Goal: Task Accomplishment & Management: Manage account settings

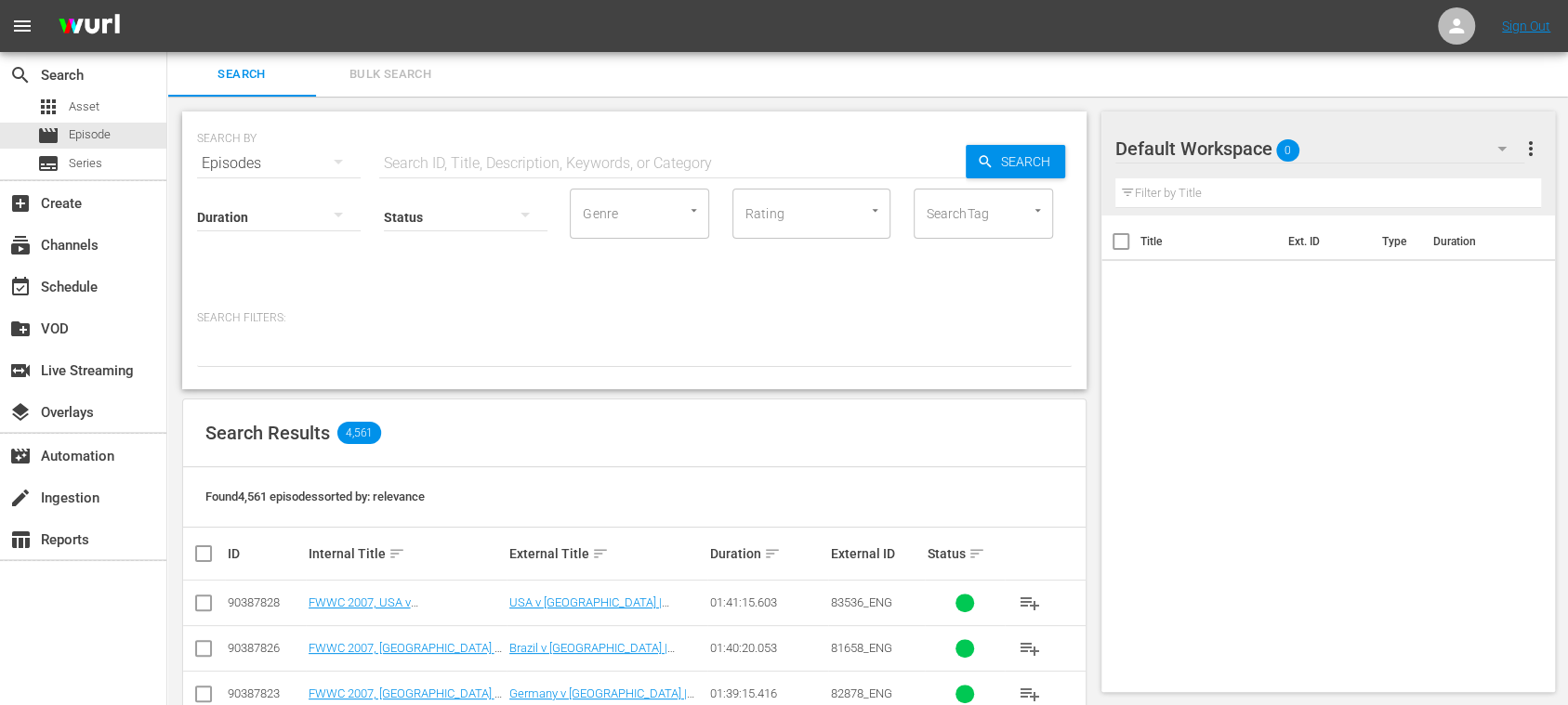
click at [387, 72] on span "Bulk Search" at bounding box center [390, 75] width 126 height 21
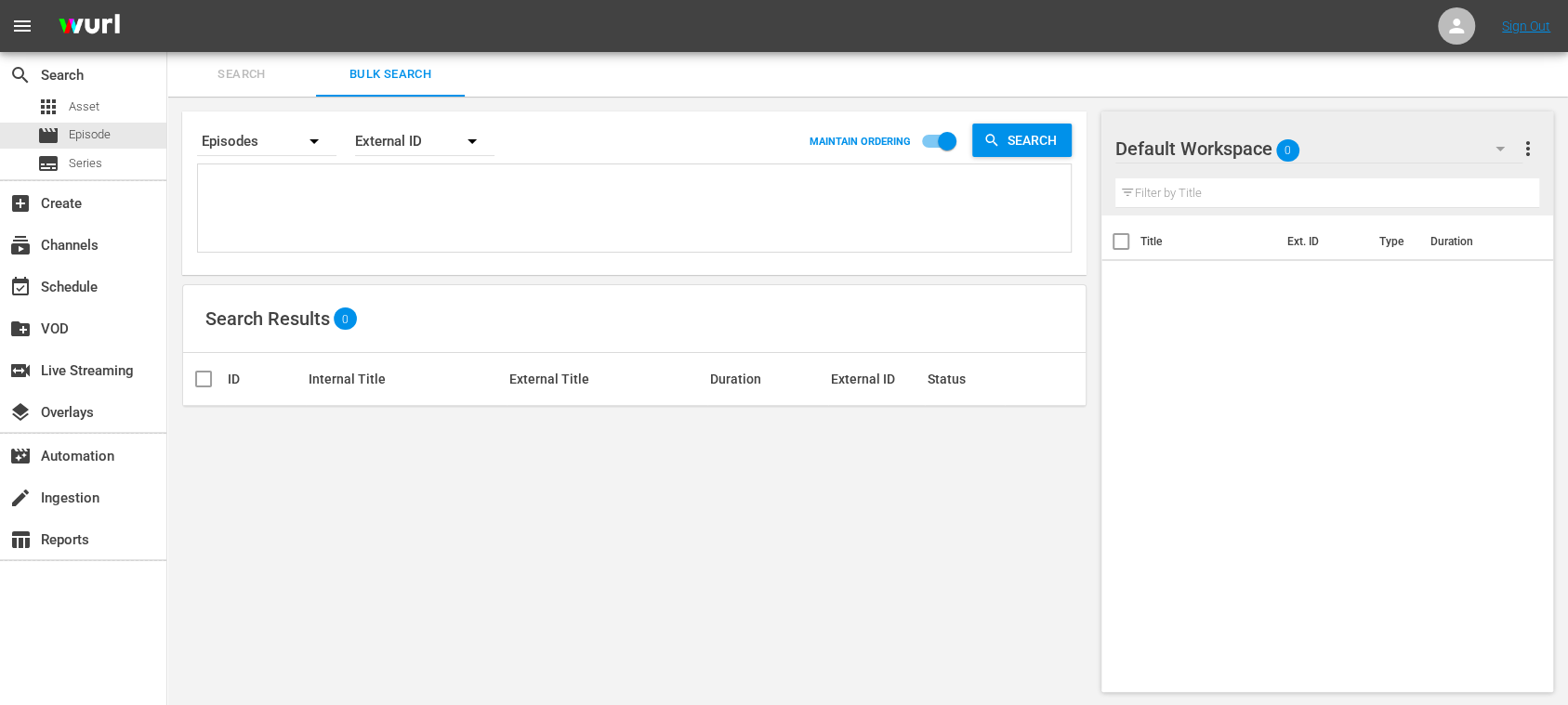
click at [331, 201] on textarea at bounding box center [636, 211] width 869 height 85
paste textarea "1RVVOGHQmVA8puXQU33tCZ_ES 7k4QrNKhr3xSlk8s1xvDab_ES 6qWXTJQwHEBfXnEUcNfI0f_ES 1…"
type textarea "1RVVOGHQmVA8puXQU33tCZ_ES 7k4QrNKhr3xSlk8s1xvDab_ES 6qWXTJQwHEBfXnEUcNfI0f_ES 1…"
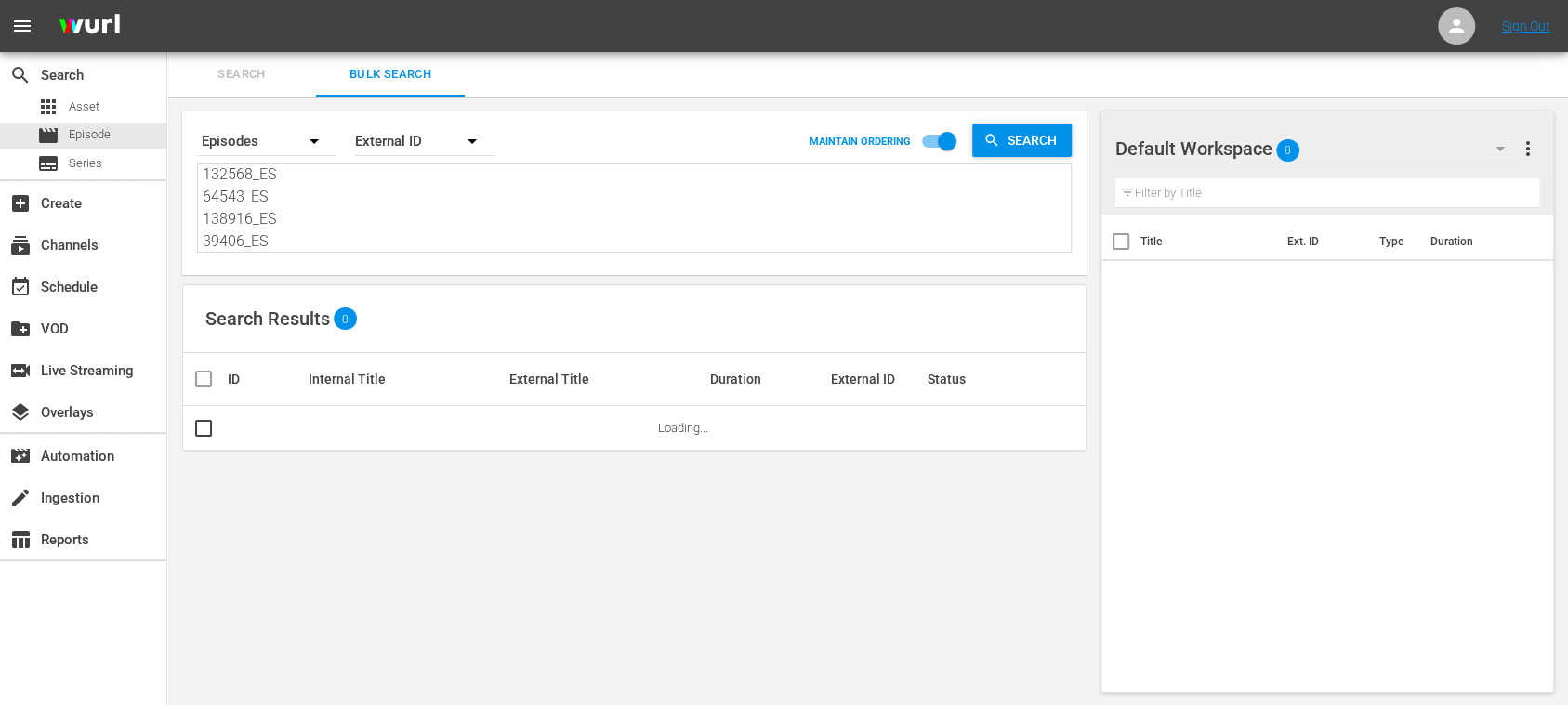
type textarea "1RVVOGHQmVA8puXQU33tCZ_ES 7k4QrNKhr3xSlk8s1xvDab_ES 6qWXTJQwHEBfXnEUcNfI0f_ES 1…"
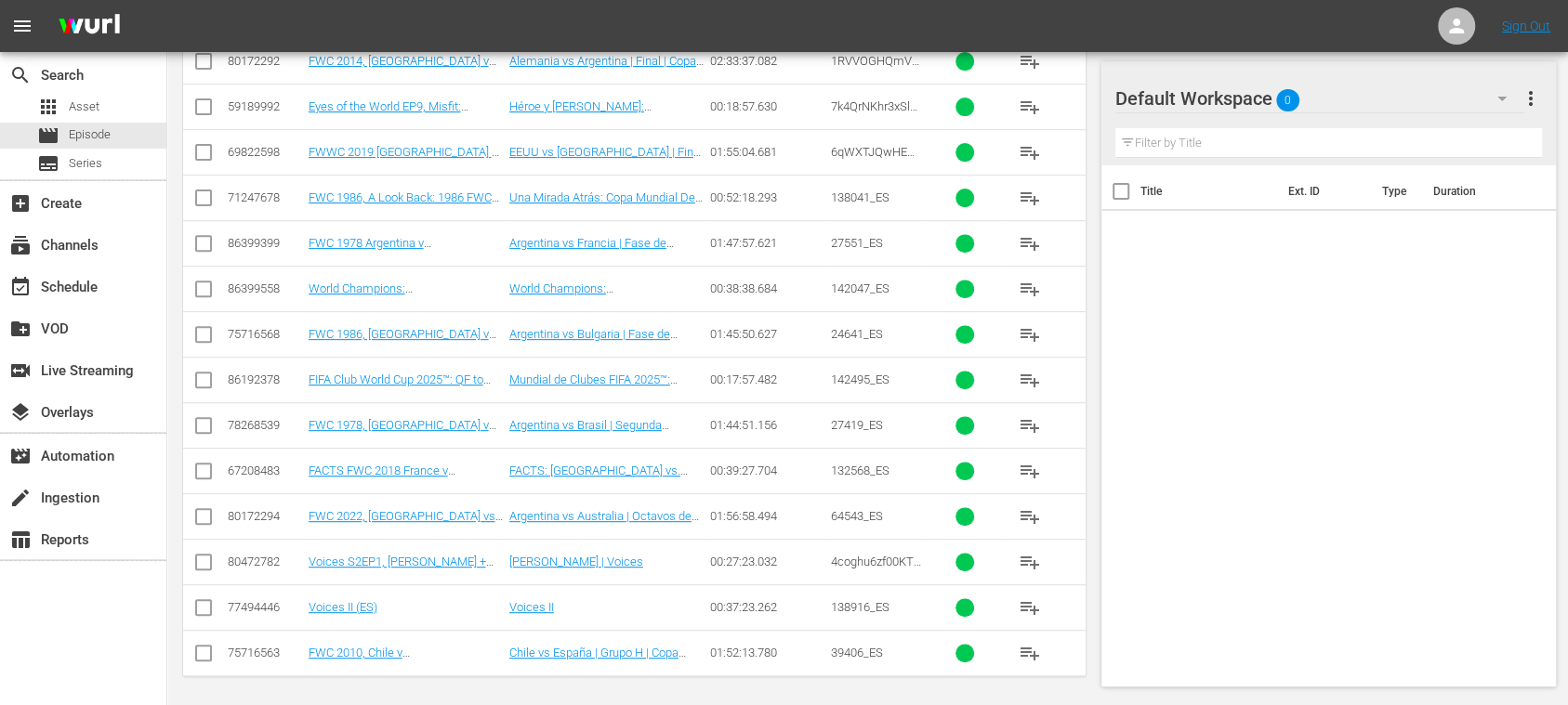
scroll to position [37, 0]
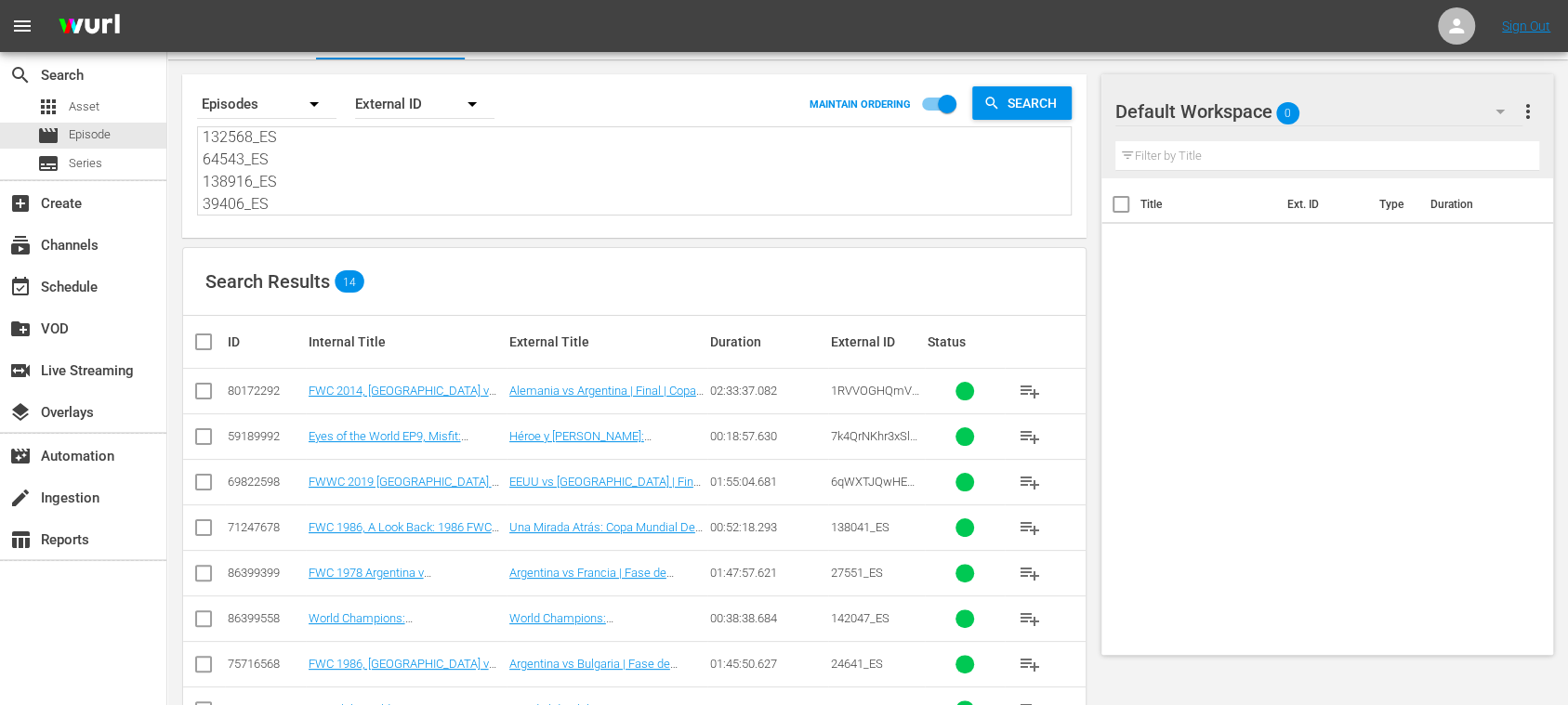
click at [202, 340] on input "checkbox" at bounding box center [211, 341] width 37 height 22
checkbox input "true"
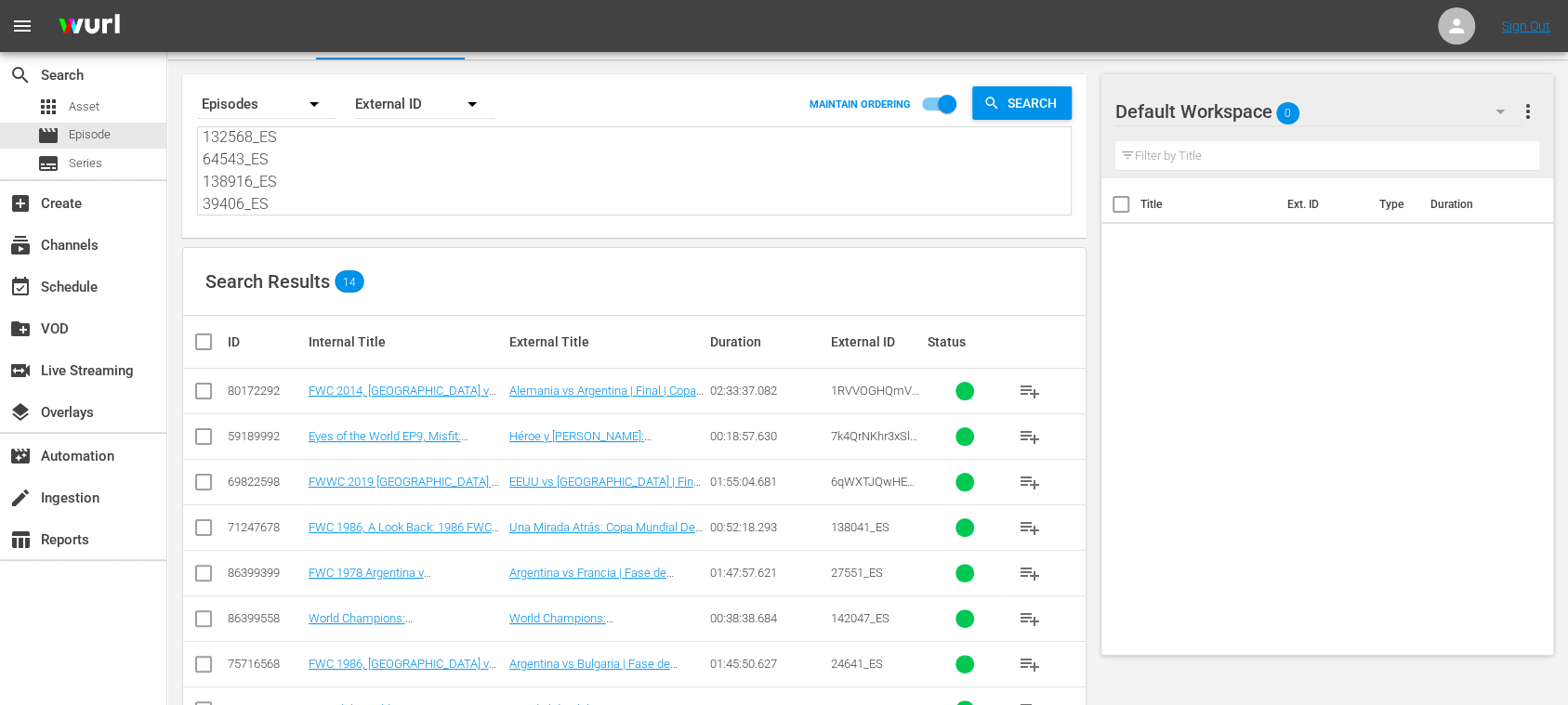
checkbox input "true"
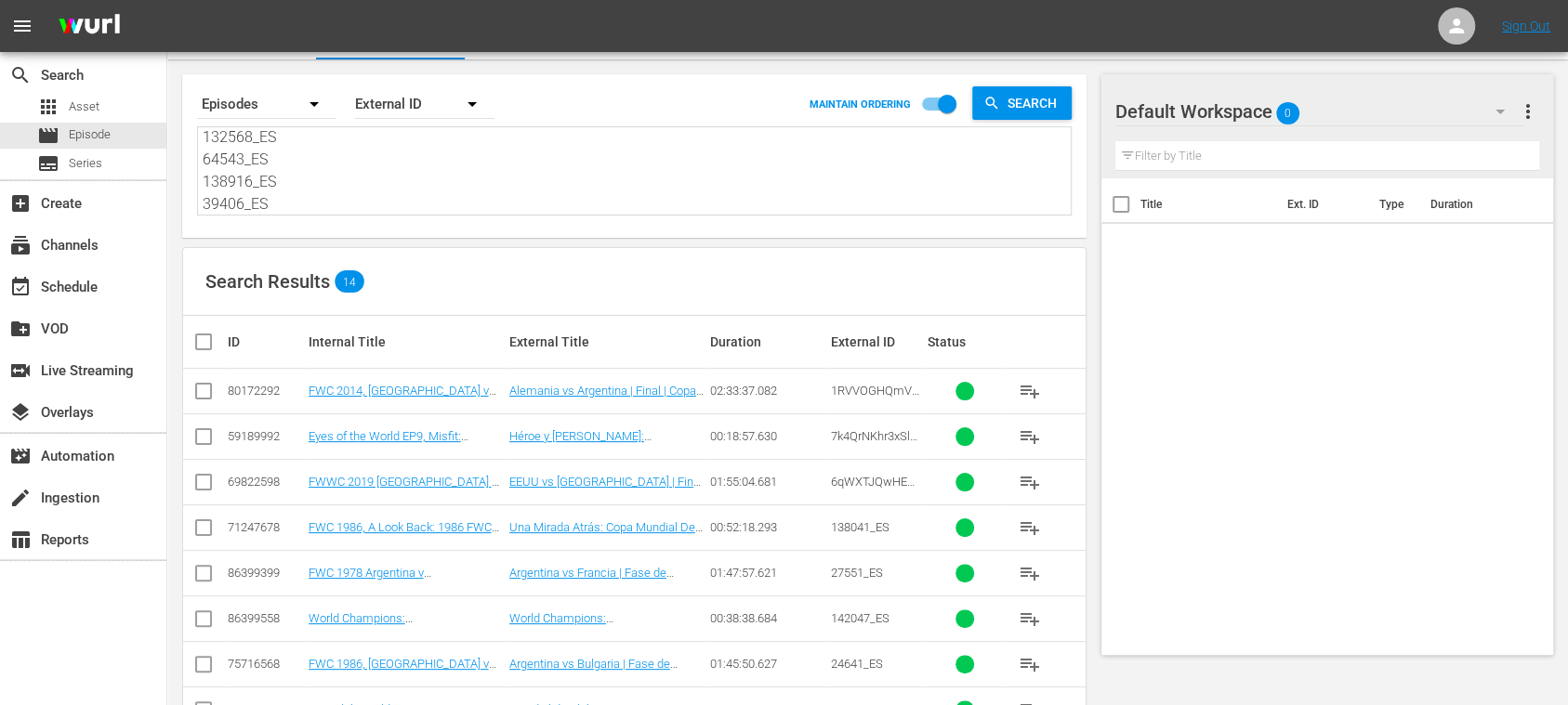
checkbox input "true"
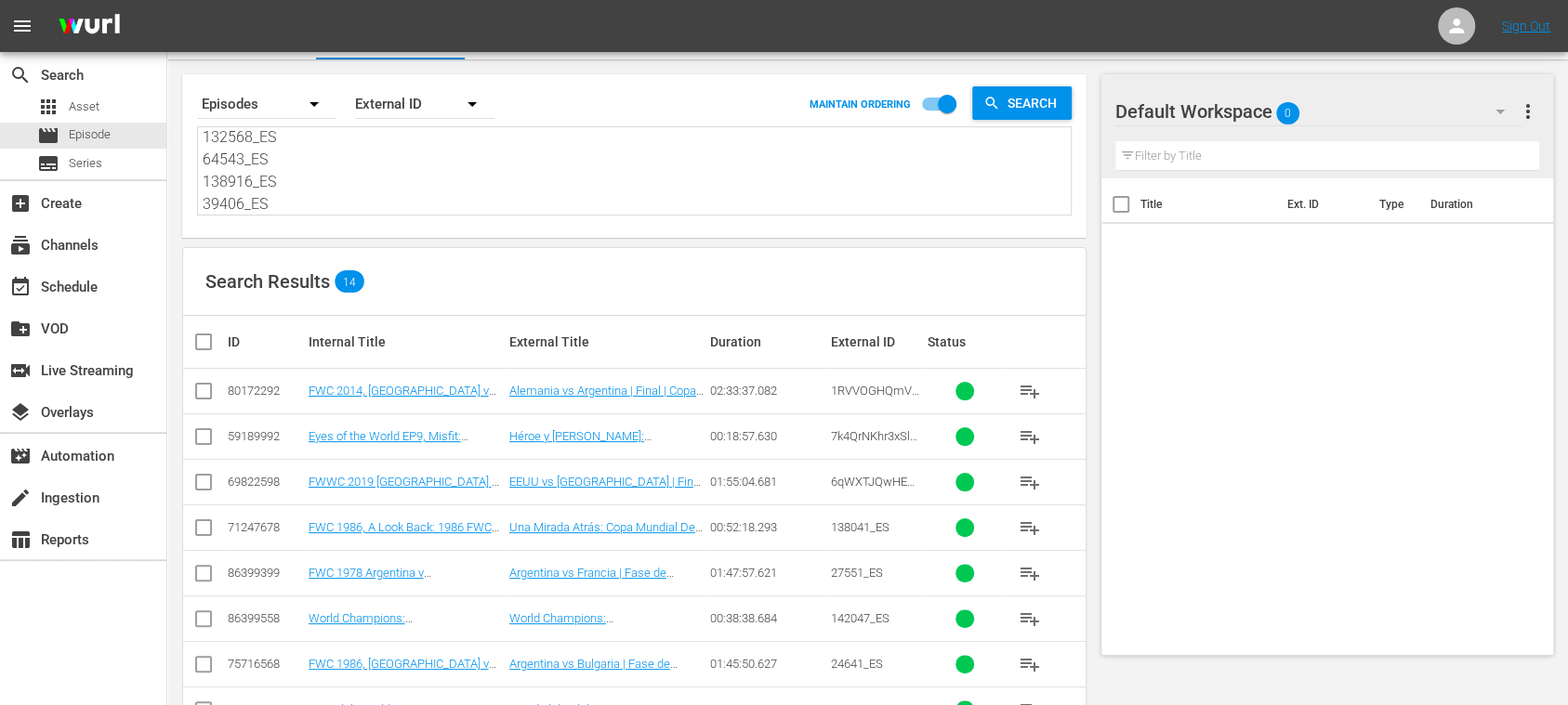
checkbox input "true"
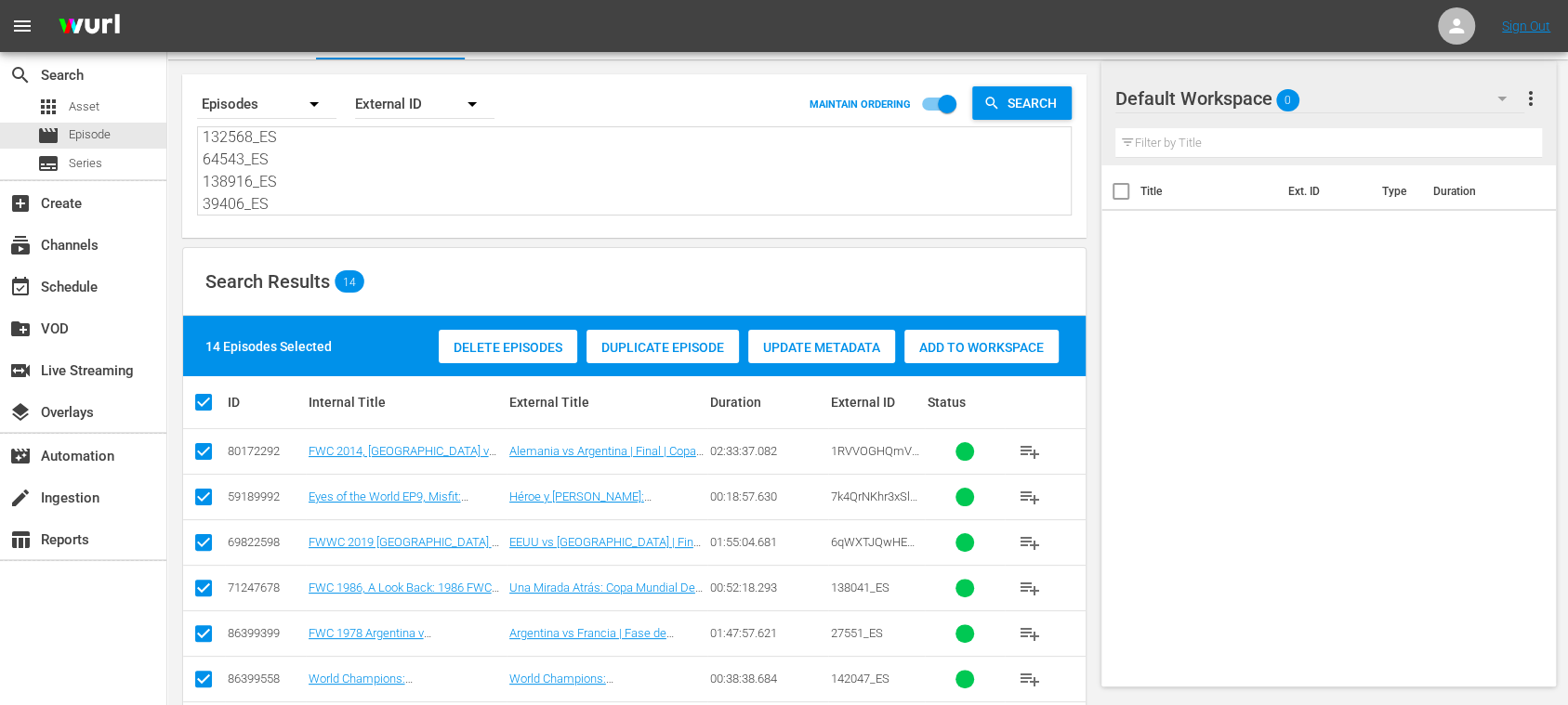
scroll to position [428, 0]
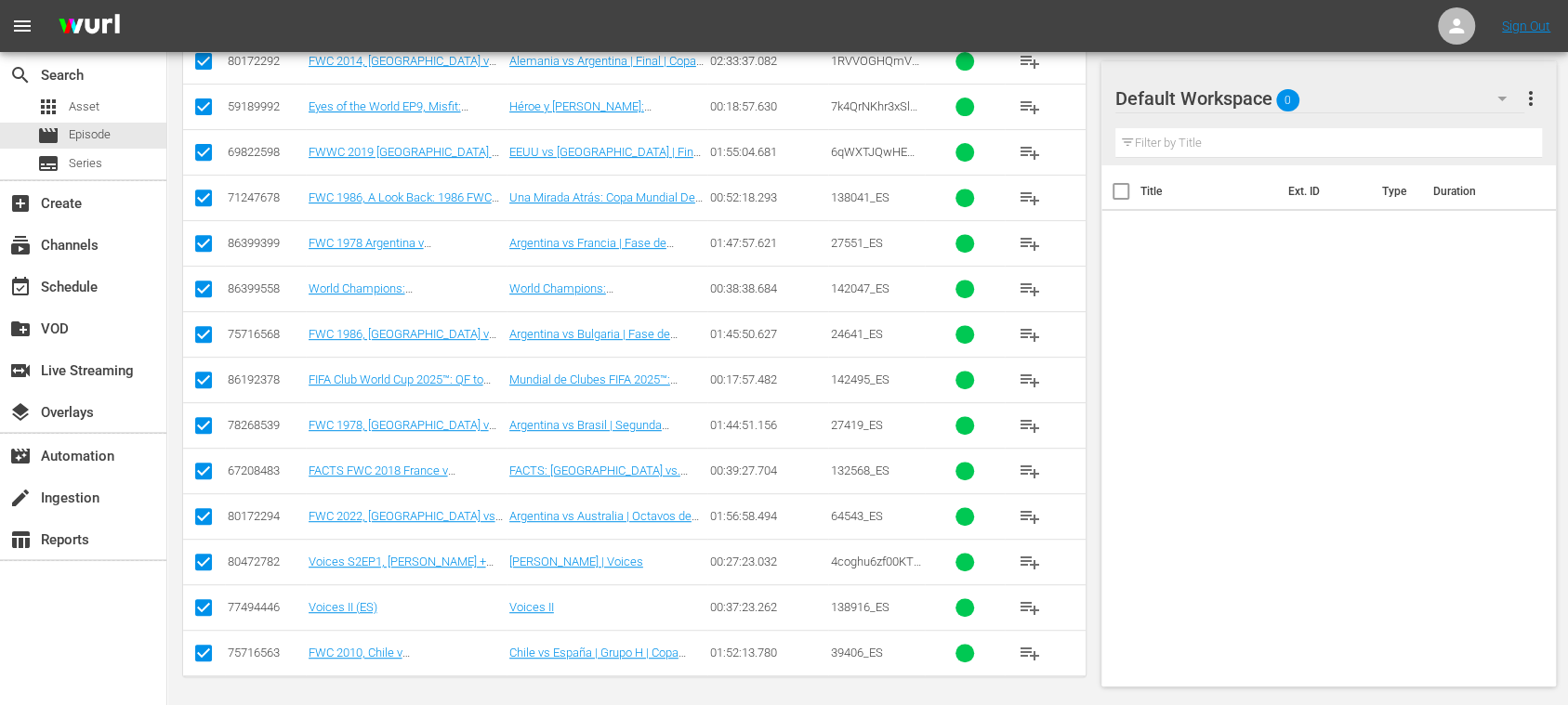
click at [210, 604] on input "checkbox" at bounding box center [203, 611] width 22 height 22
checkbox input "false"
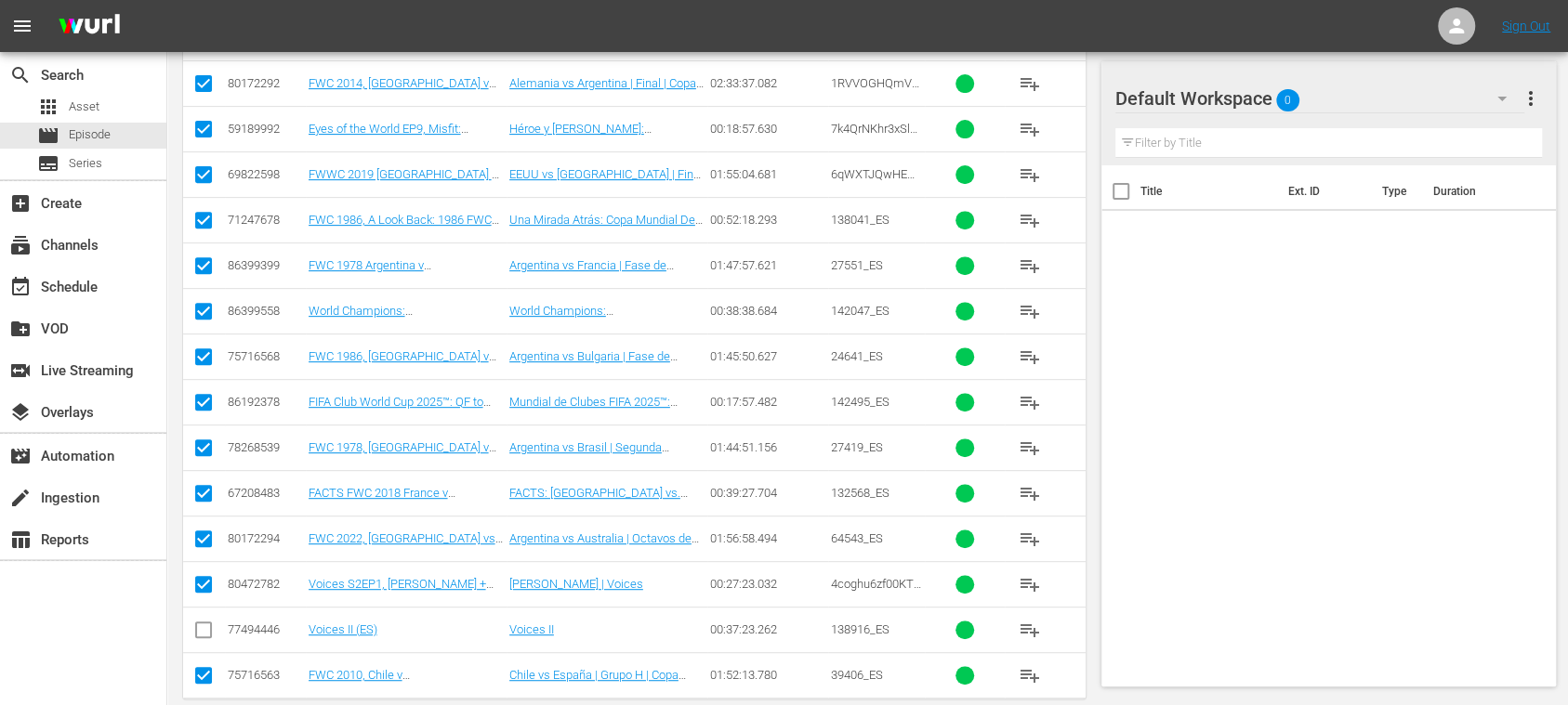
scroll to position [96, 0]
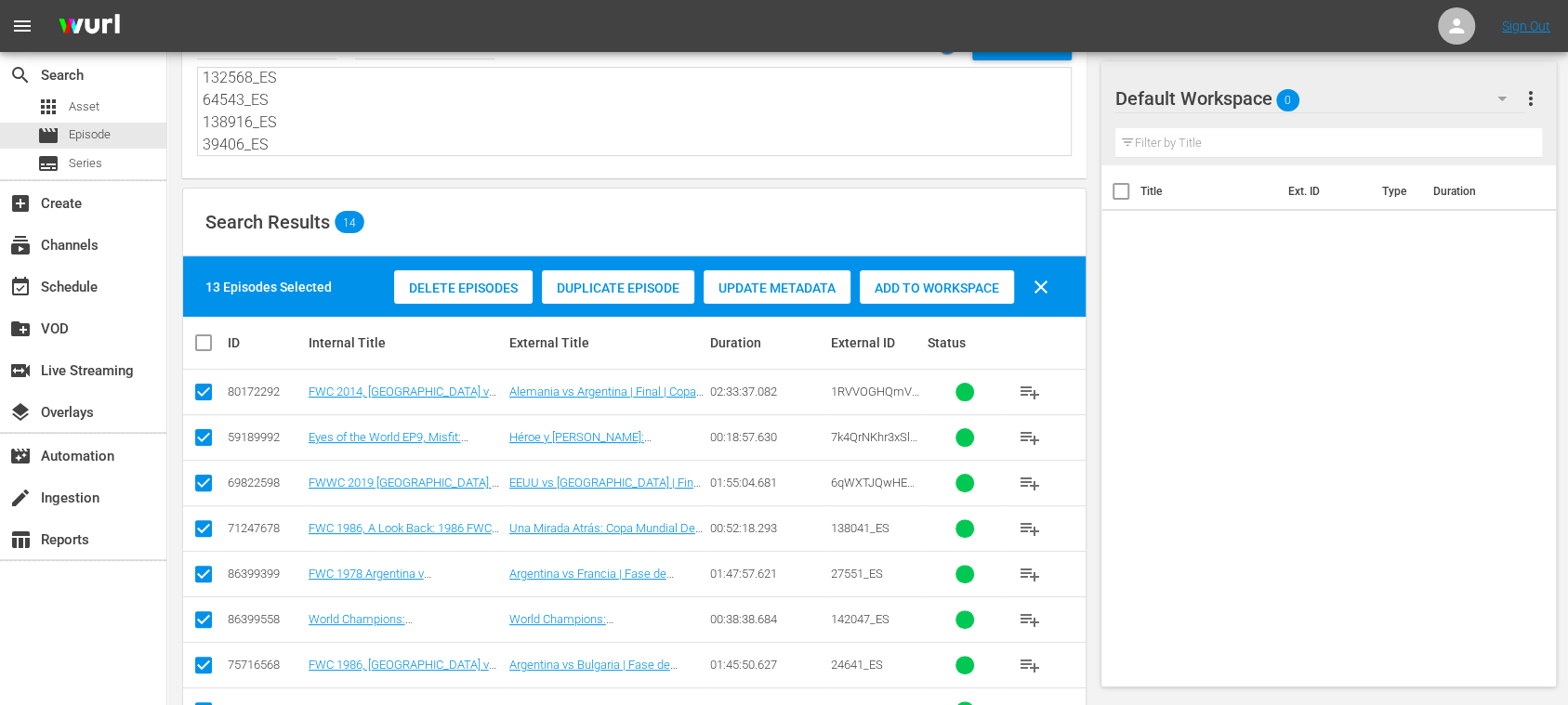
click at [962, 292] on span "Add to Workspace" at bounding box center [937, 288] width 155 height 15
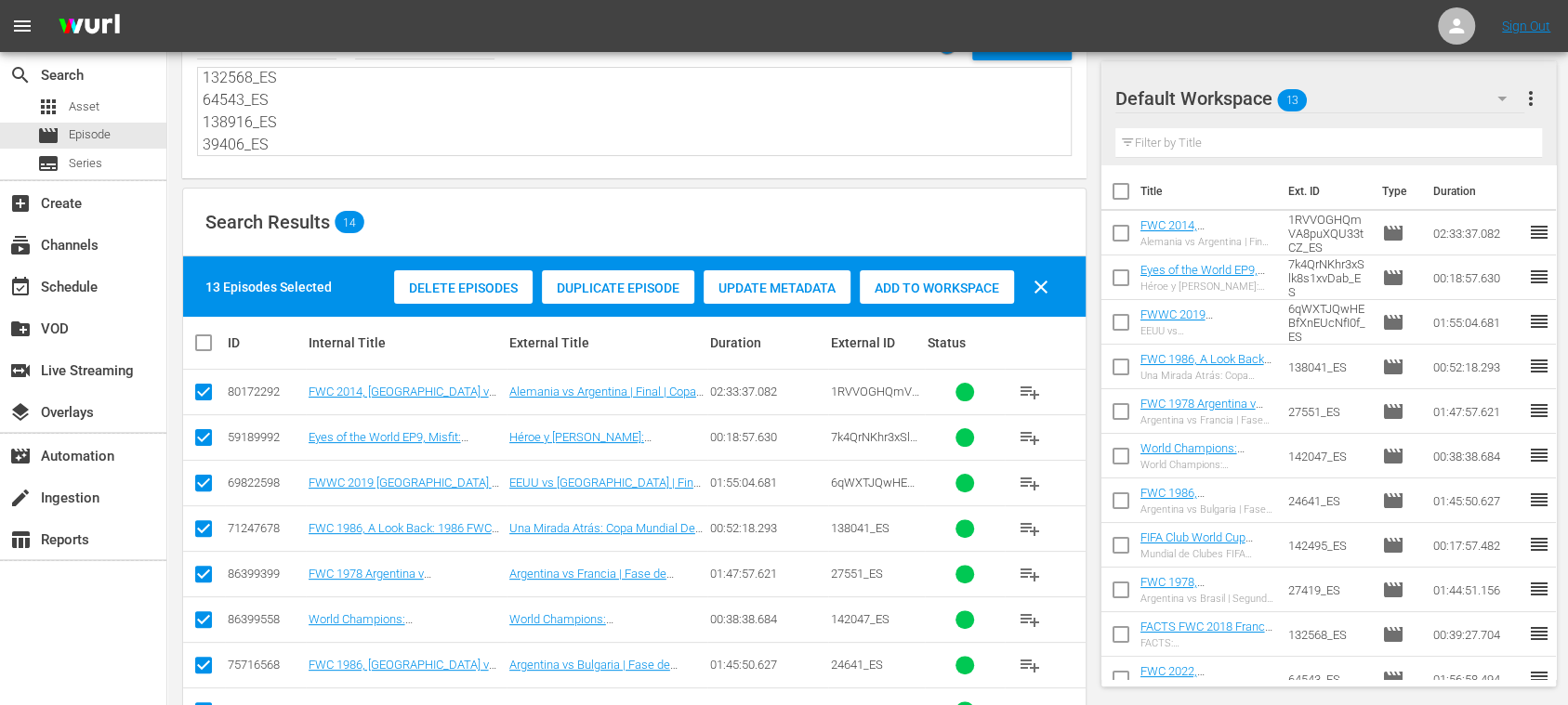
scroll to position [0, 0]
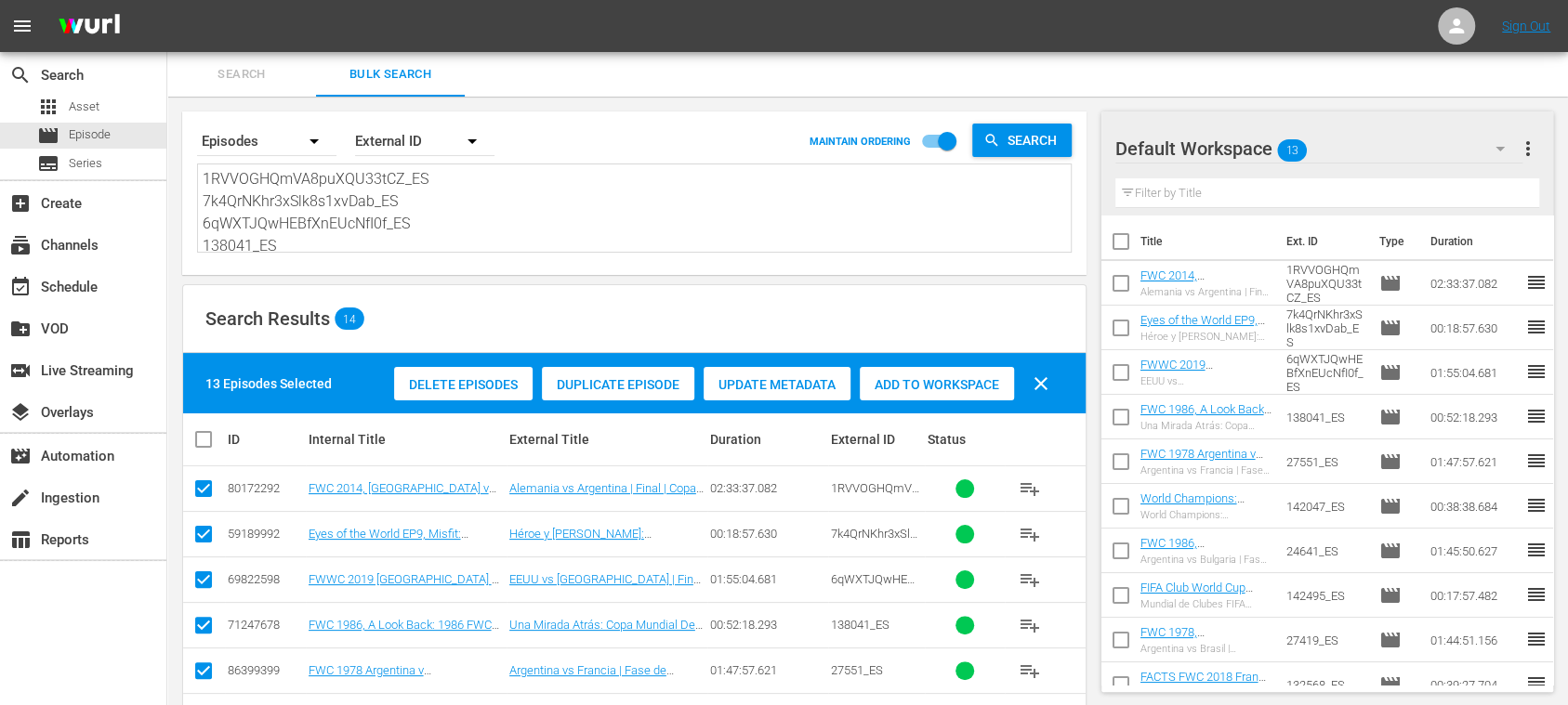
drag, startPoint x: 284, startPoint y: 130, endPoint x: 11, endPoint y: -123, distance: 372.2
click at [11, 0] on html "menu Sign Out search Search apps Asset movie Episode subtitles Series add_box C…" at bounding box center [784, 352] width 1568 height 705
paste textarea "FIM101244-M00_ES 18jFfHPhWLASWPUeorkFP6_ES 27346_ES 134613_ES 26510_ES 138049_E…"
type textarea "FIM101244-M00_ES 18jFfHPhWLASWPUeorkFP6_ES 27346_ES 134613_ES 26510_ES 138049_E…"
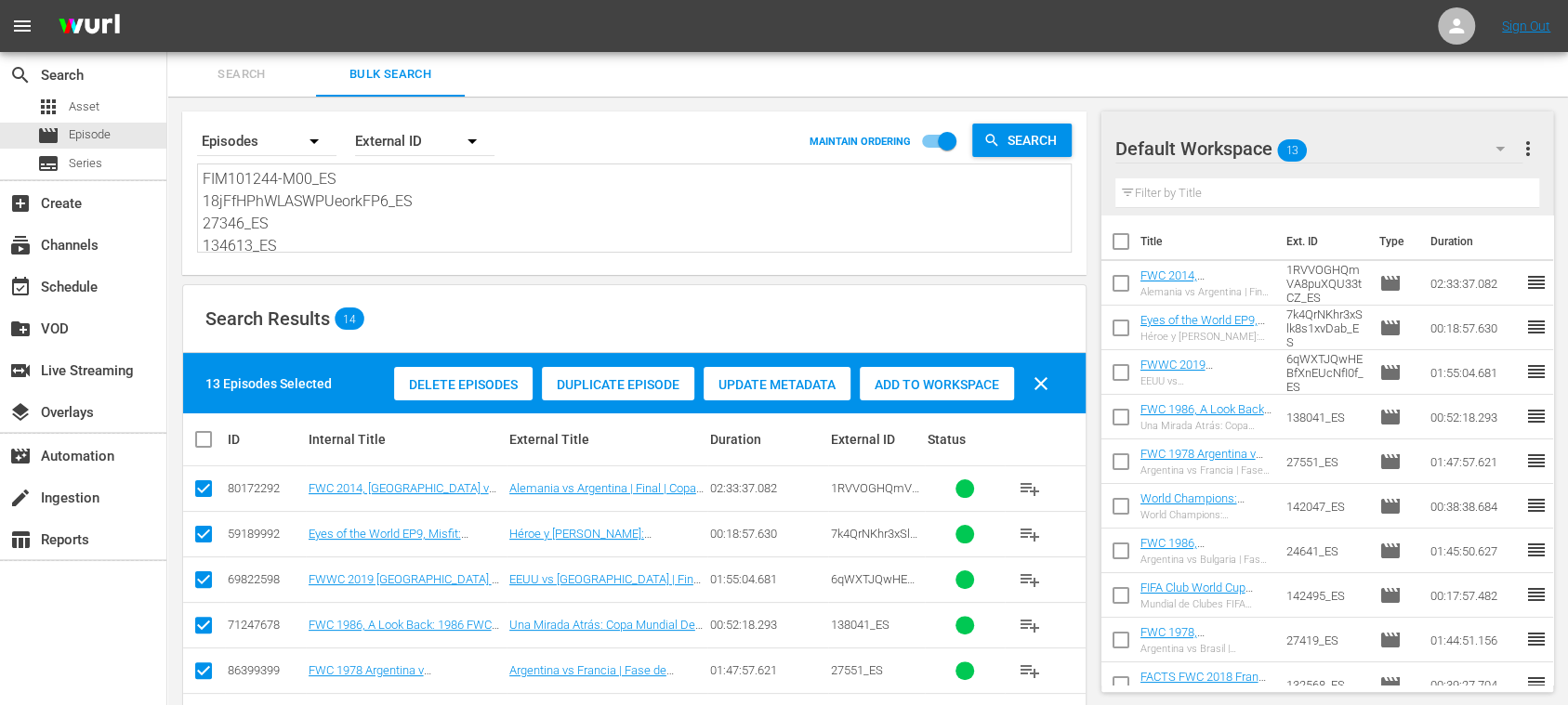
scroll to position [202, 0]
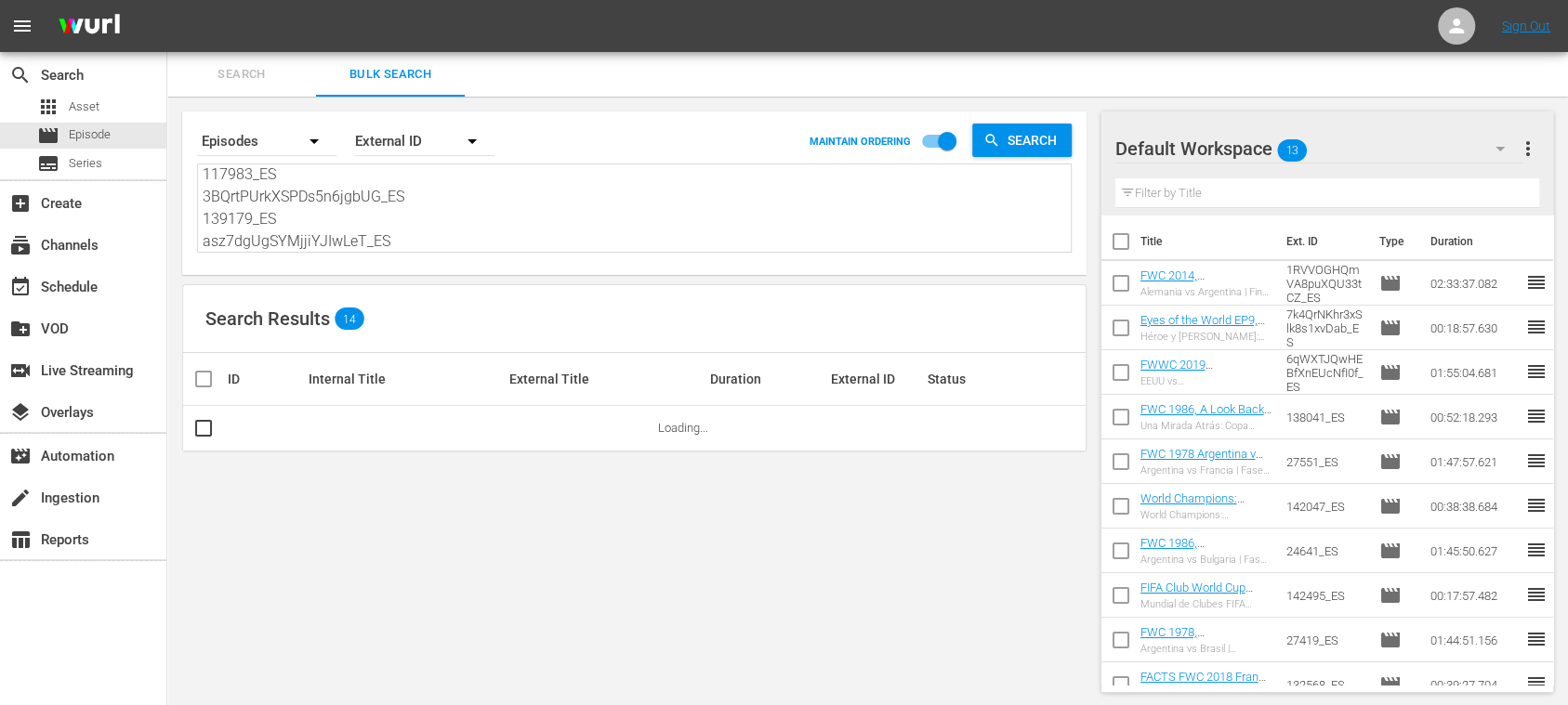
type textarea "FIM101244-M00_ES 18jFfHPhWLASWPUeorkFP6_ES 27346_ES 134613_ES 26510_ES 138049_E…"
click at [1524, 148] on span "more_vert" at bounding box center [1528, 148] width 22 height 22
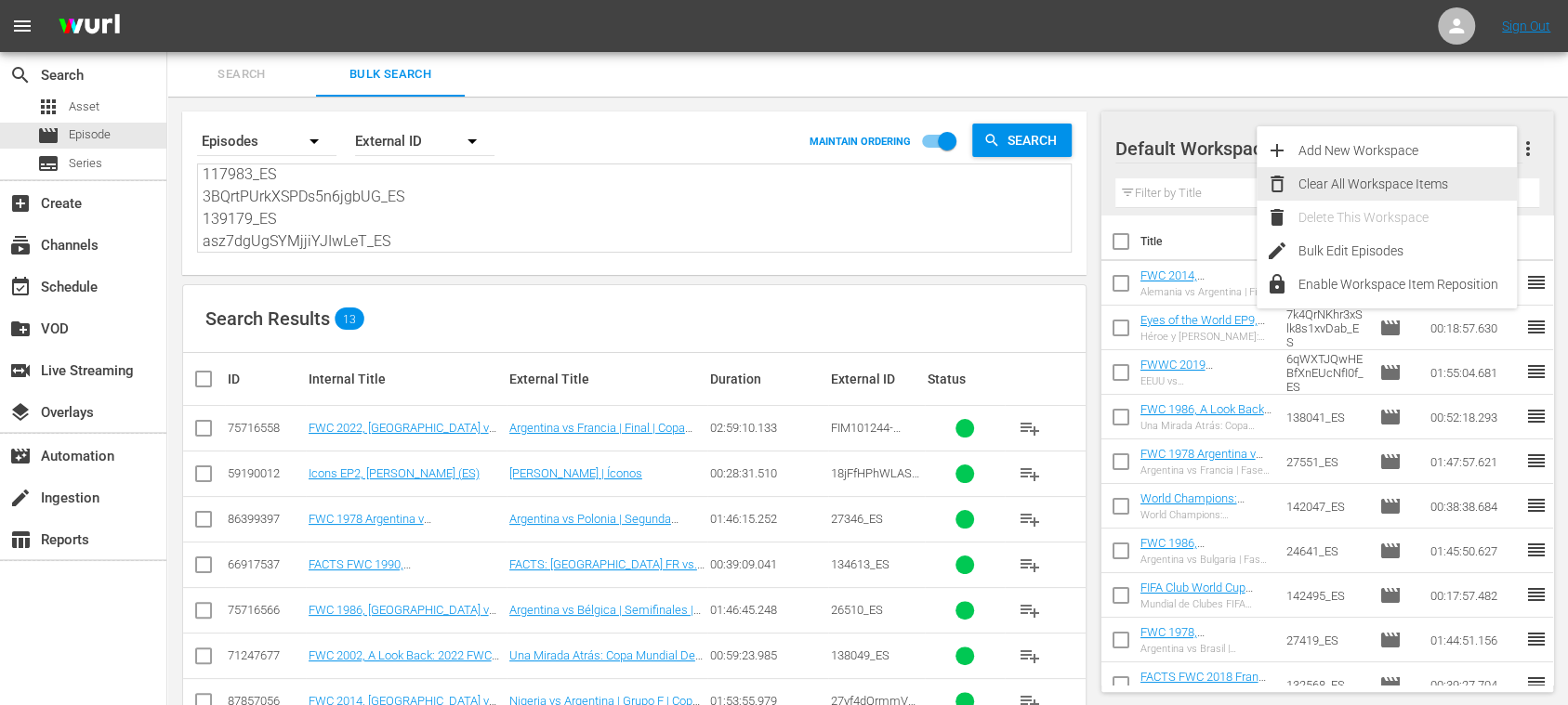
click at [1460, 178] on div "Clear All Workspace Items" at bounding box center [1408, 184] width 219 height 33
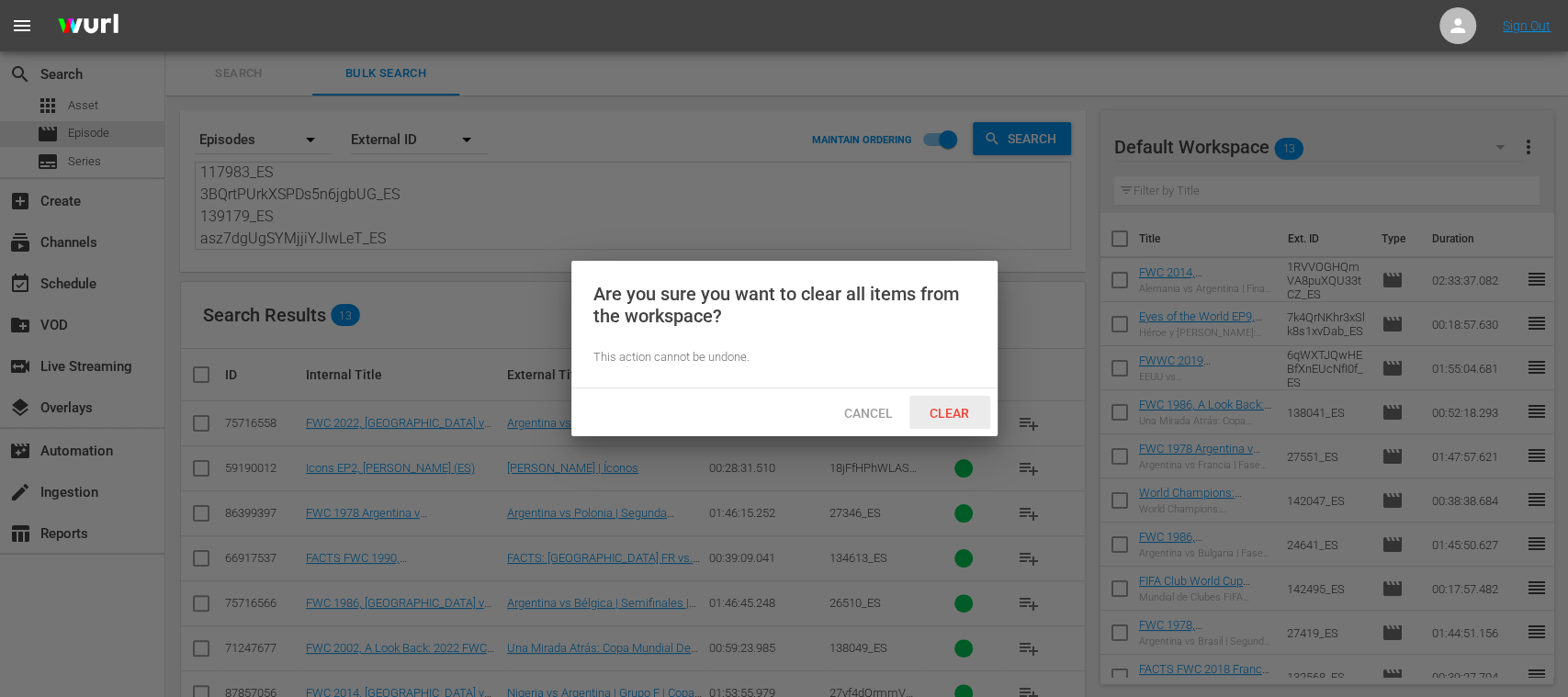
click at [958, 408] on span "Clear" at bounding box center [950, 412] width 69 height 14
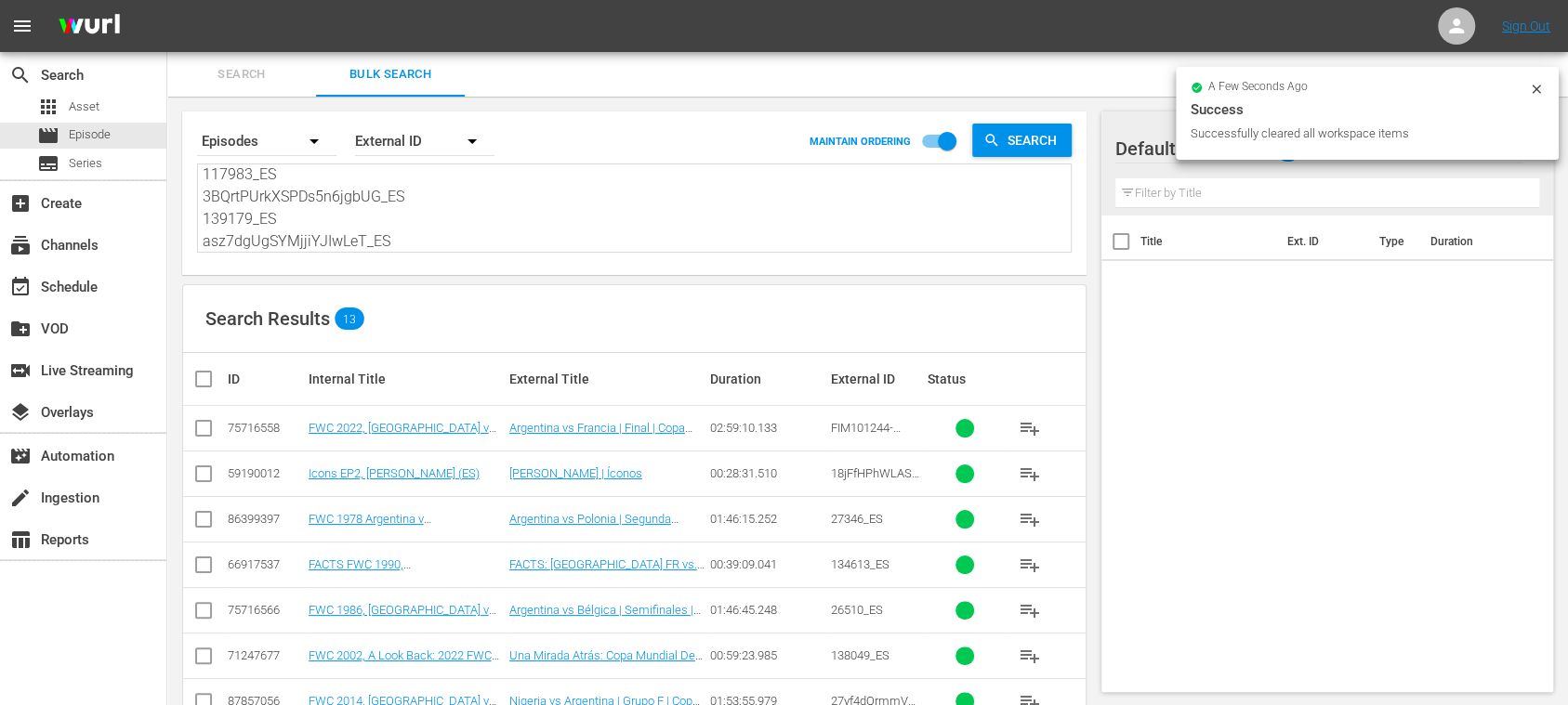
click at [208, 379] on input "checkbox" at bounding box center [211, 378] width 37 height 22
checkbox input "true"
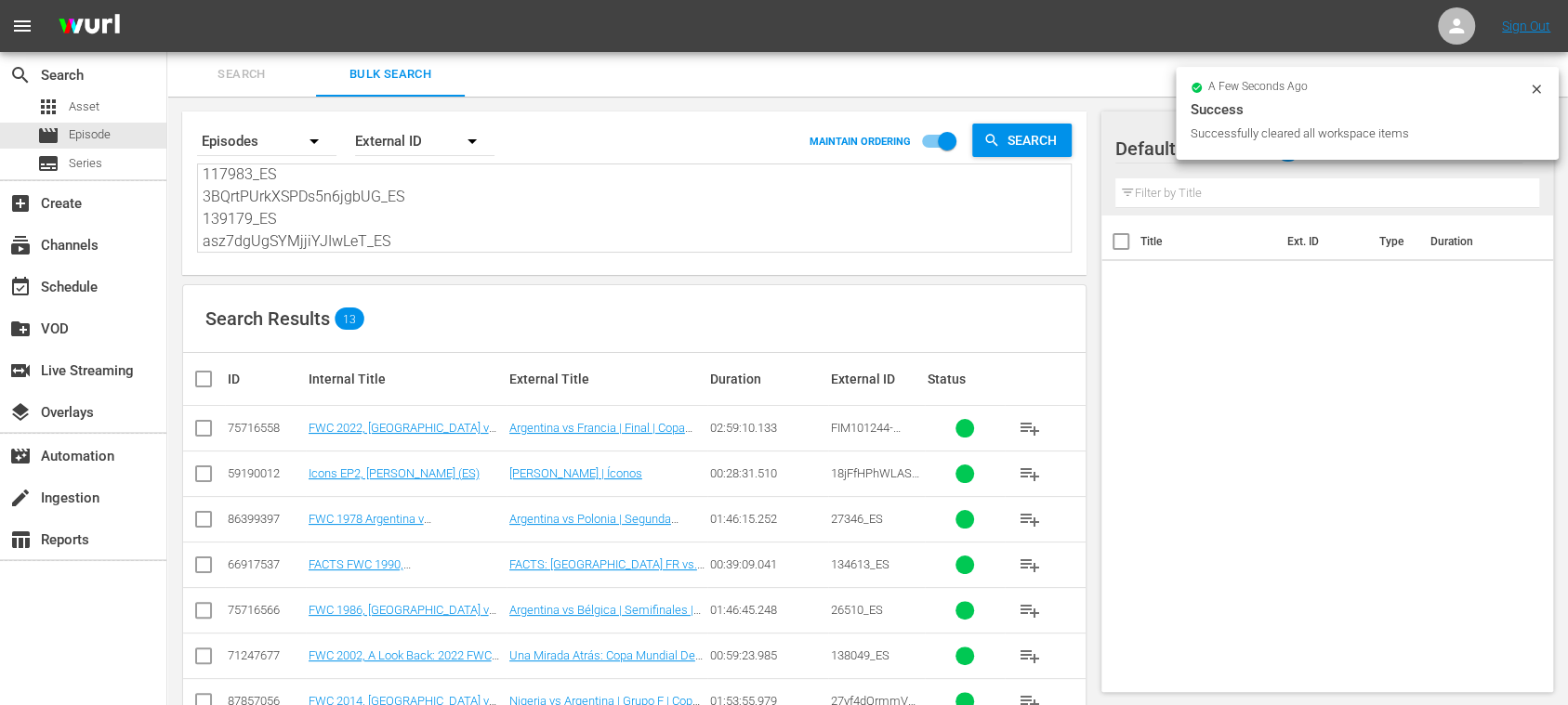
checkbox input "true"
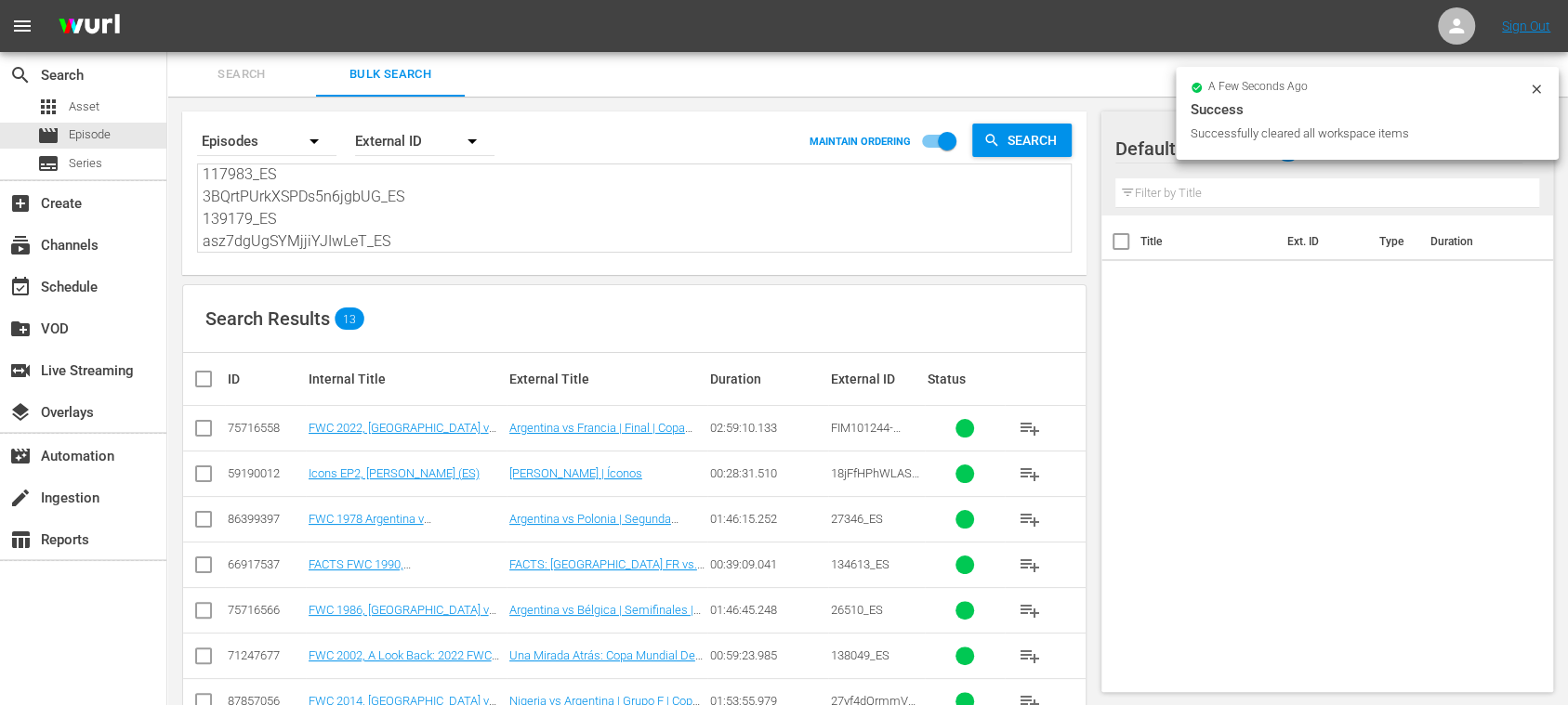
checkbox input "true"
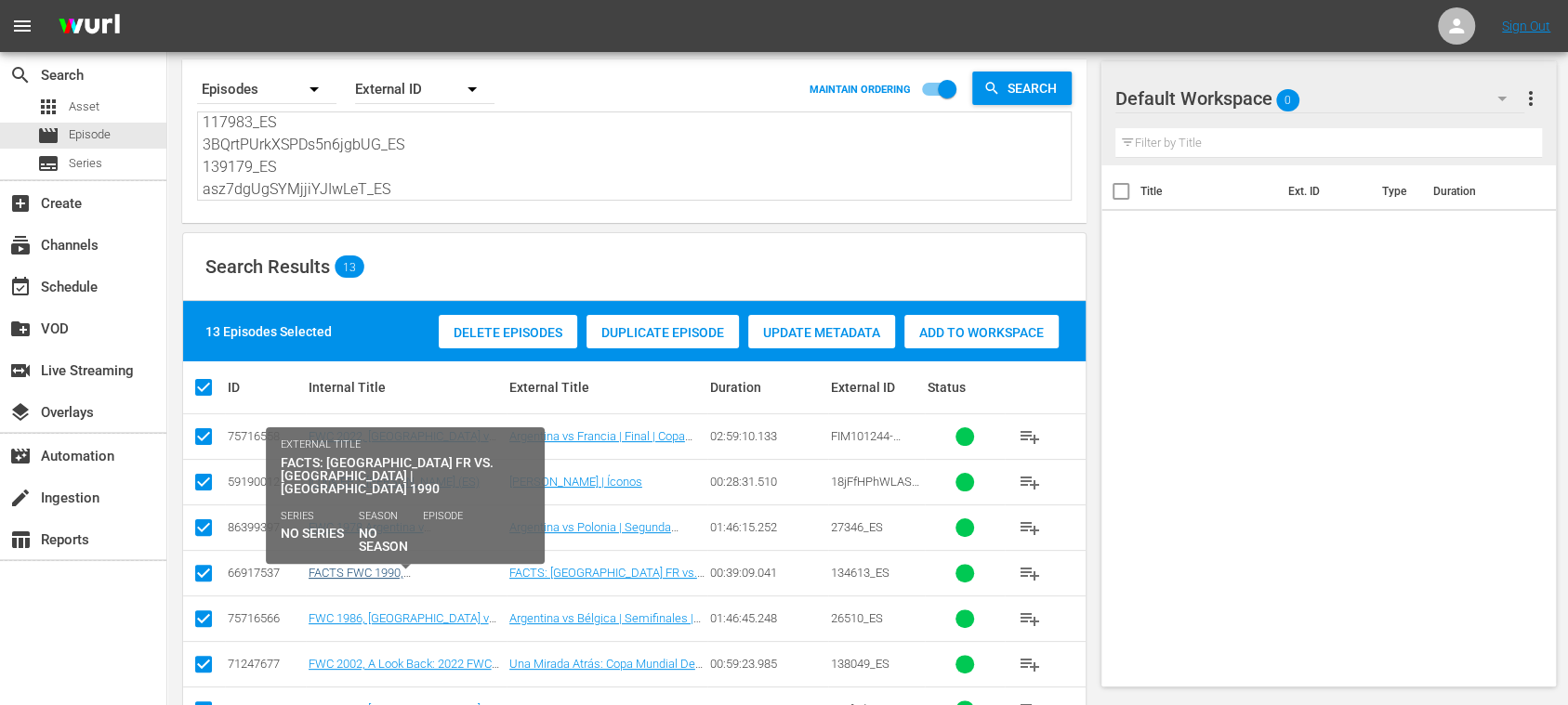
scroll to position [382, 0]
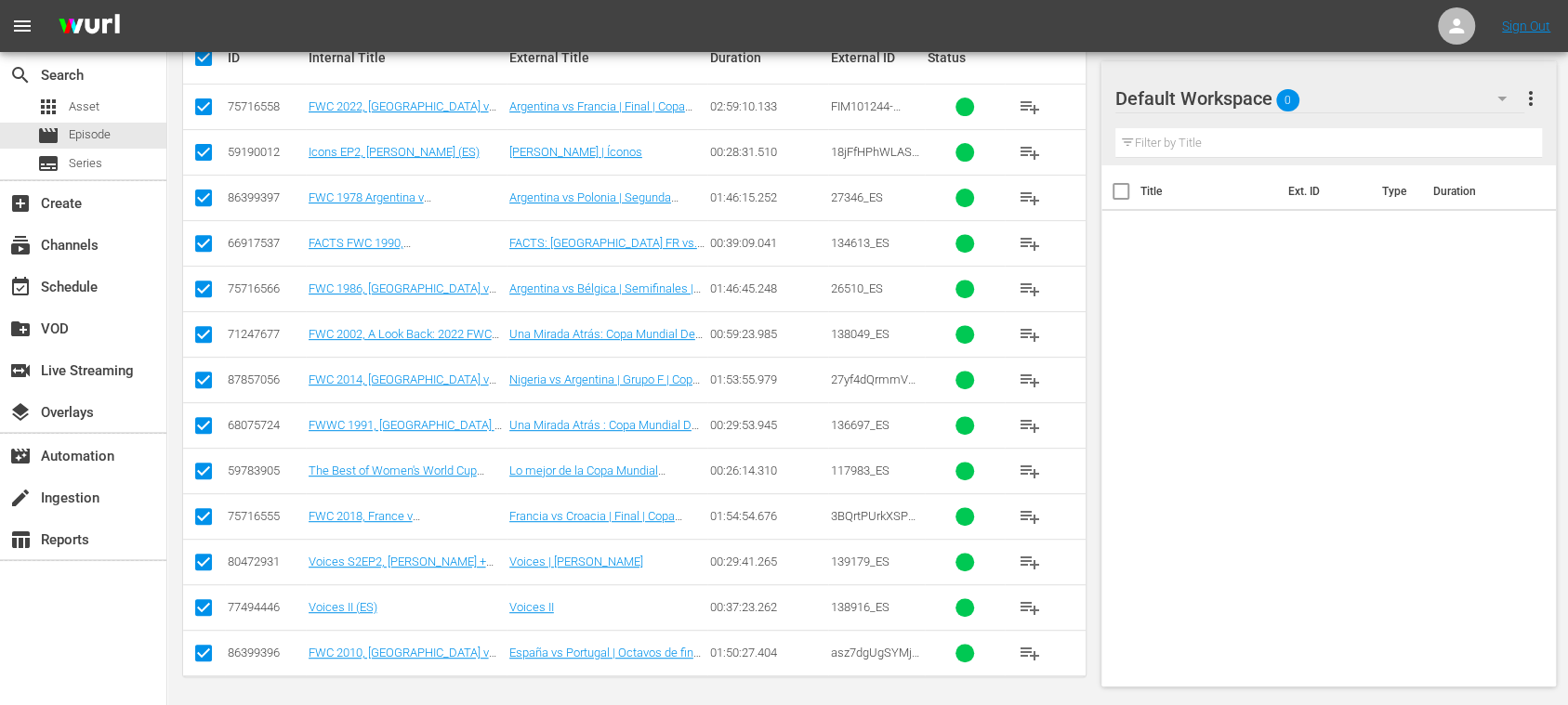
click at [210, 606] on input "checkbox" at bounding box center [203, 611] width 22 height 22
checkbox input "false"
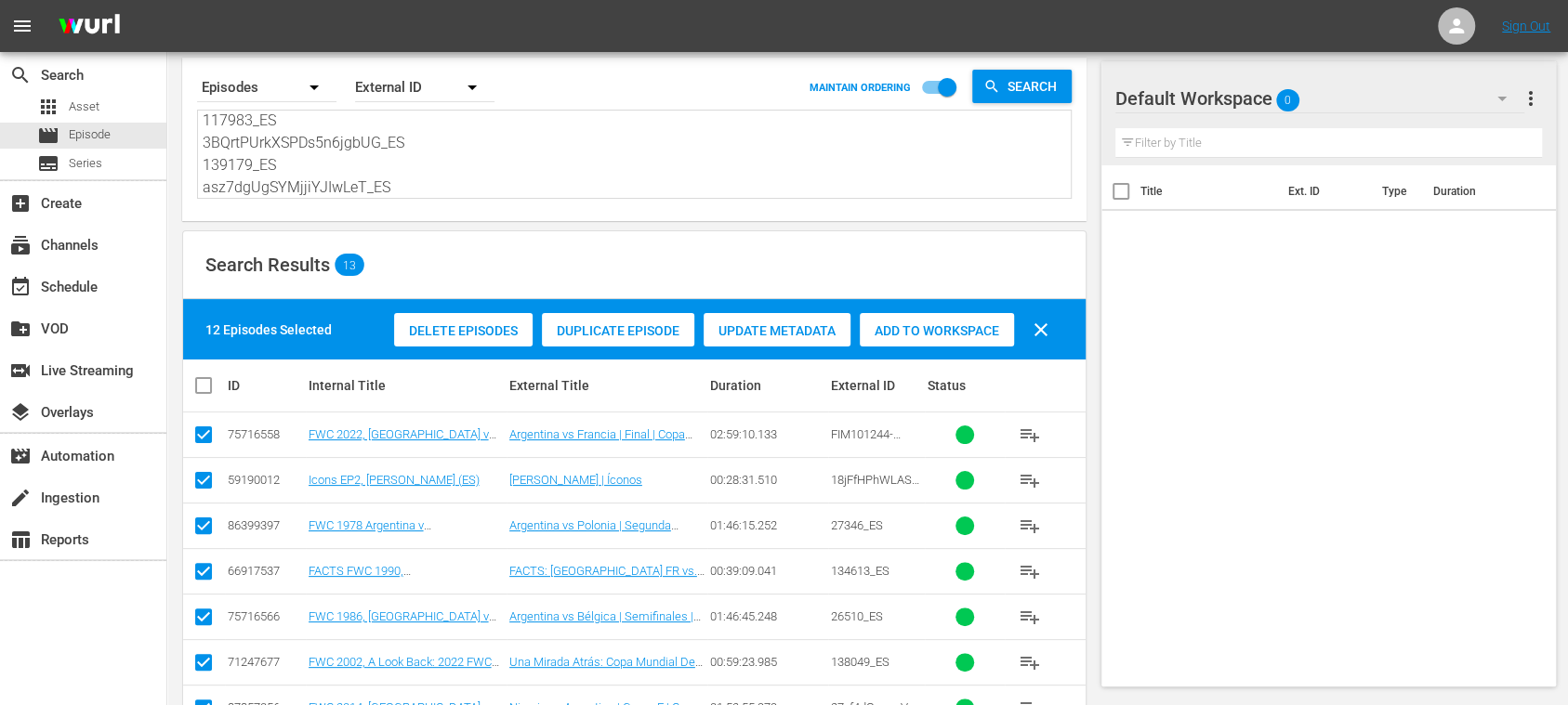
scroll to position [53, 0]
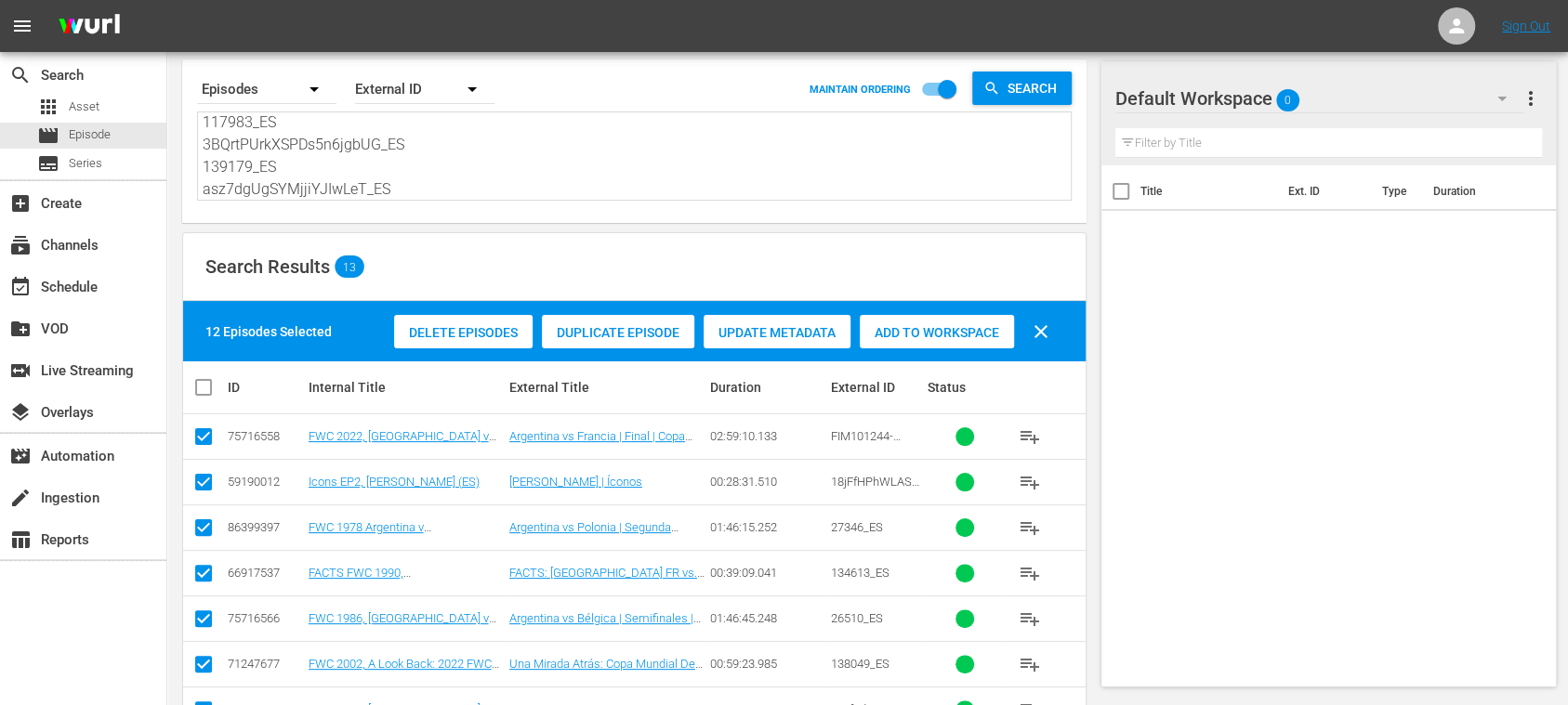
click at [930, 315] on div "Add to Workspace" at bounding box center [937, 333] width 155 height 35
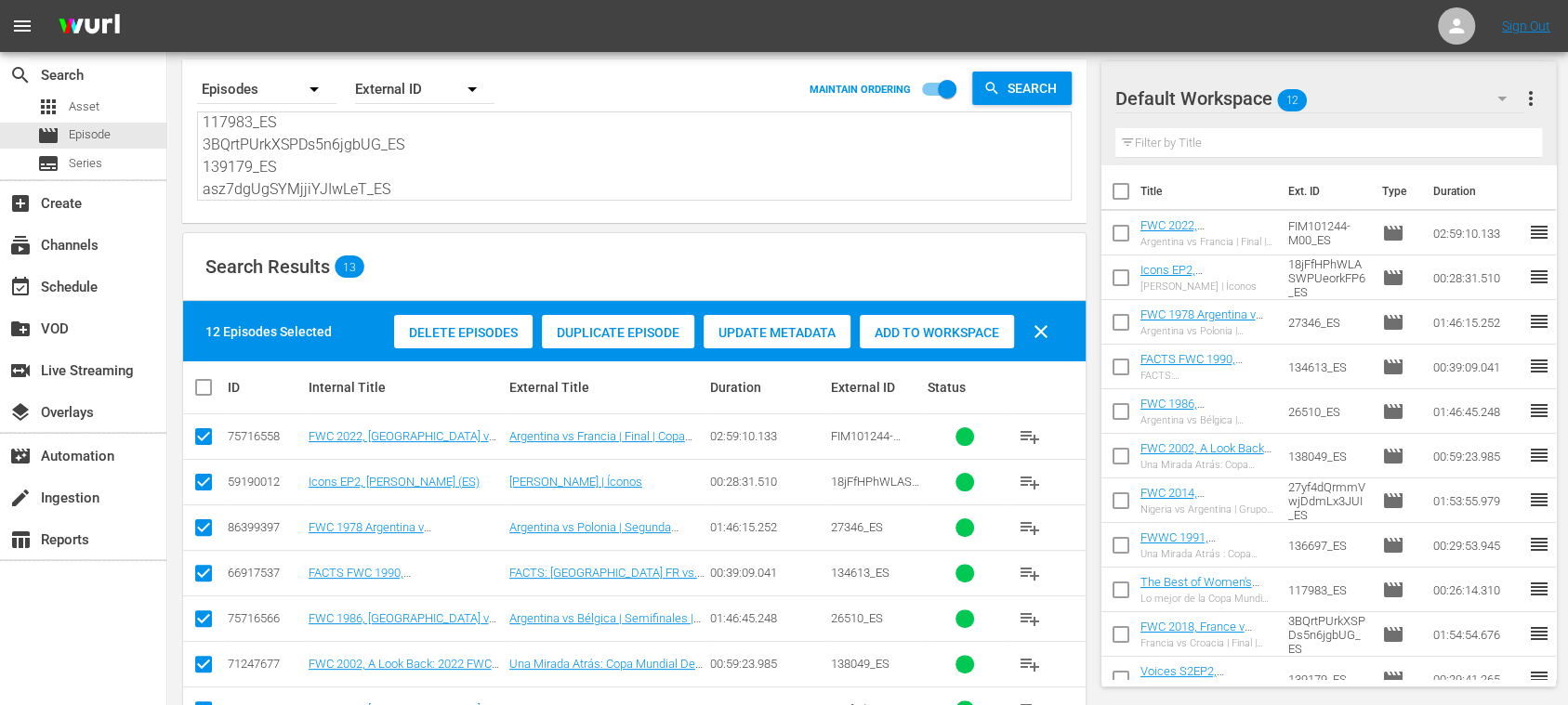
click at [241, 89] on div "Episodes" at bounding box center [267, 89] width 139 height 53
click at [473, 162] on div "Episodes Assets" at bounding box center [784, 352] width 1568 height 705
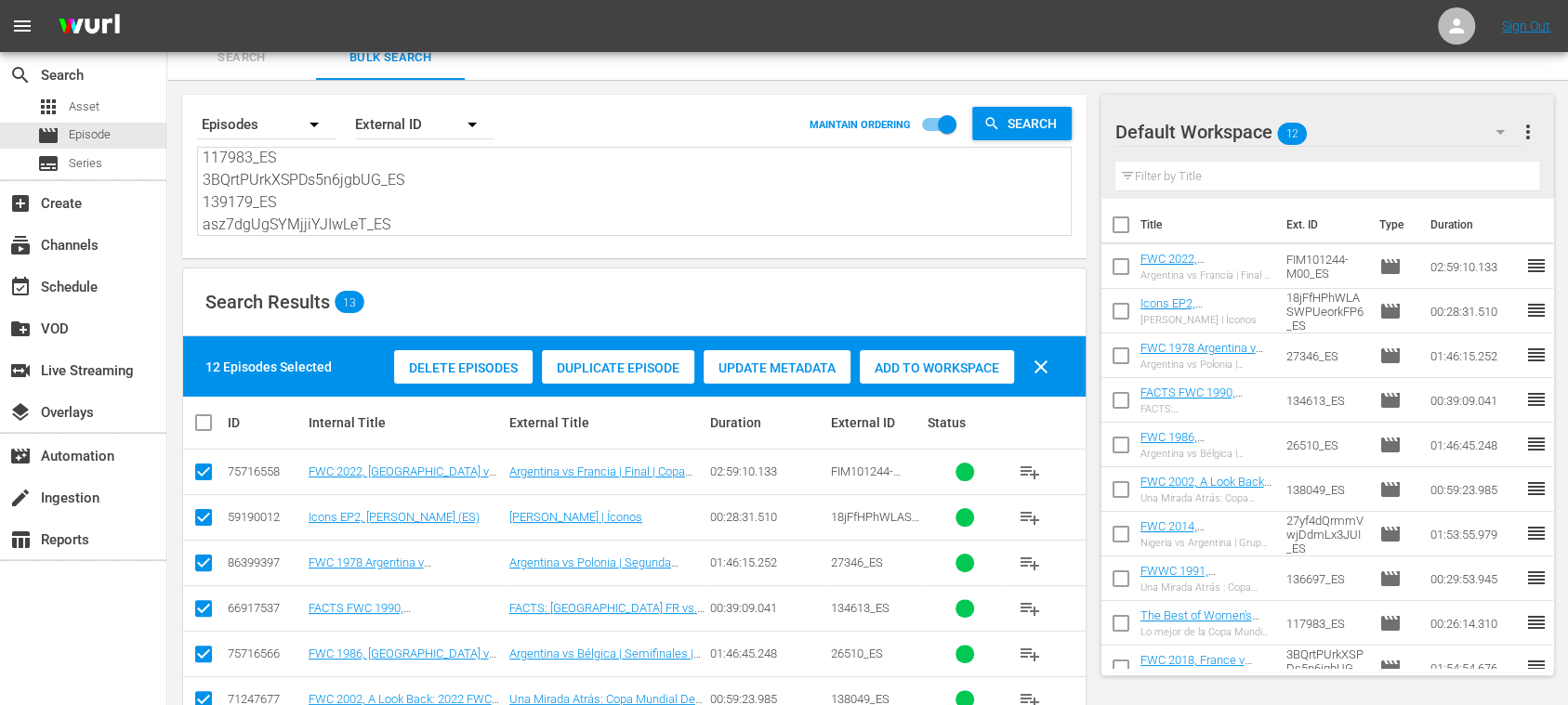
scroll to position [0, 0]
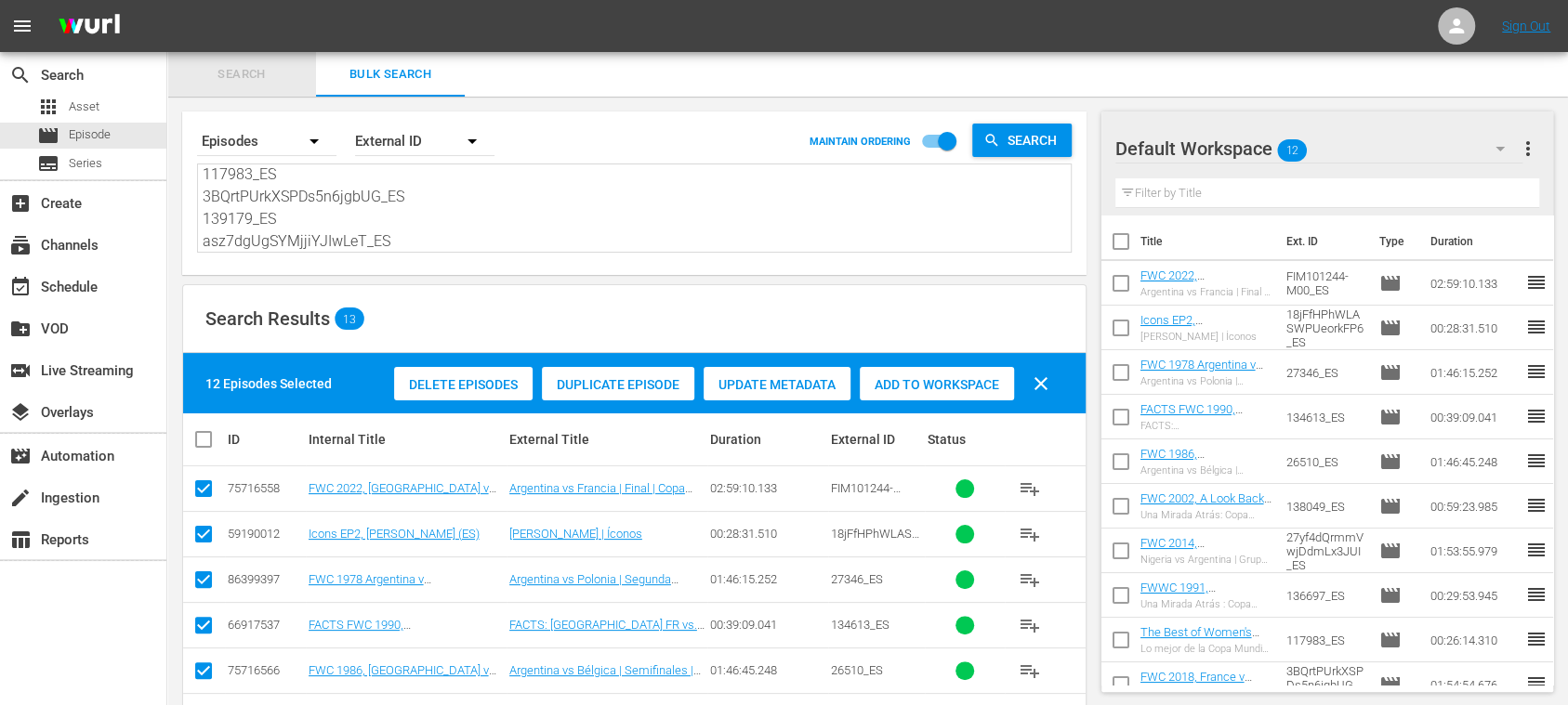
click at [266, 66] on span "Search" at bounding box center [241, 75] width 126 height 21
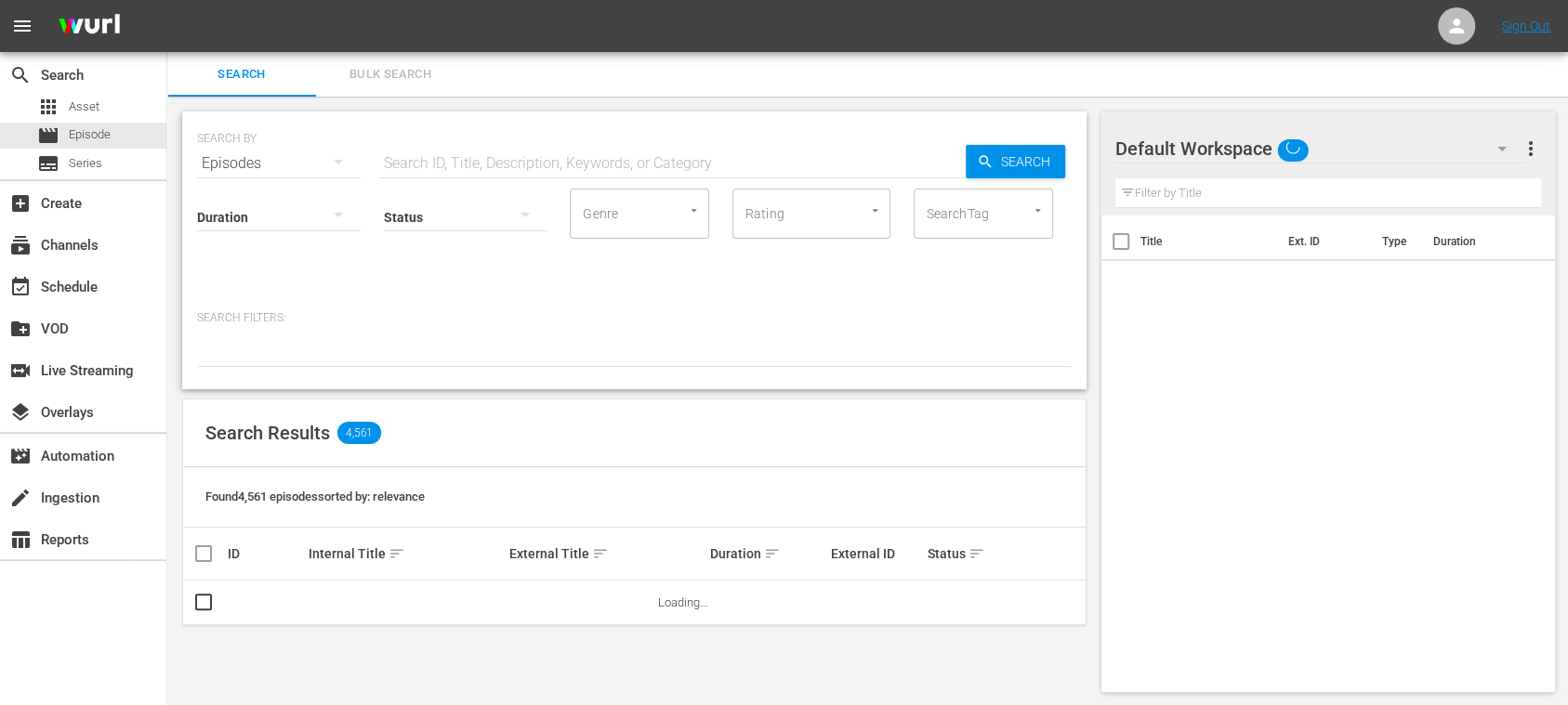
click at [512, 161] on input "text" at bounding box center [672, 163] width 587 height 45
paste input "3nN3lEJPUBLCEq7yUt9GKs"
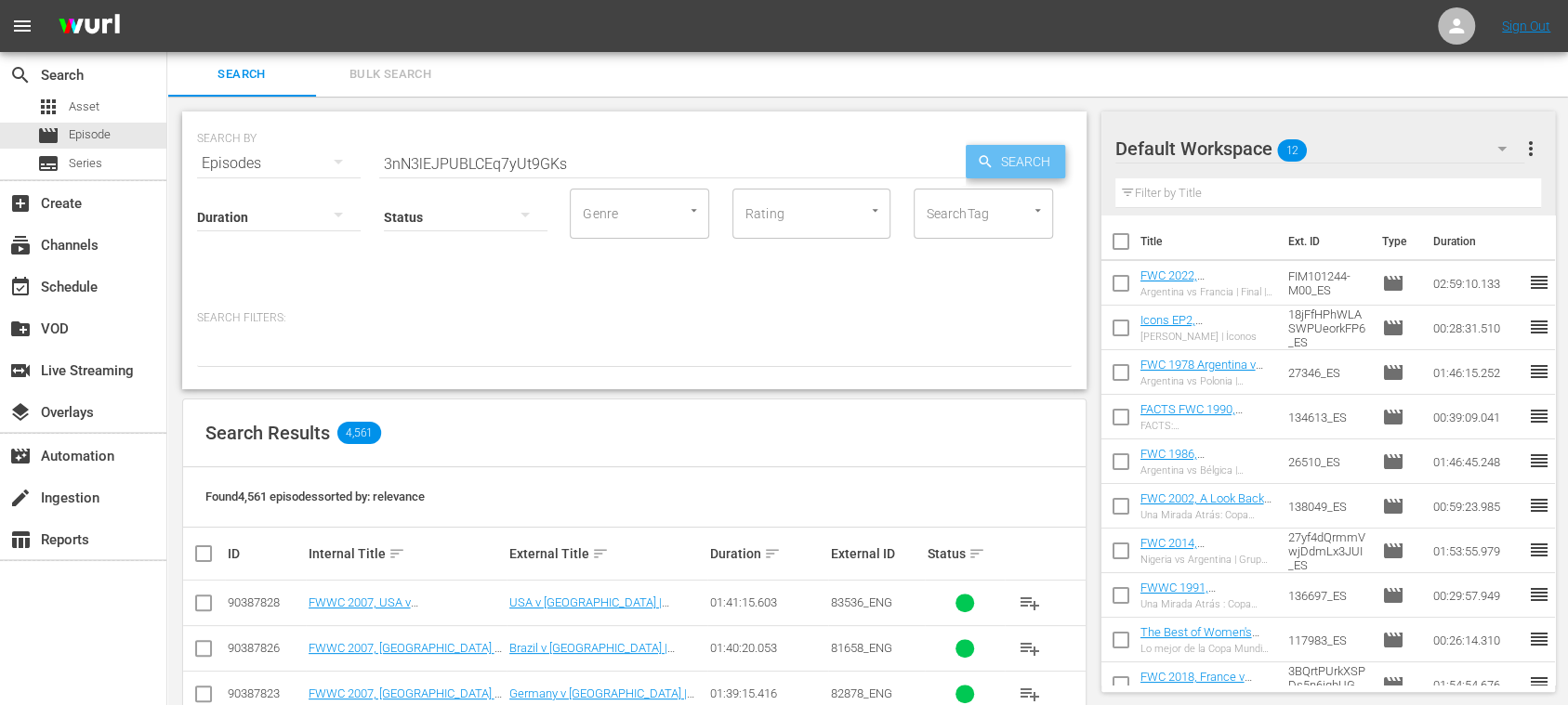
click at [1020, 169] on span "Search" at bounding box center [1030, 161] width 72 height 33
click at [623, 161] on input "3nN3lEJPUBLCEq7yUt9GKs" at bounding box center [672, 163] width 587 height 45
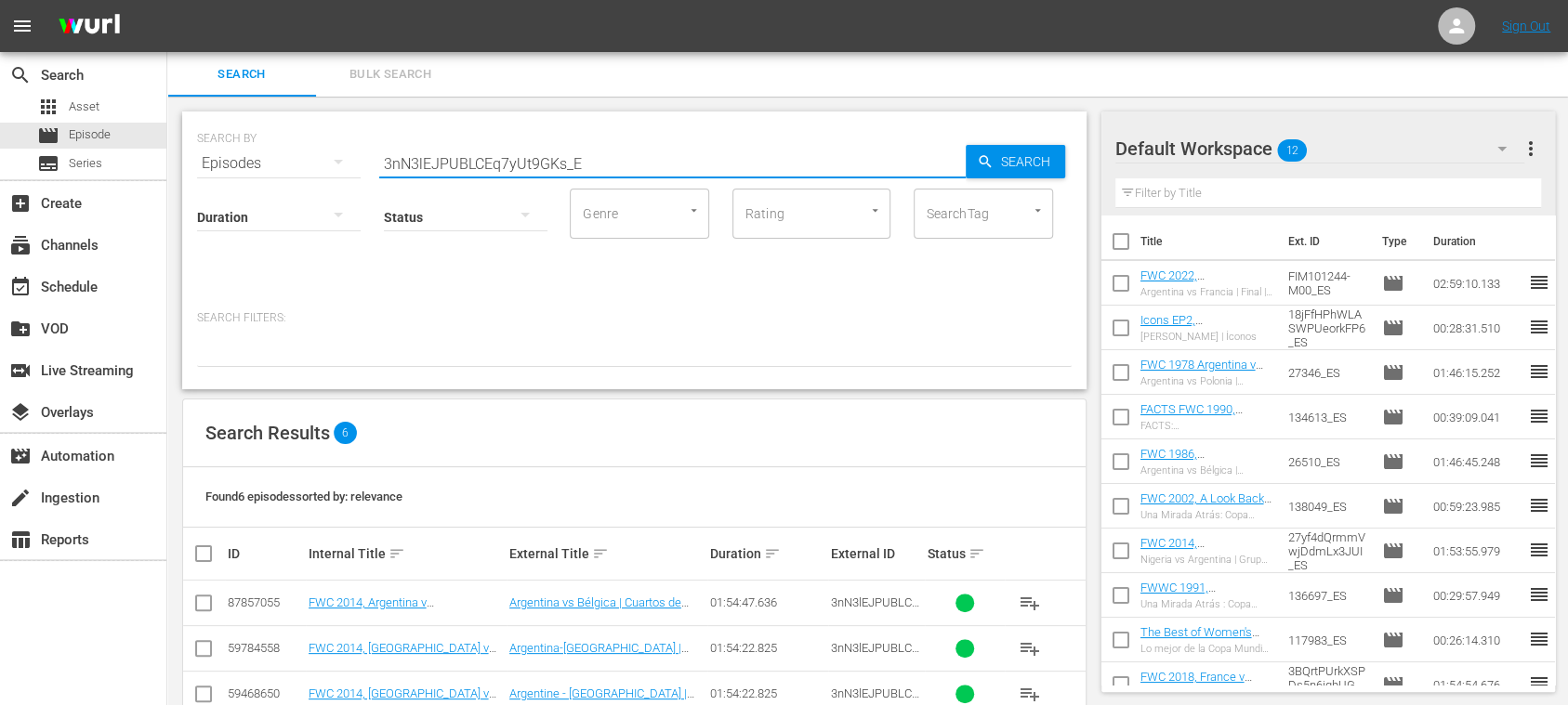
type input "3nN3lEJPUBLCEq7yUt9GKs_ES"
drag, startPoint x: 623, startPoint y: 161, endPoint x: 304, endPoint y: 157, distance: 319.0
click at [304, 157] on div "SEARCH BY Search By Episodes Search ID, Title, Description, Keywords, or Catego…" at bounding box center [634, 152] width 874 height 67
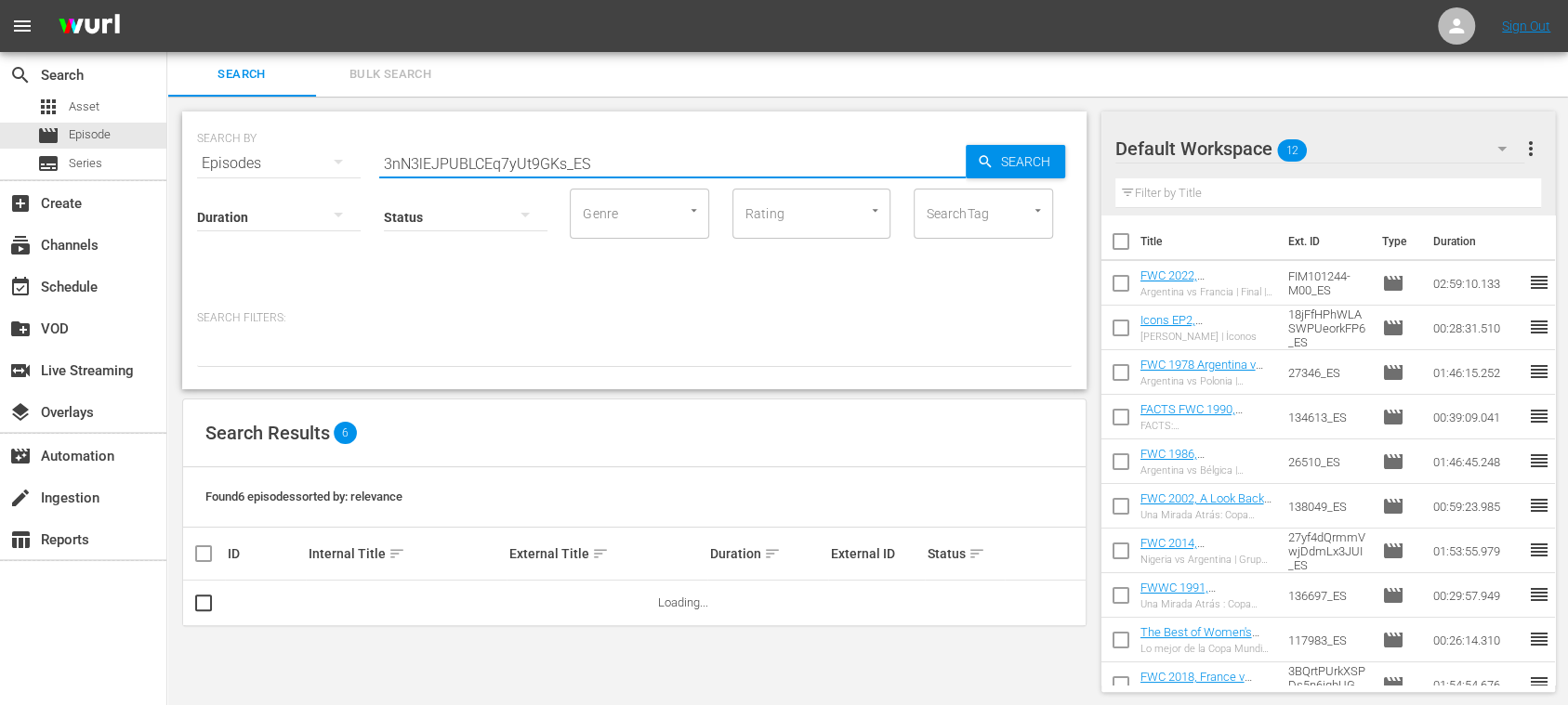
click at [434, 87] on button "Bulk Search" at bounding box center [390, 75] width 149 height 45
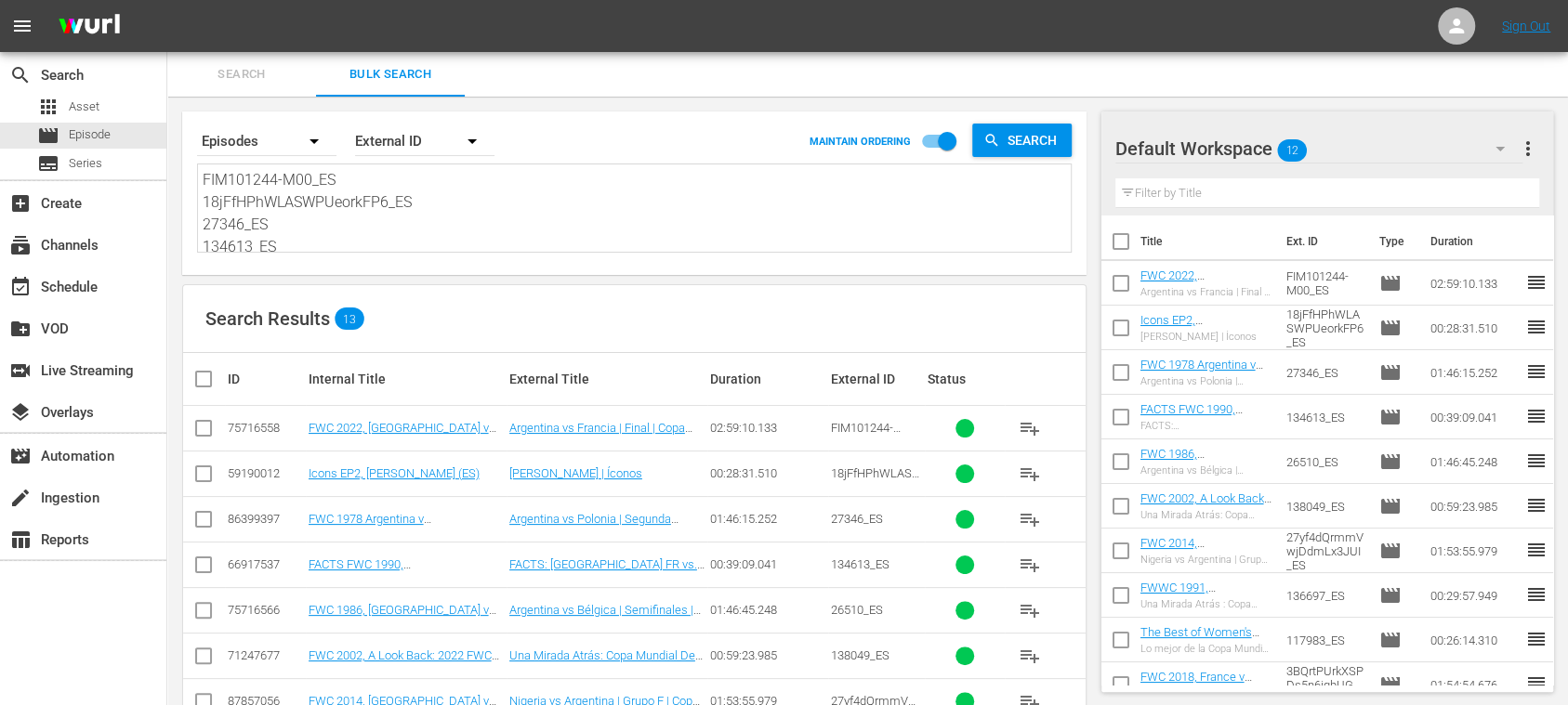
scroll to position [227, 0]
drag, startPoint x: 309, startPoint y: 236, endPoint x: 989, endPoint y: 347, distance: 689.0
click at [881, 373] on div "Search By Episodes Order By External ID MAINTAIN ORDERING Search FIM101244-M00_…" at bounding box center [634, 564] width 934 height 935
type textarea "F"
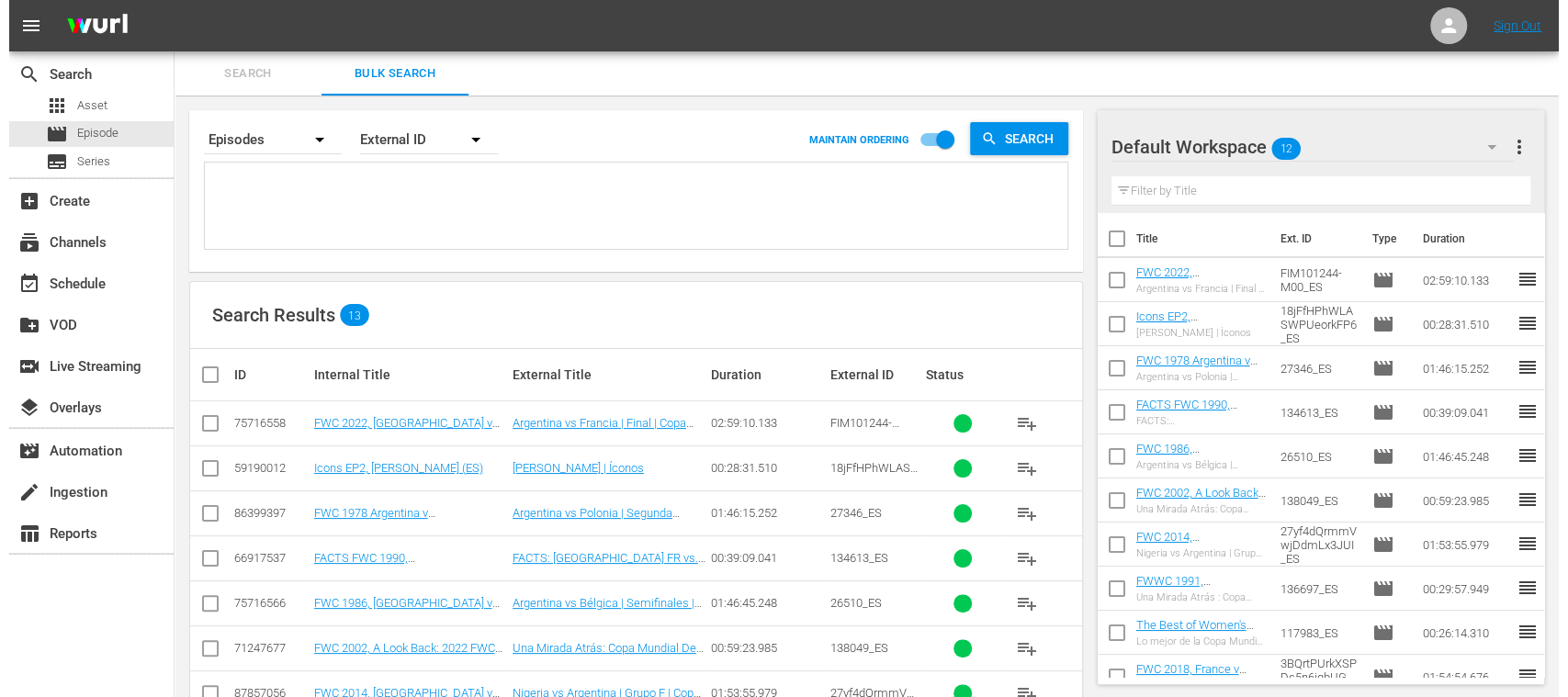
scroll to position [0, 0]
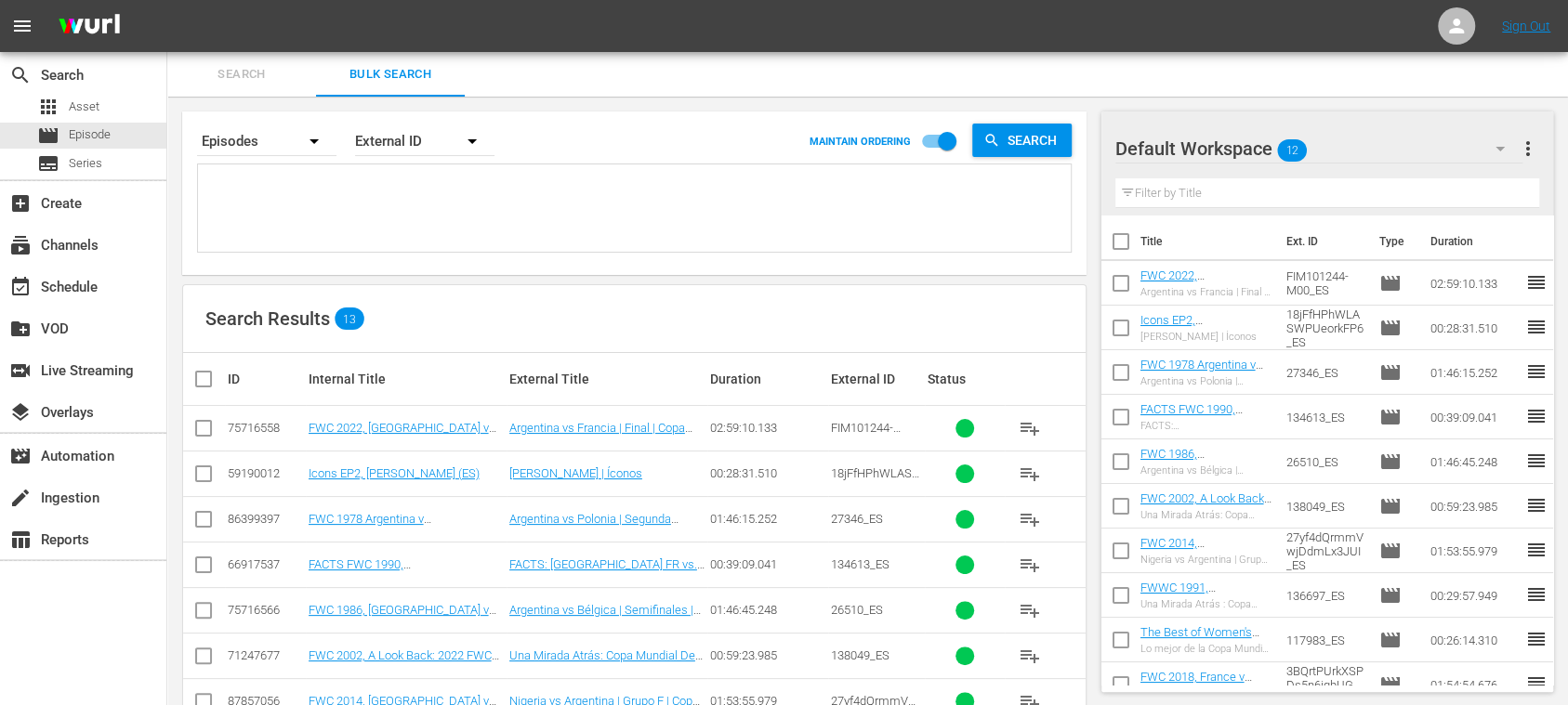
paste textarea "3nN3lEJPUBLCEq7yUt9GKs_ES"
type textarea "3nN3lEJPUBLCEq7yUt9GKs_ES"
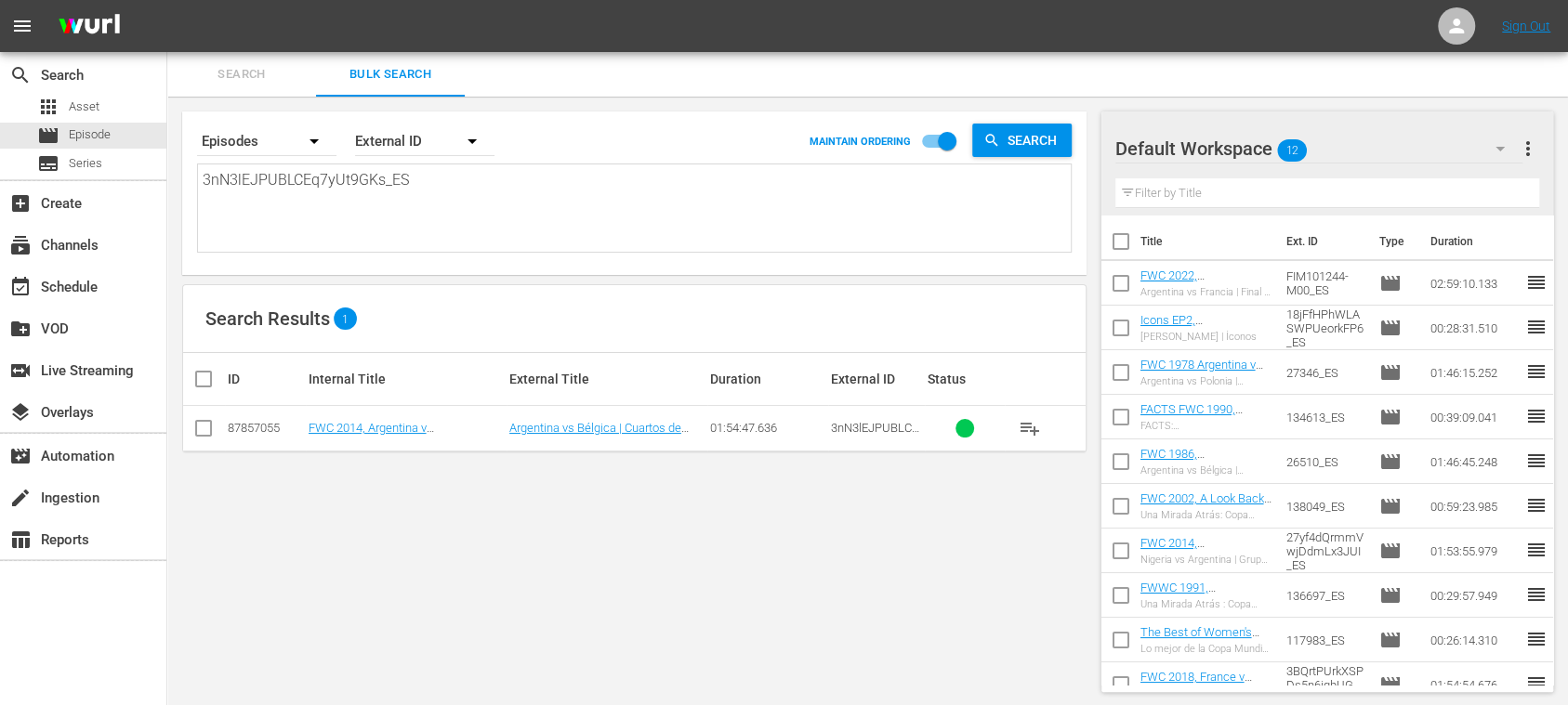
click at [224, 194] on textarea "3nN3lEJPUBLCEq7yUt9GKs_ES" at bounding box center [636, 211] width 869 height 85
drag, startPoint x: 382, startPoint y: 211, endPoint x: 0, endPoint y: 71, distance: 406.8
click at [167, 0] on div "search Search apps Asset movie Episode subtitles Series add_box Create subscrip…" at bounding box center [868, 0] width 1401 height 0
paste textarea "14044"
type textarea "3nN3lEJPUBLCEq7yUt9GKs 14044"
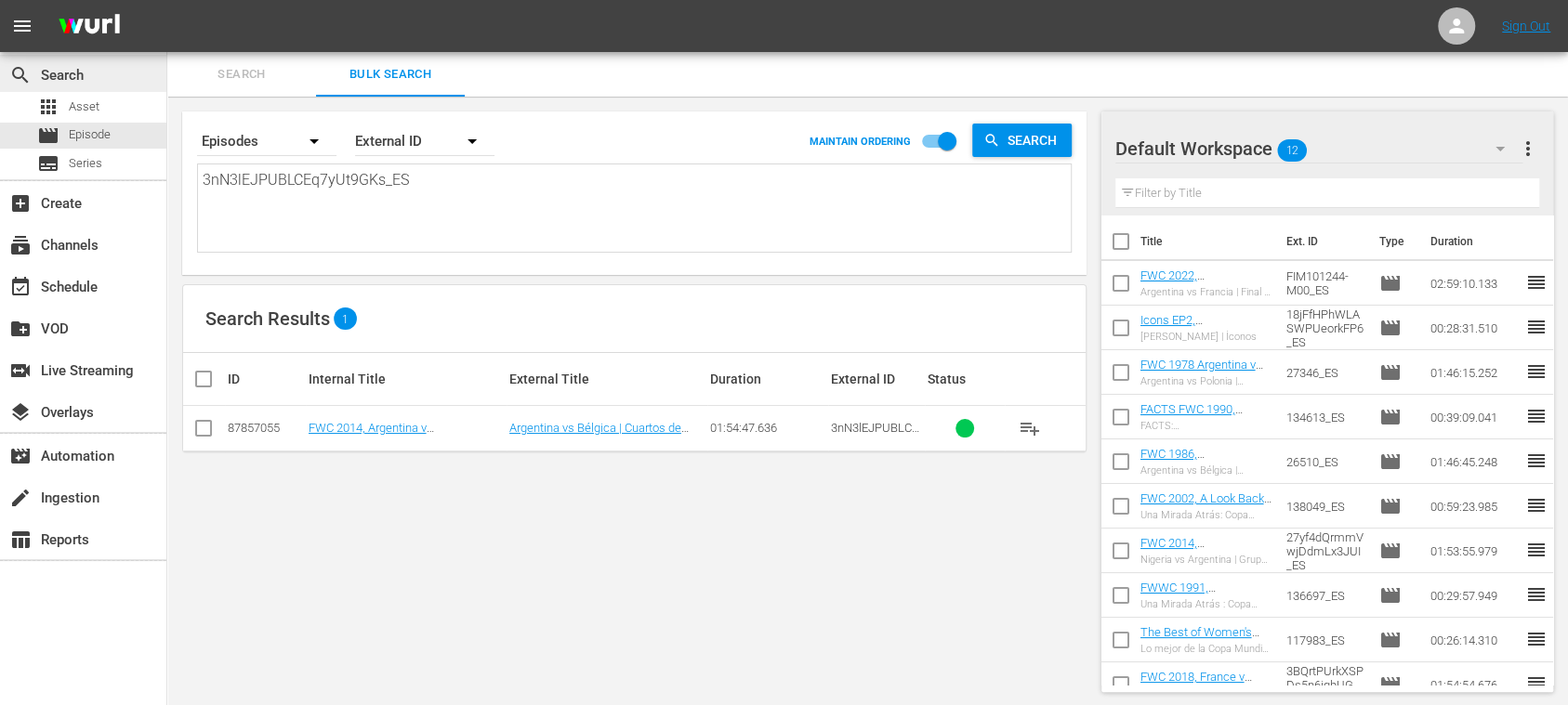
type textarea "3nN3lEJPUBLCEq7yUt9GKs 14044"
click at [414, 184] on textarea "3nN3lEJPUBLCEq7yUt9GKs 14044" at bounding box center [636, 211] width 869 height 85
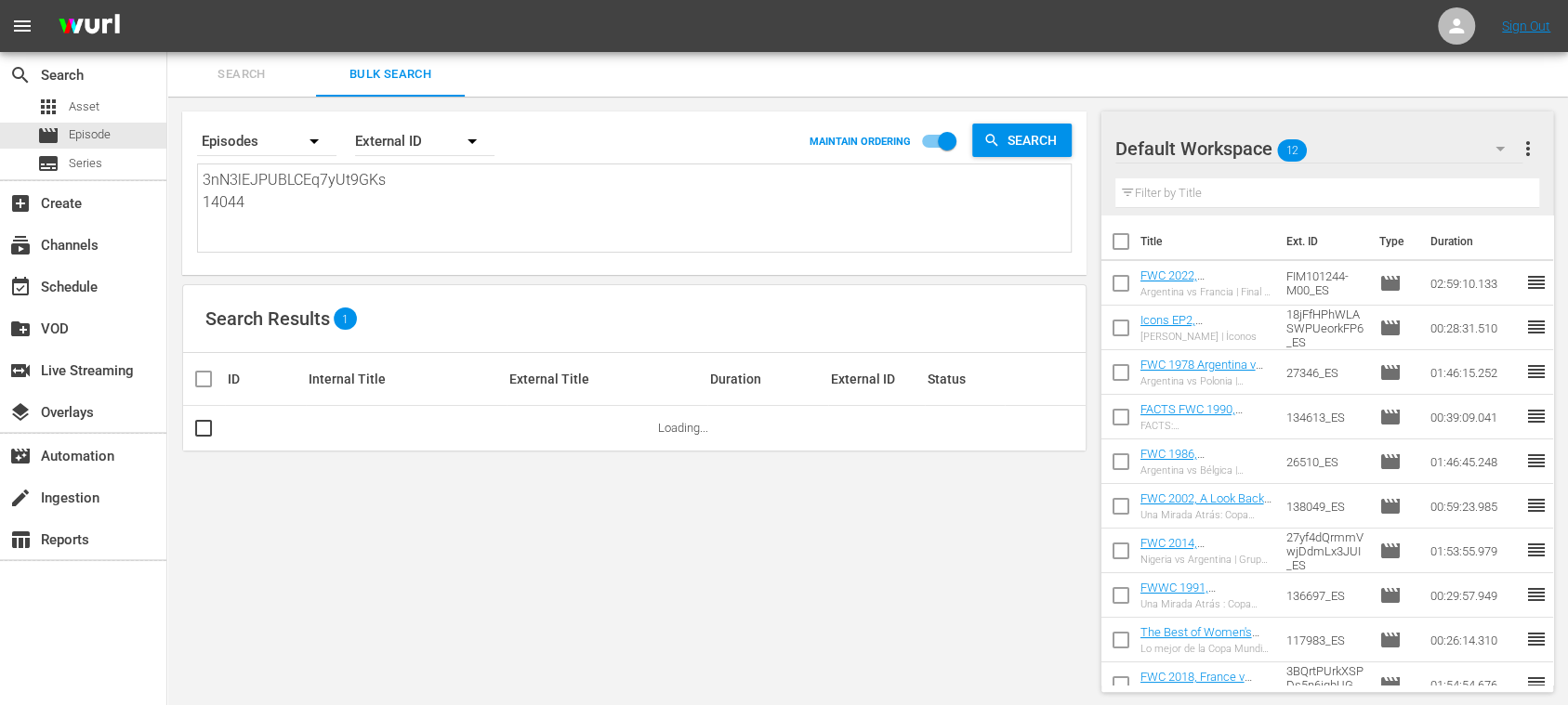
type textarea "3nN3lEJPUBLCEq7yUt9GKs_ 14044"
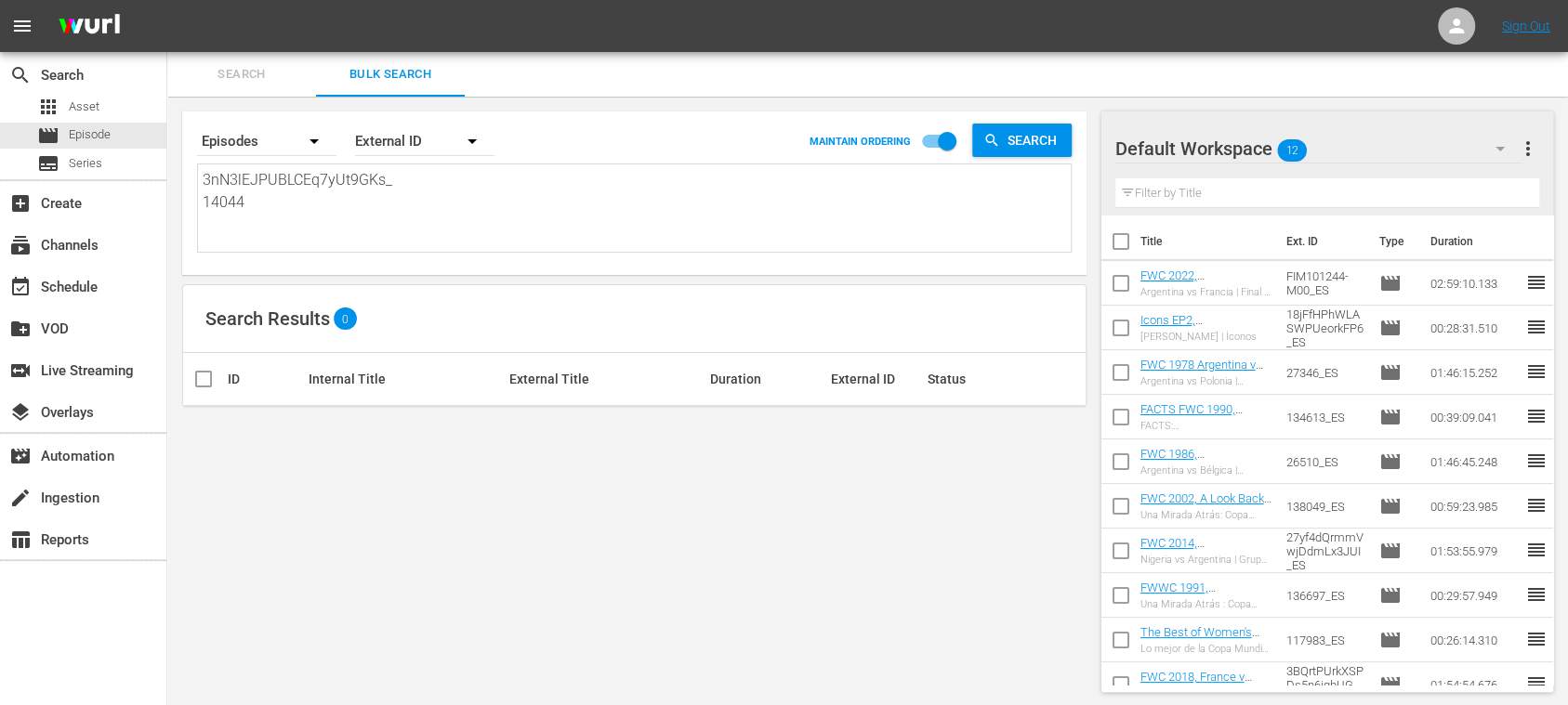
type textarea "3nN3lEJPUBLCEq7yUt9GKs_E 14044"
type textarea "3nN3lEJPUBLCEq7yUt9GKs_ES 14044"
click at [369, 186] on textarea "3nN3lEJPUBLCEq7yUt9GKs_ES 14044" at bounding box center [636, 211] width 869 height 85
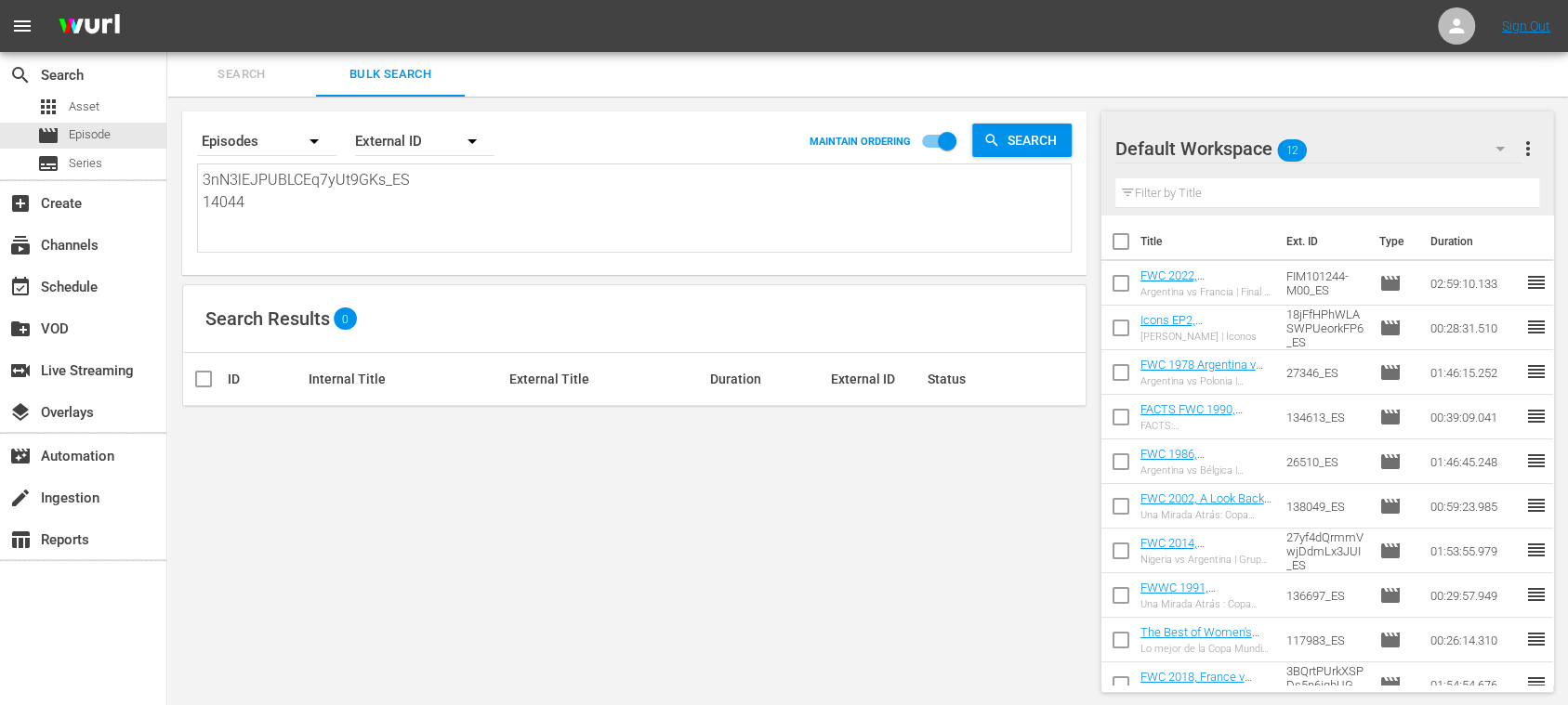
click at [358, 195] on textarea "3nN3lEJPUBLCEq7yUt9GKs_ES 14044" at bounding box center [636, 211] width 869 height 85
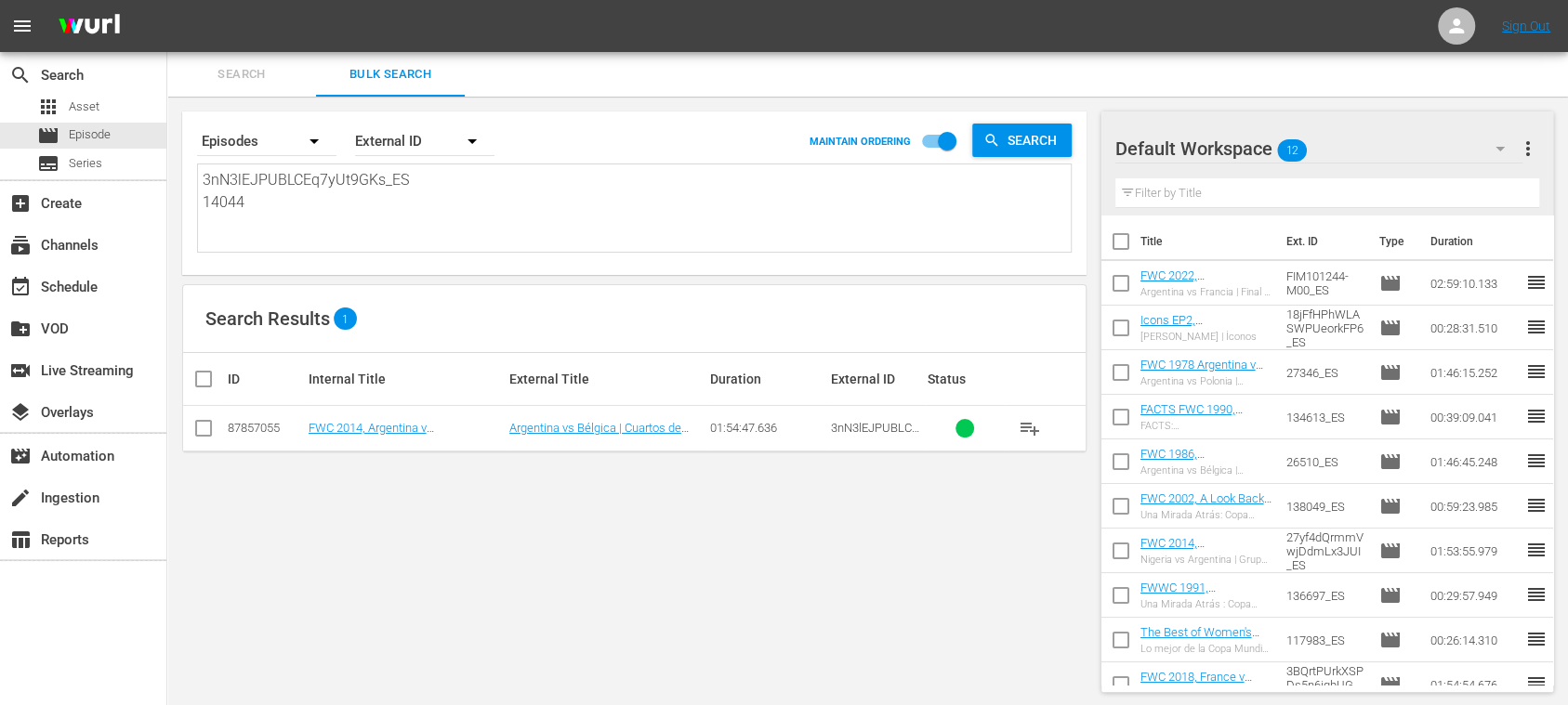
type textarea "3nN3lEJPUBLCEq7yUt9GKs_ES 14044_"
type textarea "3nN3lEJPUBLCEq7yUt9GKs_ES 14044_E"
type textarea "3nN3lEJPUBLCEq7yUt9GKs_ES 14044_ES"
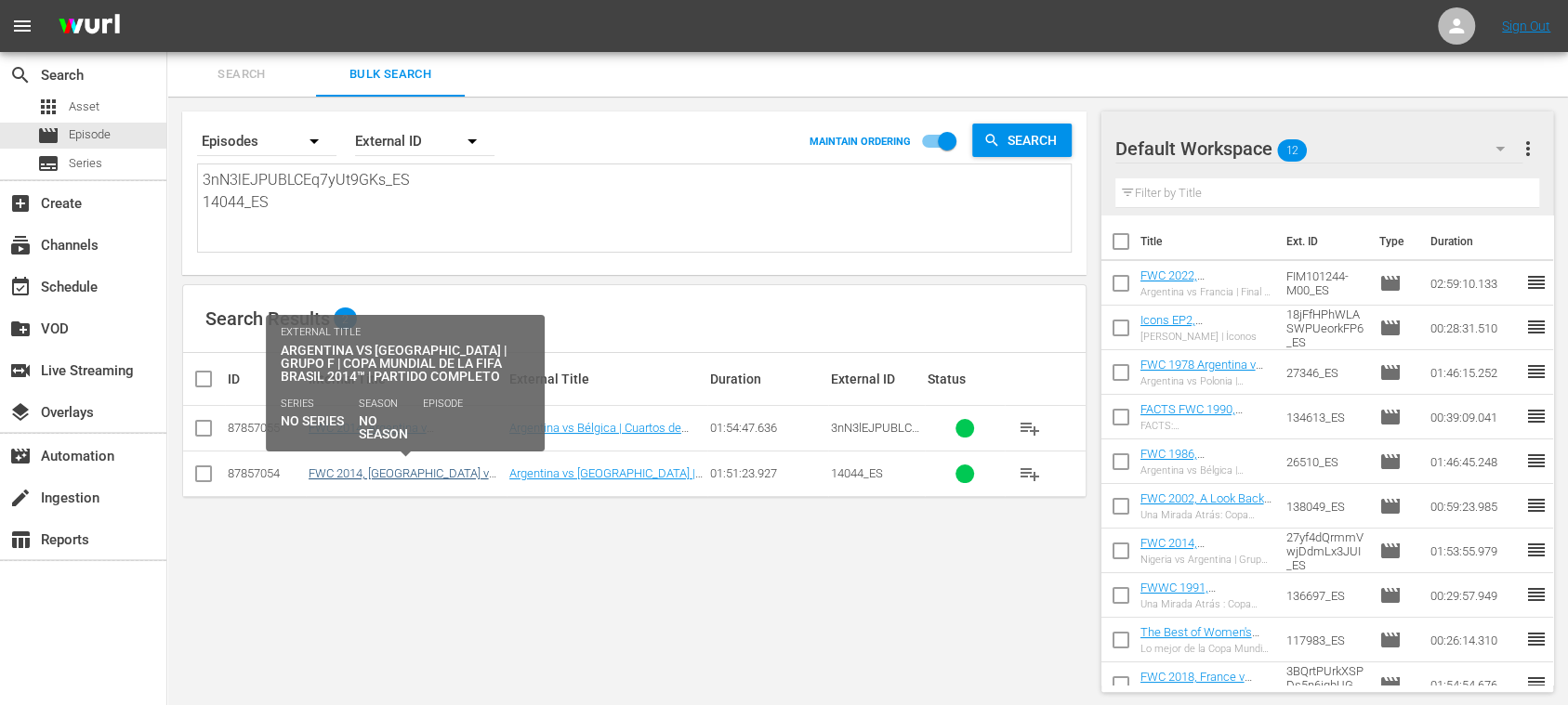
type textarea "3nN3lEJPUBLCEq7yUt9GKs_ES 14044_ES"
click at [455, 472] on link "FWC 2014, Argentina v Bosnia Herzegovina, Group Stage - FMR (ES)" at bounding box center [403, 487] width 190 height 42
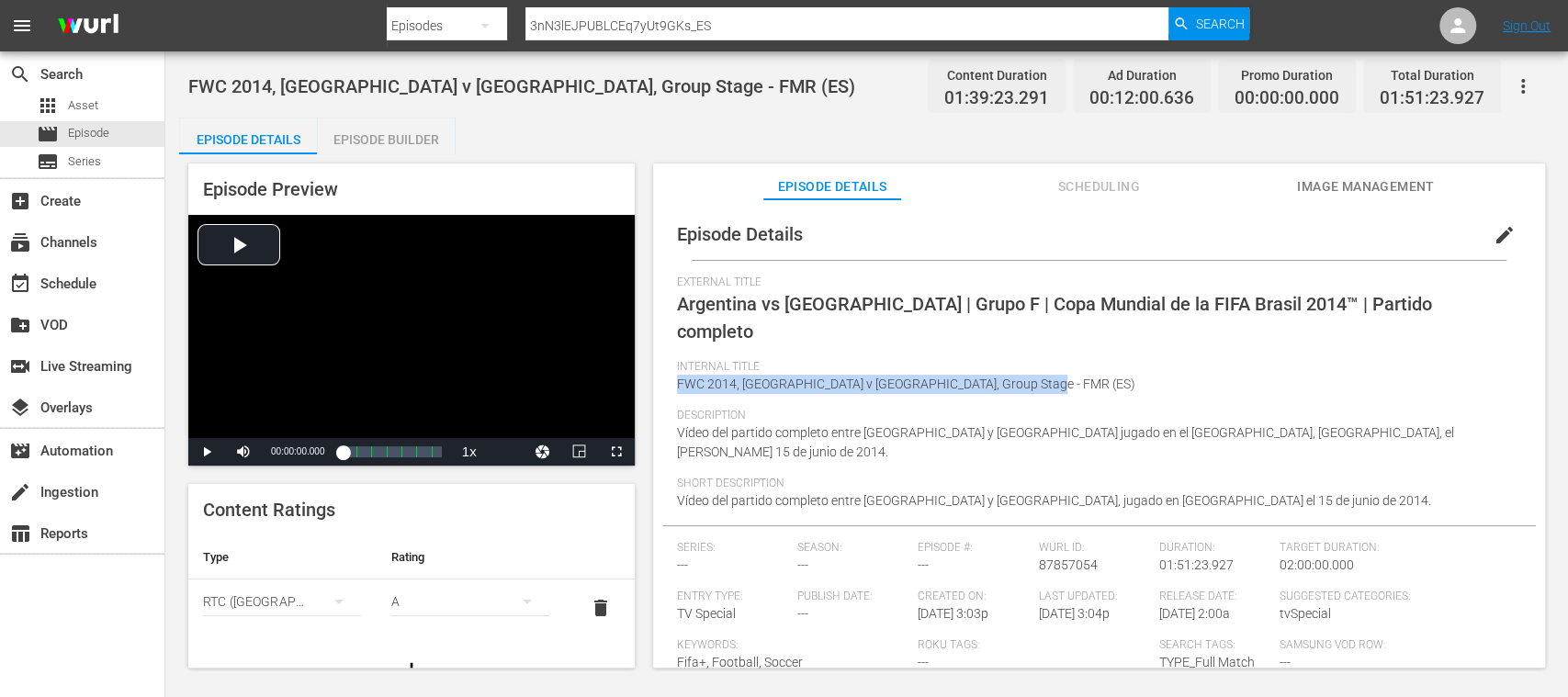
drag, startPoint x: 678, startPoint y: 385, endPoint x: 1031, endPoint y: 383, distance: 353.0
click at [1031, 383] on span "FWC 2014, Argentina v Bosnia Herzegovina, Group Stage - FMR (ES)" at bounding box center [906, 384] width 459 height 14
copy span "FWC 2014, Argentina v Bosnia Herzegovina, Group Stage - FMR"
click at [207, 452] on span "Video Player" at bounding box center [207, 452] width 0 height 0
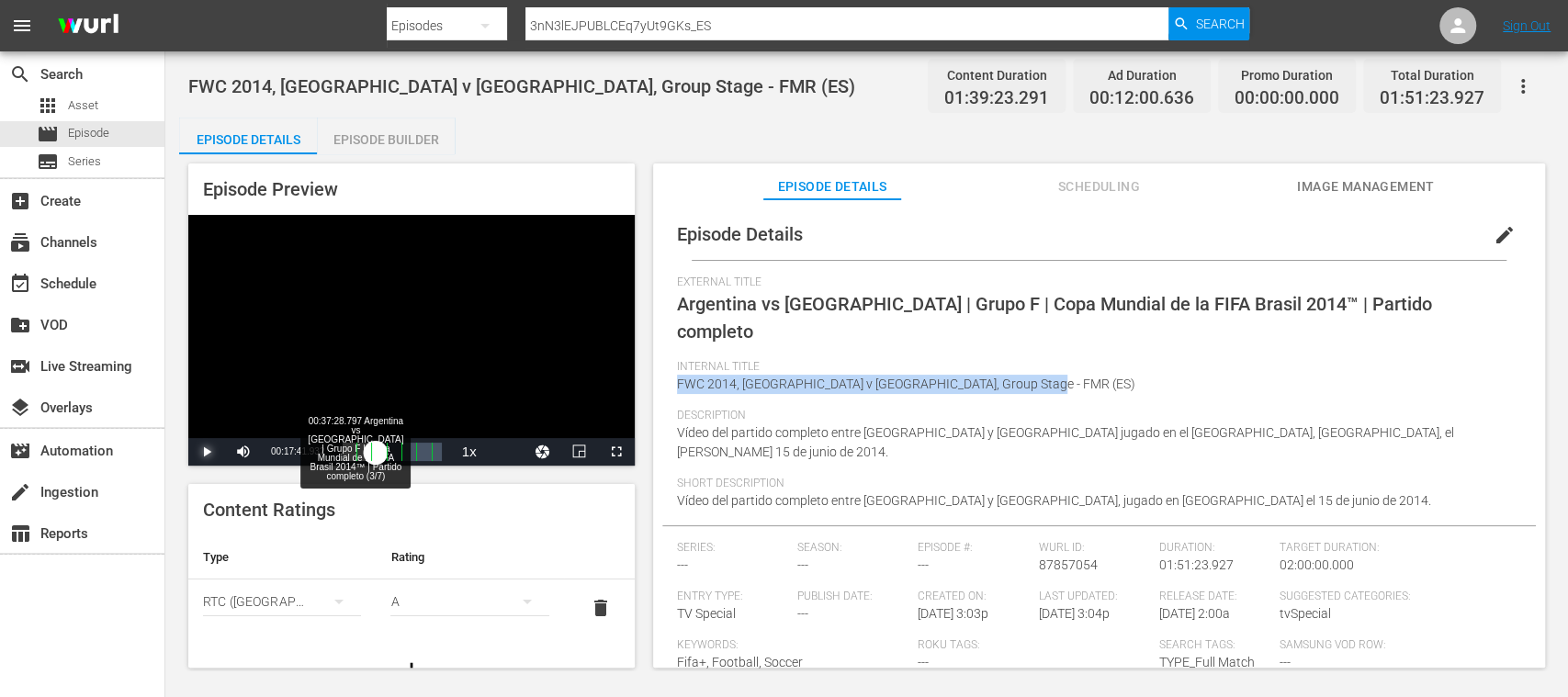
click at [376, 457] on div "Loaded : 0.10% 00:37:28.797 Argentina vs Bosnia y Herzegovina | Grupo F | Copa …" at bounding box center [391, 452] width 98 height 18
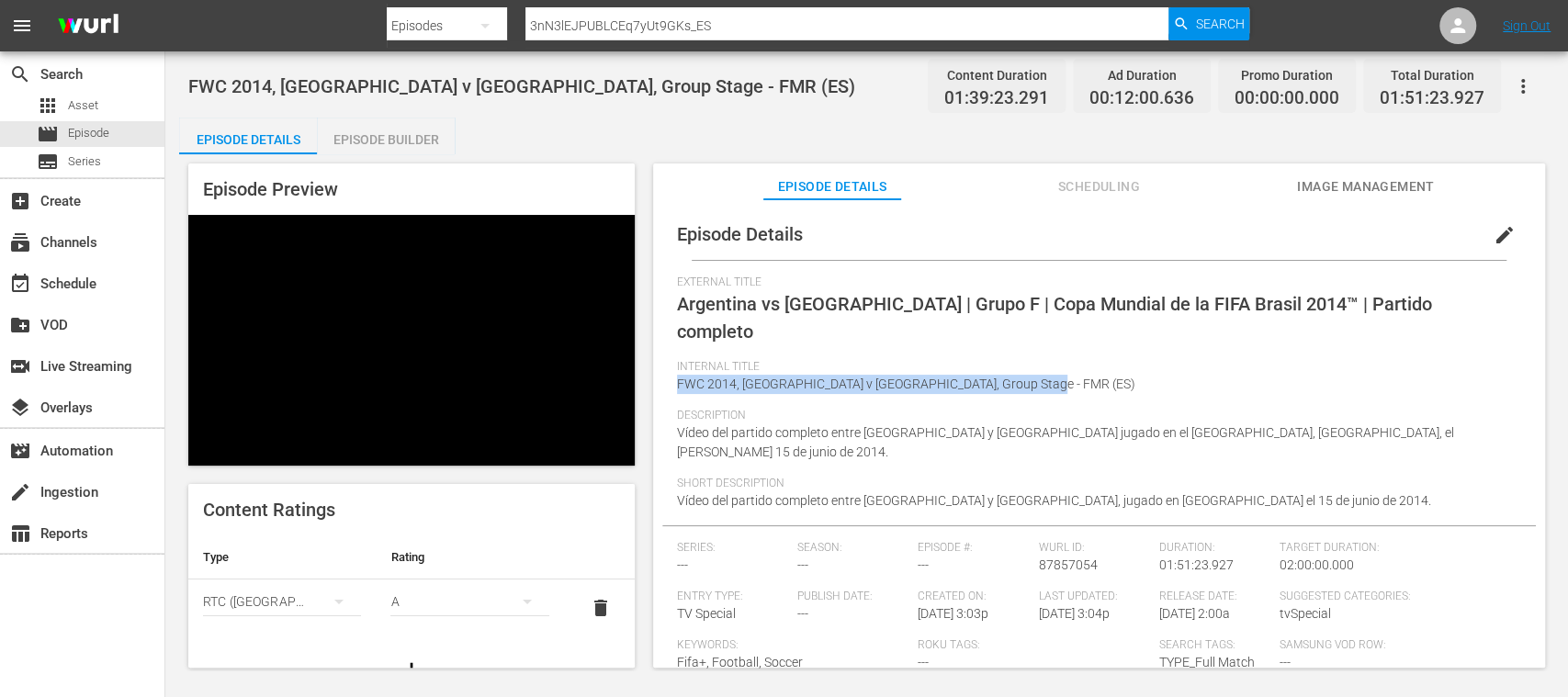
click at [207, 452] on span "Video Player" at bounding box center [207, 452] width 0 height 0
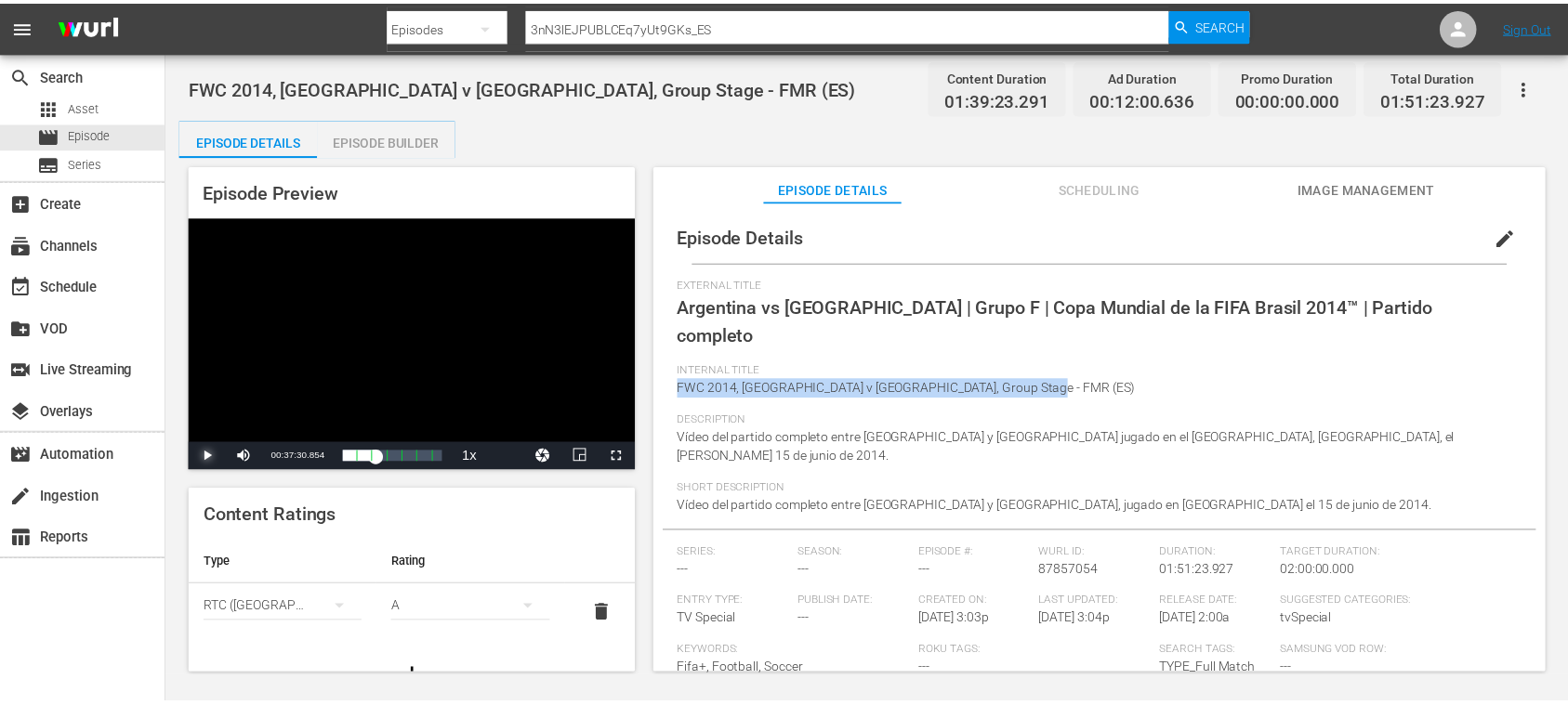
scroll to position [172, 0]
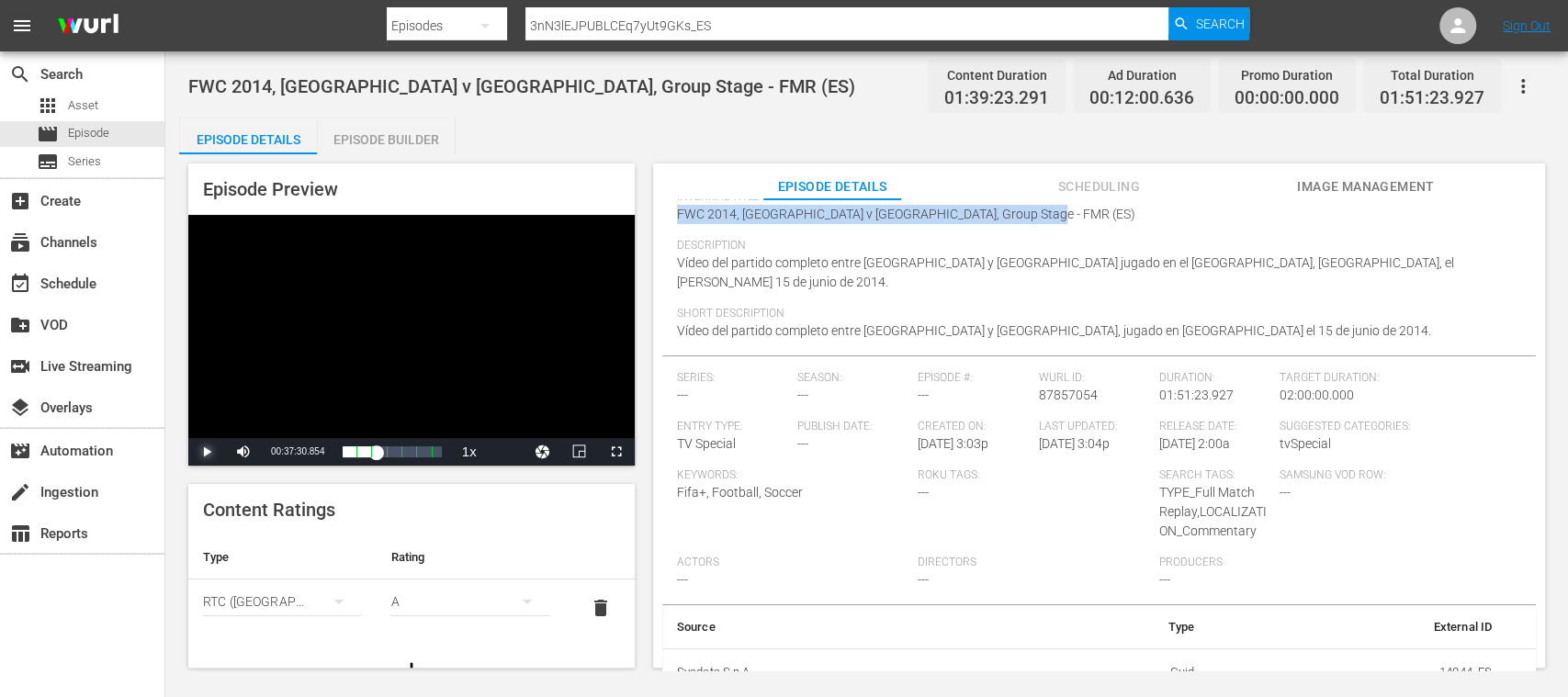
copy span "FWC 2014, Argentina v Bosnia Herzegovina, Group Stage - FMR"
click at [113, 131] on div "movie Episode" at bounding box center [82, 134] width 164 height 26
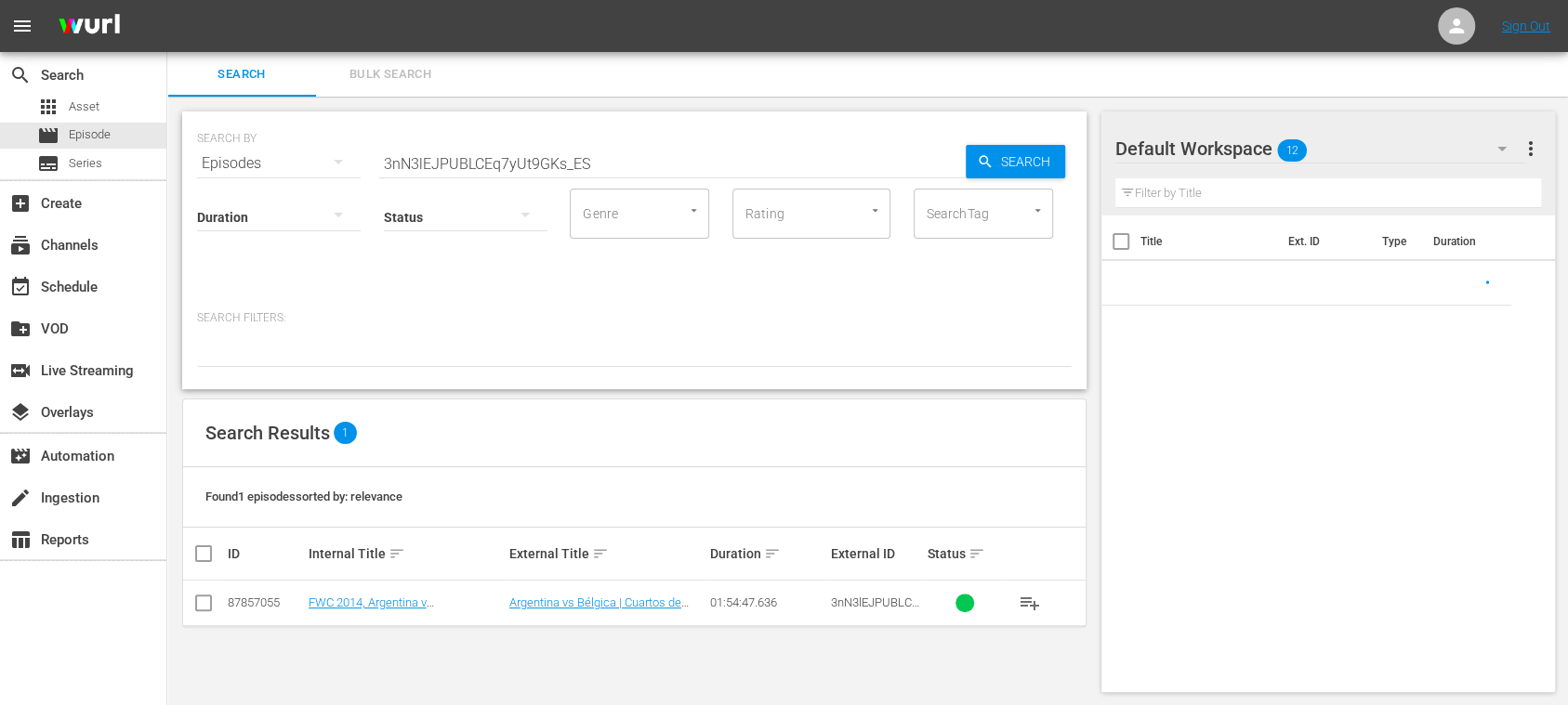
click at [398, 73] on span "Bulk Search" at bounding box center [390, 75] width 126 height 21
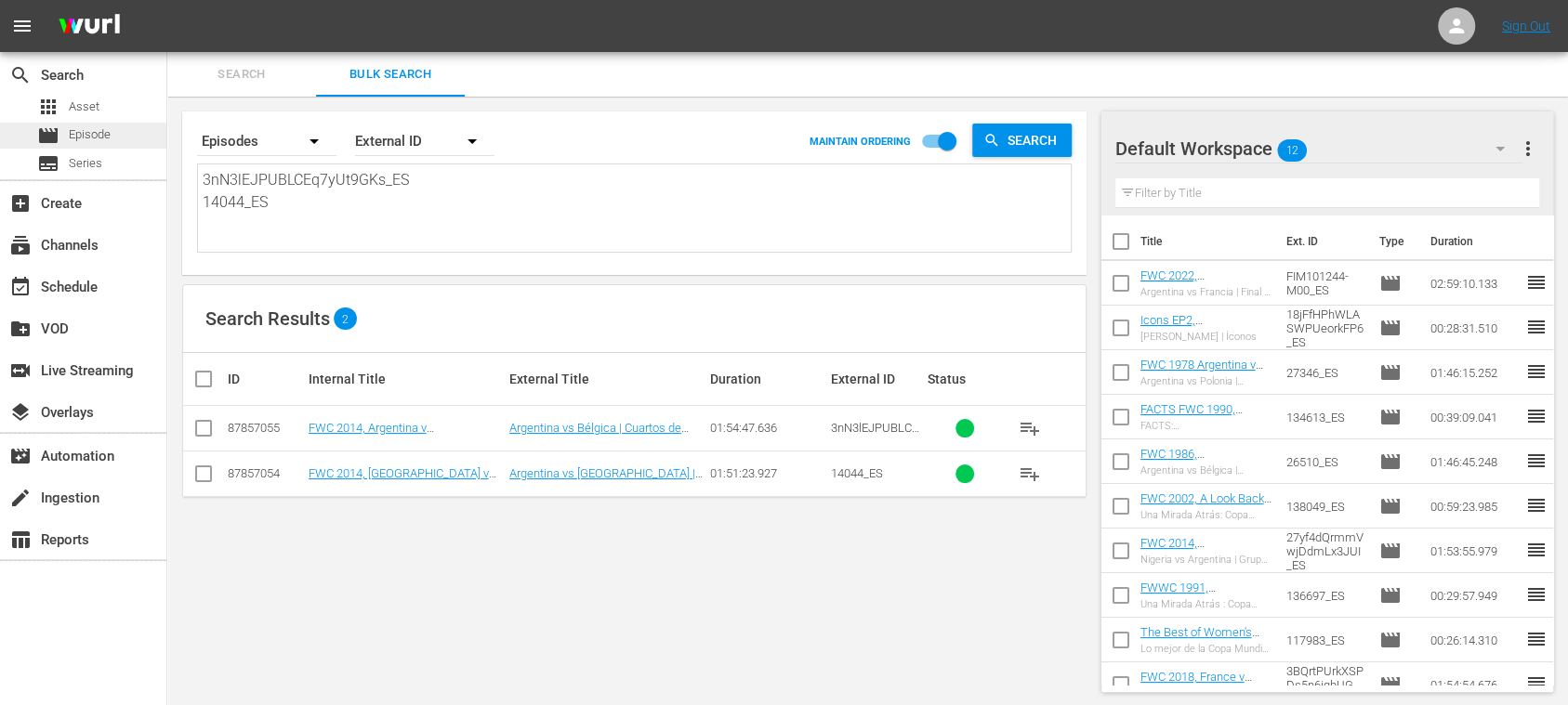
drag, startPoint x: 281, startPoint y: 214, endPoint x: 117, endPoint y: 123, distance: 187.6
click at [167, 0] on div "search Search apps Asset movie Episode subtitles Series add_box Create subscrip…" at bounding box center [868, 0] width 1401 height 0
paste textarea "5gHFVHGXu1z25dDe6id7TE_ES 6JooyHXoGbUB0dKMaNb3QW_ES 3xOszwTmAkyZGytJodQE8g_ES 1…"
type textarea "5gHFVHGXu1z25dDe6id7TE_ES 6JooyHXoGbUB0dKMaNb3QW_ES 3xOszwTmAkyZGytJodQE8g_ES 1…"
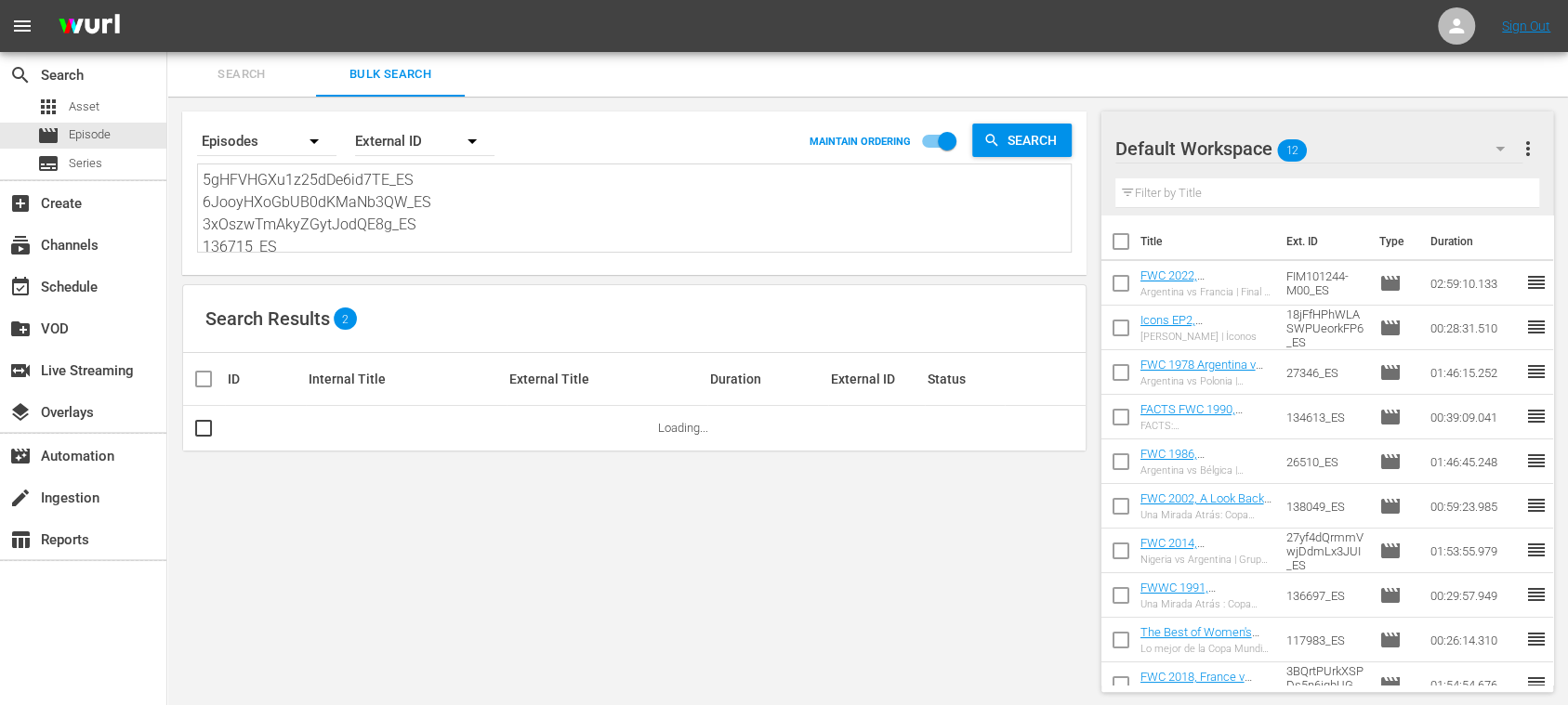
type textarea "5gHFVHGXu1z25dDe6id7TE_ES 6JooyHXoGbUB0dKMaNb3QW_ES 3xOszwTmAkyZGytJodQE8g_ES 1…"
click at [1524, 141] on span "more_vert" at bounding box center [1528, 148] width 22 height 22
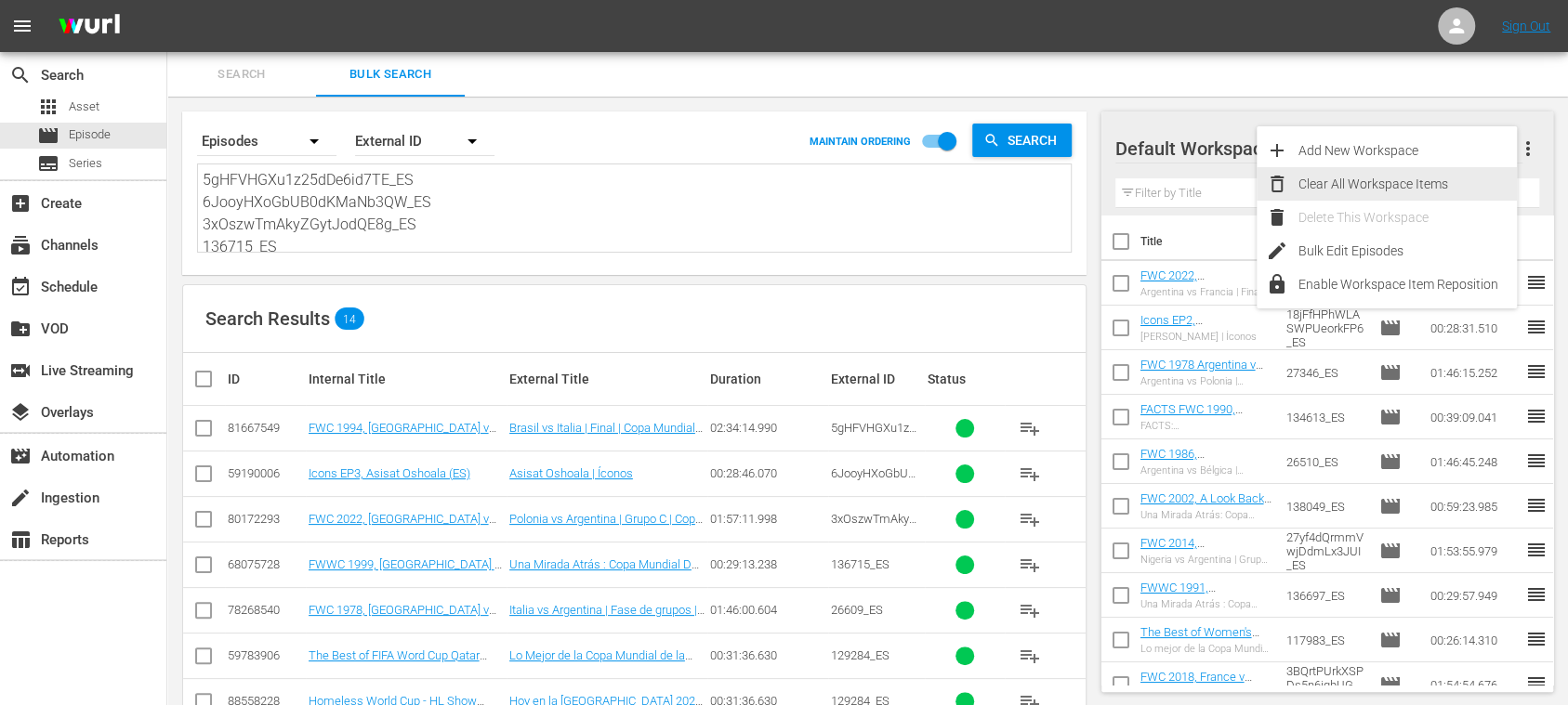
click at [1384, 184] on div "Clear All Workspace Items" at bounding box center [1408, 184] width 219 height 33
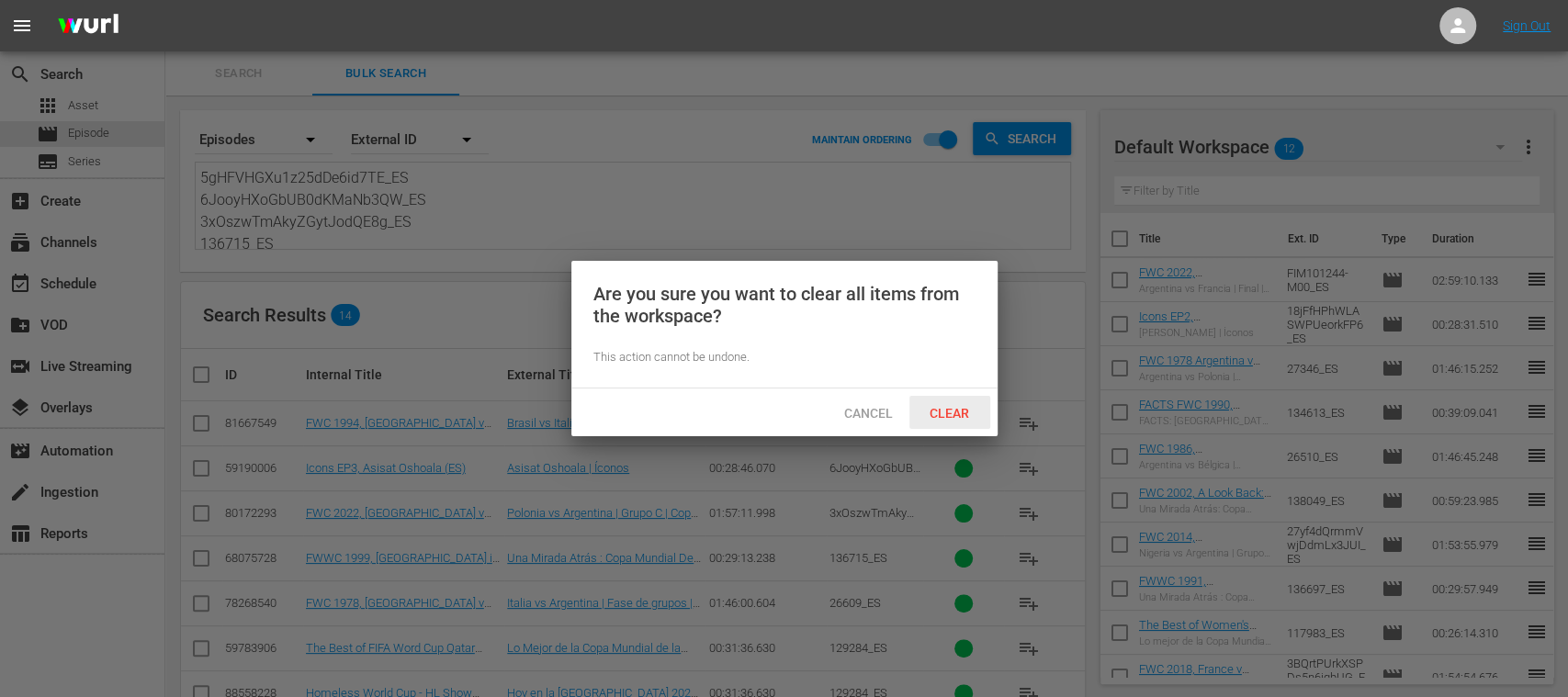
click at [920, 411] on span "Clear" at bounding box center [950, 412] width 69 height 14
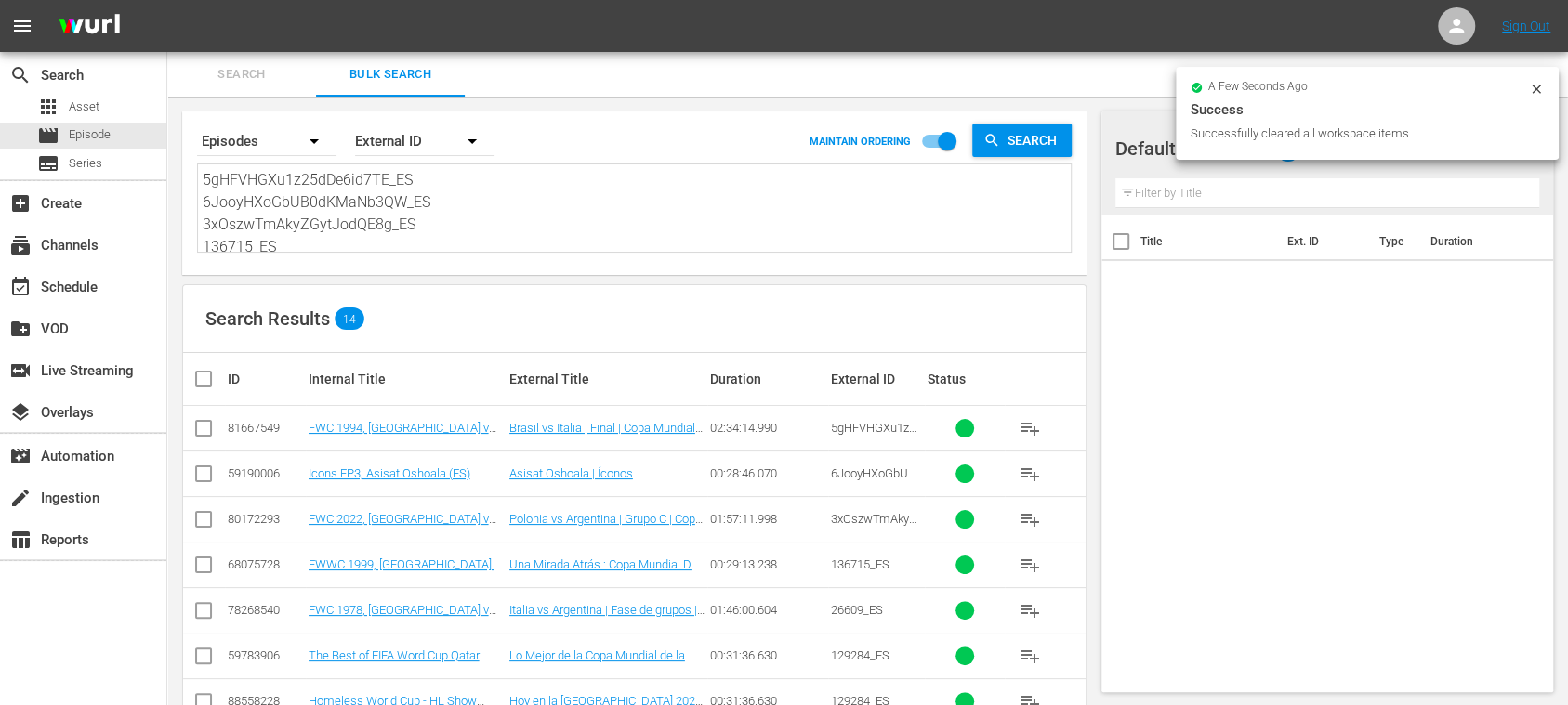
click at [198, 382] on input "checkbox" at bounding box center [211, 378] width 37 height 22
checkbox input "true"
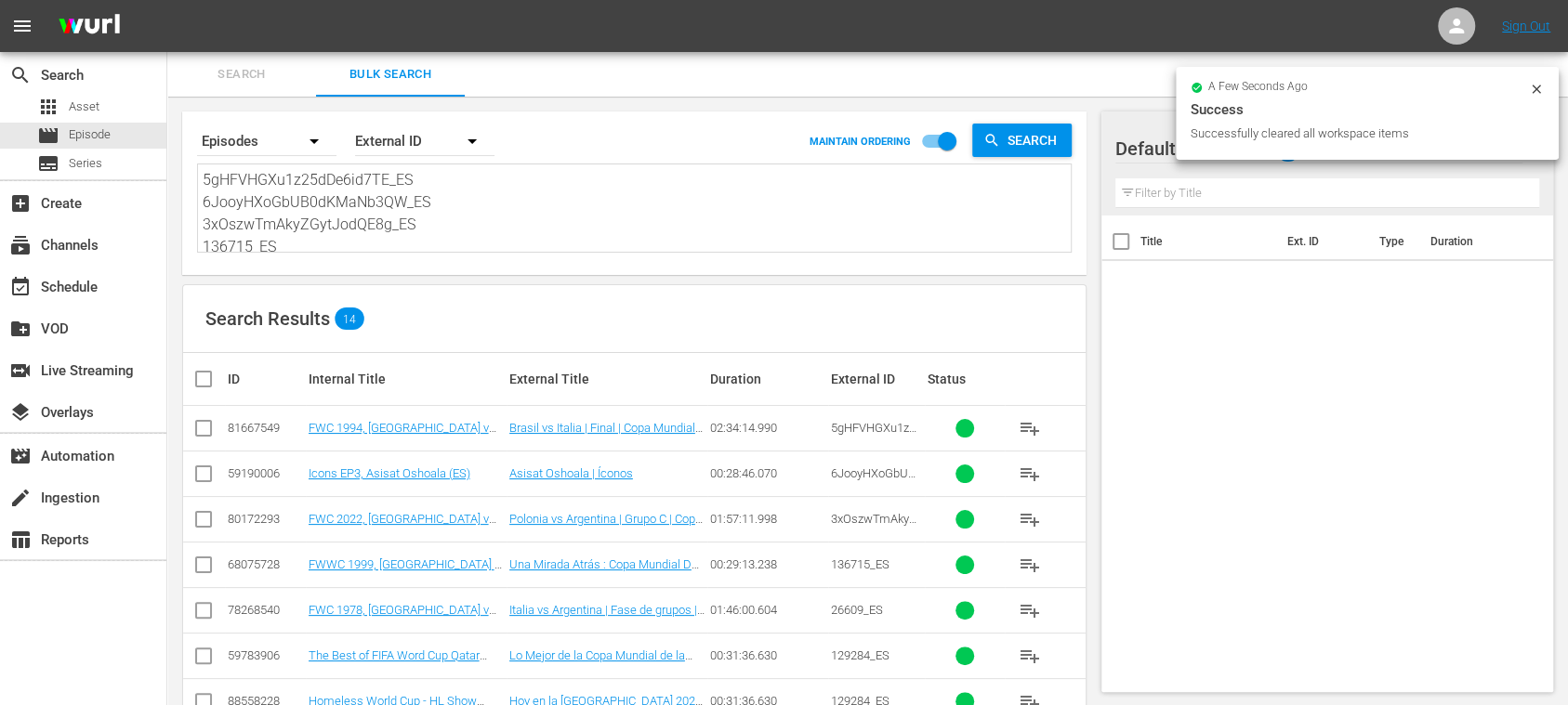
checkbox input "true"
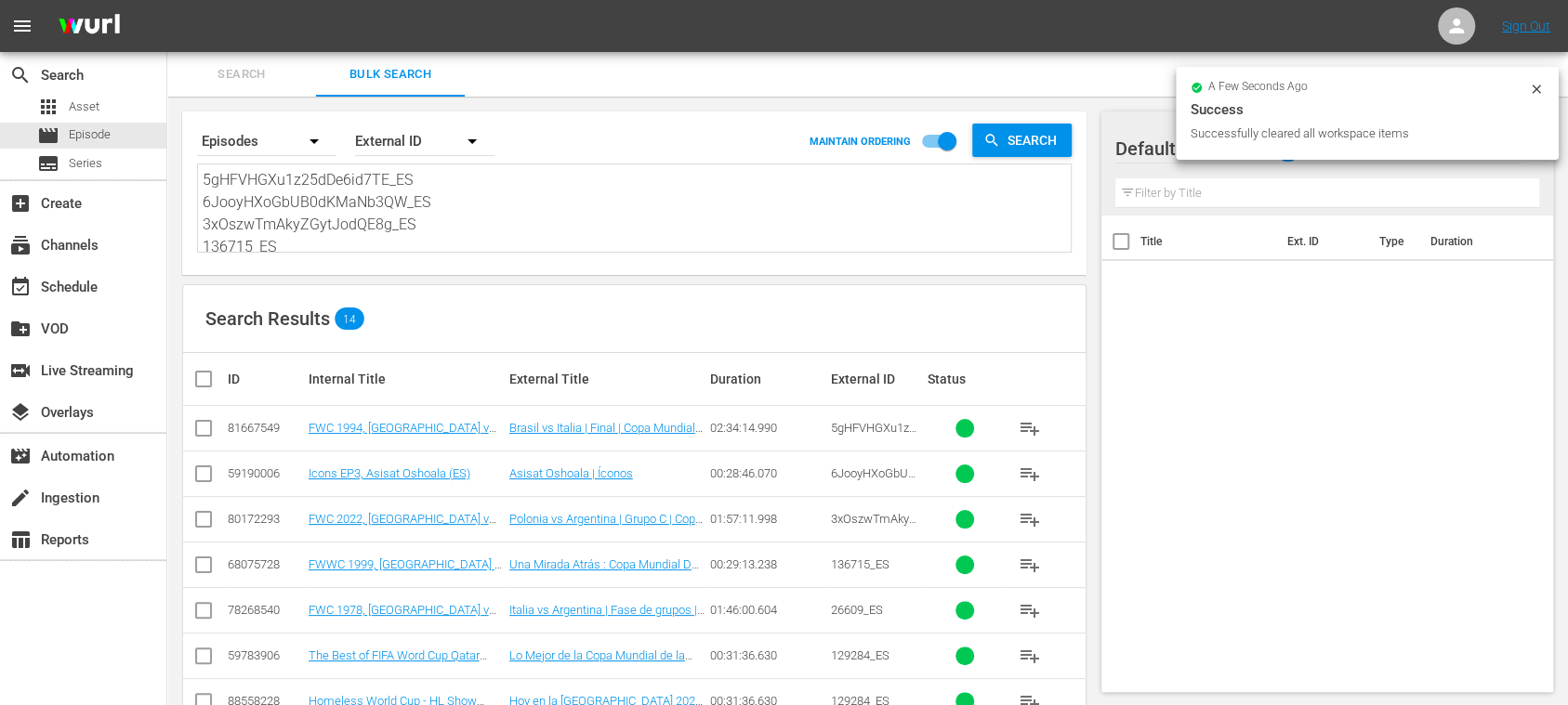
checkbox input "true"
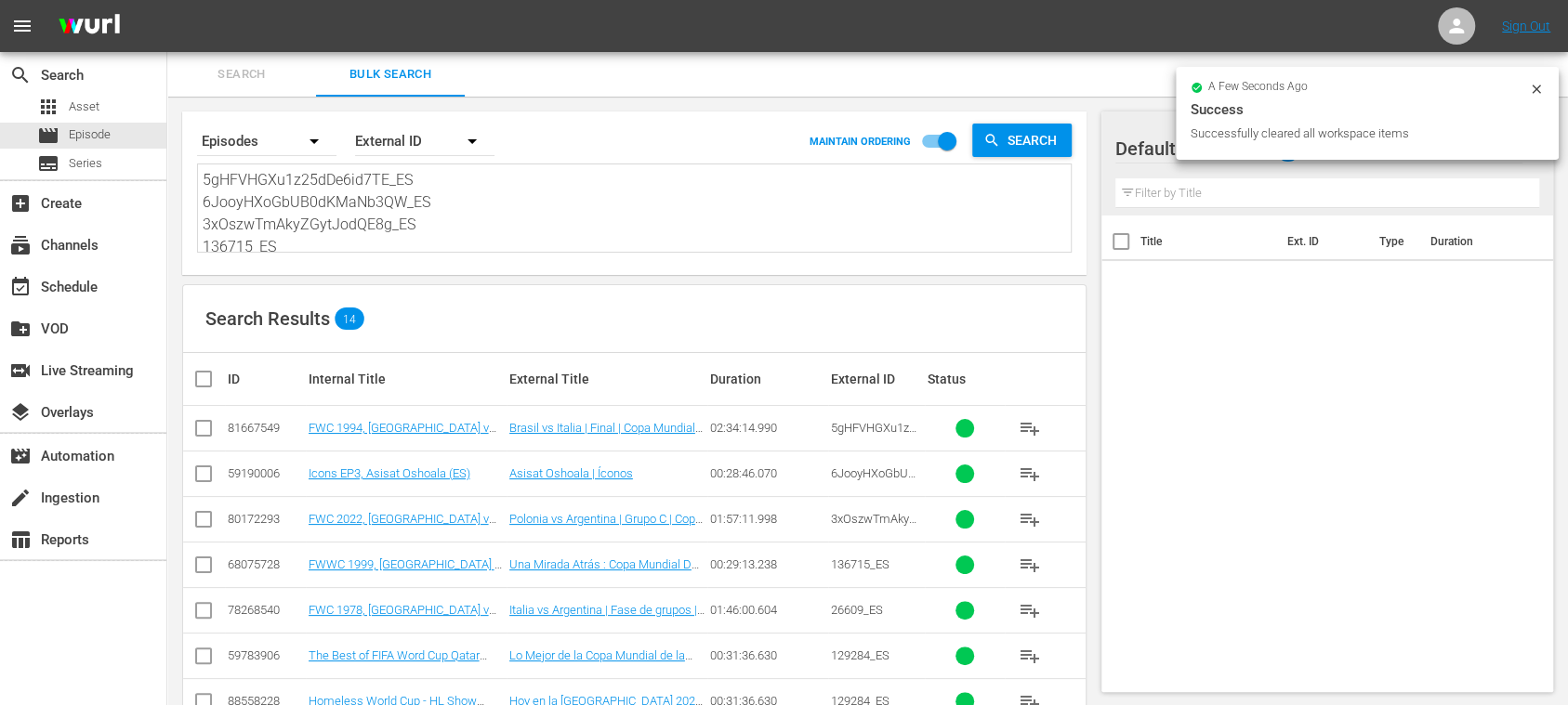
checkbox input "true"
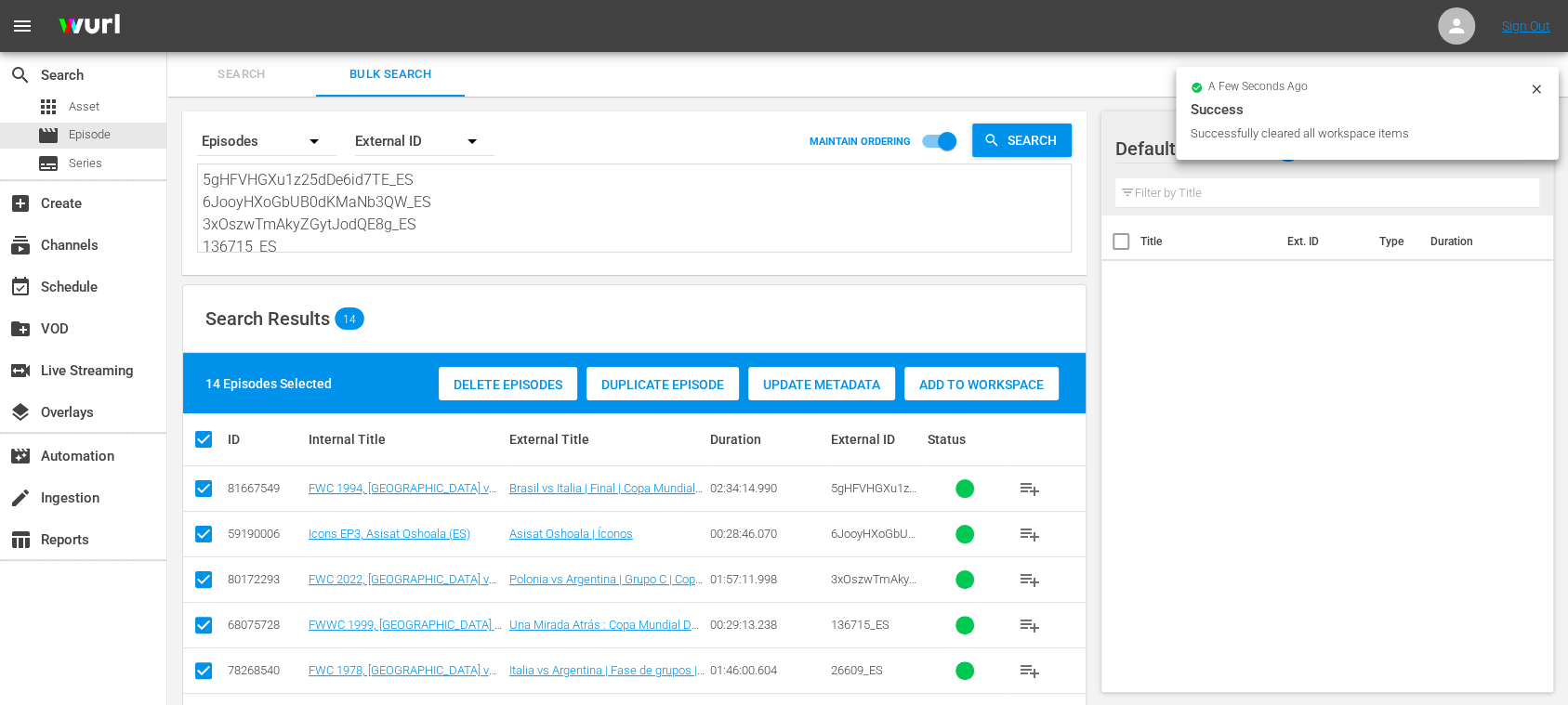
scroll to position [428, 0]
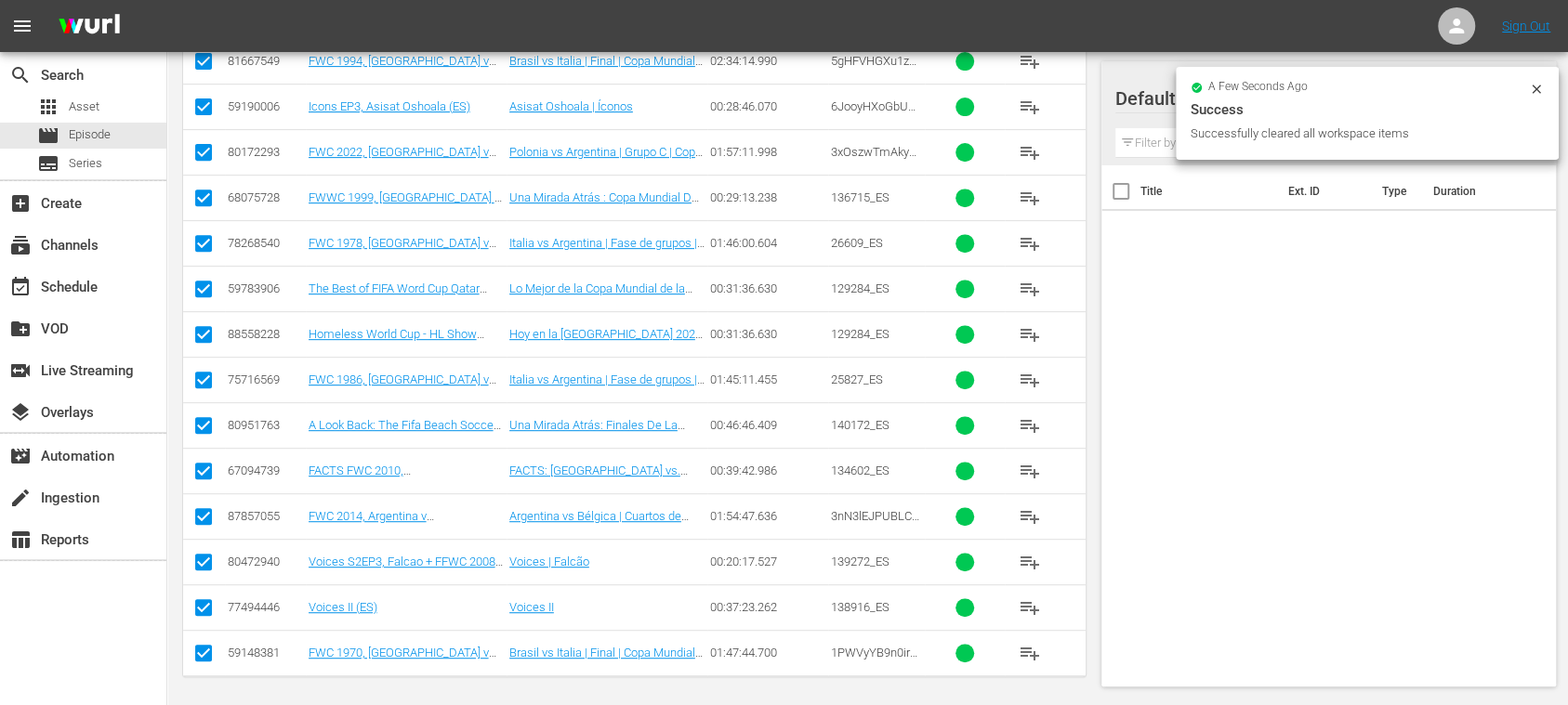
click at [194, 606] on input "checkbox" at bounding box center [203, 611] width 22 height 22
checkbox input "false"
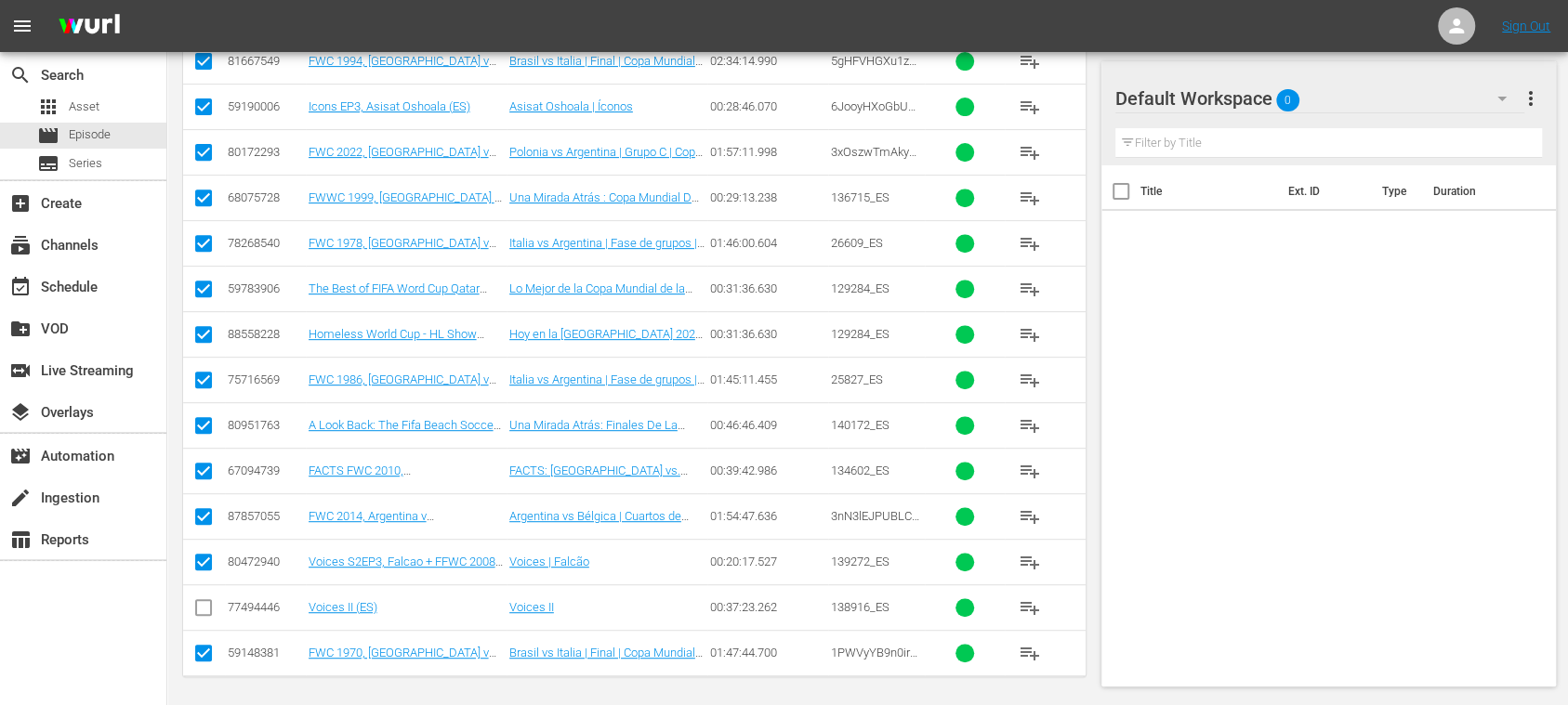
scroll to position [96, 0]
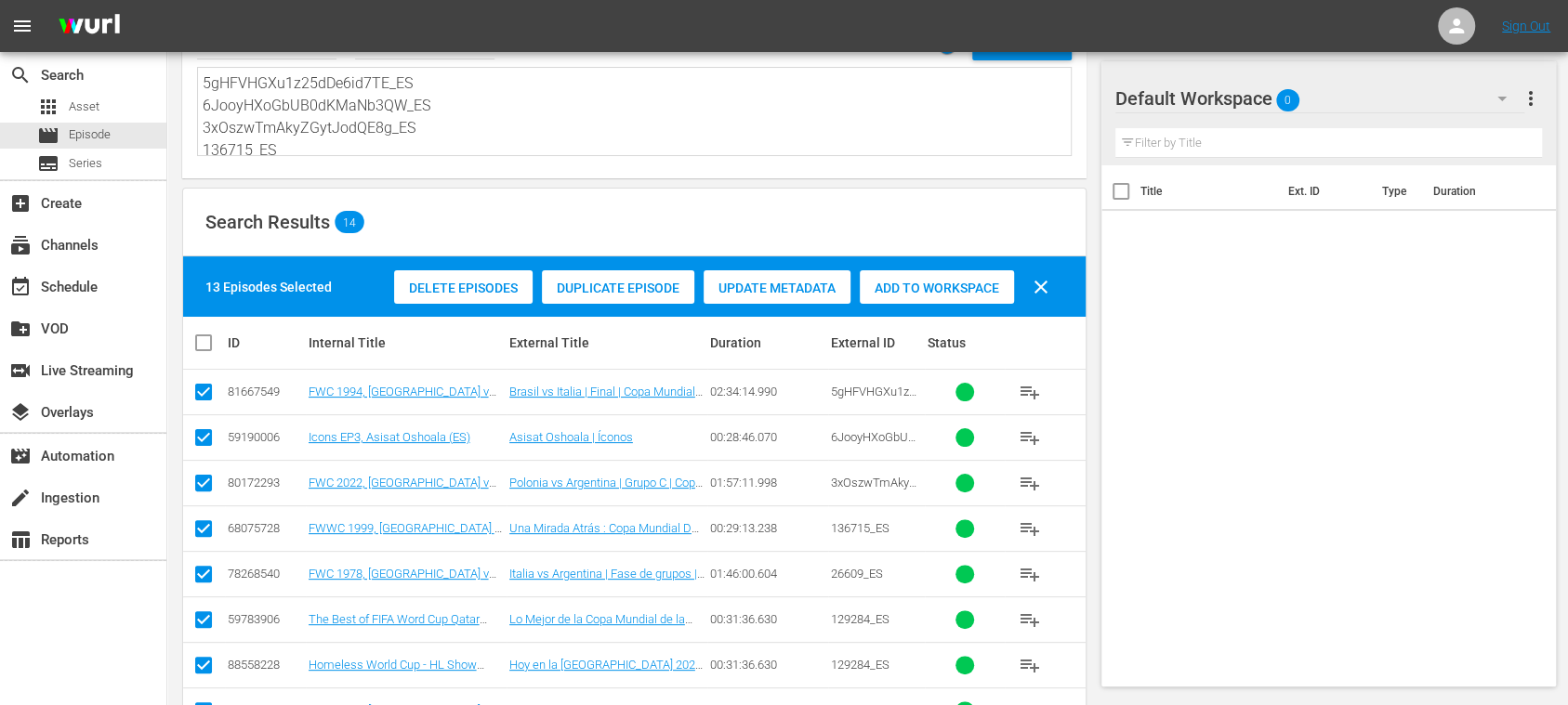
click at [930, 283] on span "Add to Workspace" at bounding box center [937, 288] width 155 height 15
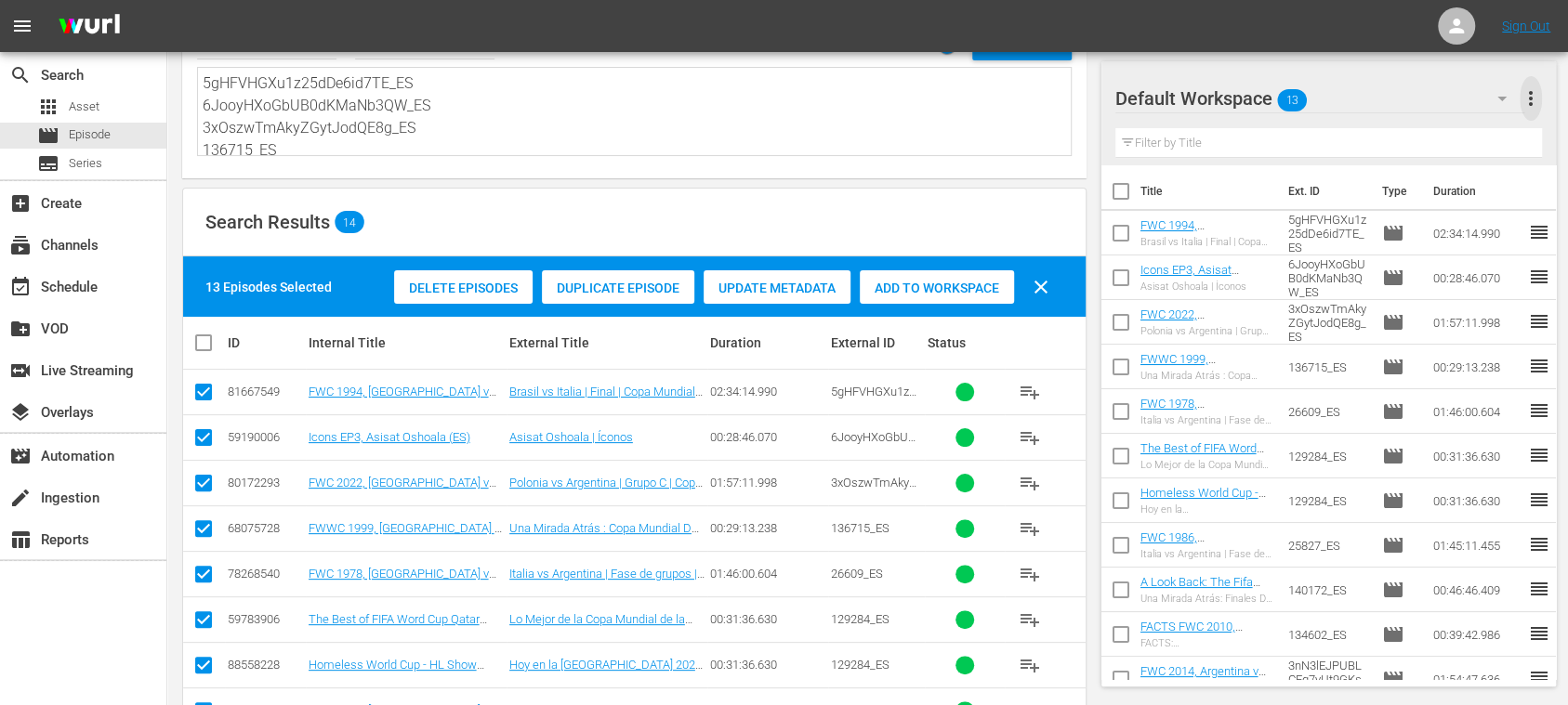
click at [1540, 99] on span "more_vert" at bounding box center [1530, 98] width 22 height 22
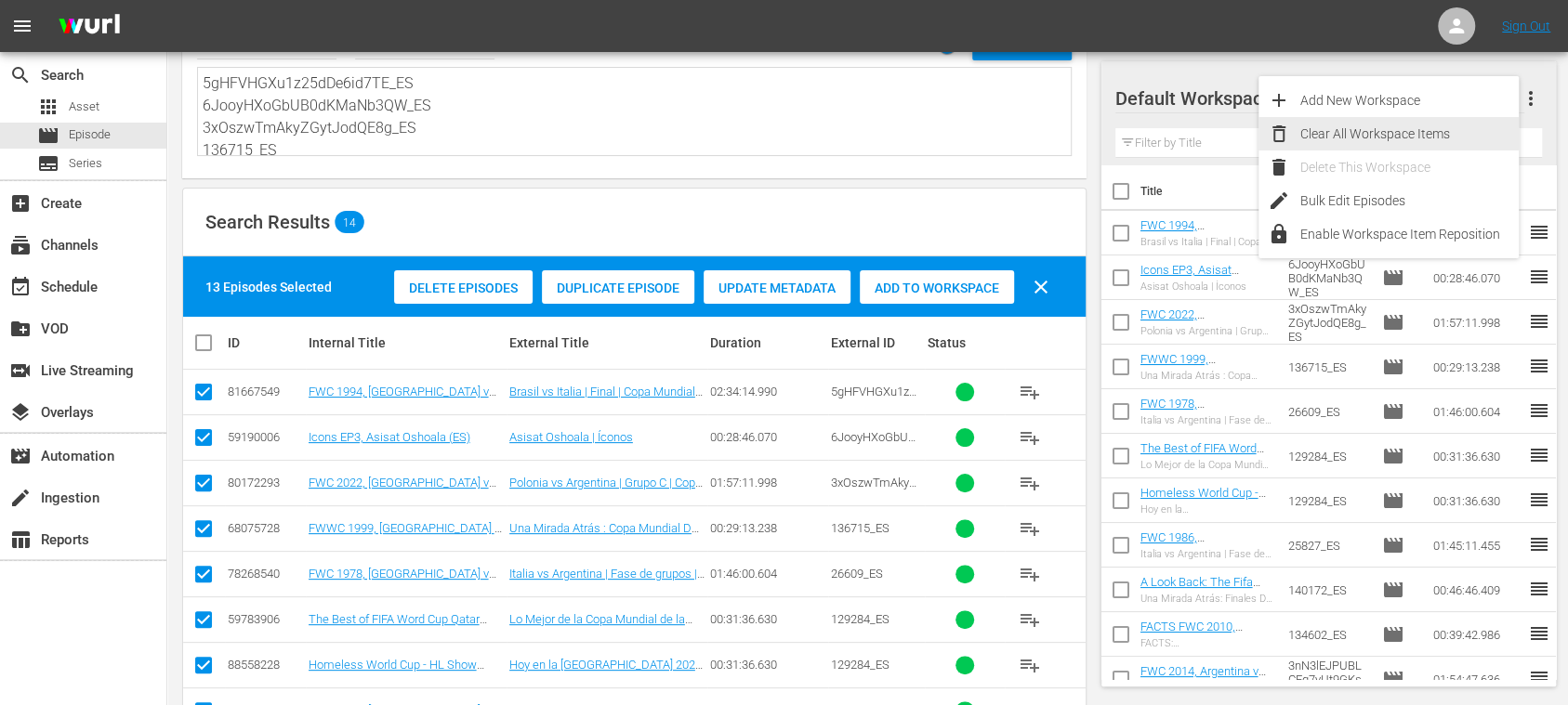
click at [1430, 137] on div "Clear All Workspace Items" at bounding box center [1409, 133] width 219 height 33
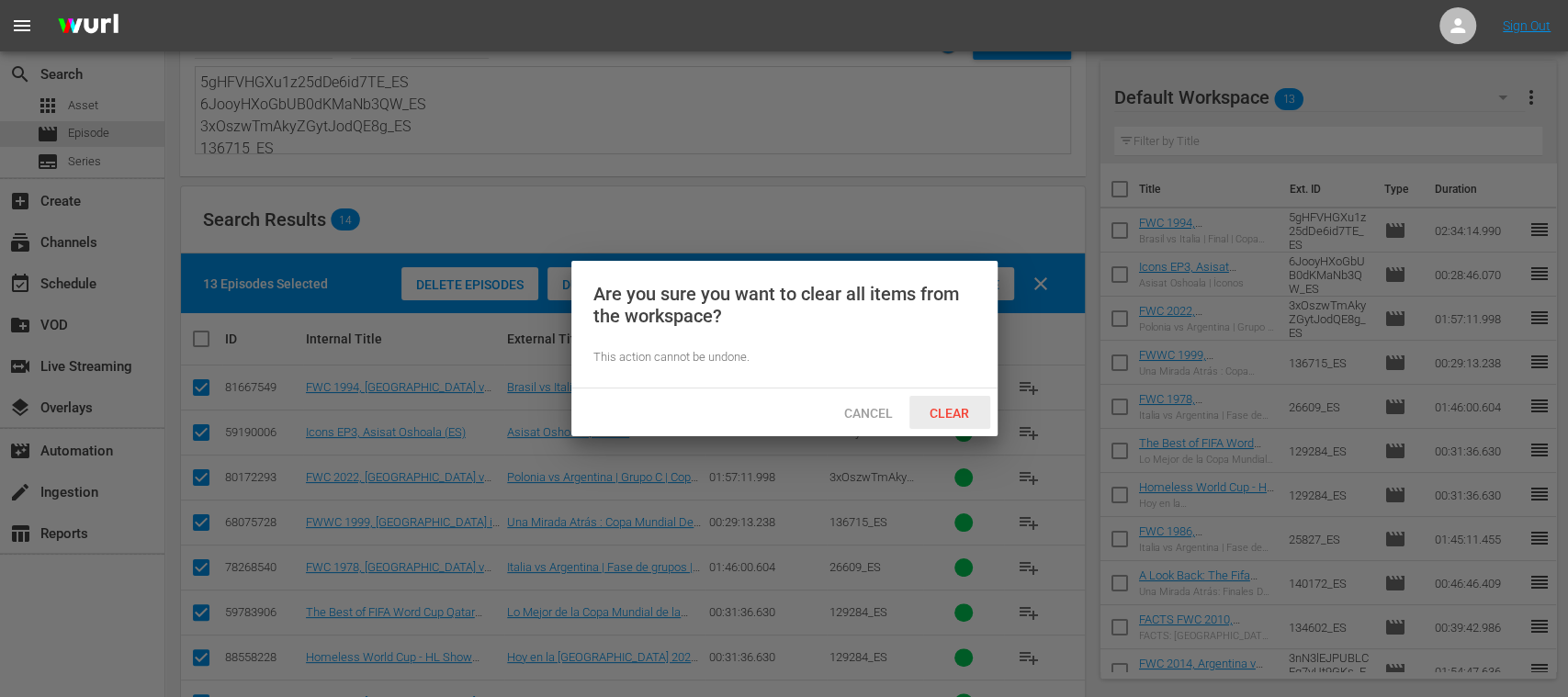
click at [958, 404] on div "Clear" at bounding box center [950, 412] width 81 height 34
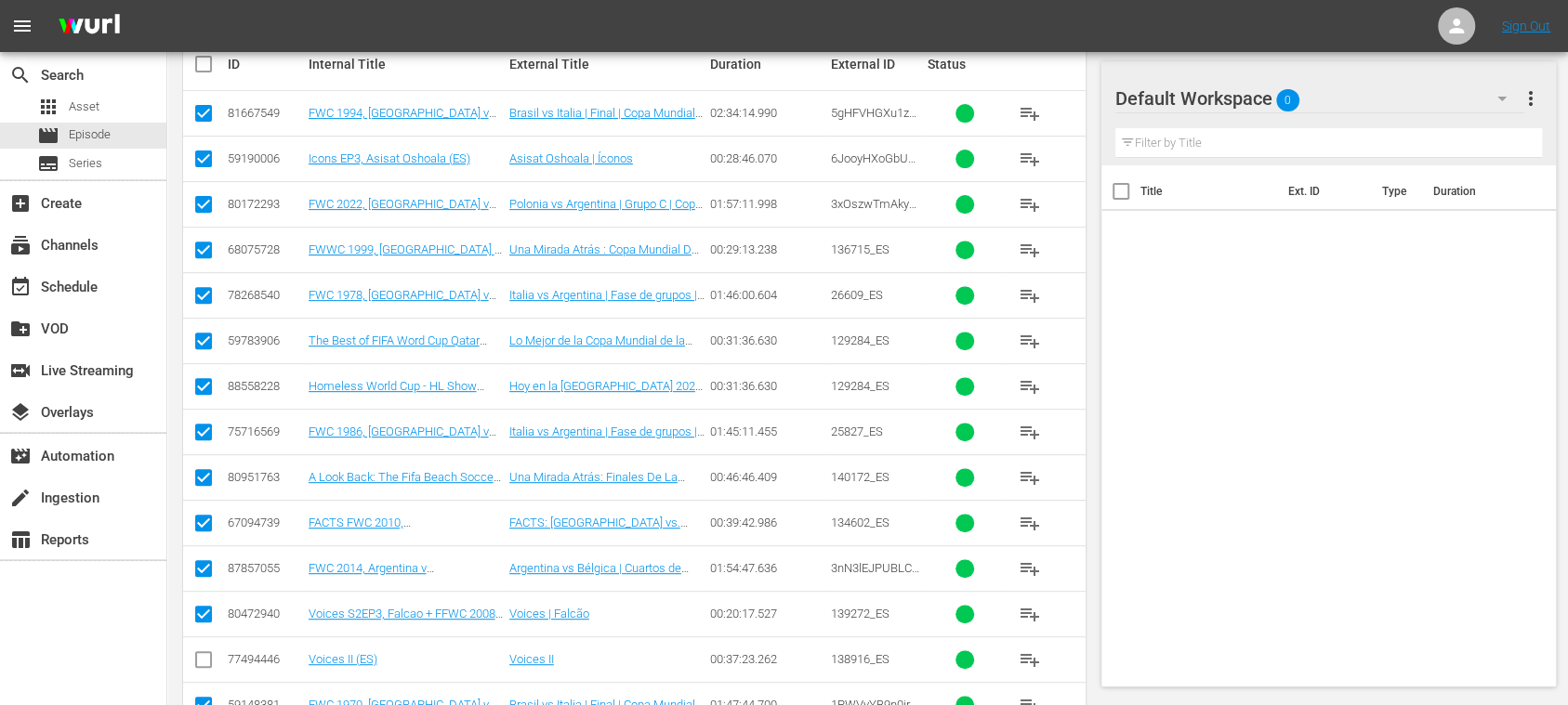
scroll to position [380, 0]
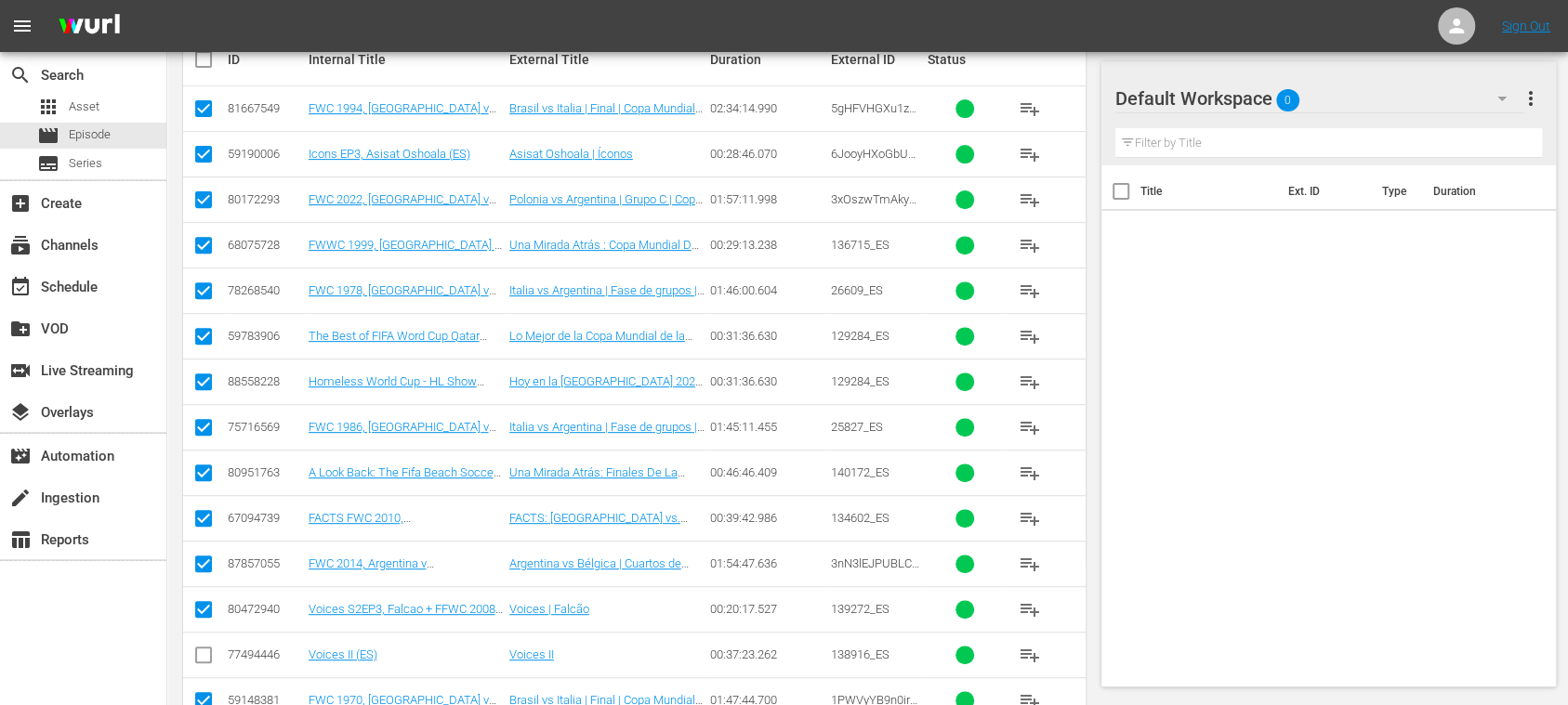
click at [205, 380] on input "checkbox" at bounding box center [203, 385] width 22 height 22
checkbox input "false"
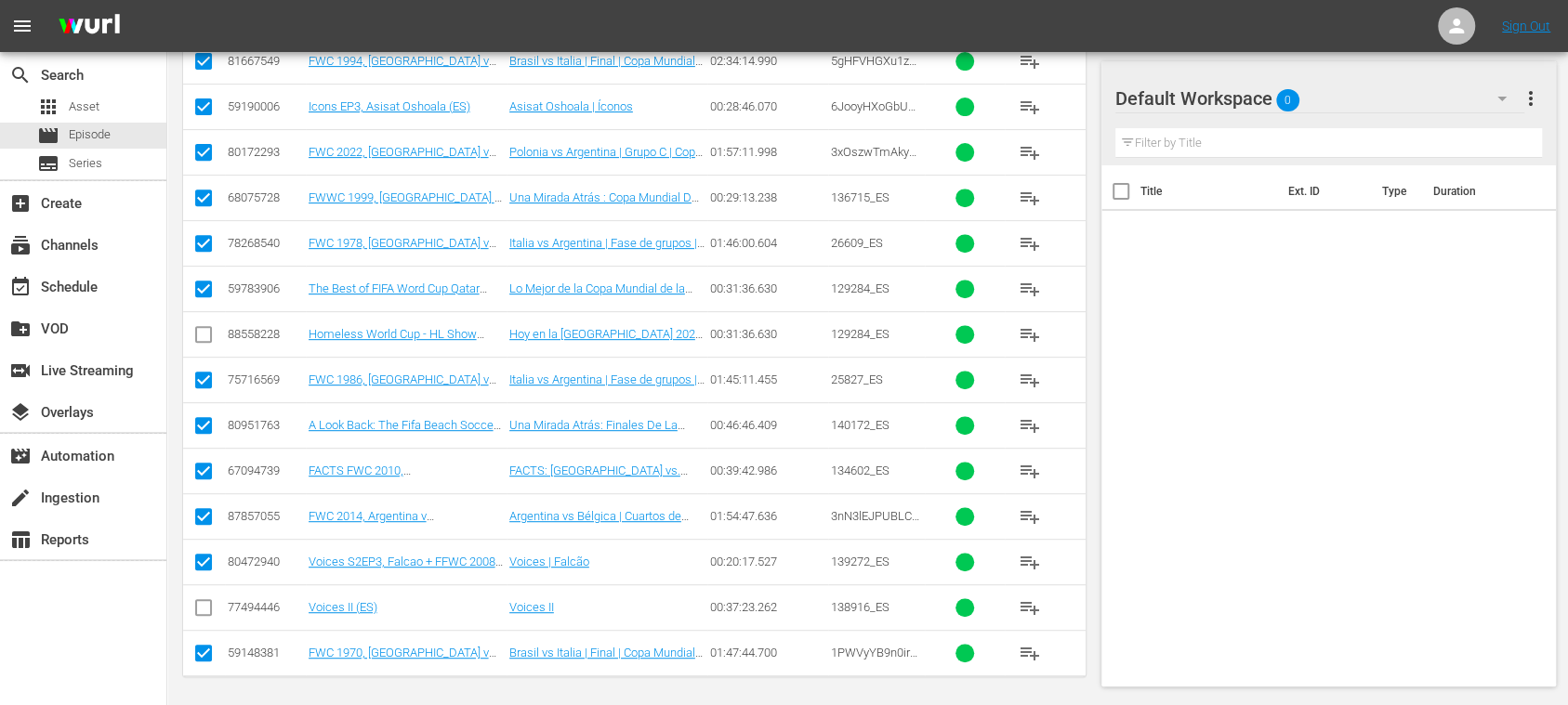
scroll to position [96, 0]
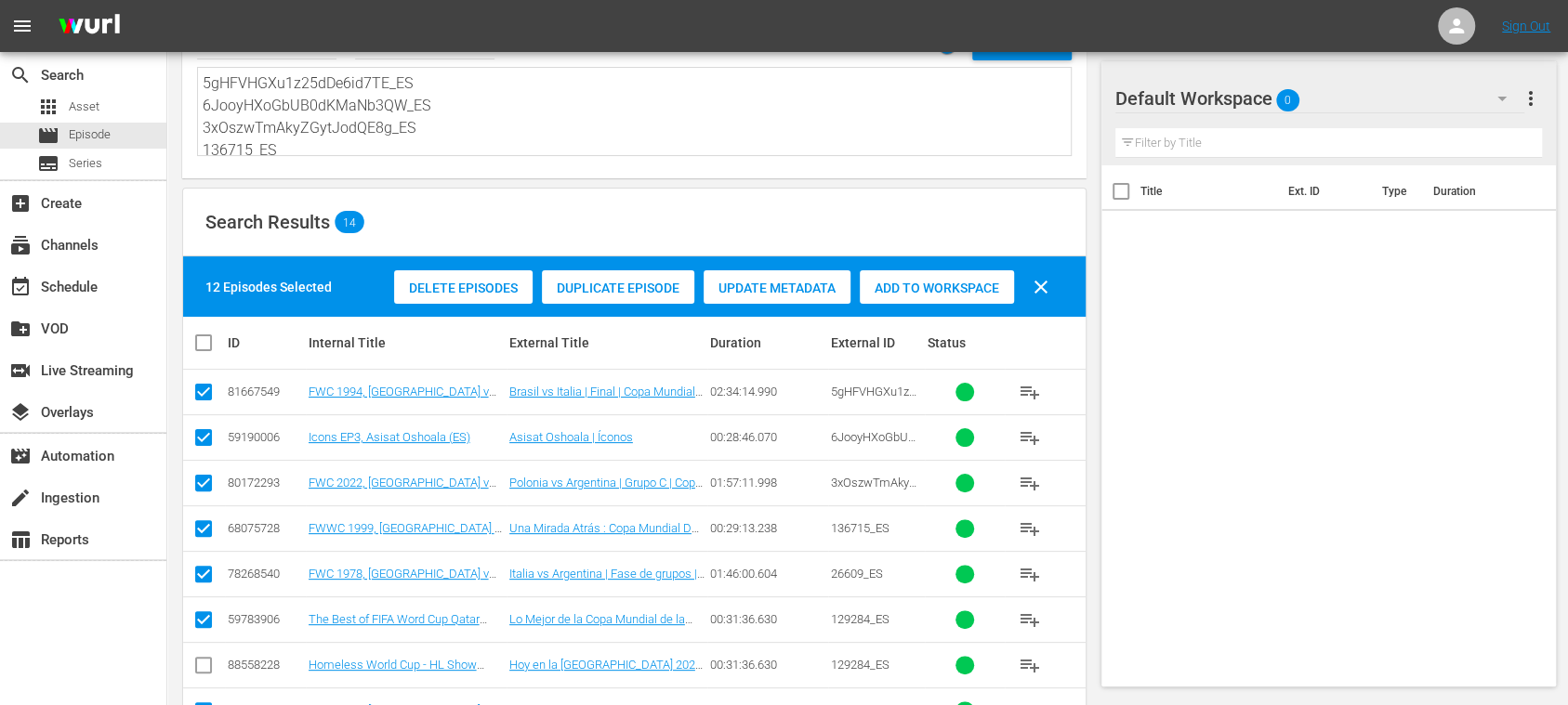
click at [989, 290] on span "Add to Workspace" at bounding box center [937, 288] width 155 height 15
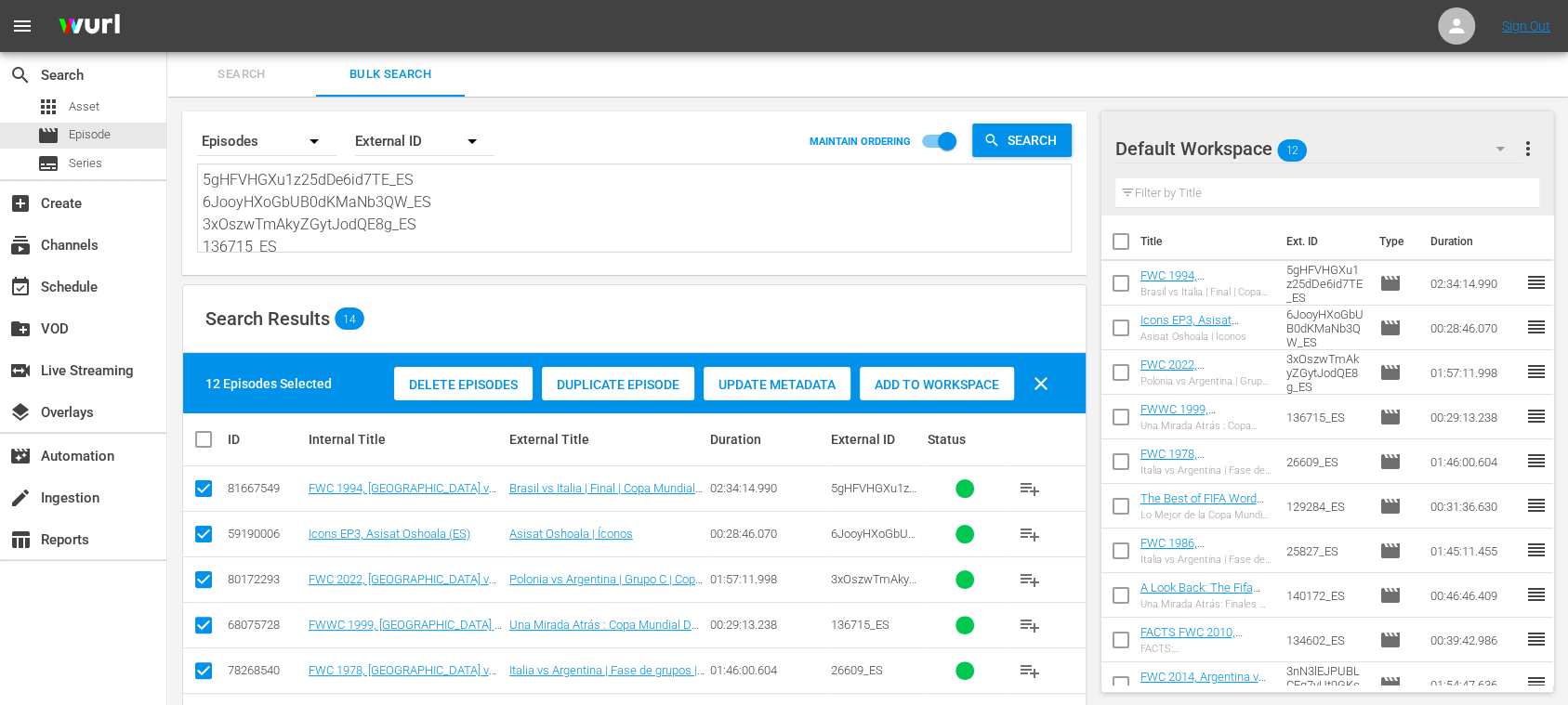
scroll to position [204, 0]
drag, startPoint x: 204, startPoint y: 186, endPoint x: 1164, endPoint y: 390, distance: 981.4
click at [1162, 390] on div "Search Bulk Search Search By Episodes Order By External ID MAINTAIN ORDERING Se…" at bounding box center [868, 595] width 1401 height 1086
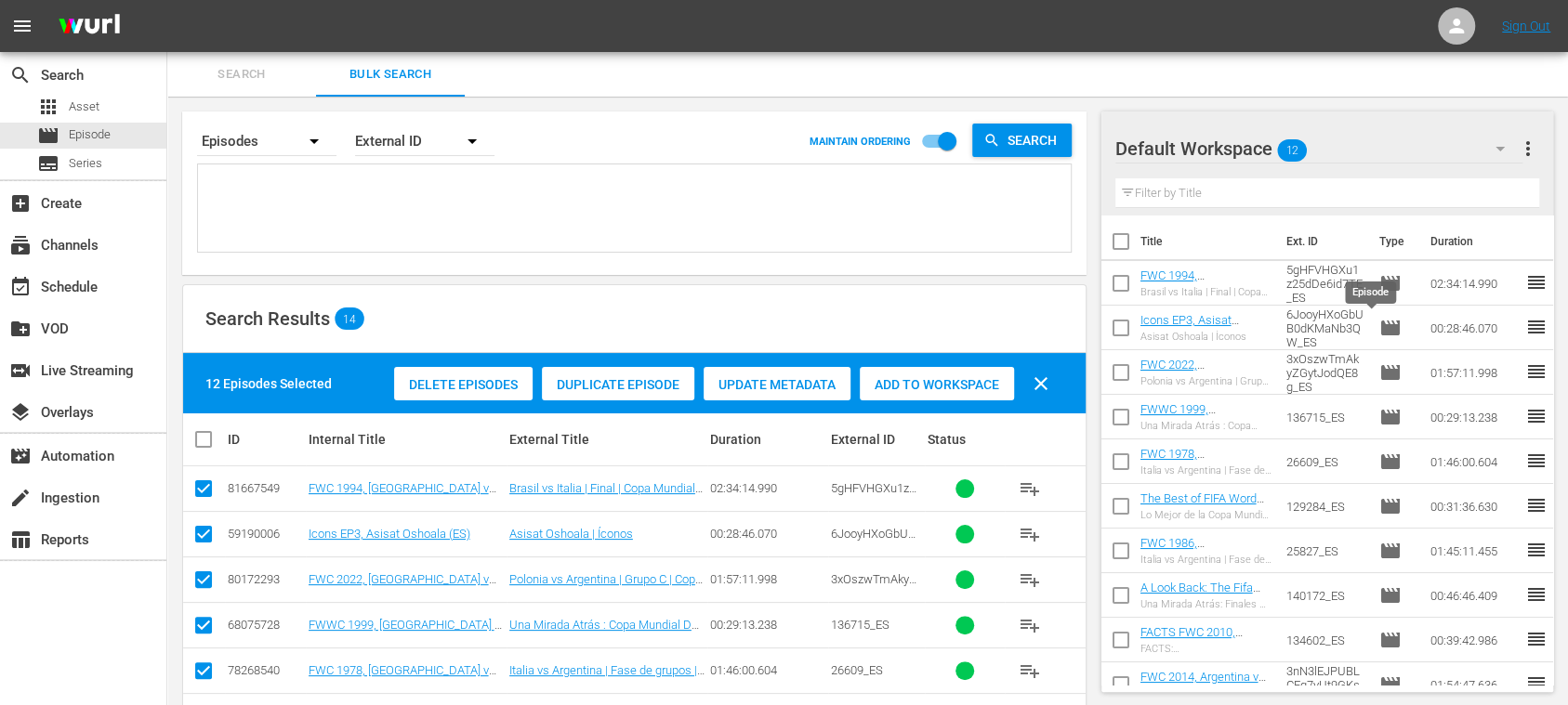
scroll to position [0, 0]
paste textarea "27yf4dQrmmVwjDdmLx3JUI_ES 5L083dHiRykjHoNgHP5hCb_ES 8ZvjzOYODw13FFUp0D4Gv_ES 14…"
type textarea "27yf4dQrmmVwjDdmLx3JUI_ES 5L083dHiRykjHoNgHP5hCb_ES 8ZvjzOYODw13FFUp0D4Gv_ES 14…"
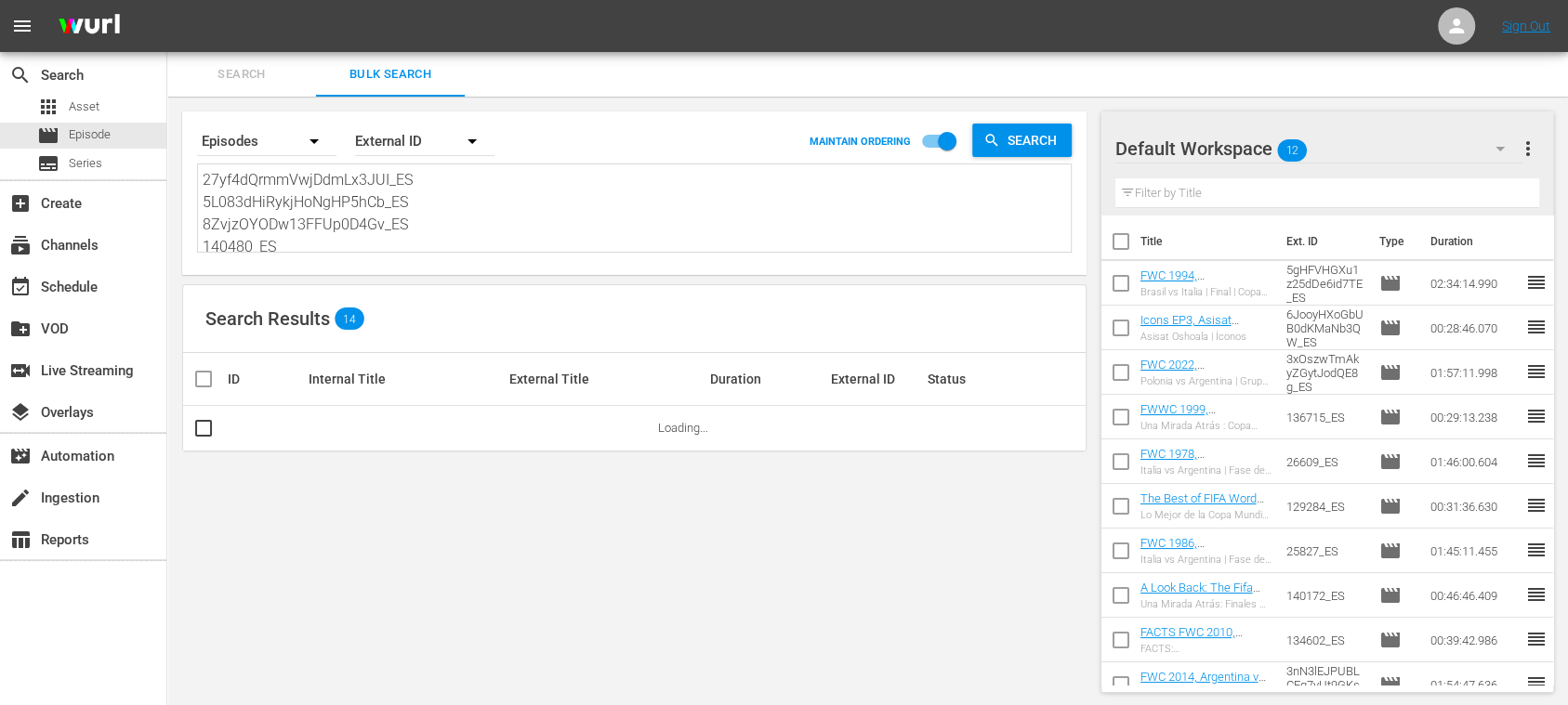
type textarea "27yf4dQrmmVwjDdmLx3JUI_ES 5L083dHiRykjHoNgHP5hCb_ES 8ZvjzOYODw13FFUp0D4Gv_ES 14…"
click at [1535, 153] on span "more_vert" at bounding box center [1528, 148] width 22 height 22
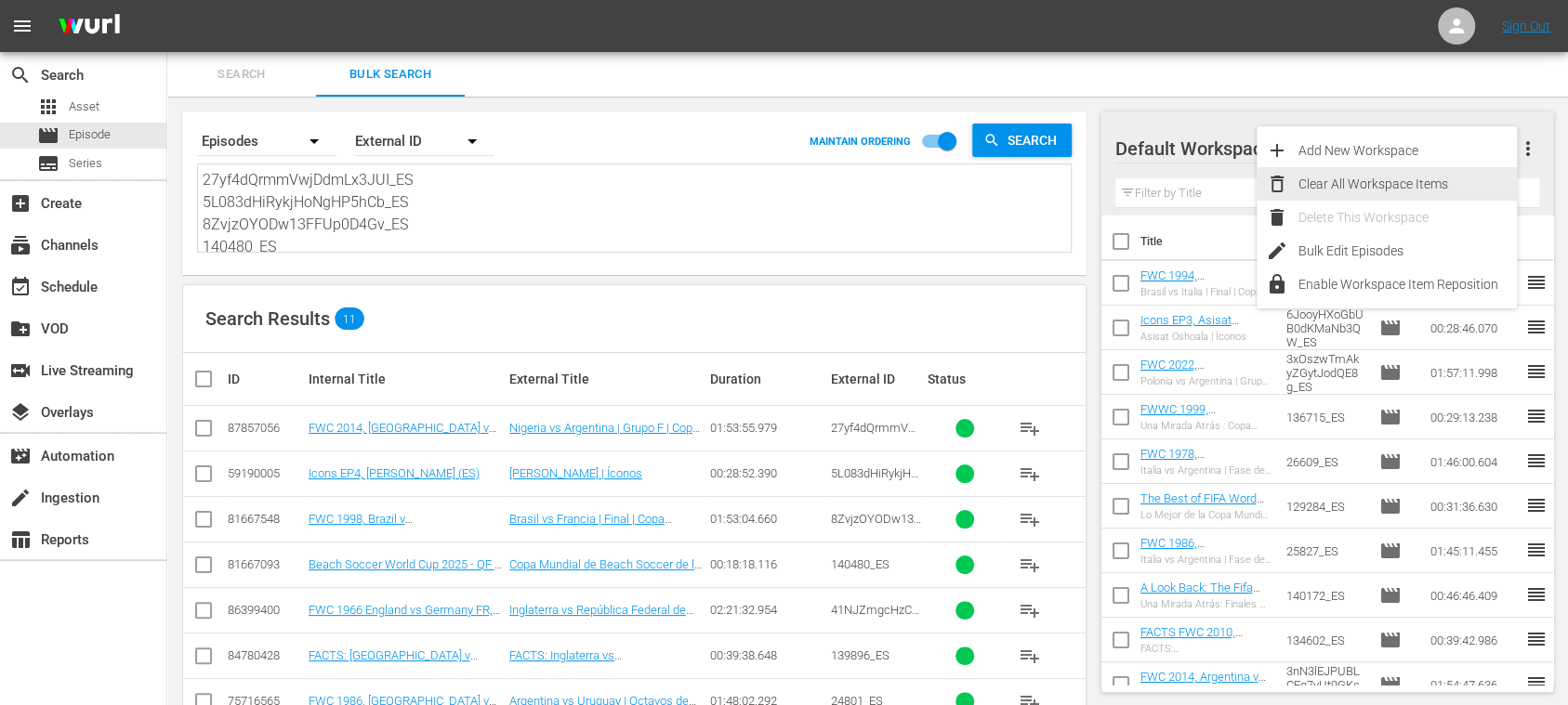
click at [1450, 178] on div "Clear All Workspace Items" at bounding box center [1408, 184] width 219 height 33
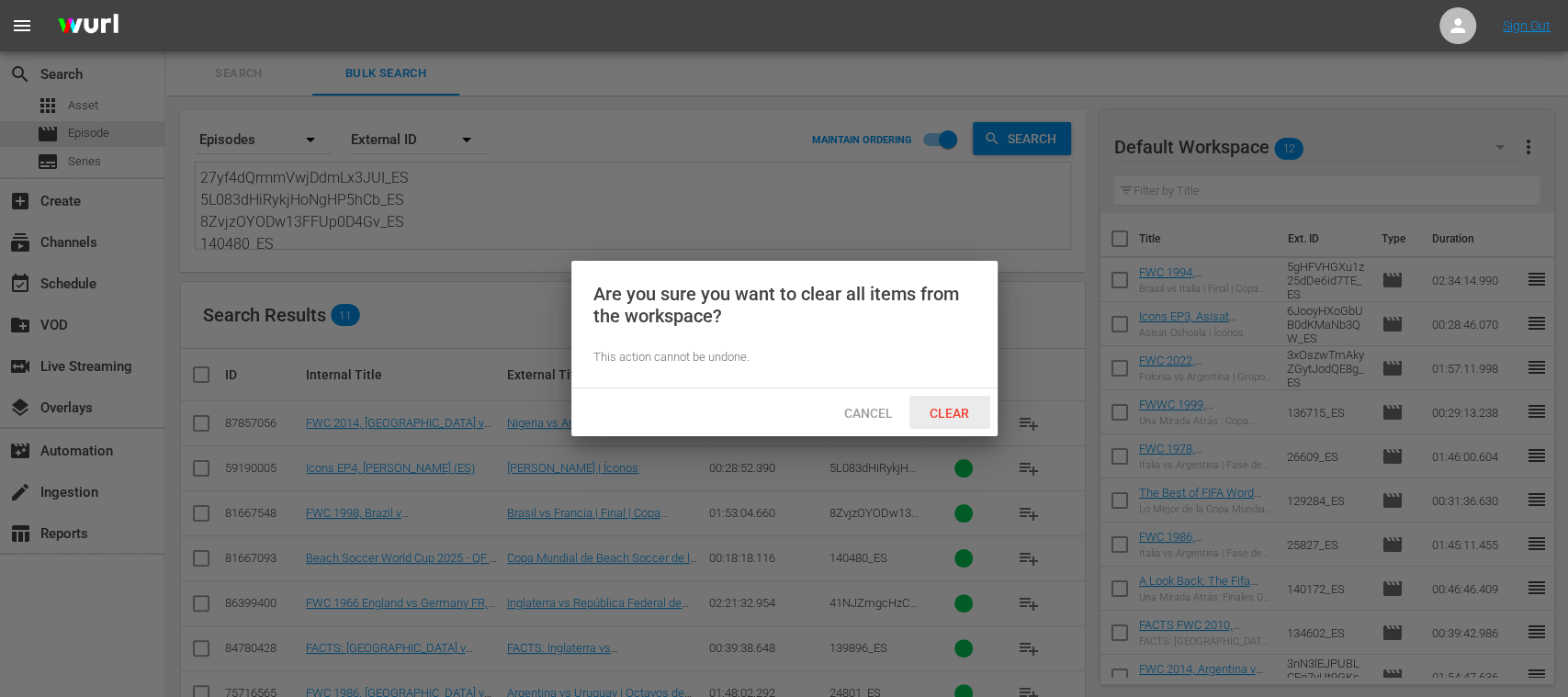
click at [975, 410] on span "Clear" at bounding box center [950, 412] width 69 height 14
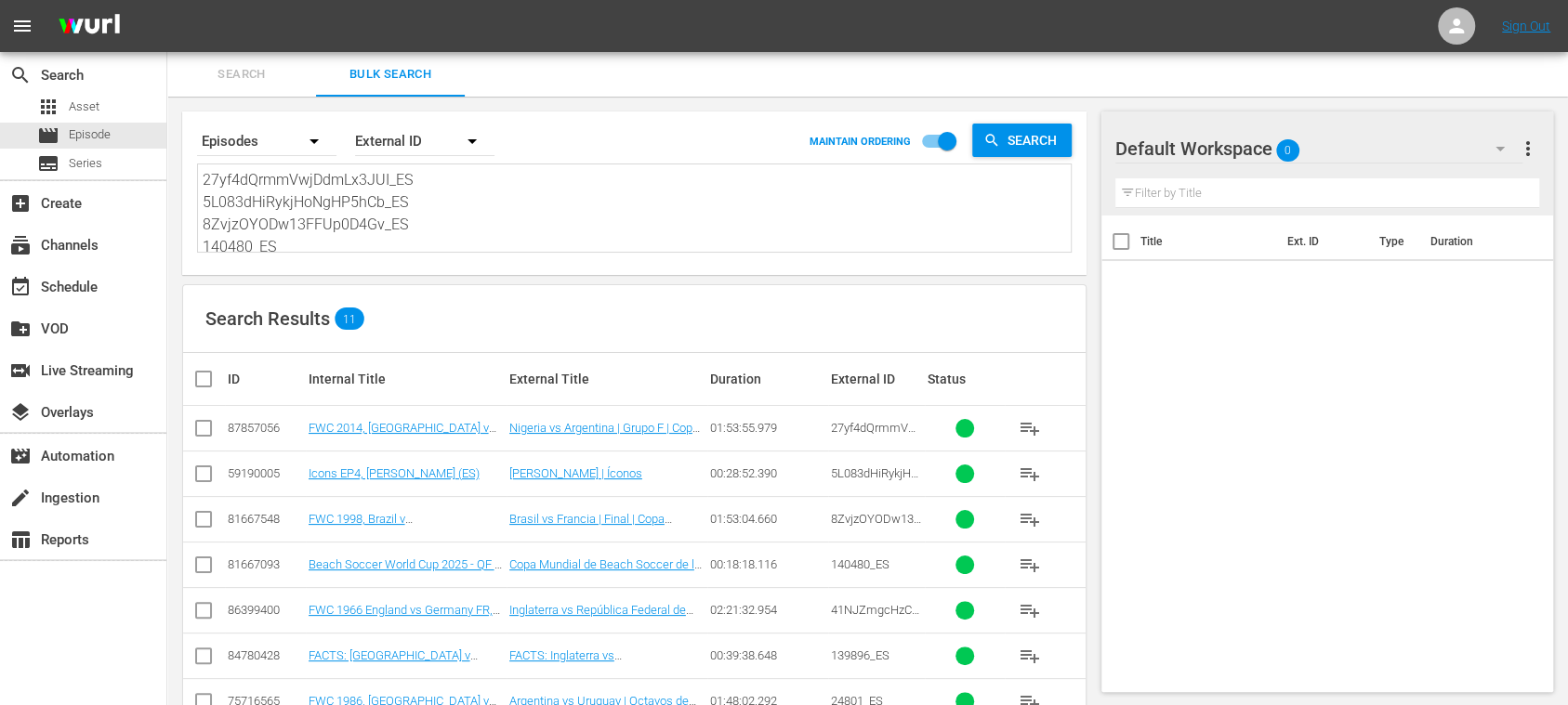
click at [205, 377] on input "checkbox" at bounding box center [211, 378] width 37 height 22
checkbox input "true"
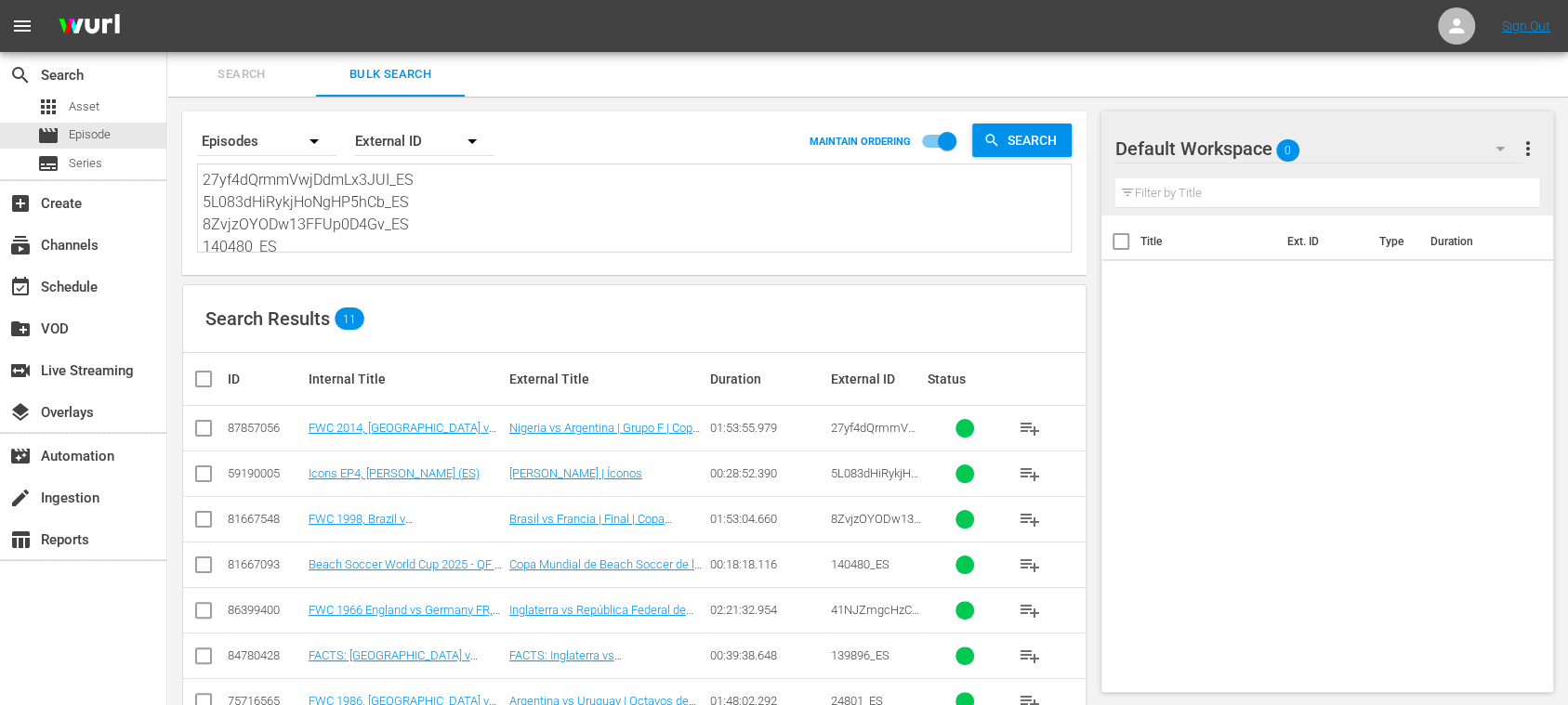
checkbox input "true"
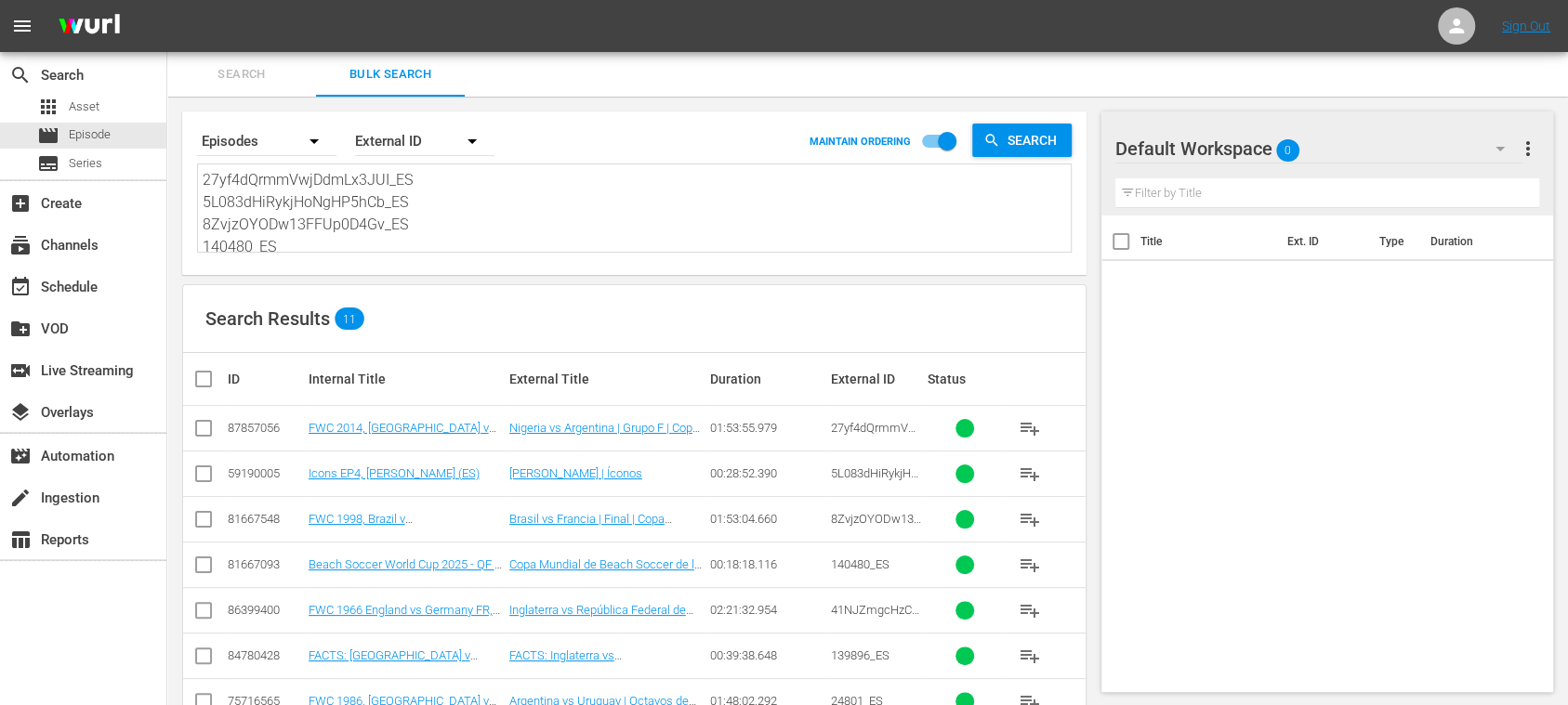
checkbox input "true"
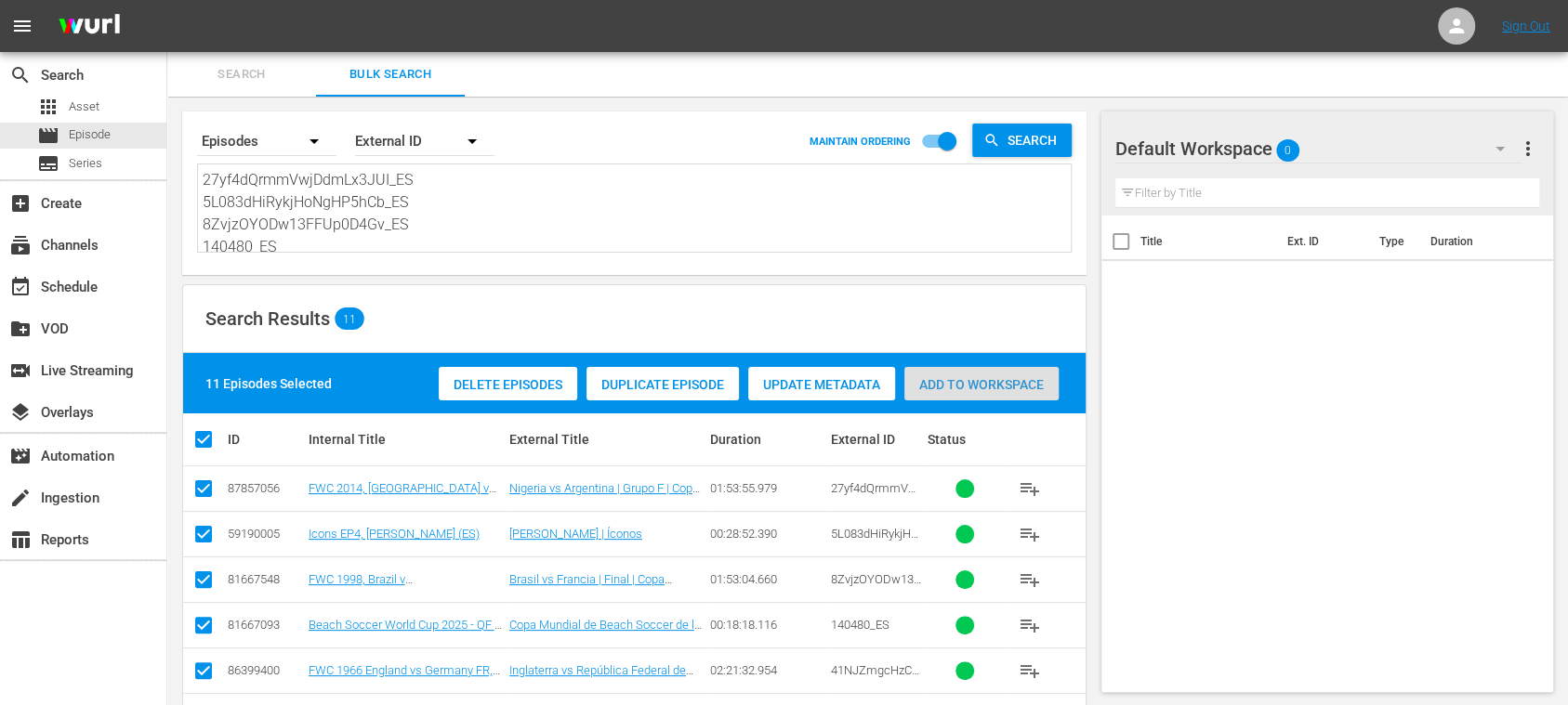
click at [980, 385] on span "Add to Workspace" at bounding box center [981, 384] width 155 height 15
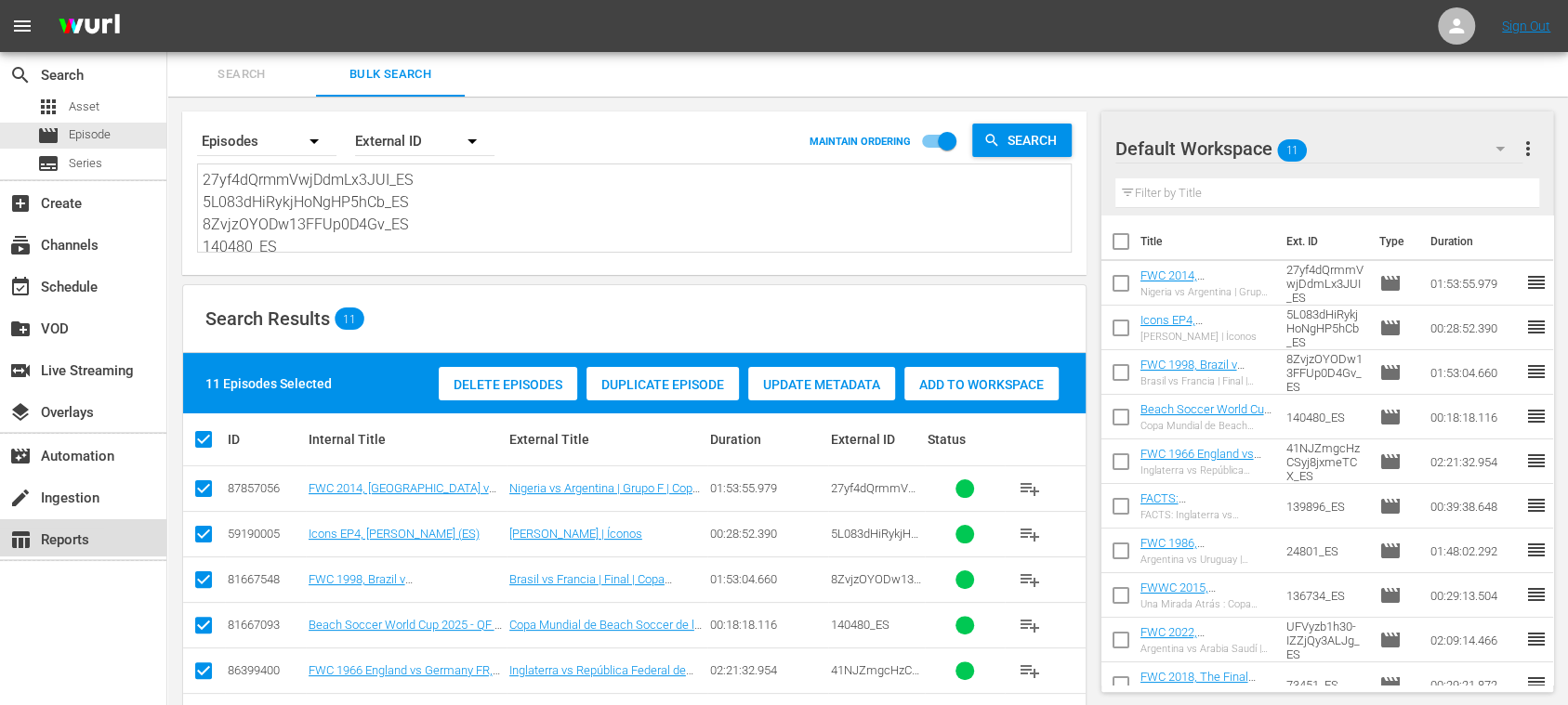
click at [74, 544] on div "table_chart Reports" at bounding box center [52, 537] width 104 height 17
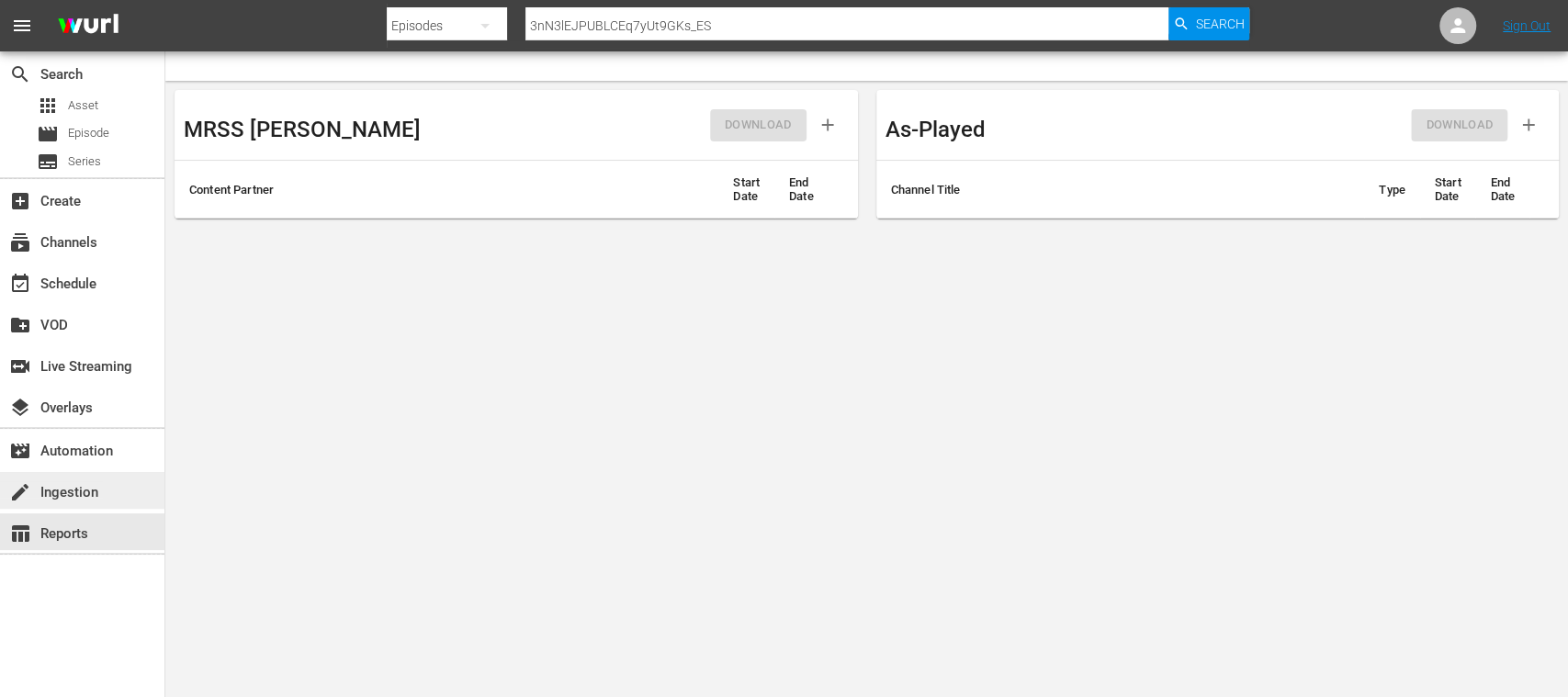
click at [72, 494] on div "create Ingestion" at bounding box center [51, 489] width 103 height 16
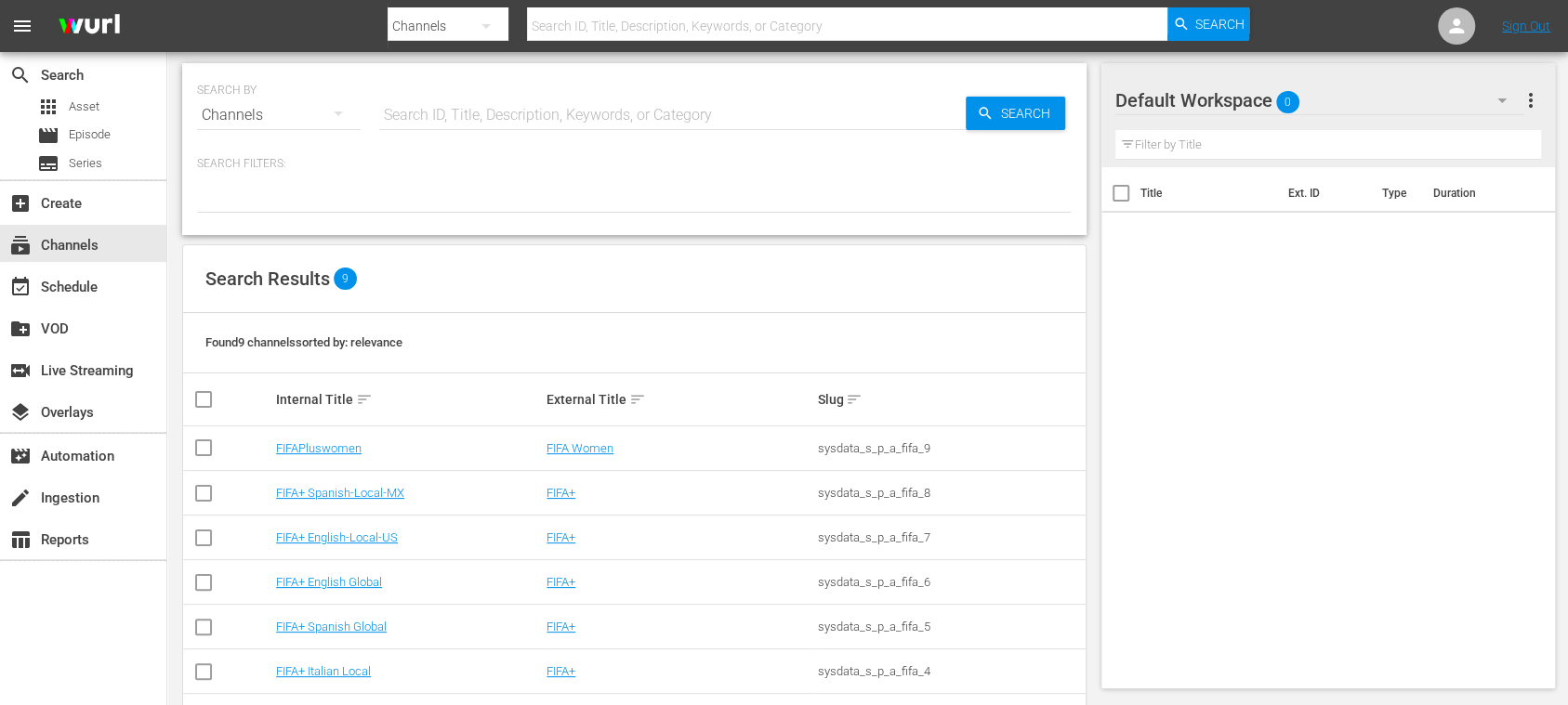
scroll to position [159, 0]
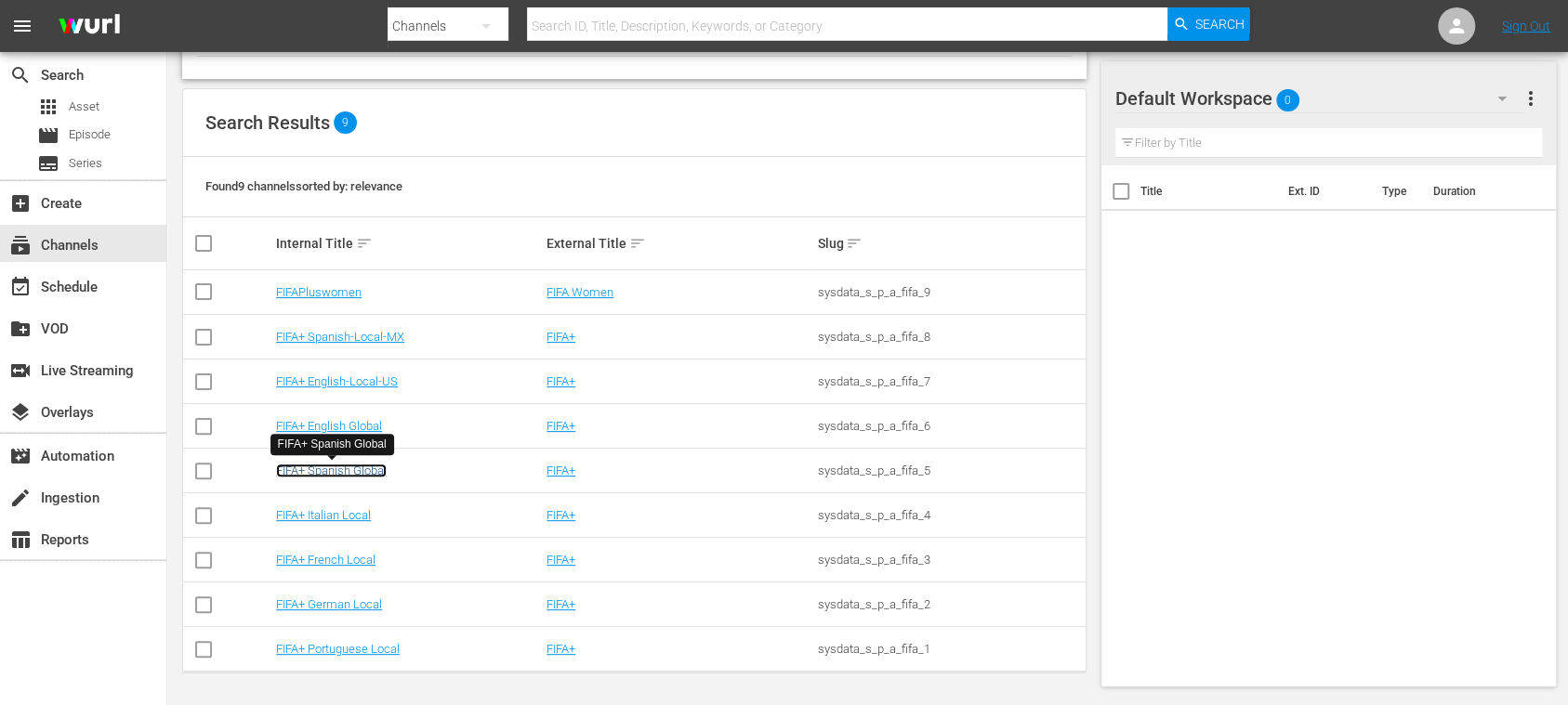
click at [375, 472] on link "FIFA+ Spanish Global" at bounding box center [332, 471] width 111 height 14
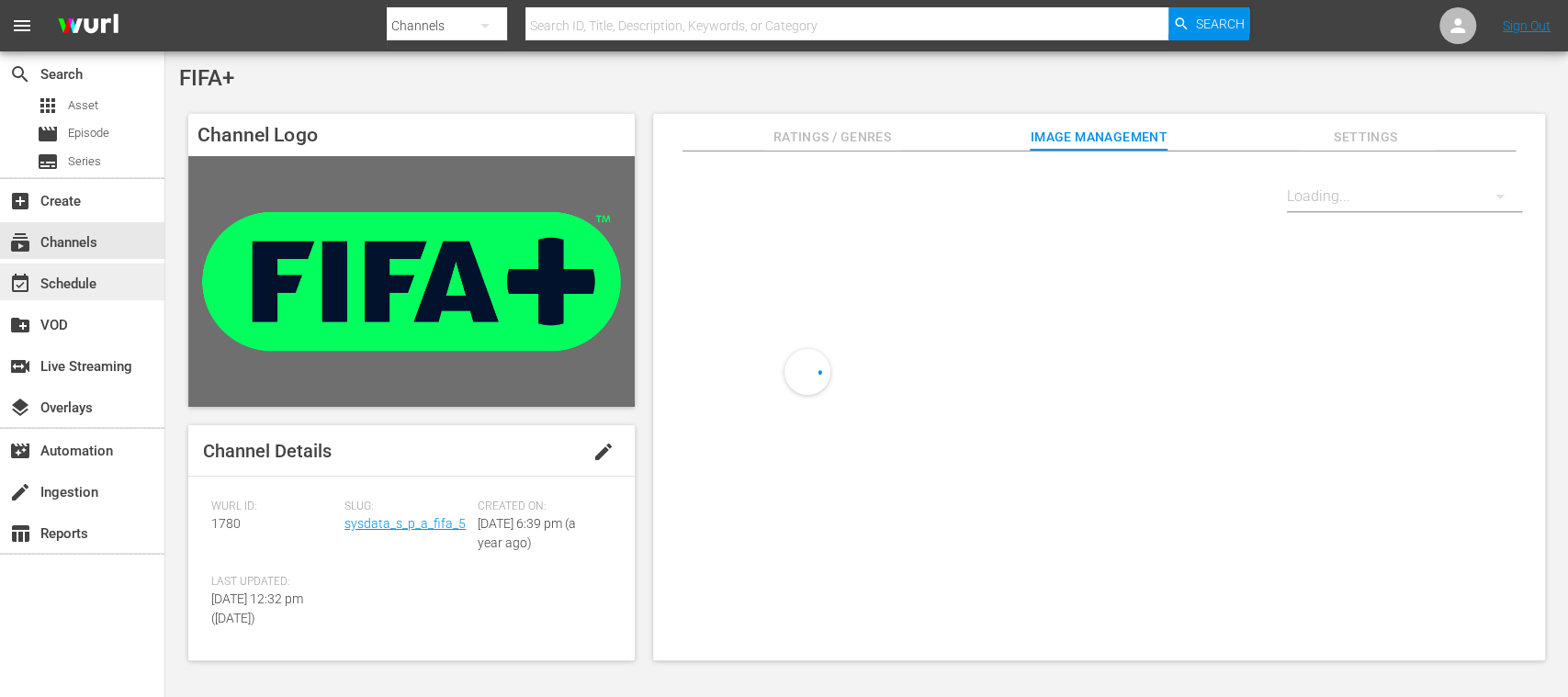
click at [88, 281] on div "event_available Schedule" at bounding box center [51, 281] width 103 height 16
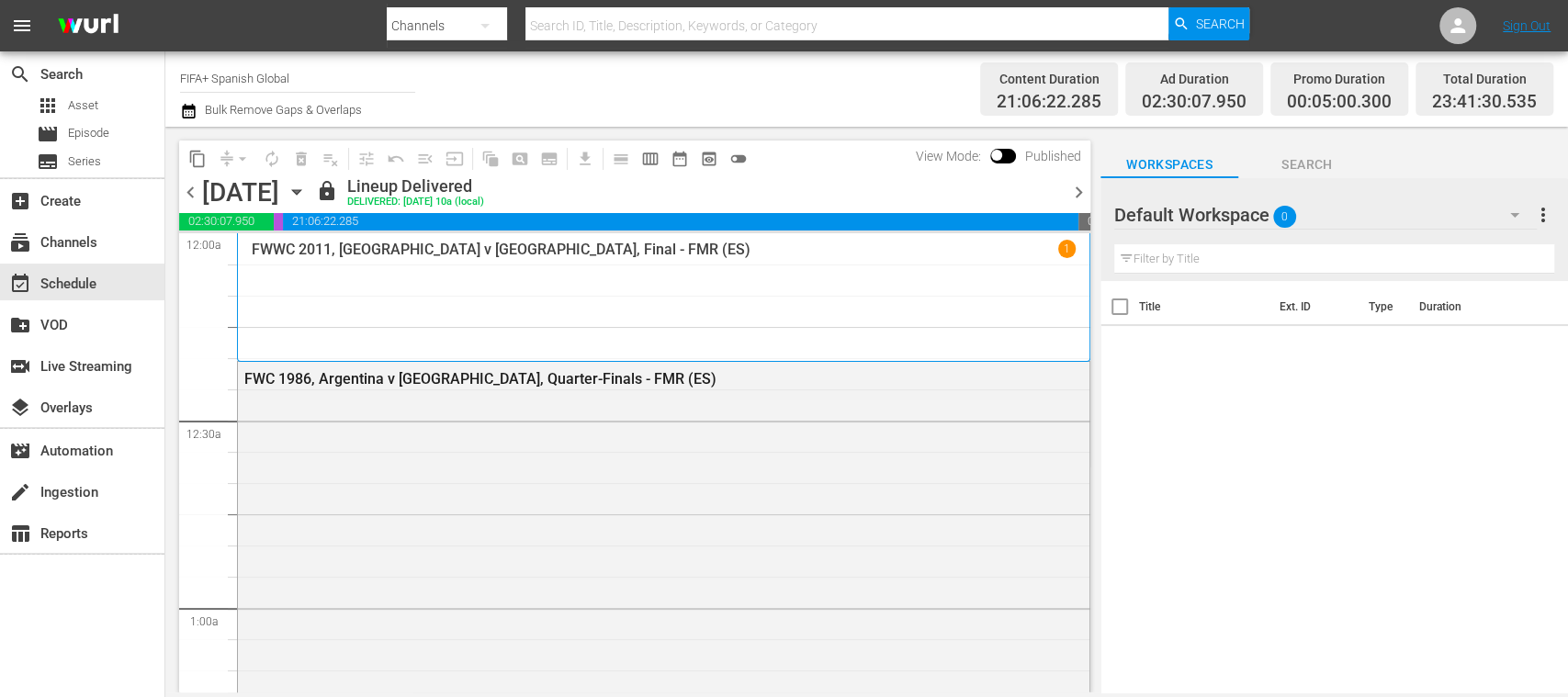
click at [1069, 189] on span "chevron_right" at bounding box center [1079, 192] width 23 height 23
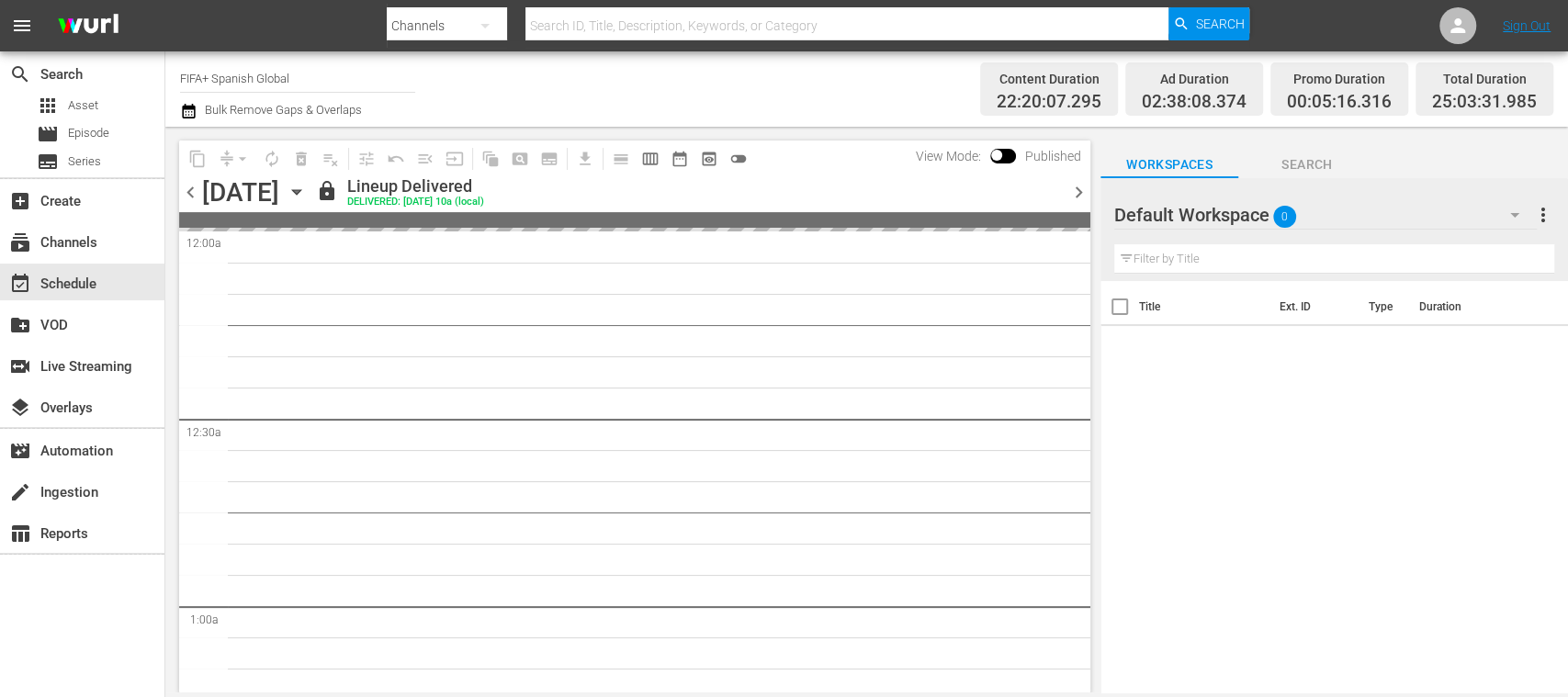
click at [1079, 190] on span "chevron_right" at bounding box center [1079, 192] width 23 height 23
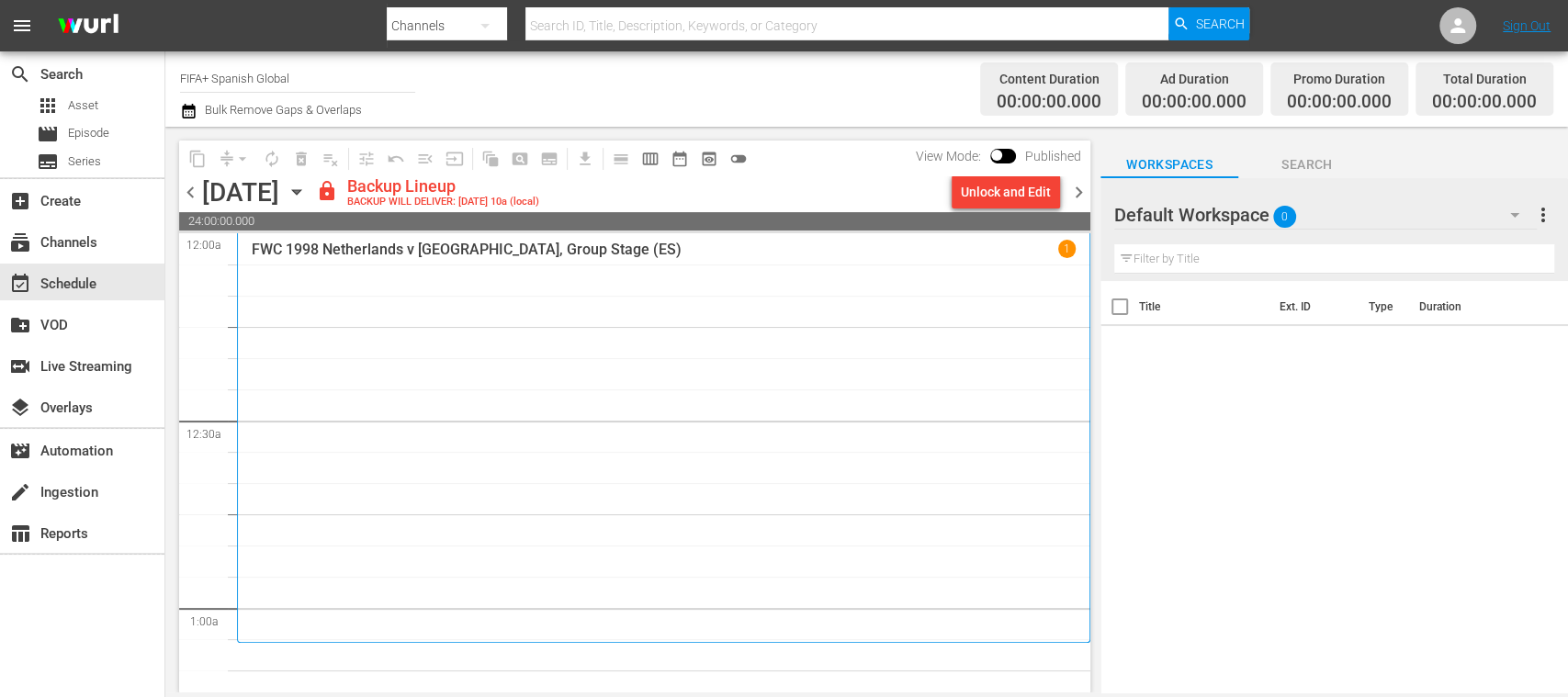
click at [1026, 197] on div "Unlock and Edit" at bounding box center [1007, 192] width 90 height 33
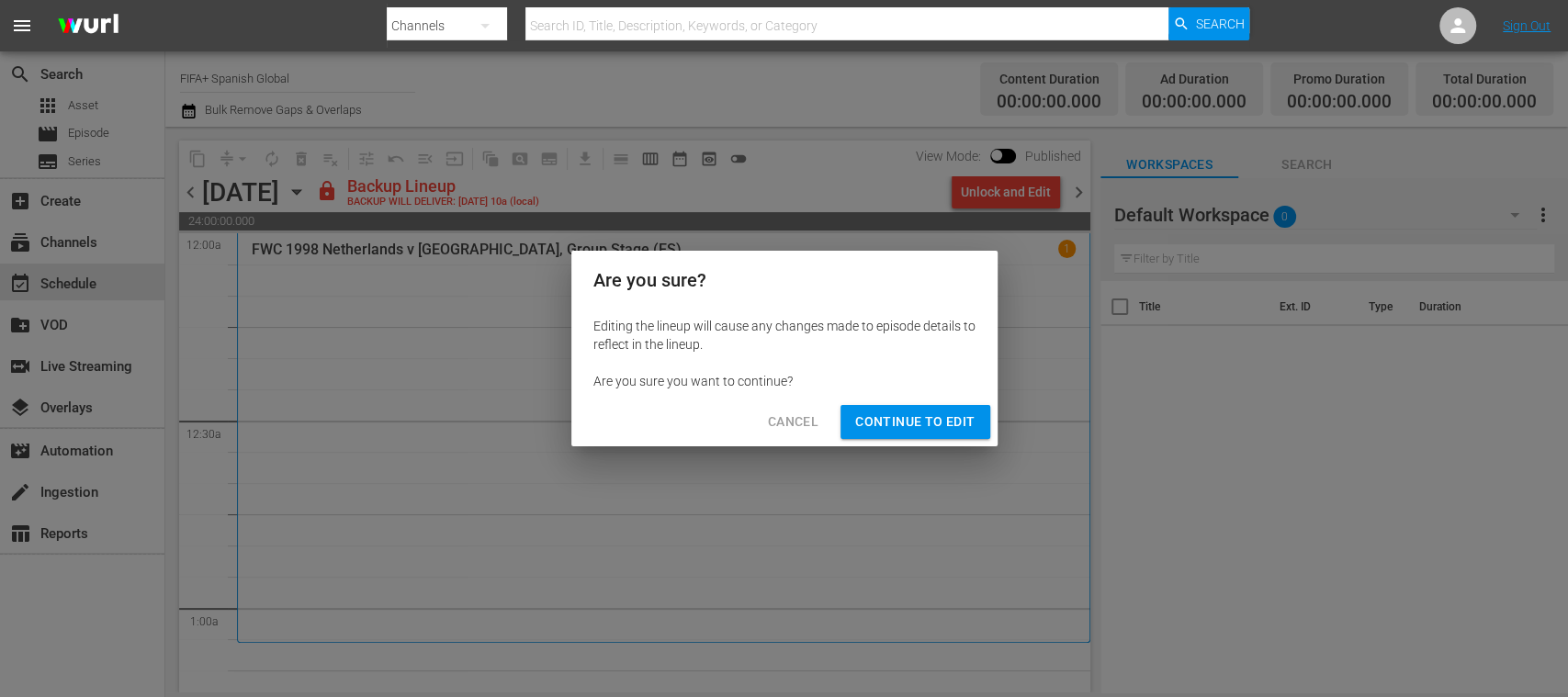
click at [933, 426] on span "Continue to Edit" at bounding box center [915, 422] width 119 height 23
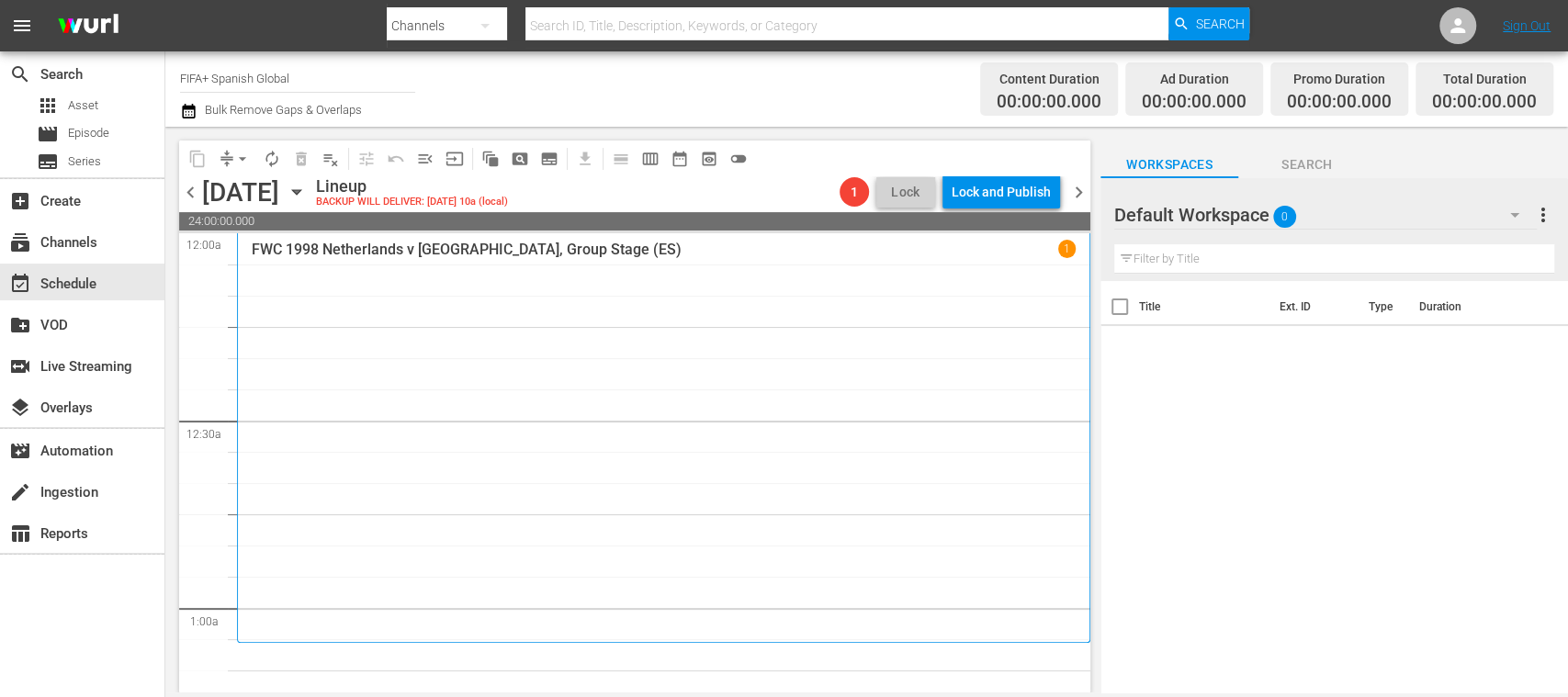
click at [189, 188] on span "chevron_left" at bounding box center [190, 192] width 23 height 23
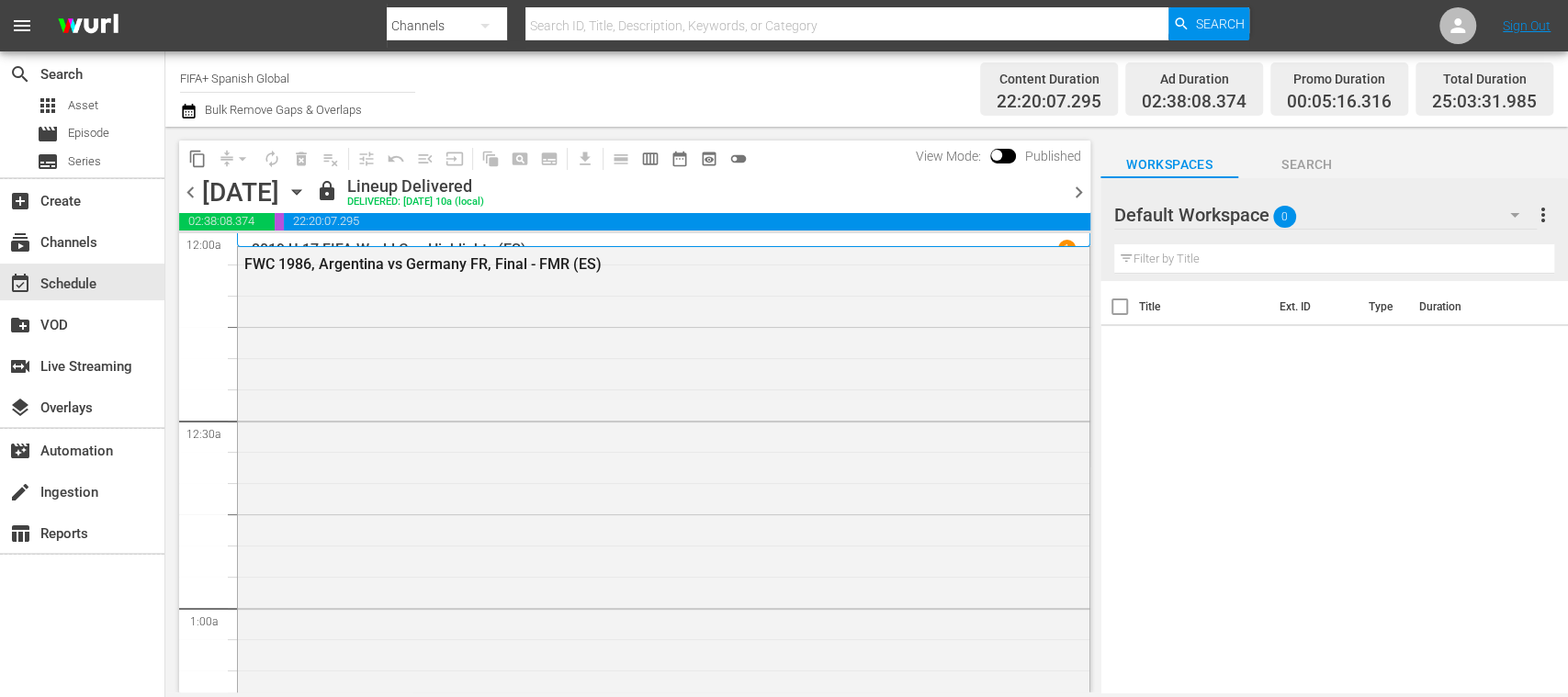
click at [1083, 193] on span "chevron_right" at bounding box center [1079, 192] width 23 height 23
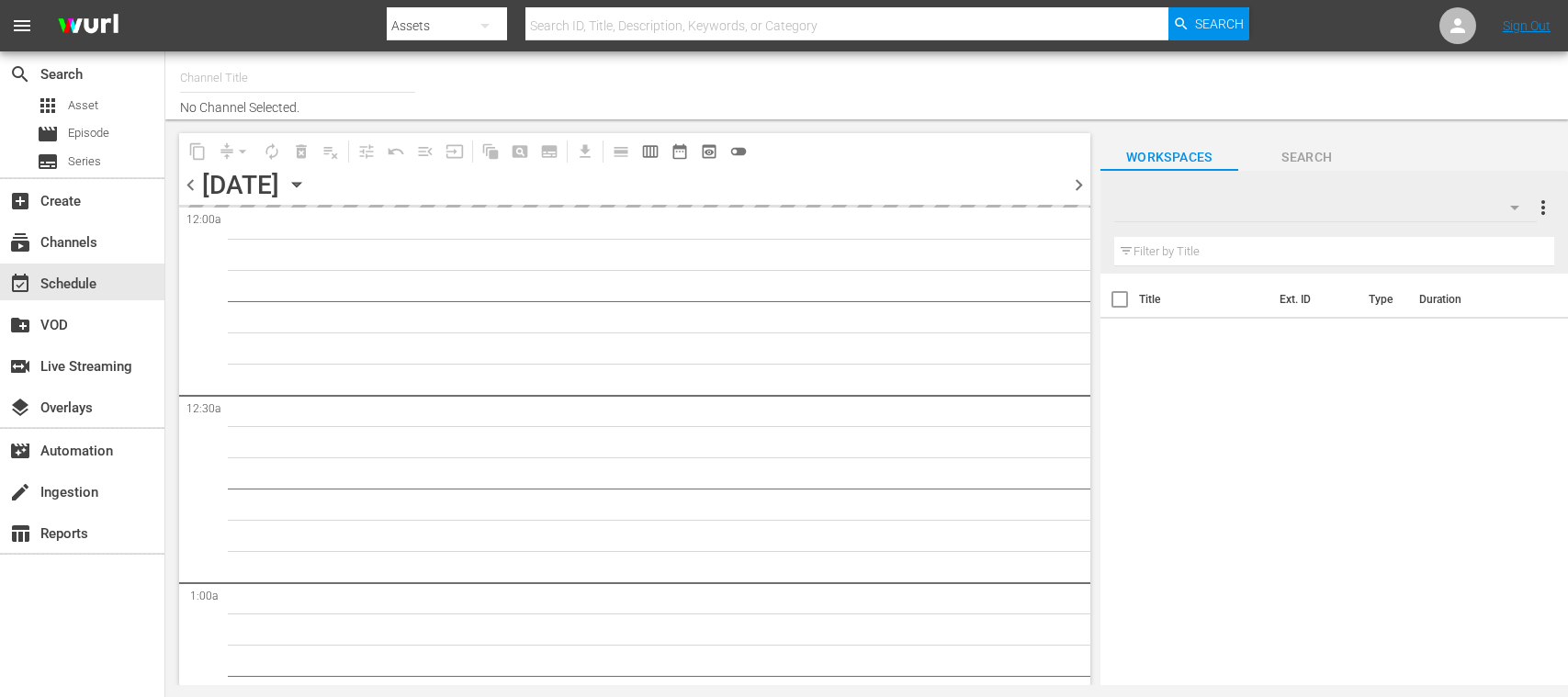
type input "FIFA+ Spanish Global (1780)"
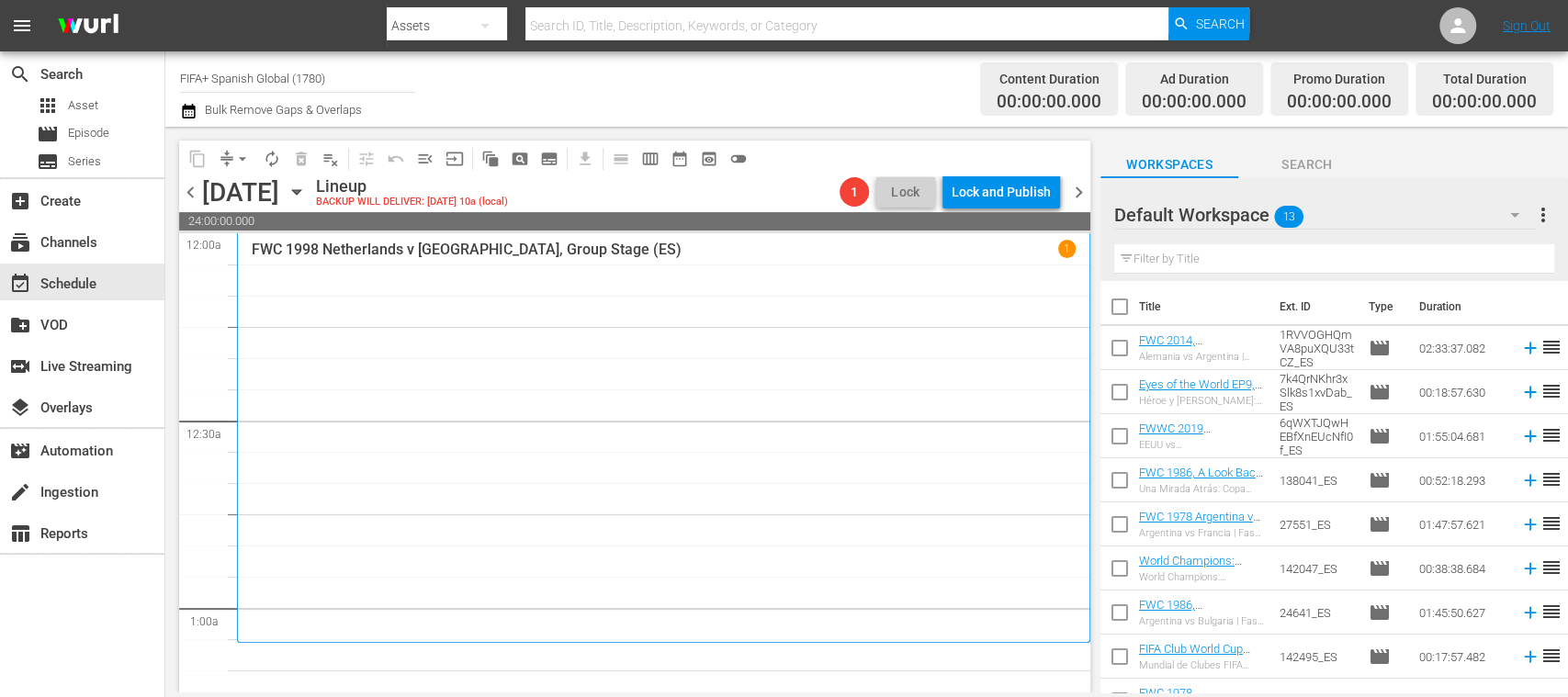
click at [1124, 305] on input "checkbox" at bounding box center [1120, 311] width 38 height 38
checkbox input "true"
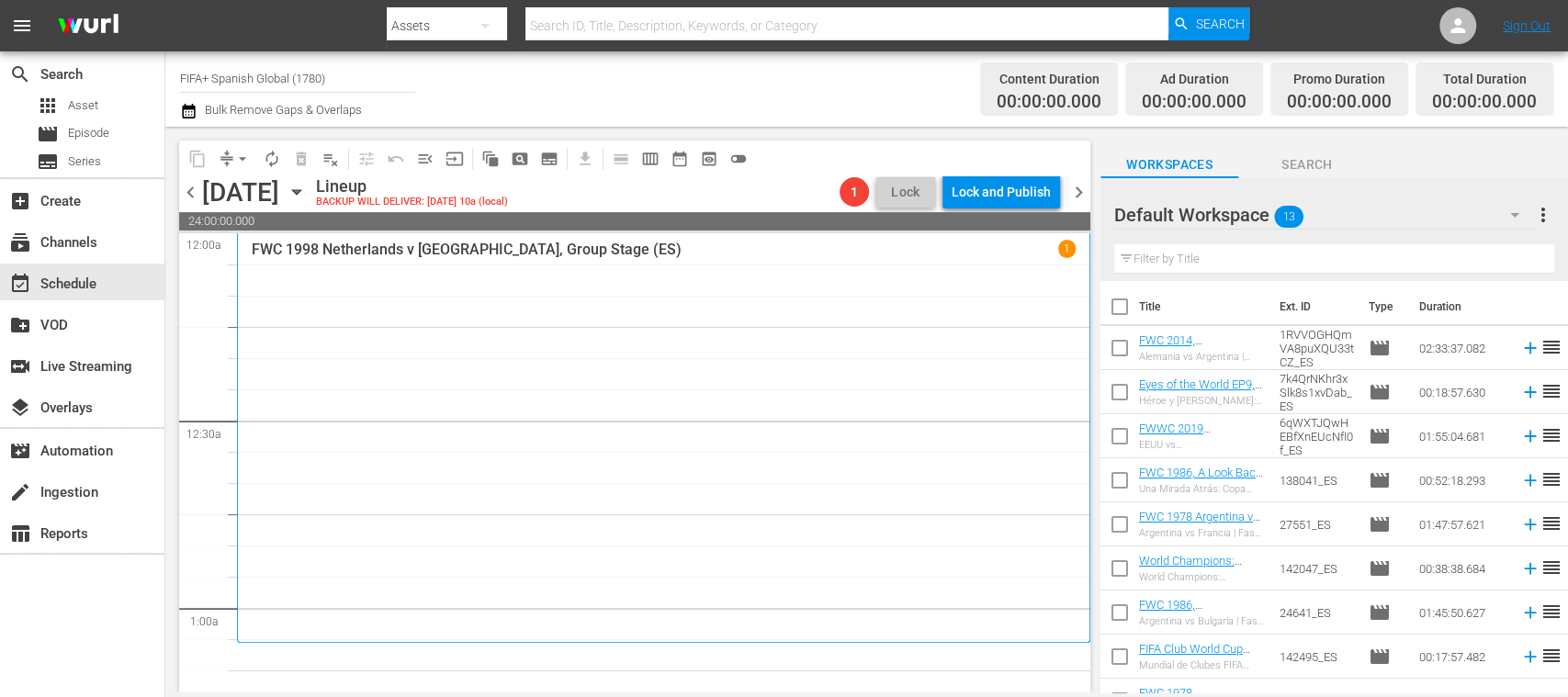
checkbox input "true"
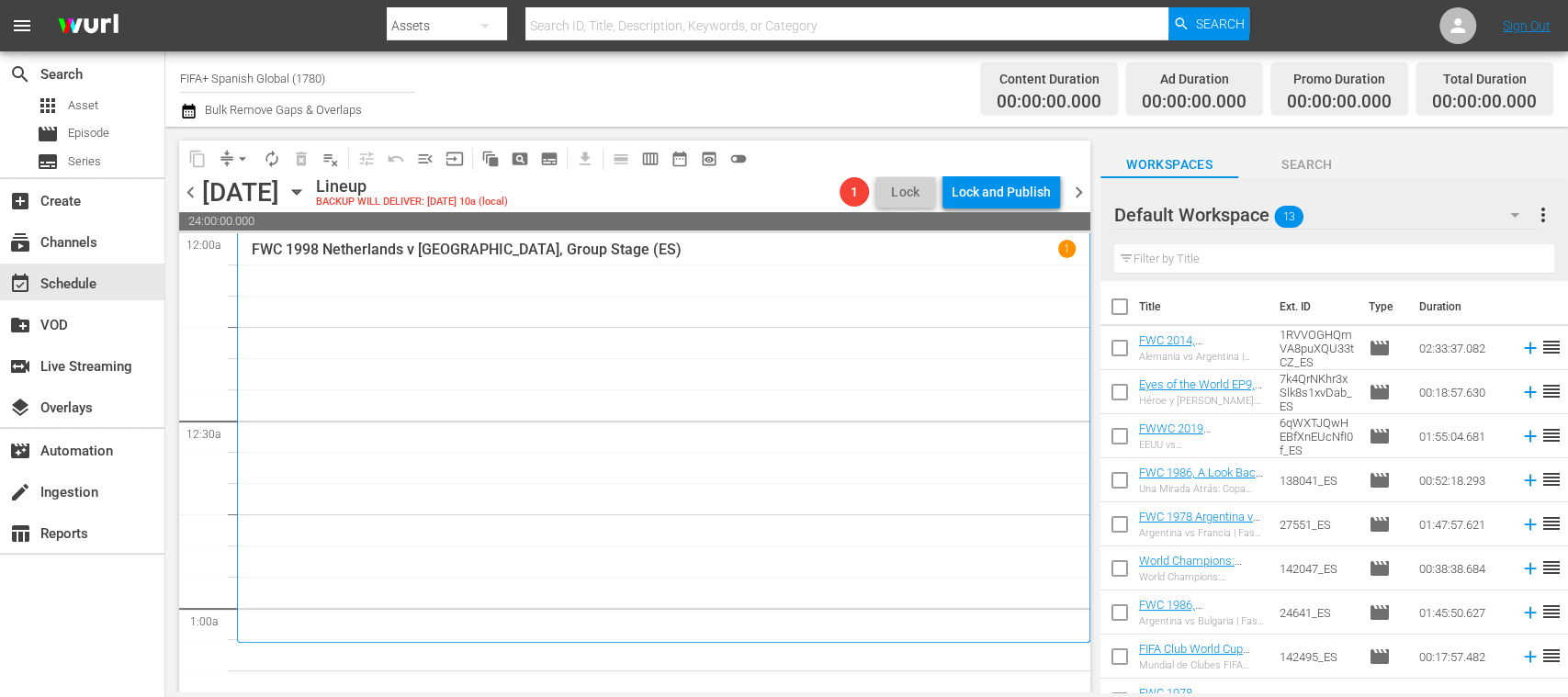
checkbox input "true"
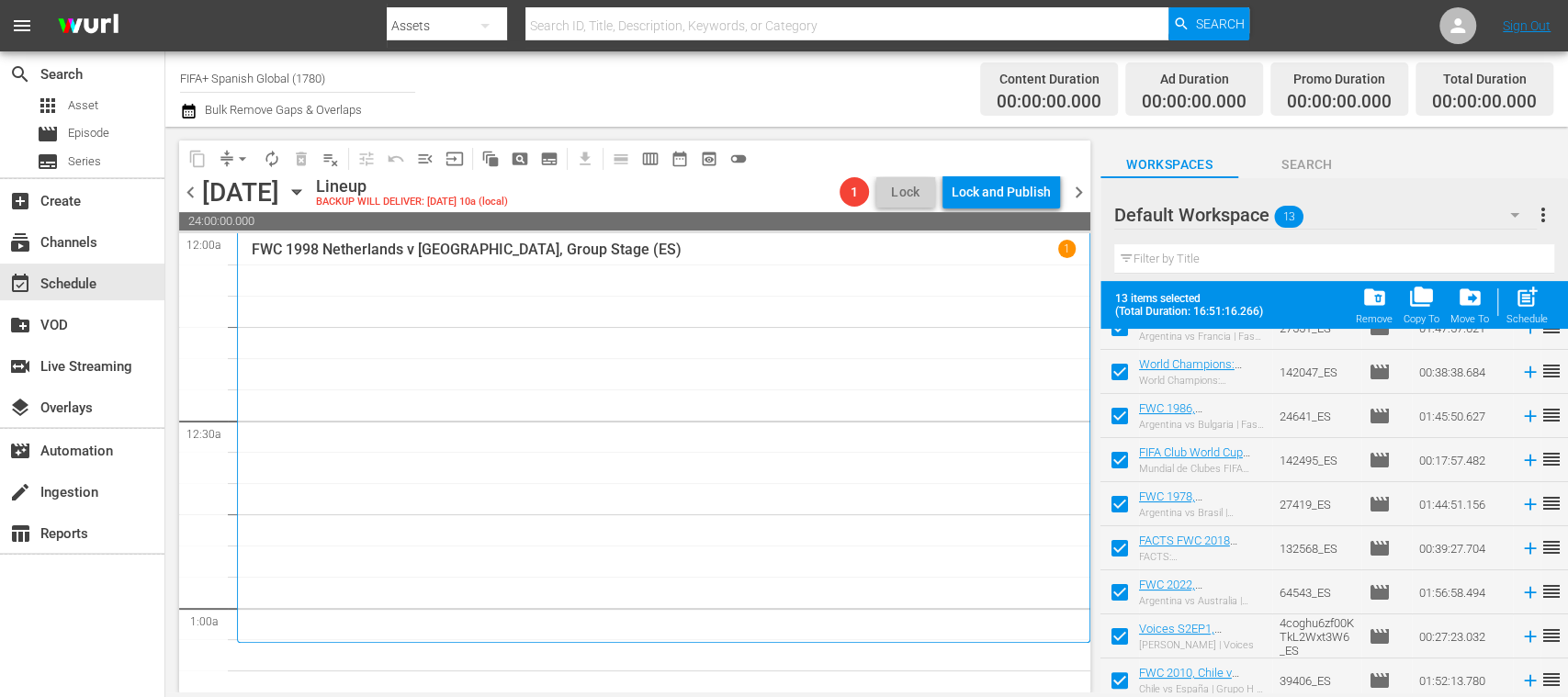
scroll to position [252, 0]
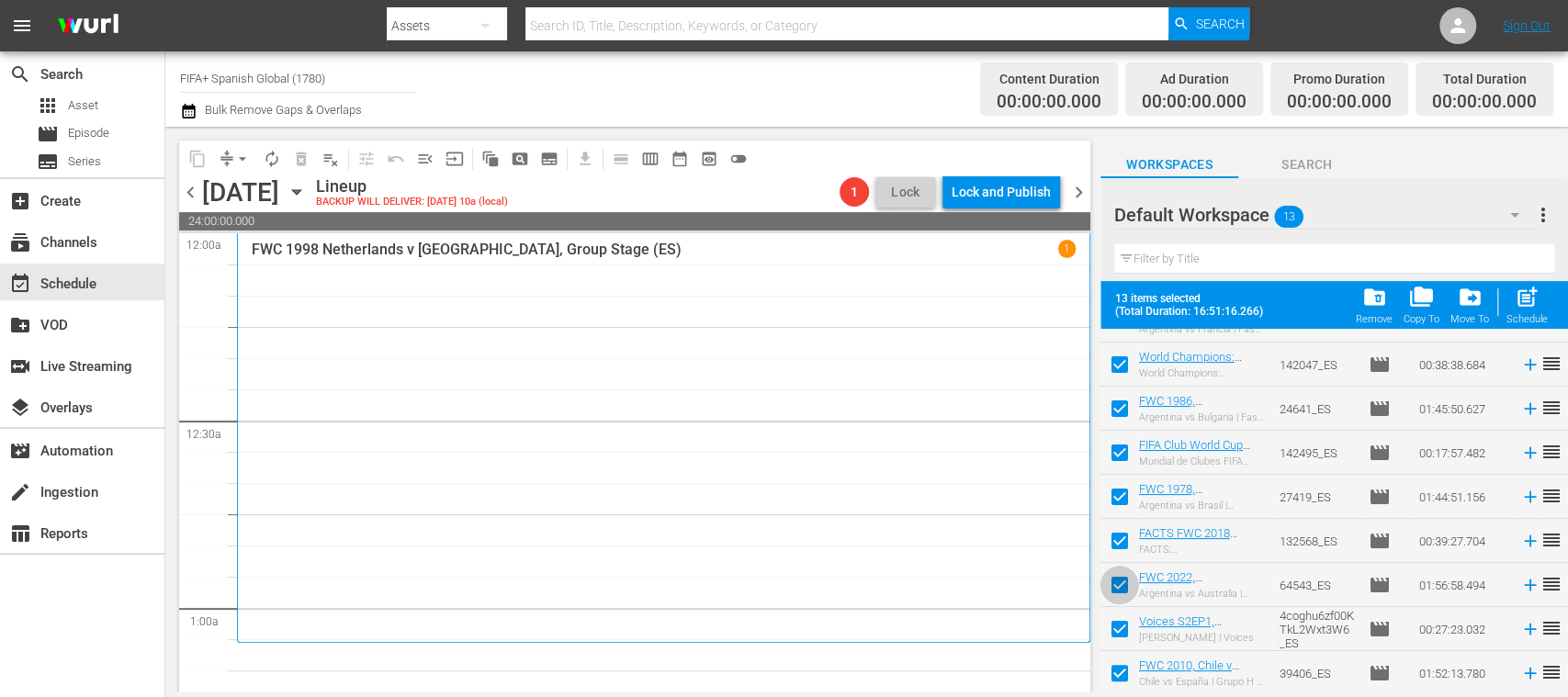
click at [1110, 588] on input "checkbox" at bounding box center [1120, 588] width 38 height 38
checkbox input "false"
click at [1119, 626] on input "checkbox" at bounding box center [1120, 633] width 38 height 38
checkbox input "false"
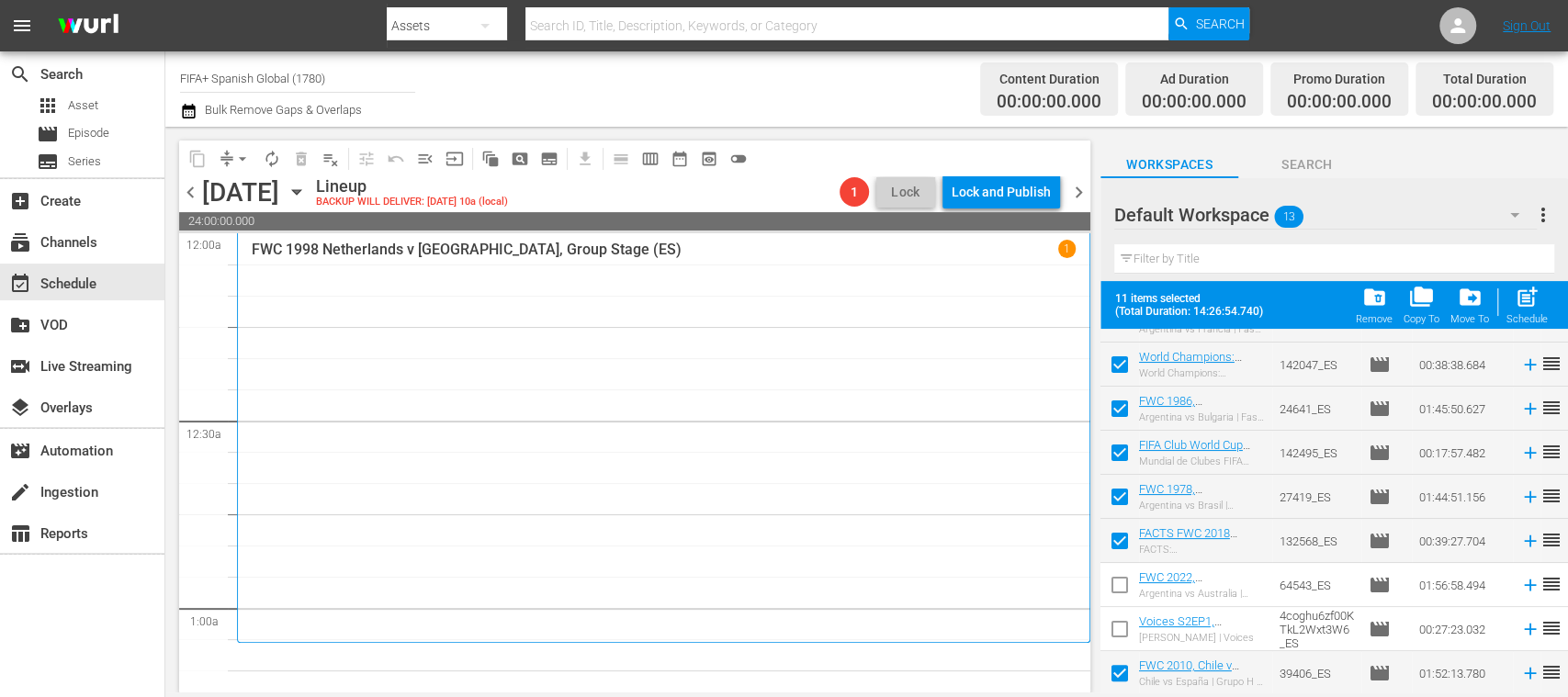
click at [1123, 664] on input "checkbox" at bounding box center [1120, 677] width 38 height 38
checkbox input "false"
click at [1526, 306] on span "post_add" at bounding box center [1528, 297] width 25 height 25
checkbox input "false"
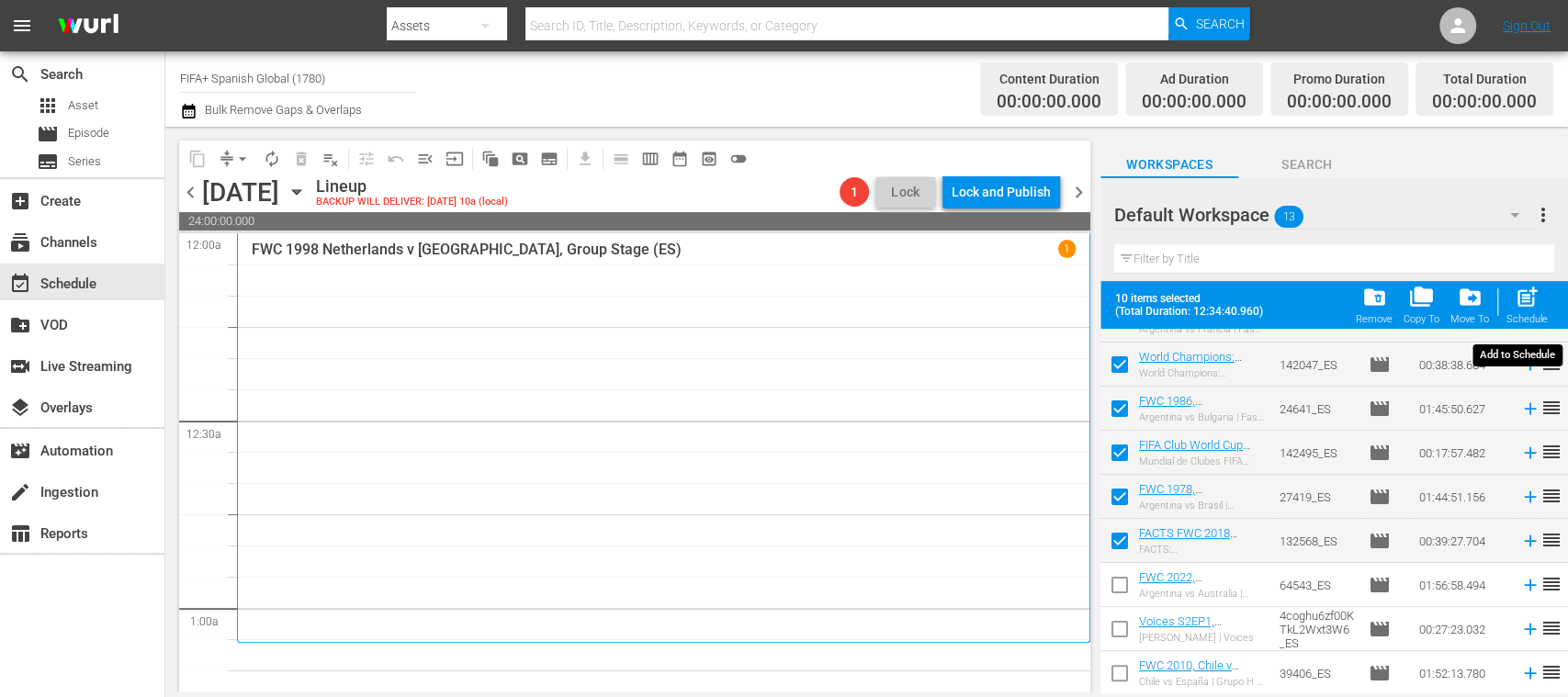
checkbox input "false"
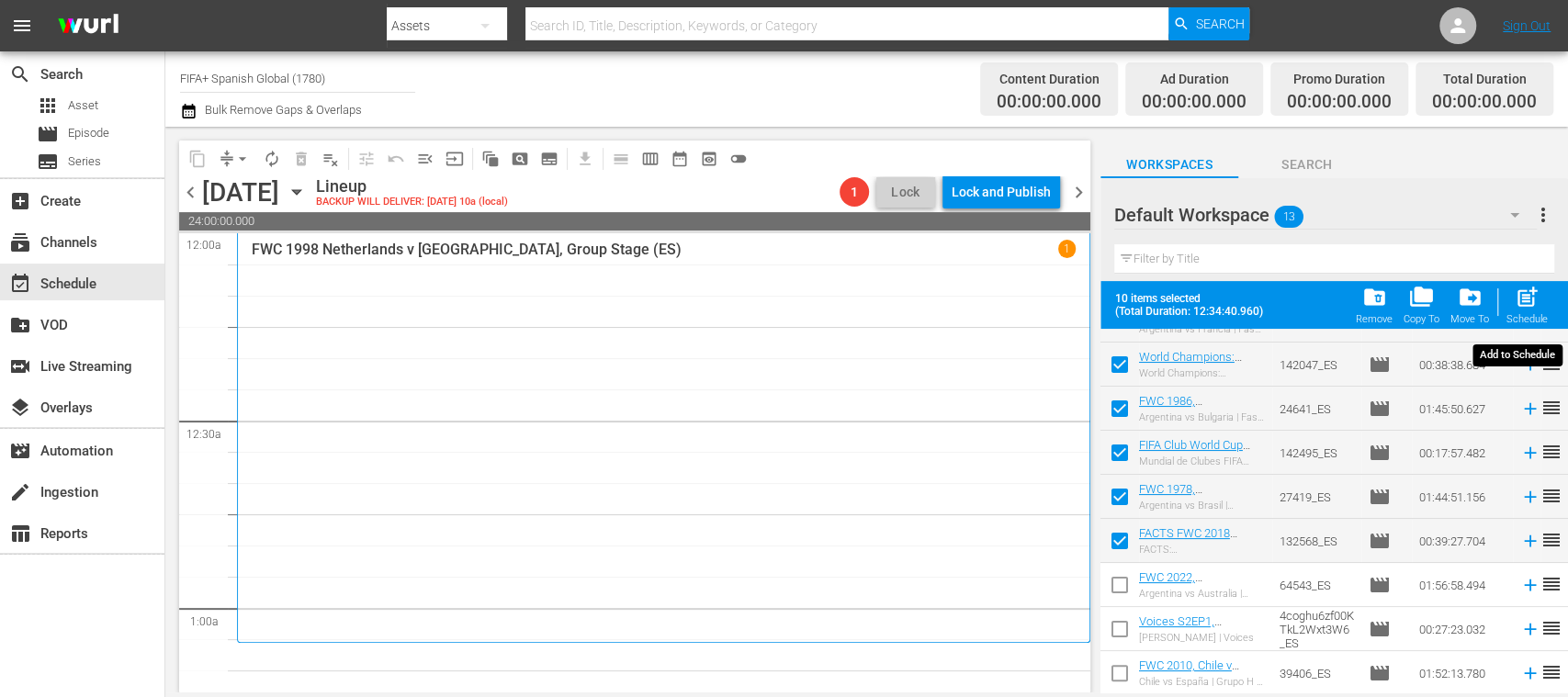
checkbox input "false"
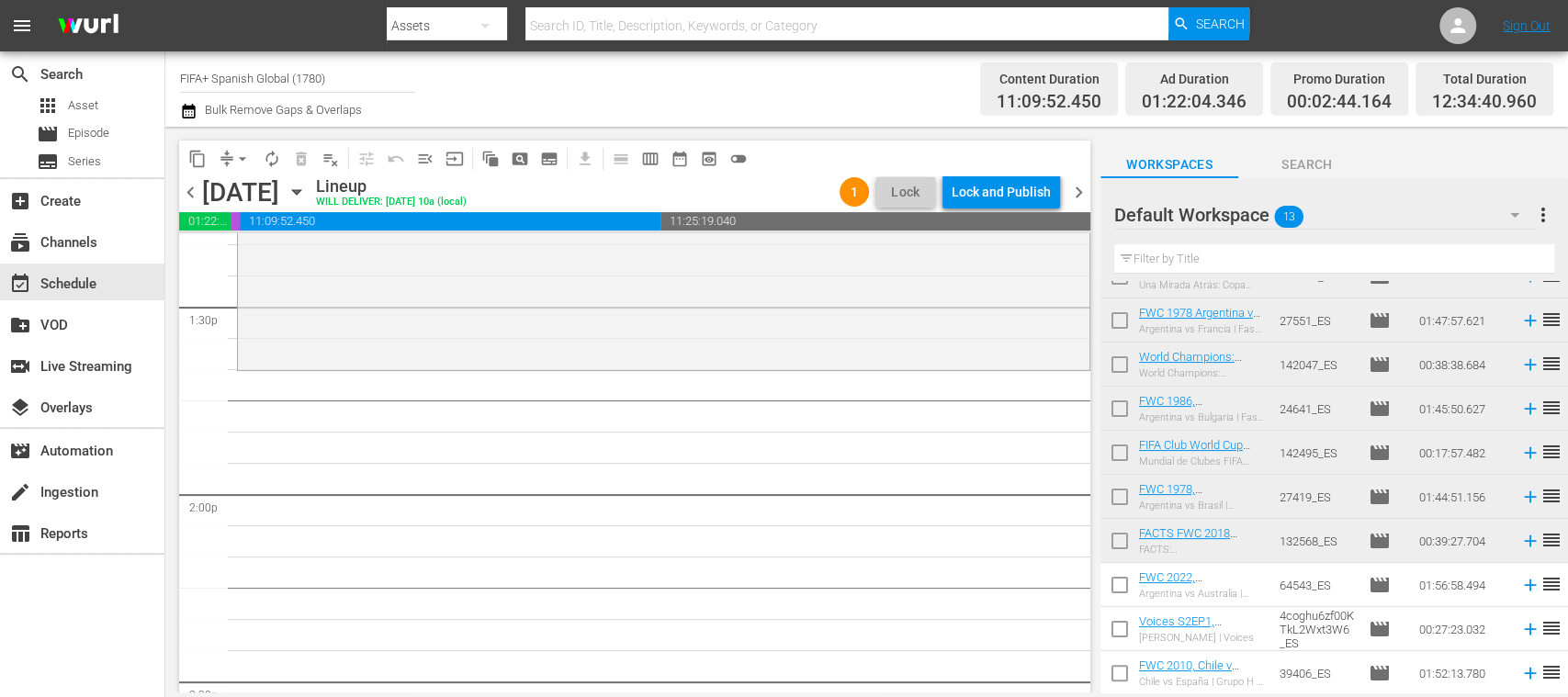
scroll to position [0, 0]
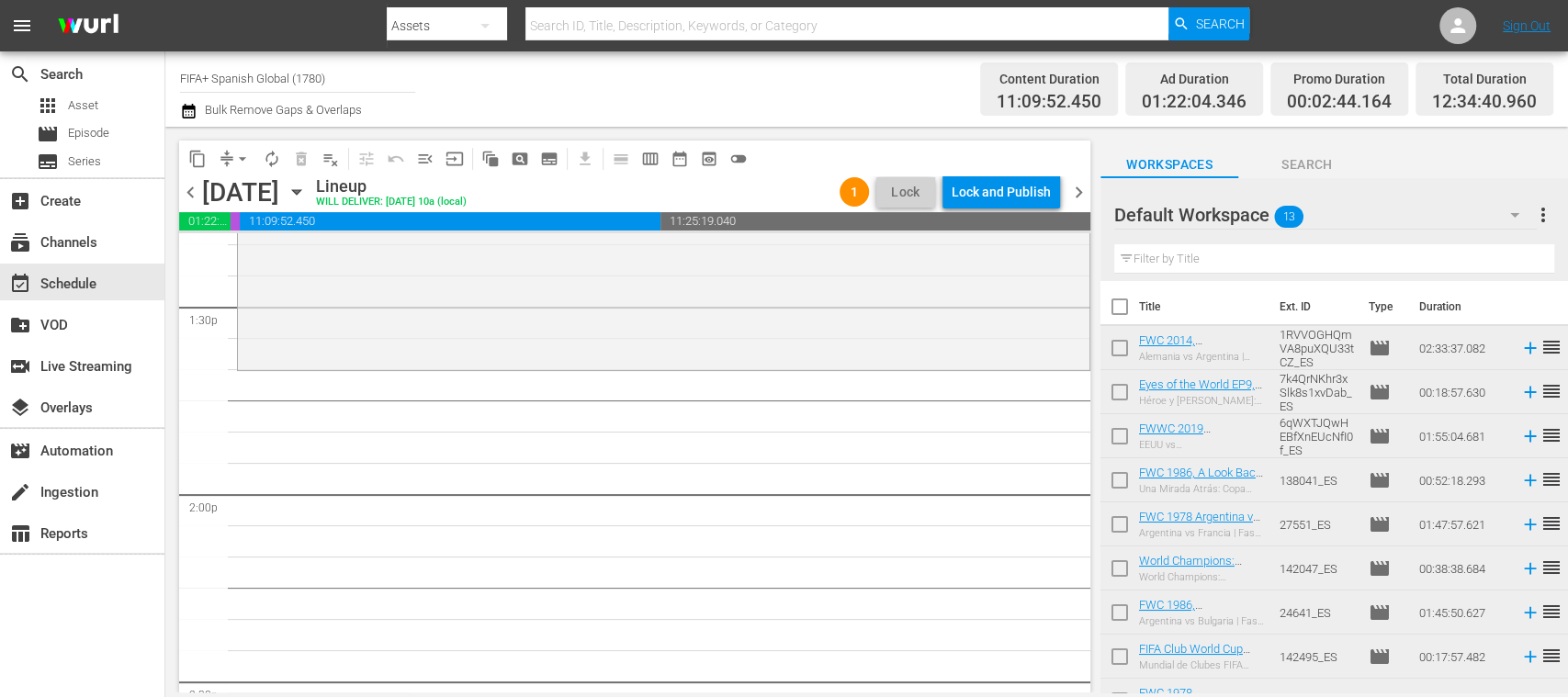
click at [1123, 347] on input "checkbox" at bounding box center [1120, 352] width 38 height 38
checkbox input "true"
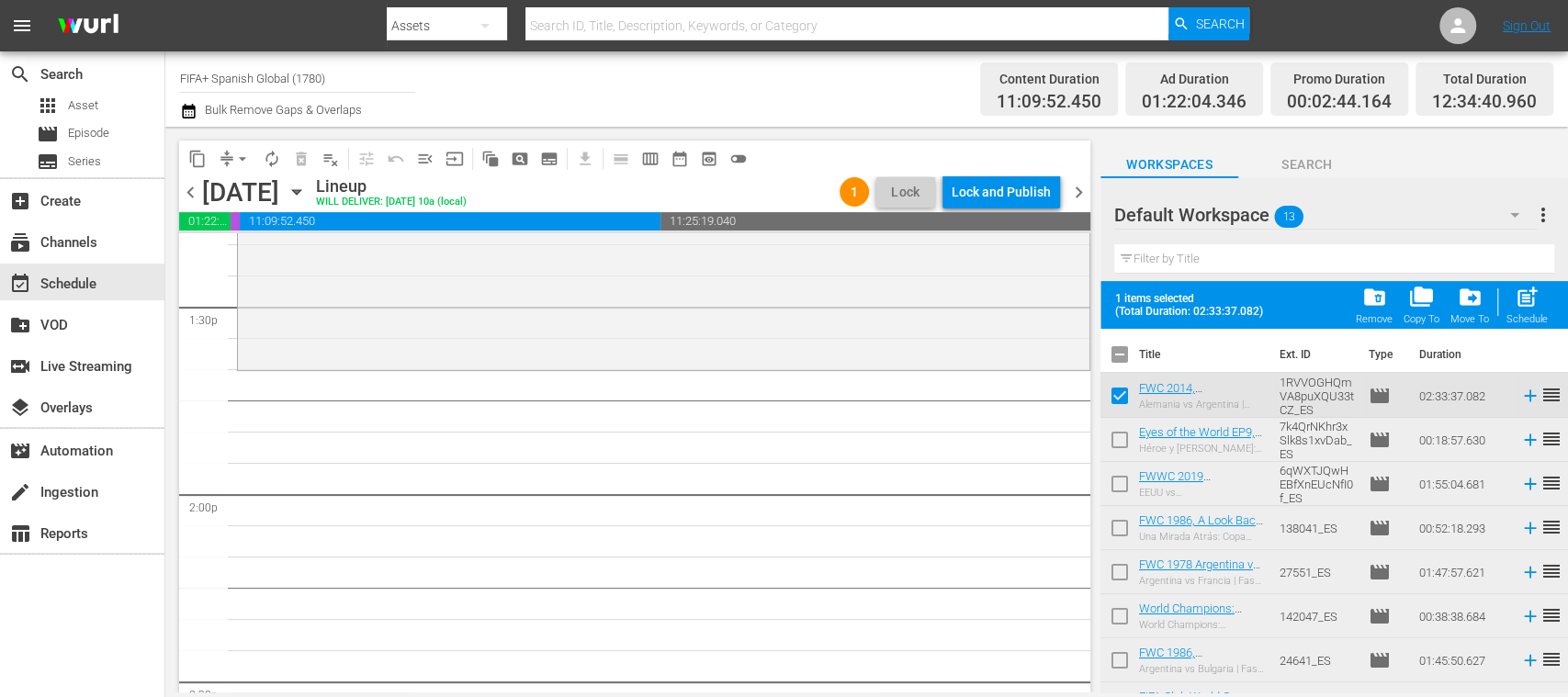
click at [1121, 443] on input "checkbox" at bounding box center [1120, 443] width 38 height 38
checkbox input "true"
click at [1123, 482] on input "checkbox" at bounding box center [1120, 487] width 38 height 38
checkbox input "true"
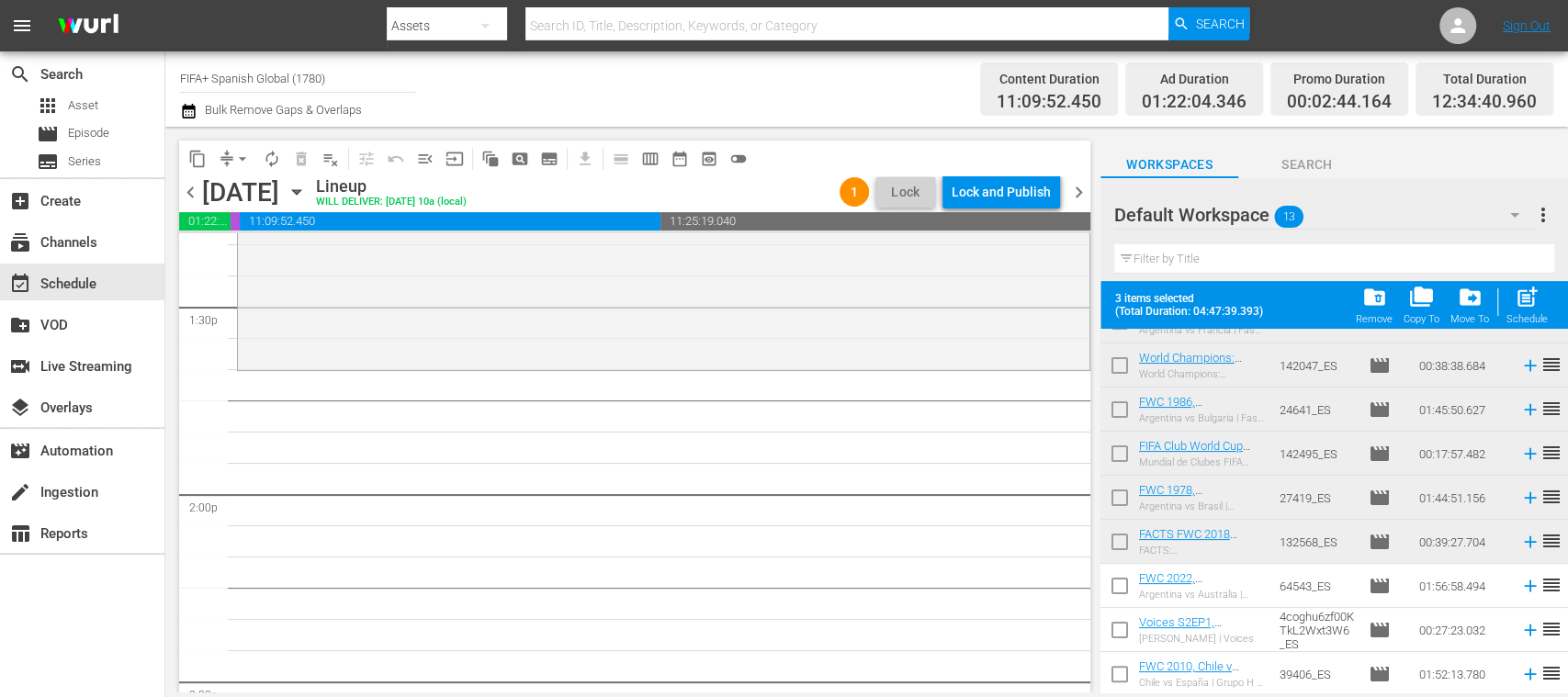
scroll to position [252, 0]
click at [1127, 581] on input "checkbox" at bounding box center [1120, 588] width 38 height 38
checkbox input "true"
click at [1118, 631] on input "checkbox" at bounding box center [1120, 633] width 38 height 38
checkbox input "true"
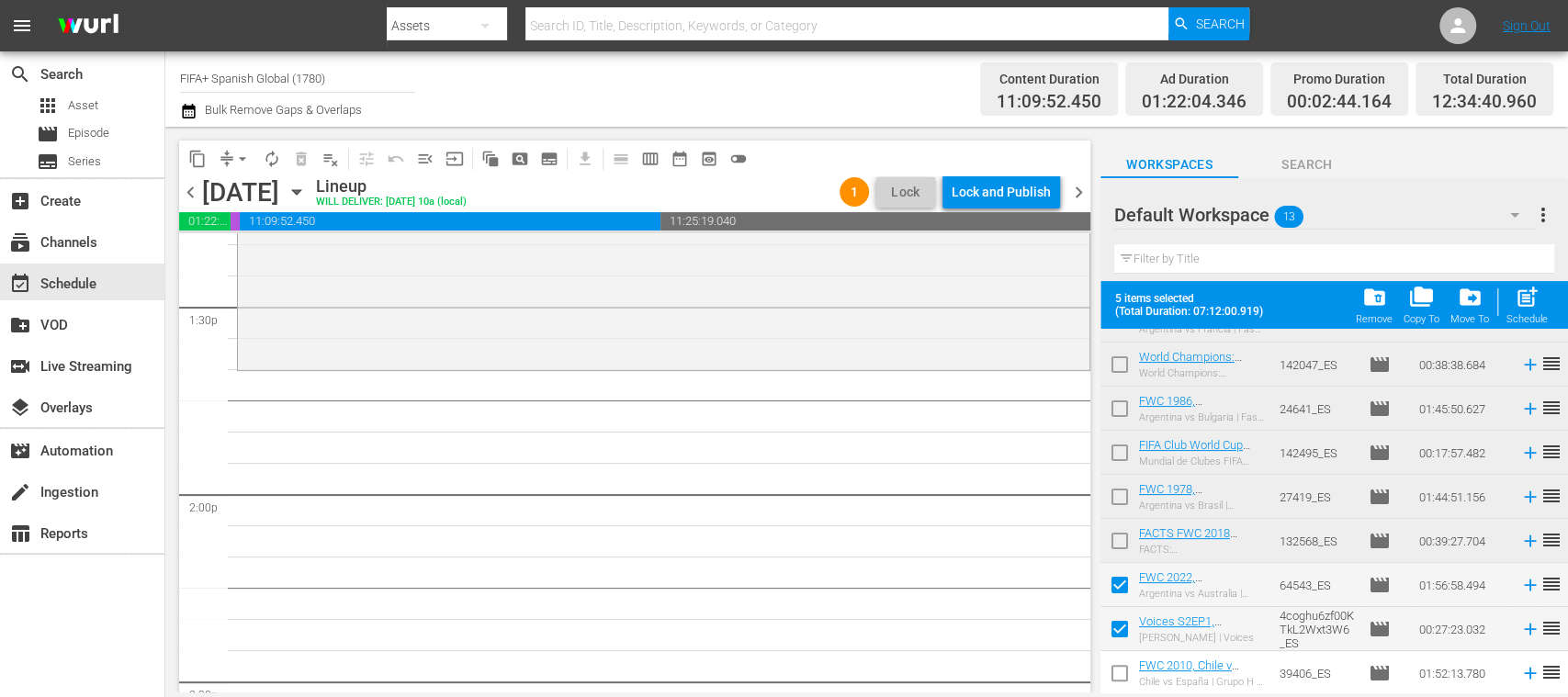
click at [1123, 664] on input "checkbox" at bounding box center [1120, 677] width 38 height 38
checkbox input "true"
click at [1531, 313] on div "Schedule" at bounding box center [1527, 319] width 41 height 12
checkbox input "false"
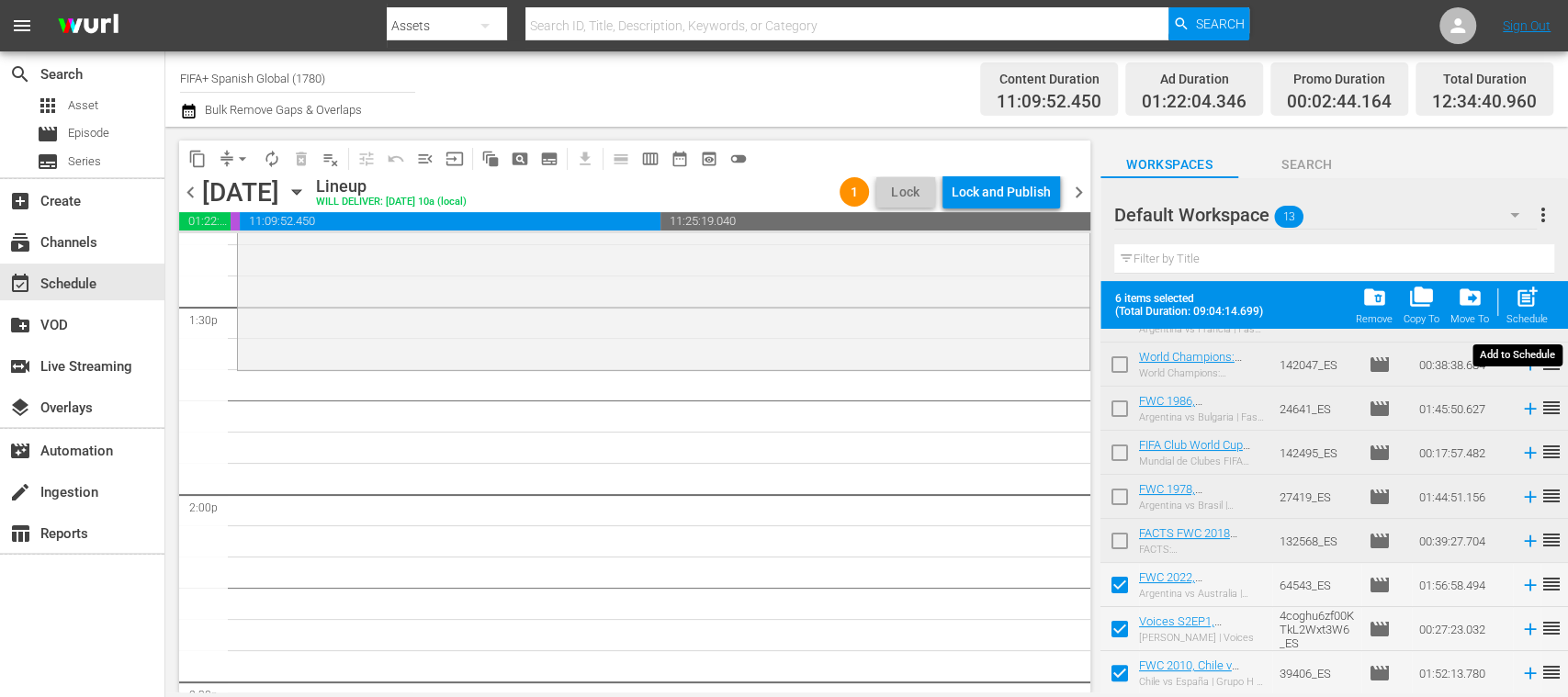
checkbox input "false"
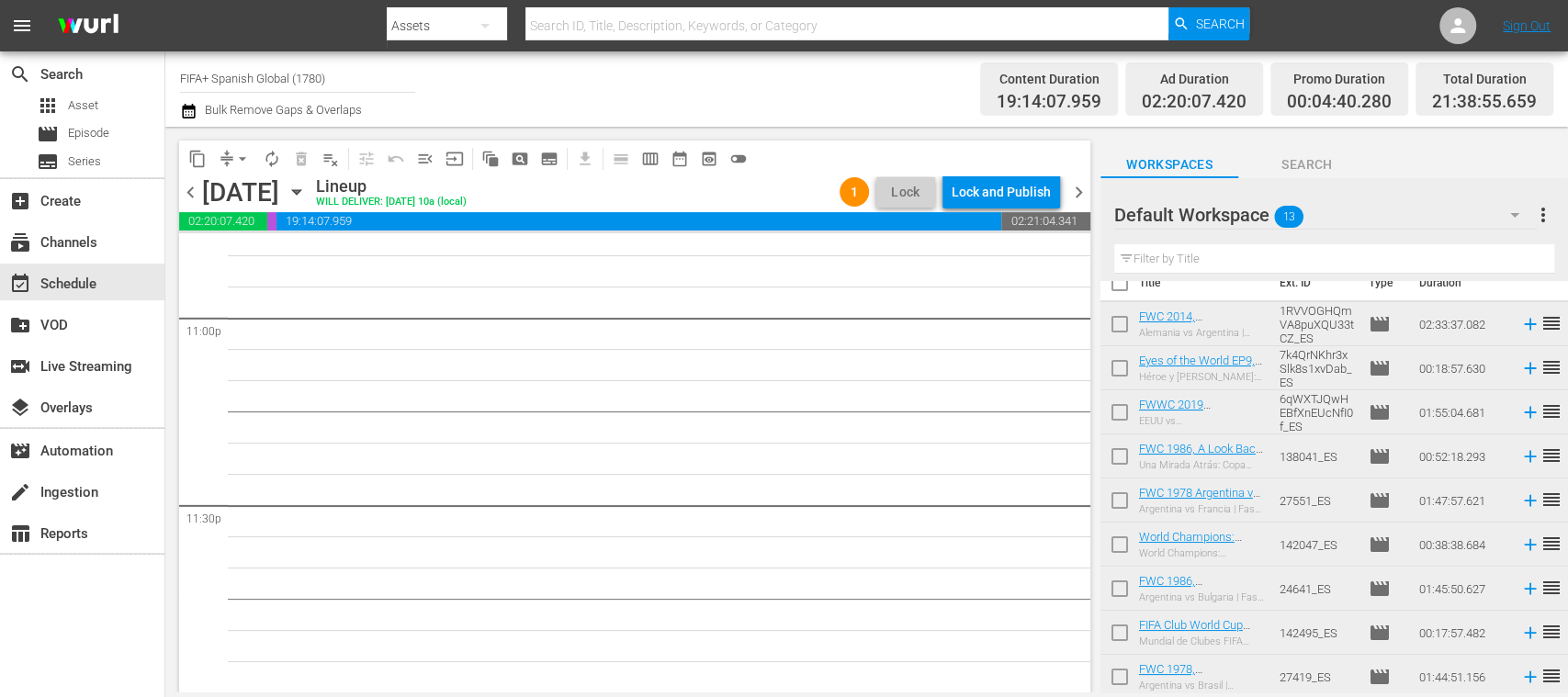
scroll to position [0, 0]
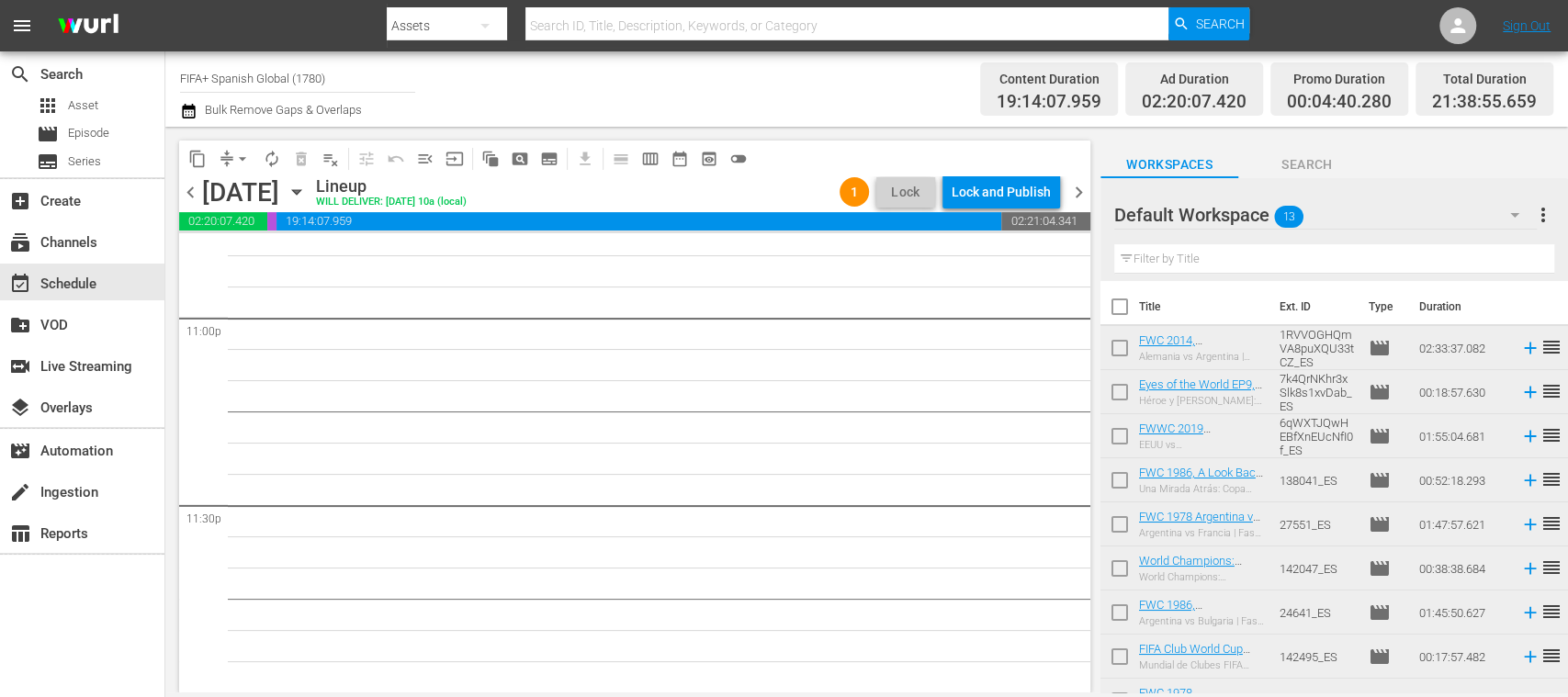
click at [1117, 482] on input "checkbox" at bounding box center [1120, 485] width 38 height 38
checkbox input "true"
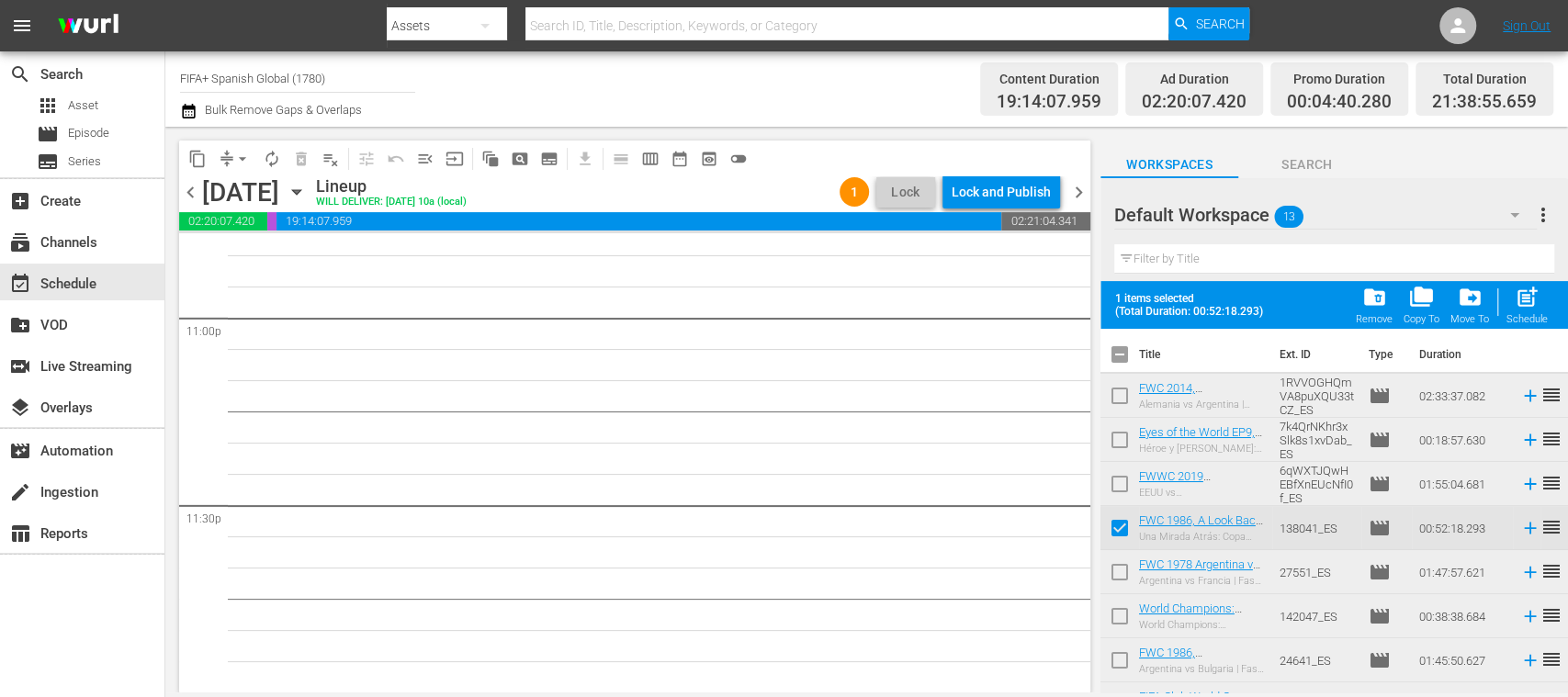
click at [1115, 610] on input "checkbox" at bounding box center [1120, 620] width 38 height 38
checkbox input "true"
drag, startPoint x: 1119, startPoint y: 661, endPoint x: 1164, endPoint y: 661, distance: 45.0
click at [1119, 661] on input "checkbox" at bounding box center [1120, 664] width 38 height 38
checkbox input "true"
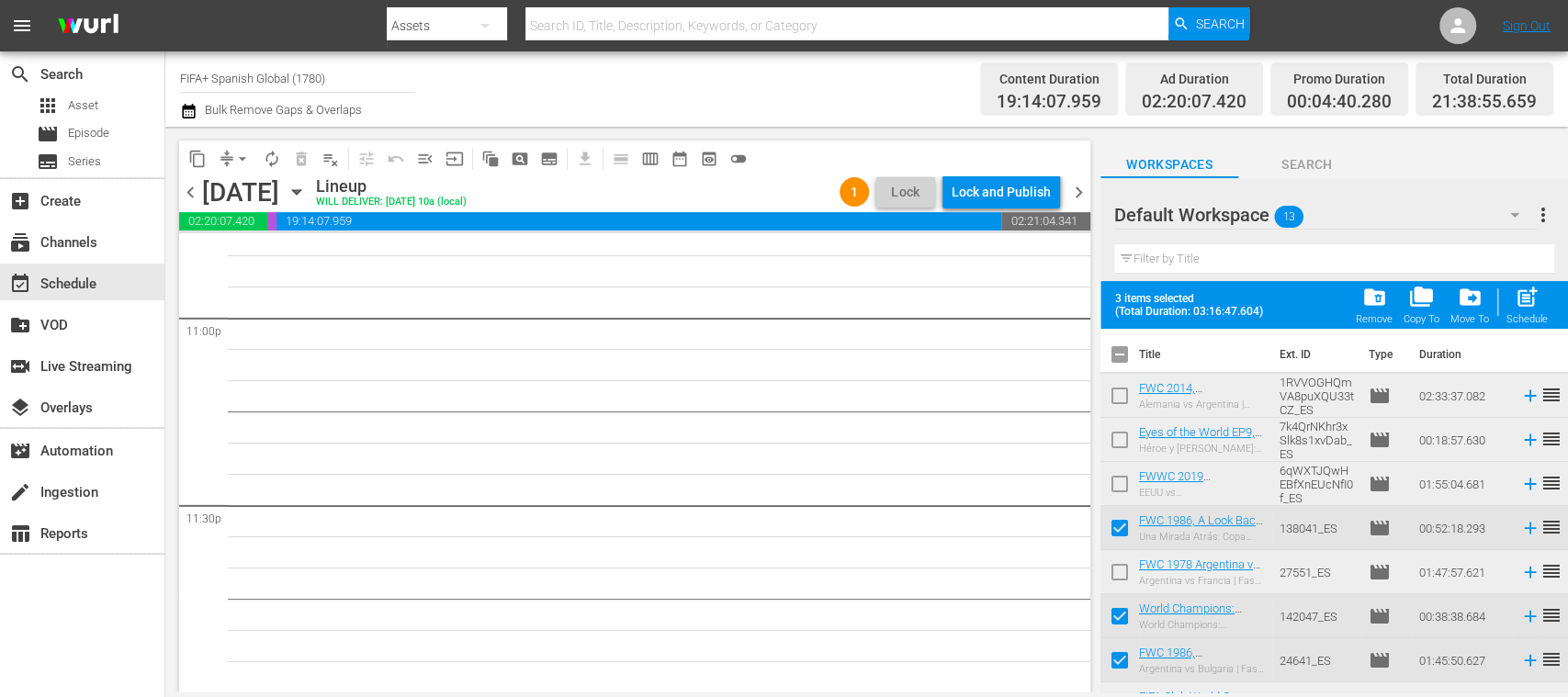
click at [1529, 303] on span "post_add" at bounding box center [1528, 297] width 25 height 25
checkbox input "false"
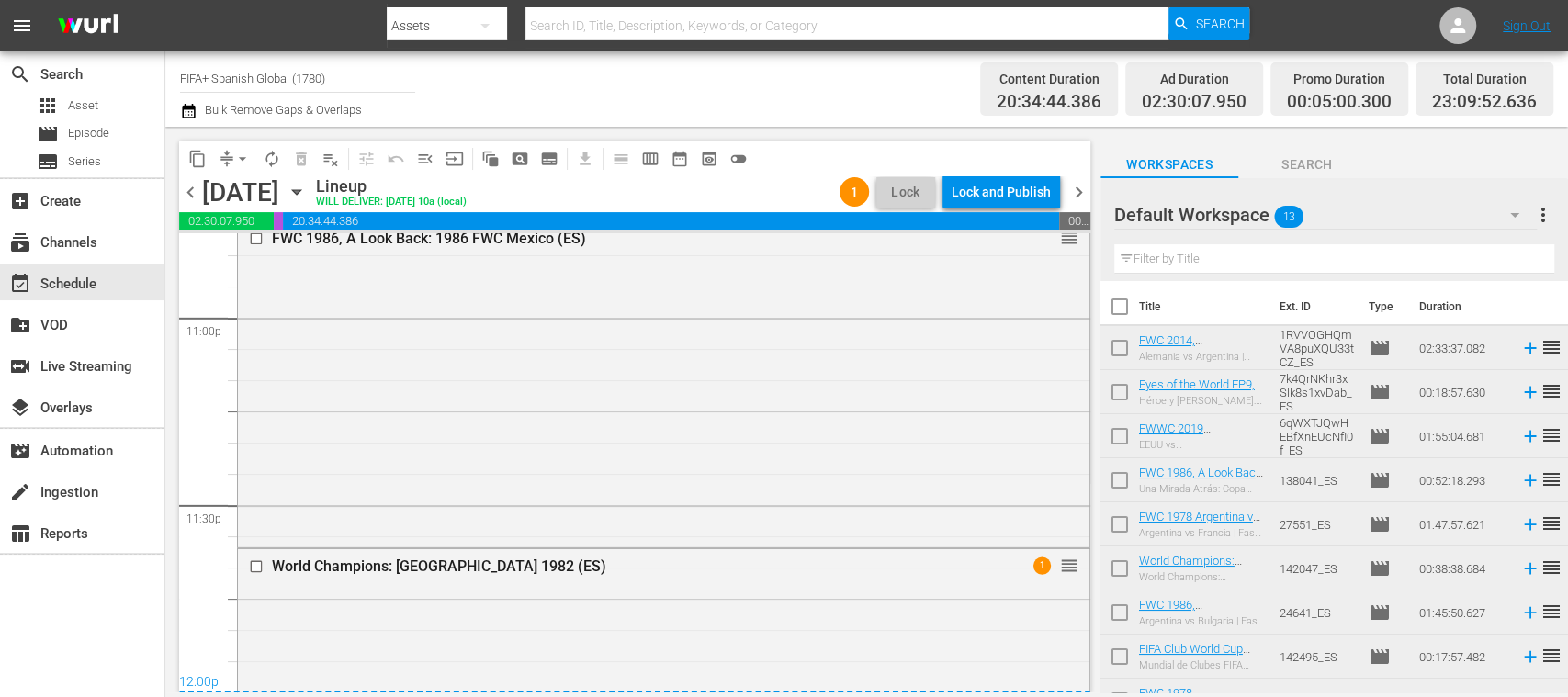
click at [427, 155] on span "menu_open" at bounding box center [425, 159] width 18 height 18
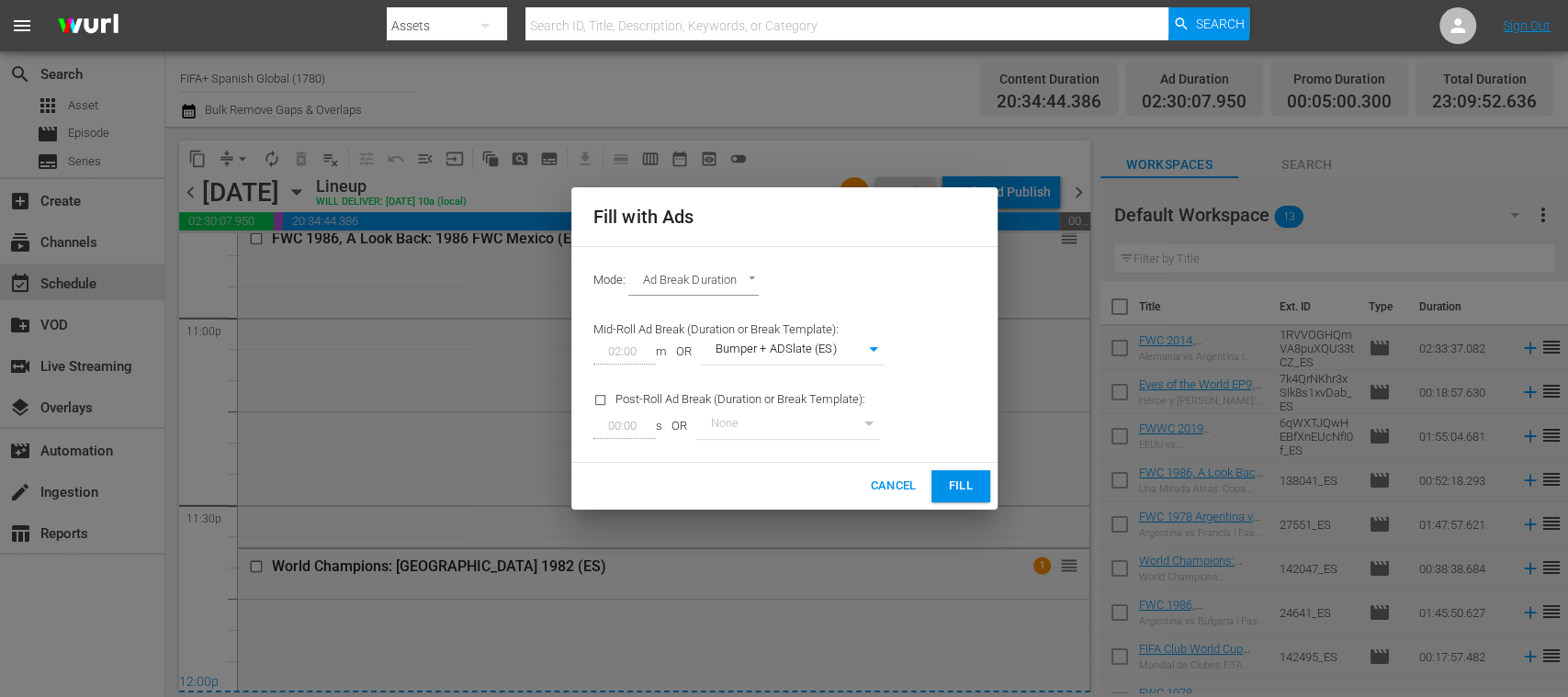
click at [959, 485] on span "Fill" at bounding box center [960, 486] width 30 height 21
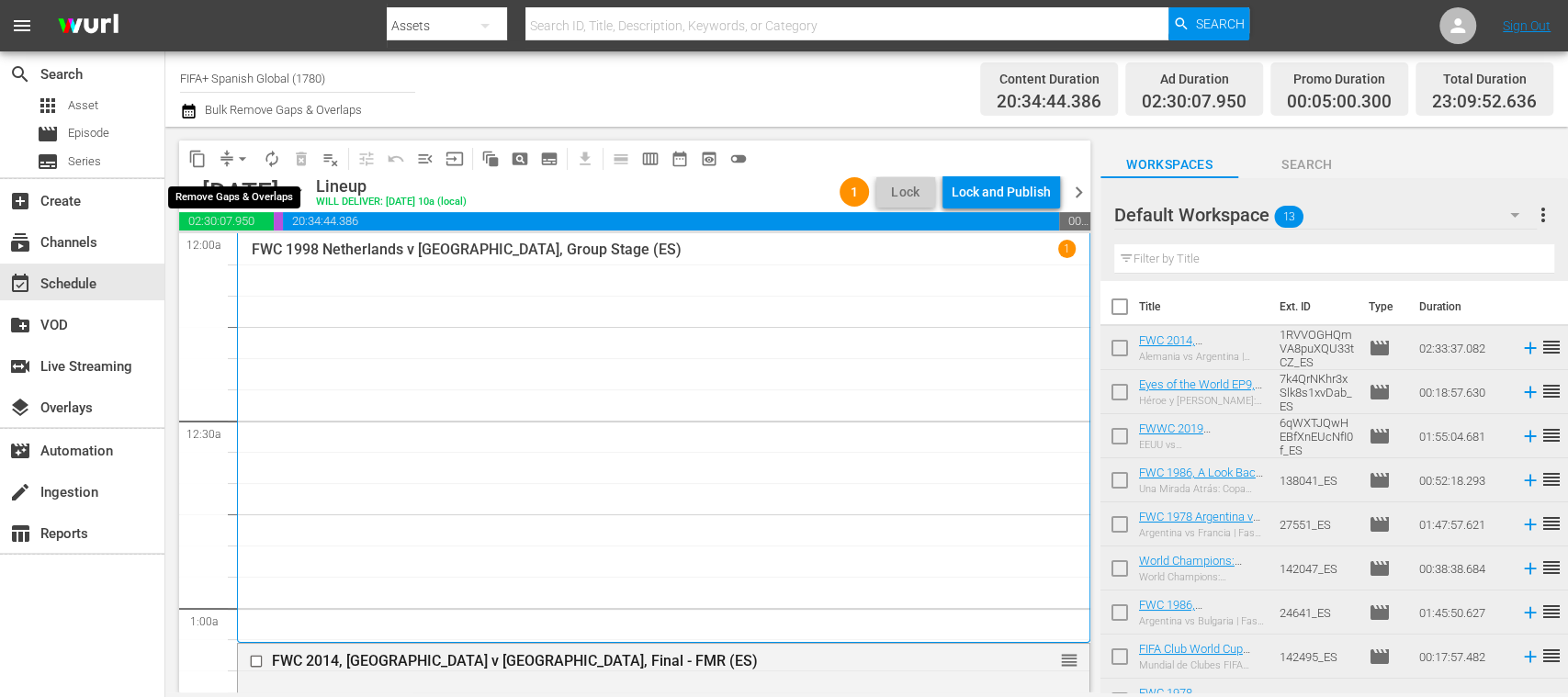
click at [247, 156] on span "arrow_drop_down" at bounding box center [242, 159] width 18 height 18
click at [281, 251] on li "Align to End of Previous Day" at bounding box center [243, 257] width 193 height 31
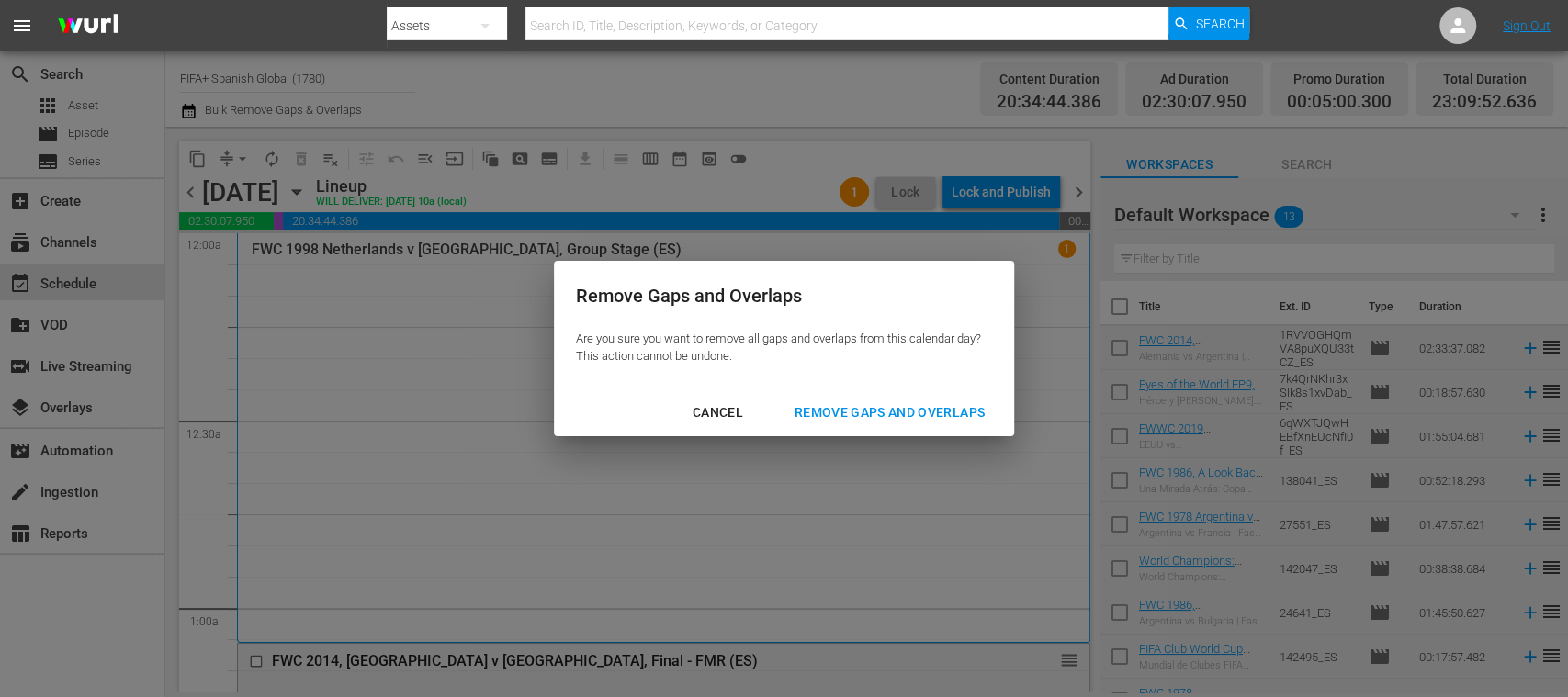
click at [831, 411] on div "Remove Gaps and Overlaps" at bounding box center [889, 413] width 219 height 23
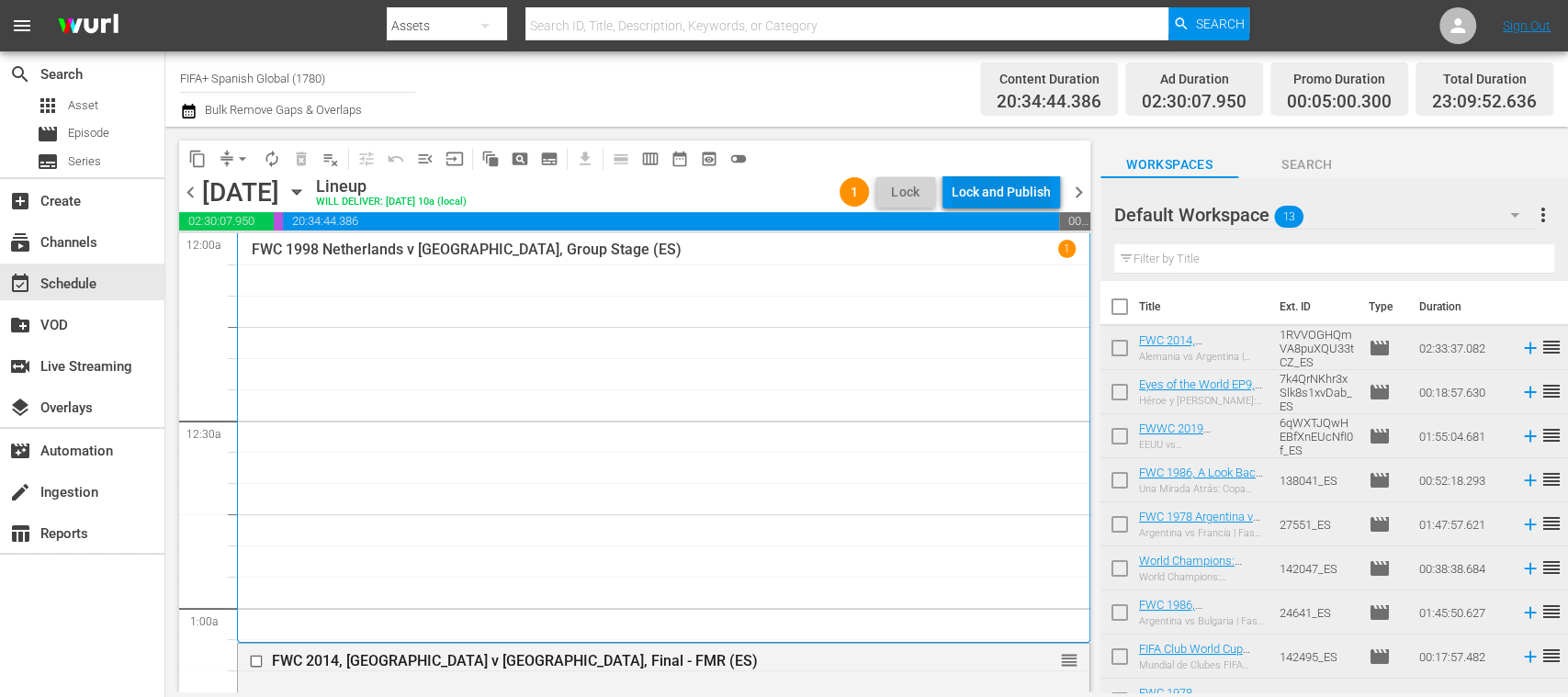
click at [1012, 198] on div "Lock and Publish" at bounding box center [1001, 192] width 99 height 33
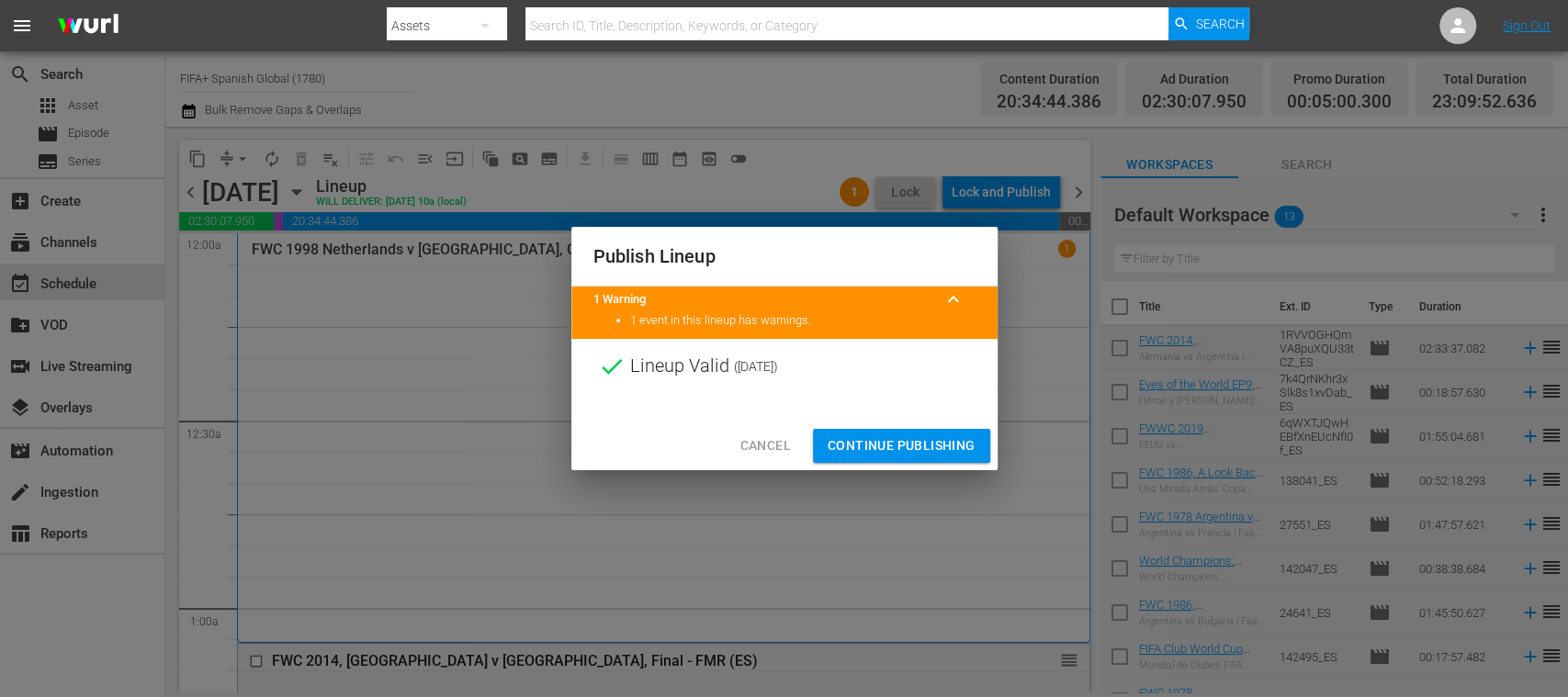
click at [927, 446] on span "Continue Publishing" at bounding box center [902, 446] width 148 height 23
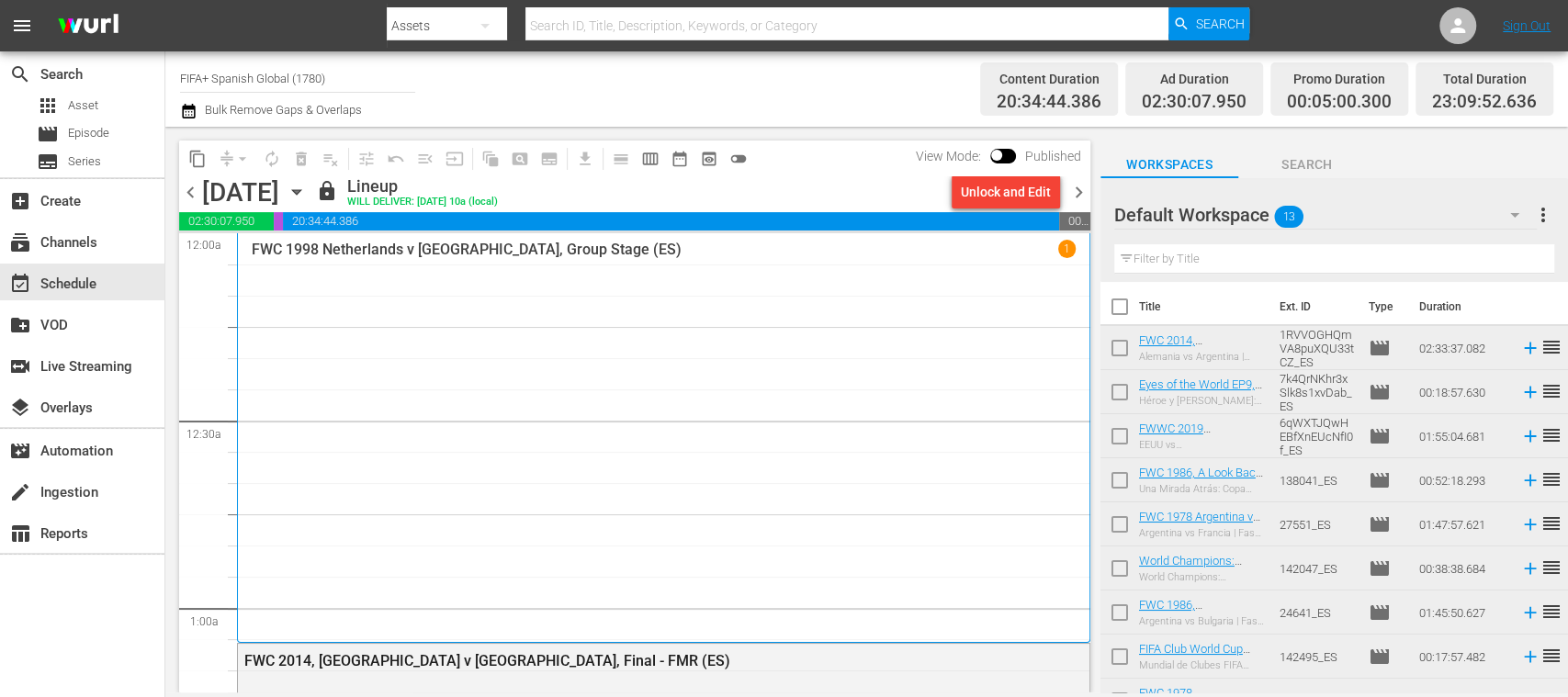
click at [1074, 197] on span "chevron_right" at bounding box center [1079, 192] width 23 height 23
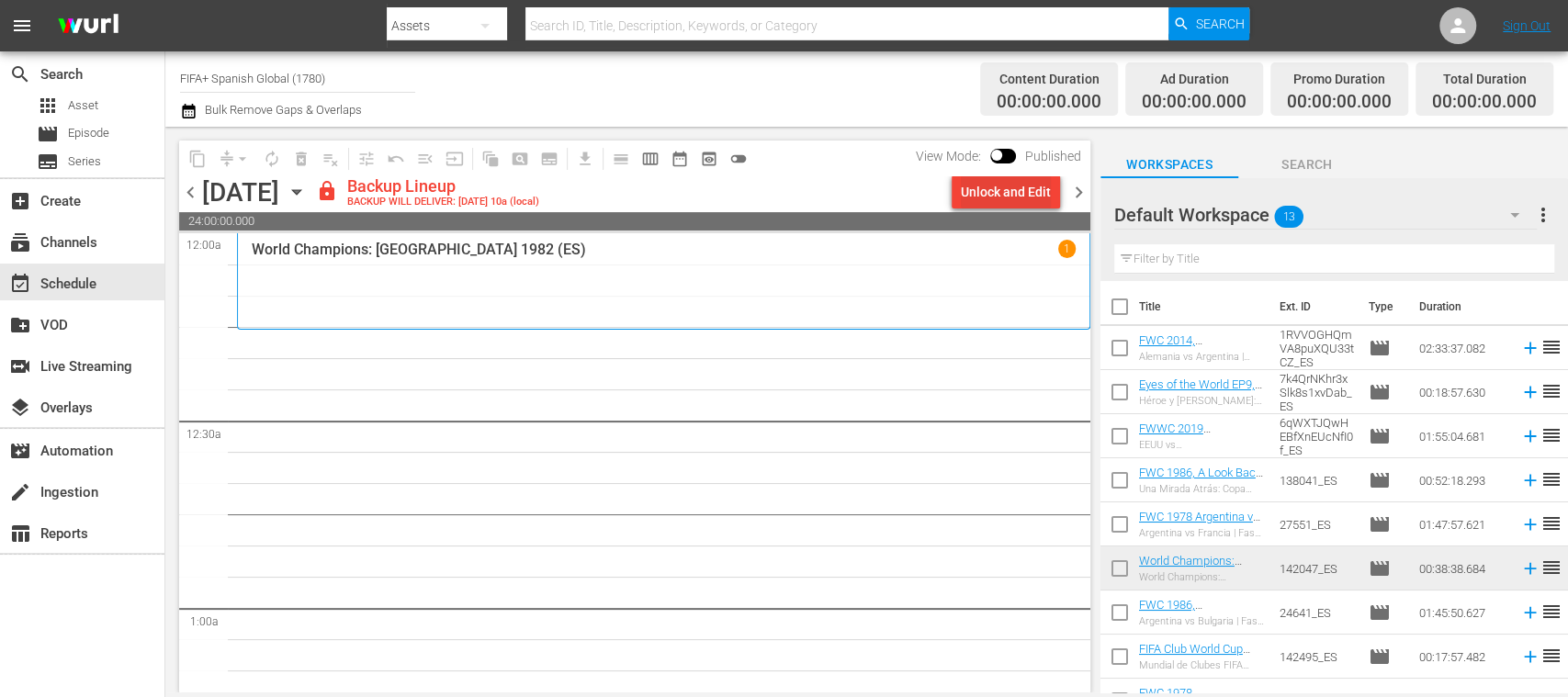
click at [1039, 200] on div "Unlock and Edit" at bounding box center [1007, 192] width 90 height 33
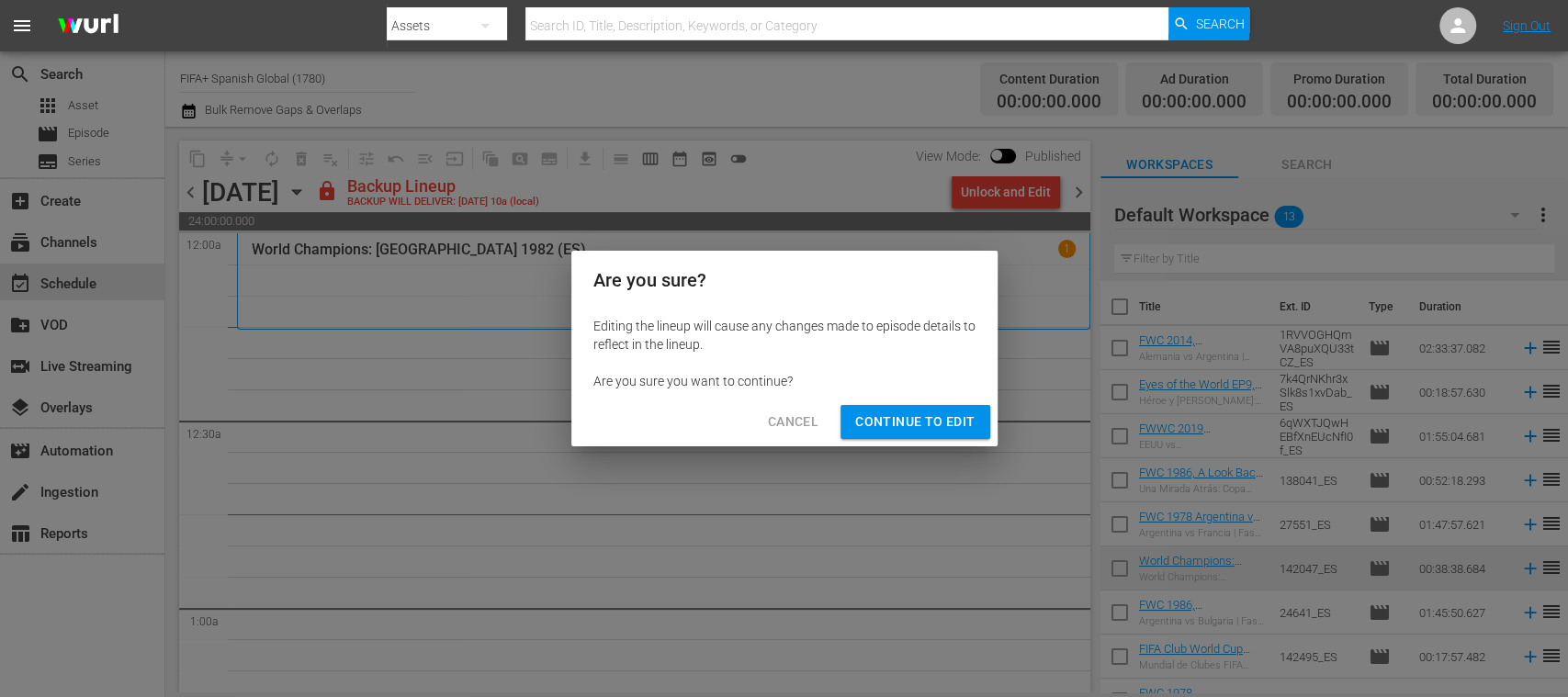
click at [921, 414] on span "Continue to Edit" at bounding box center [915, 422] width 119 height 23
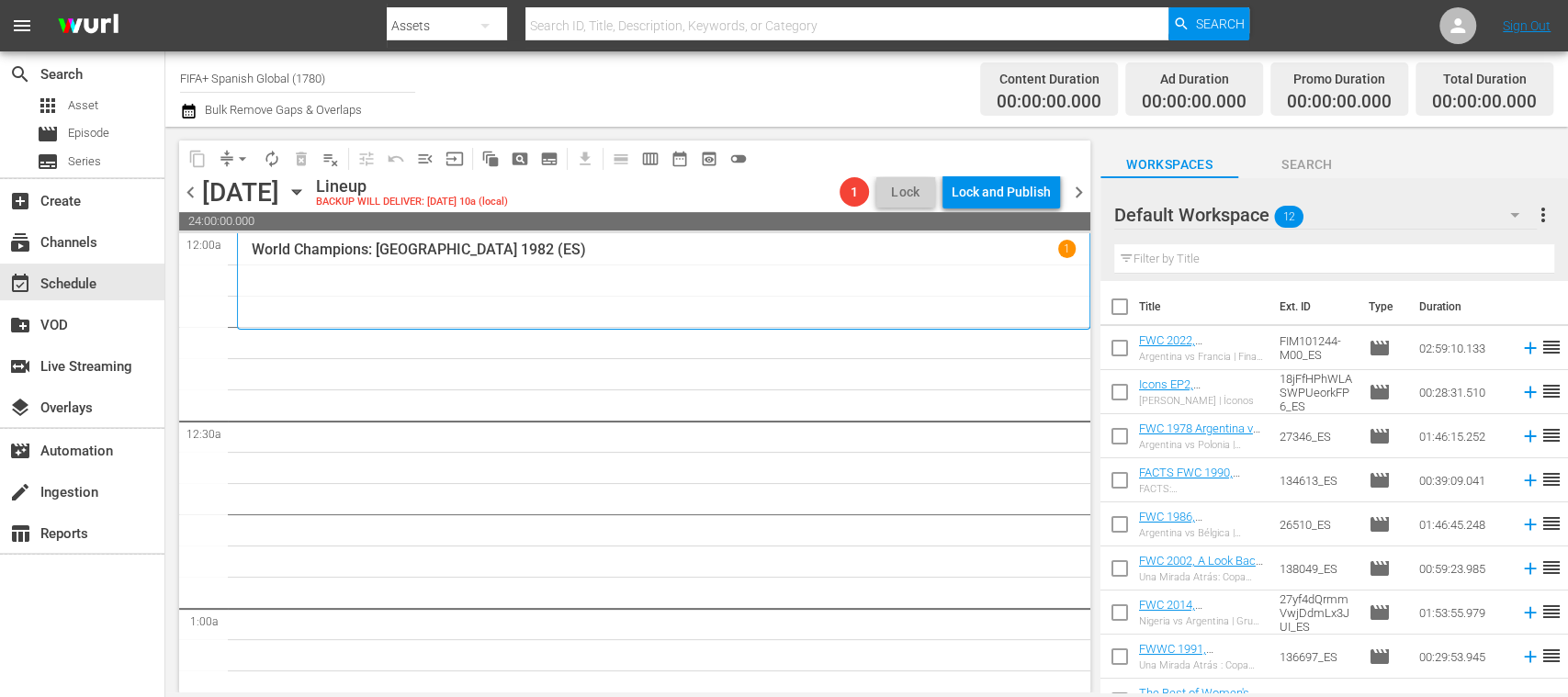
click at [1121, 309] on input "checkbox" at bounding box center [1120, 311] width 38 height 38
checkbox input "true"
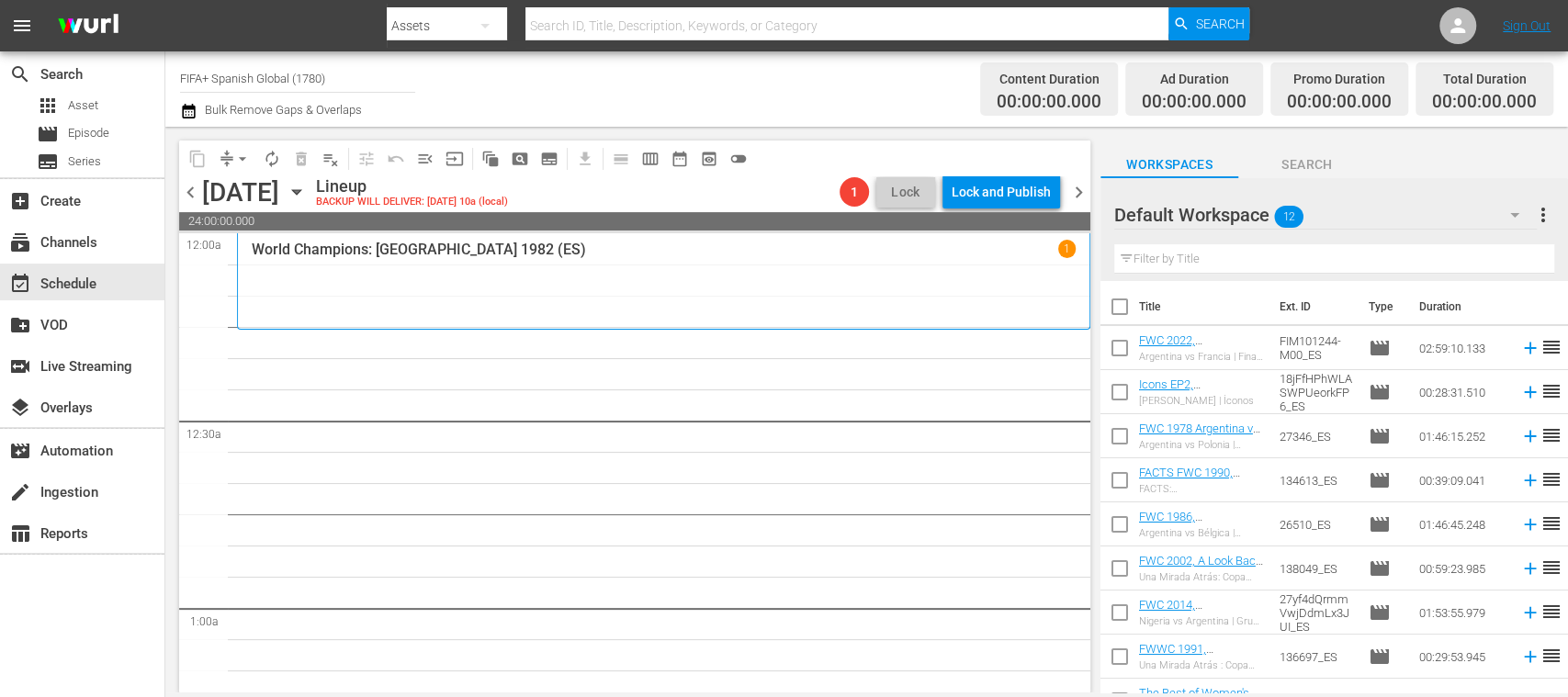
checkbox input "true"
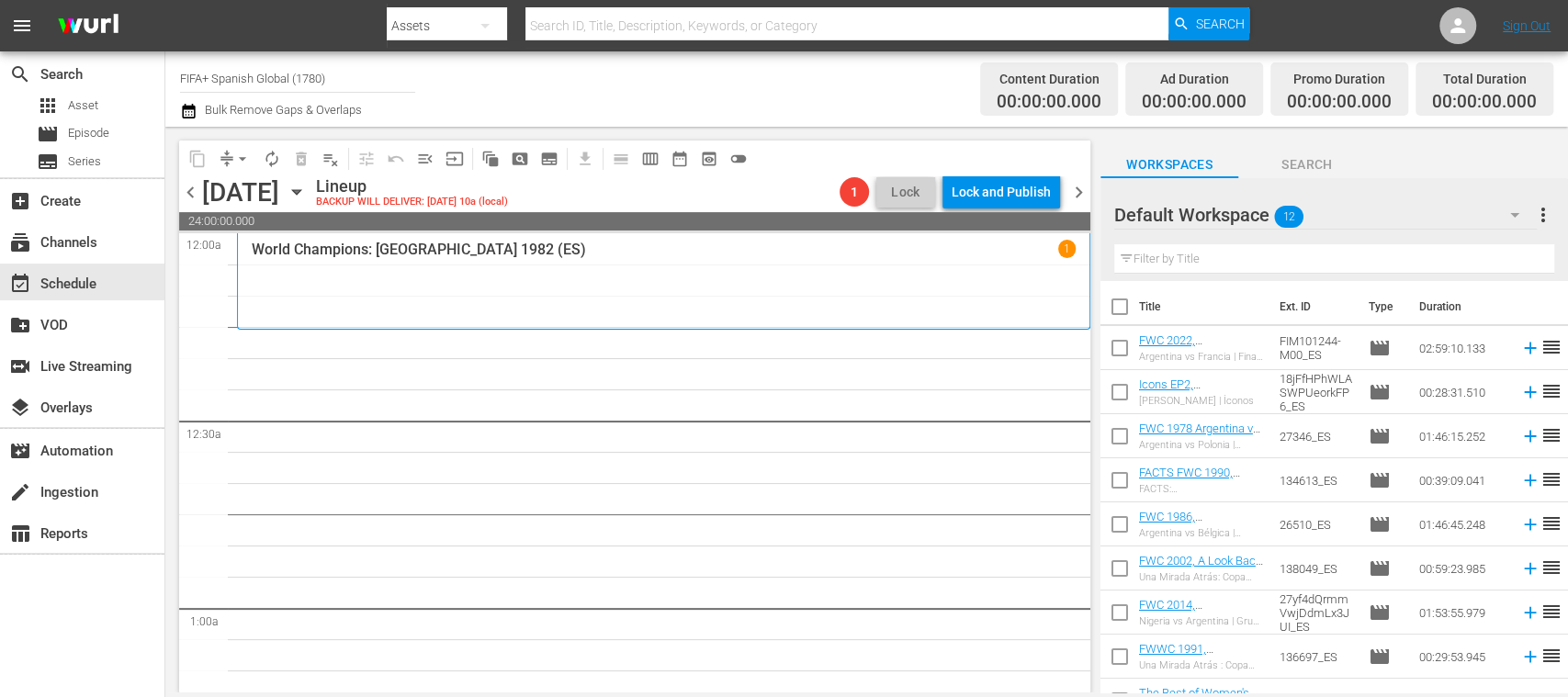
checkbox input "true"
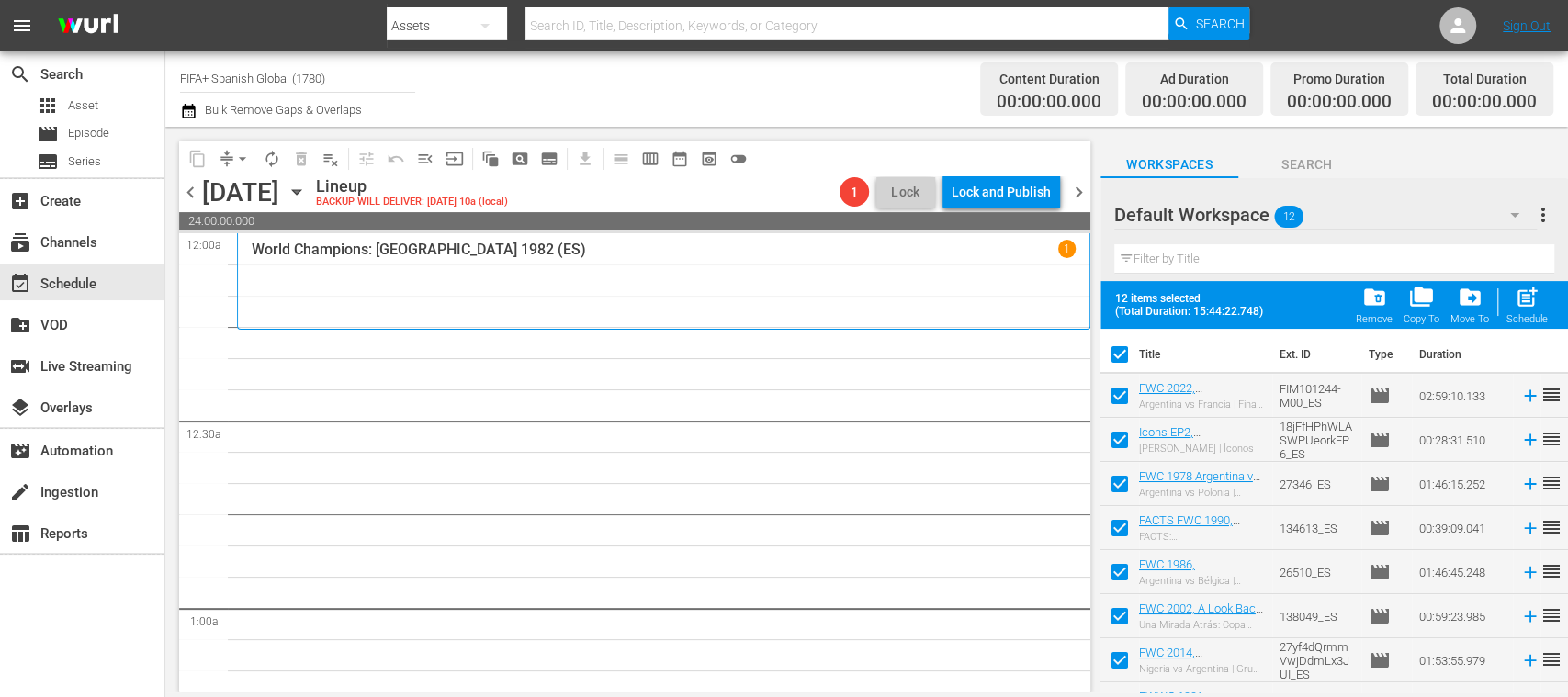
scroll to position [208, 0]
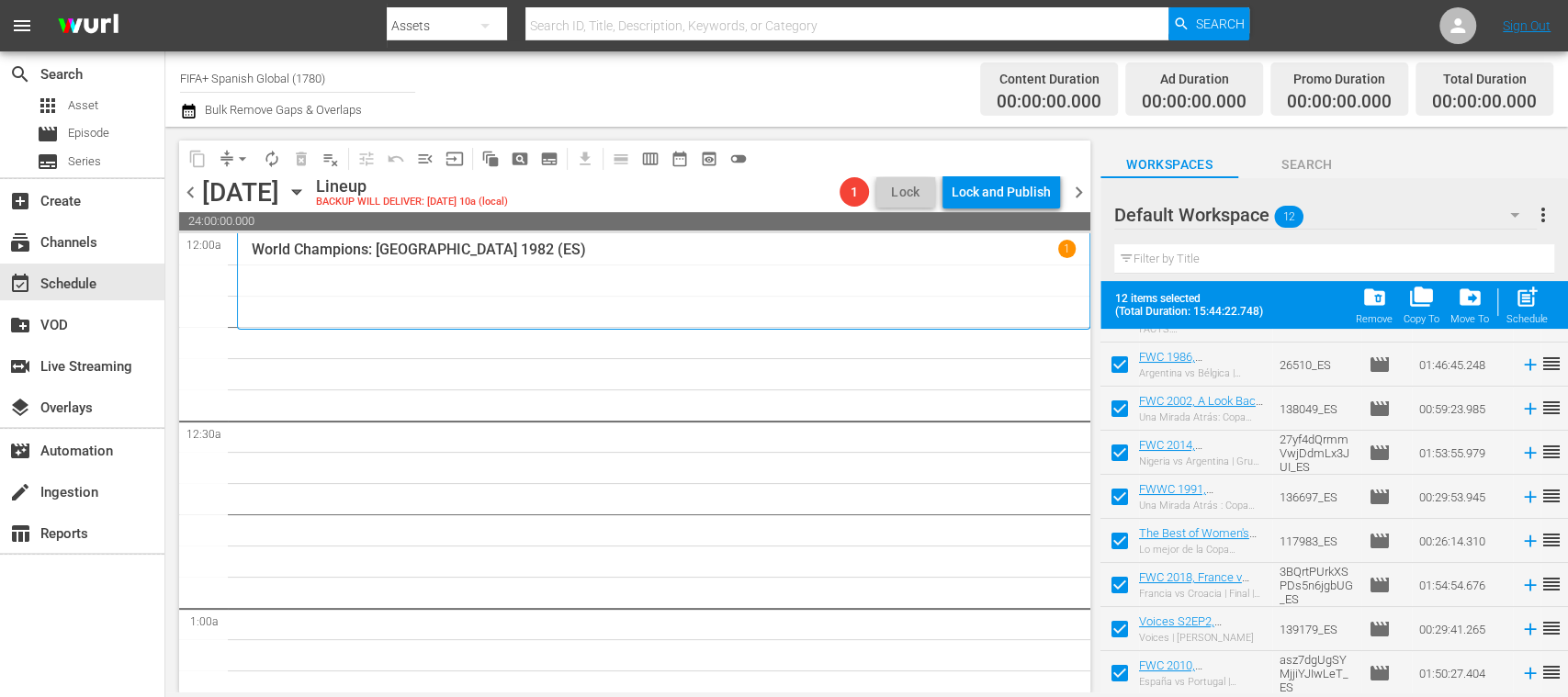
click at [1109, 678] on input "checkbox" at bounding box center [1120, 677] width 38 height 38
checkbox input "false"
click at [1115, 635] on input "checkbox" at bounding box center [1120, 633] width 38 height 38
checkbox input "false"
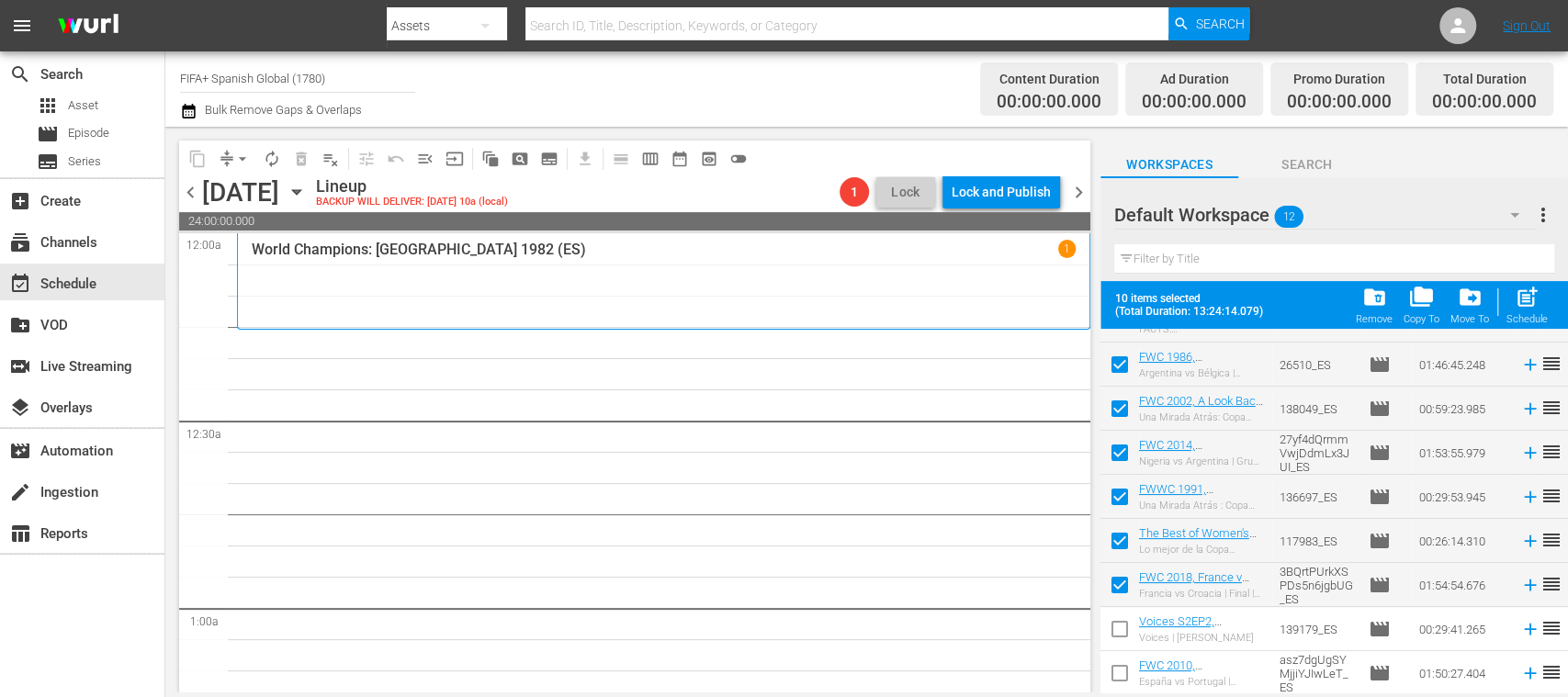
click at [1117, 585] on input "checkbox" at bounding box center [1120, 588] width 38 height 38
checkbox input "false"
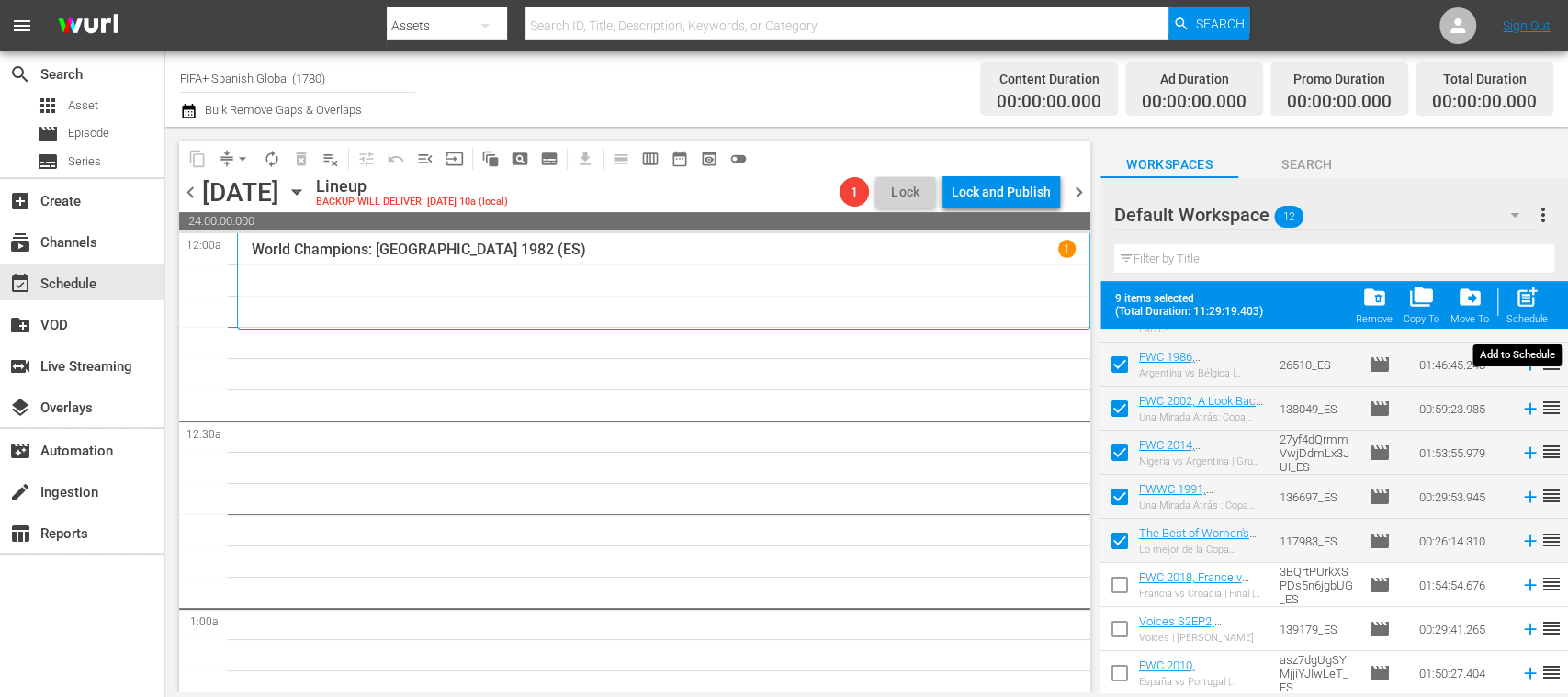
click at [1531, 309] on span "post_add" at bounding box center [1528, 297] width 25 height 25
checkbox input "false"
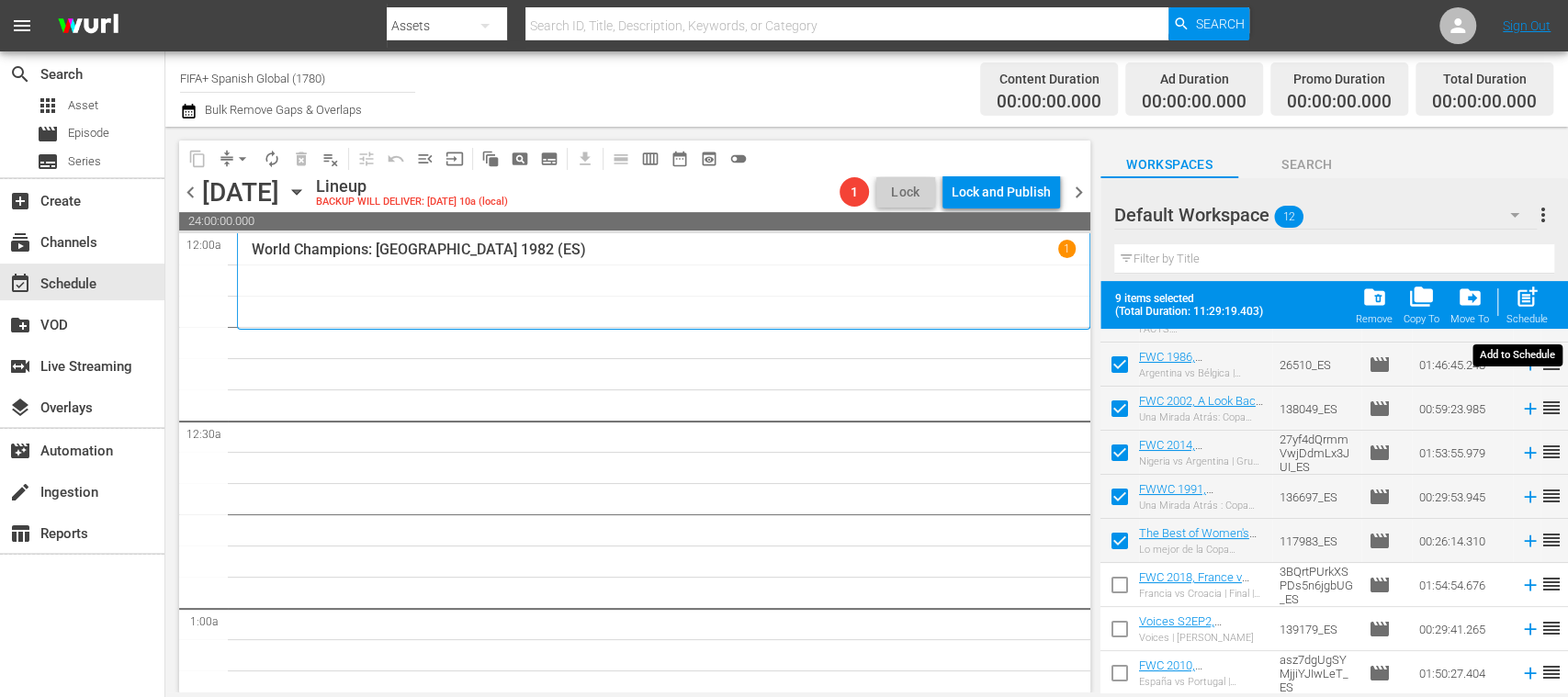
checkbox input "false"
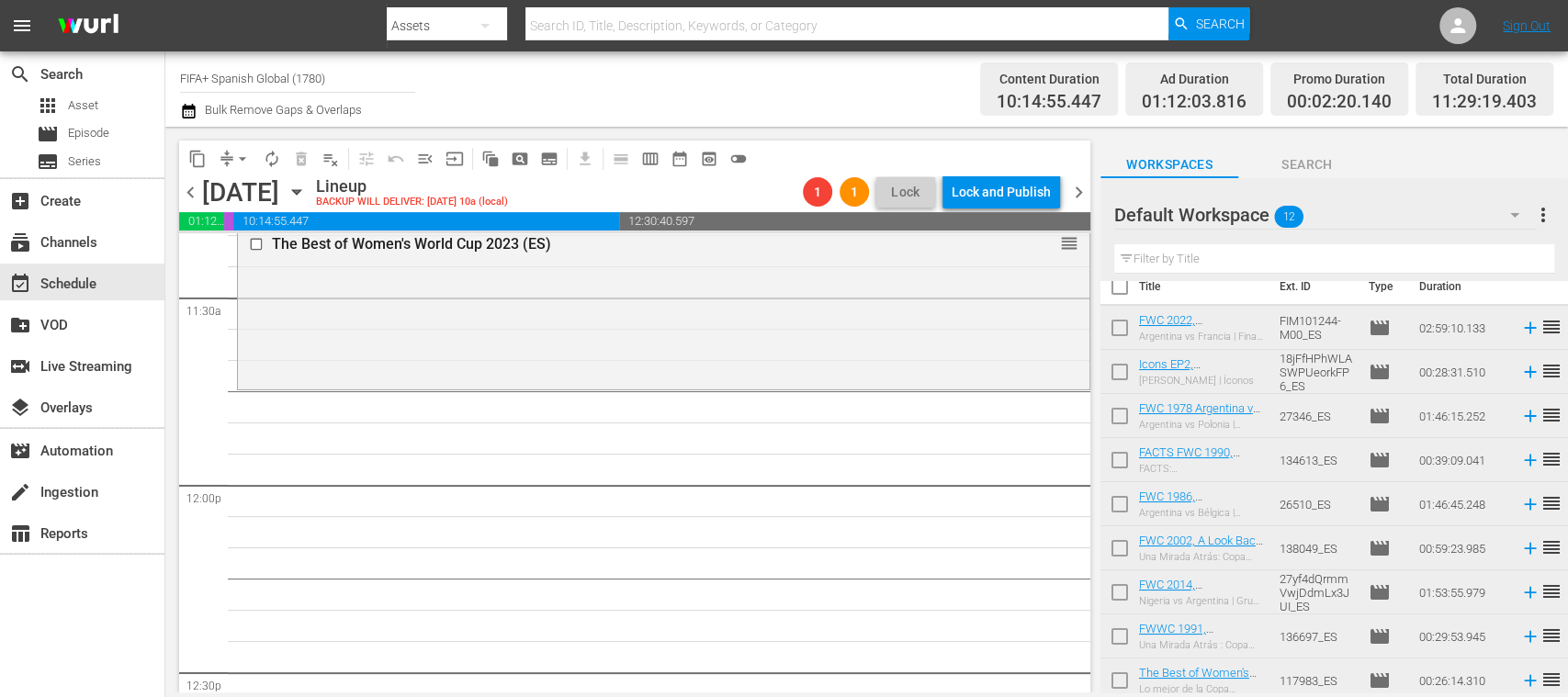
scroll to position [0, 0]
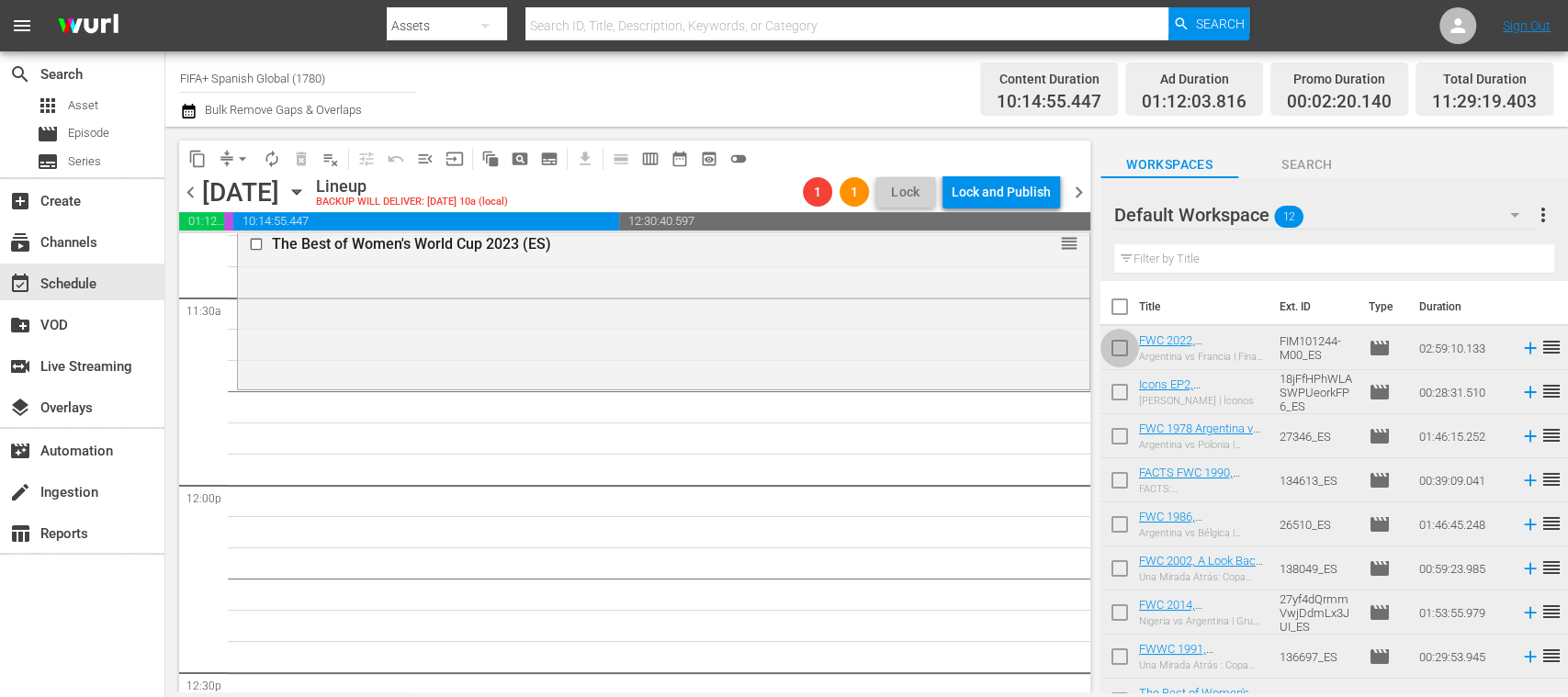
click at [1112, 353] on input "checkbox" at bounding box center [1120, 352] width 38 height 38
checkbox input "true"
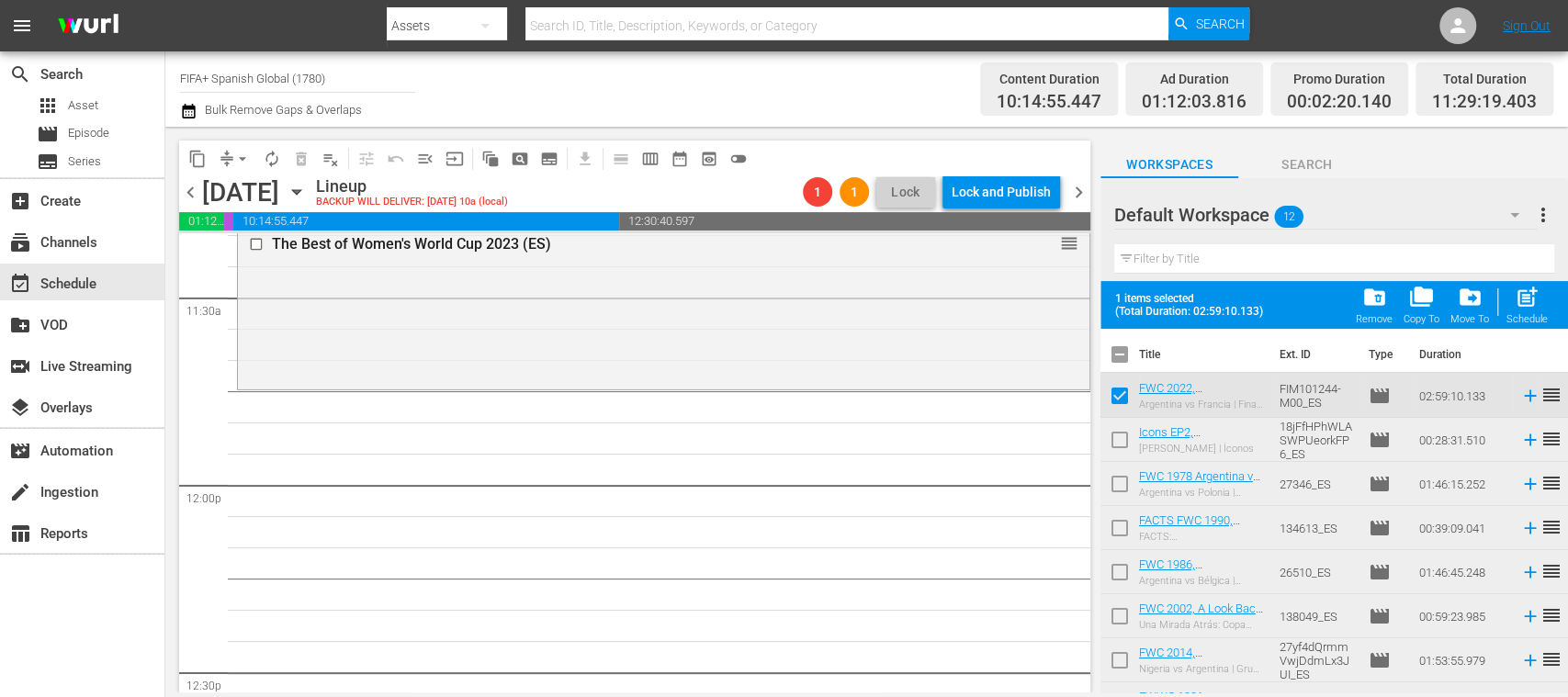
click at [1109, 437] on input "checkbox" at bounding box center [1120, 443] width 38 height 38
checkbox input "true"
click at [1120, 489] on input "checkbox" at bounding box center [1120, 487] width 38 height 38
checkbox input "true"
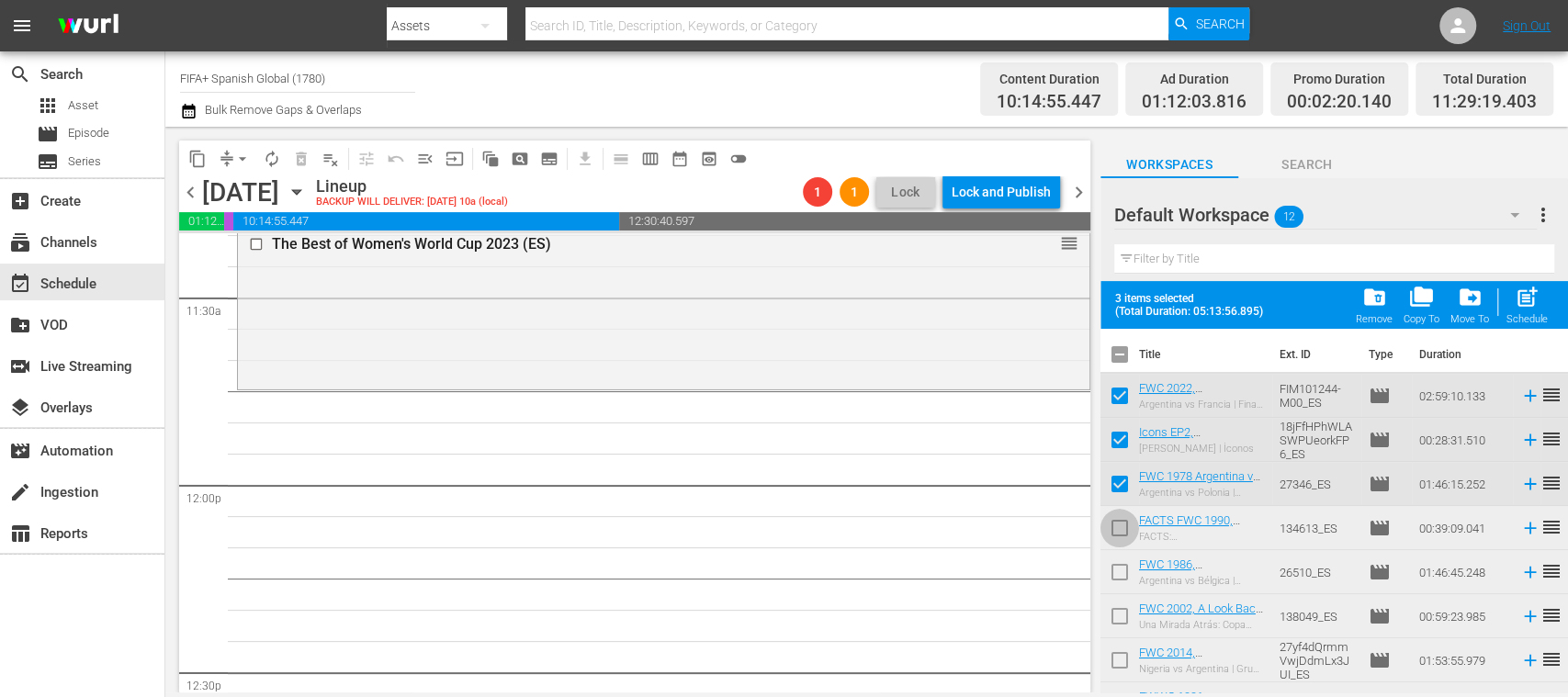
click at [1123, 522] on input "checkbox" at bounding box center [1120, 532] width 38 height 38
checkbox input "true"
click at [1119, 569] on input "checkbox" at bounding box center [1120, 576] width 38 height 38
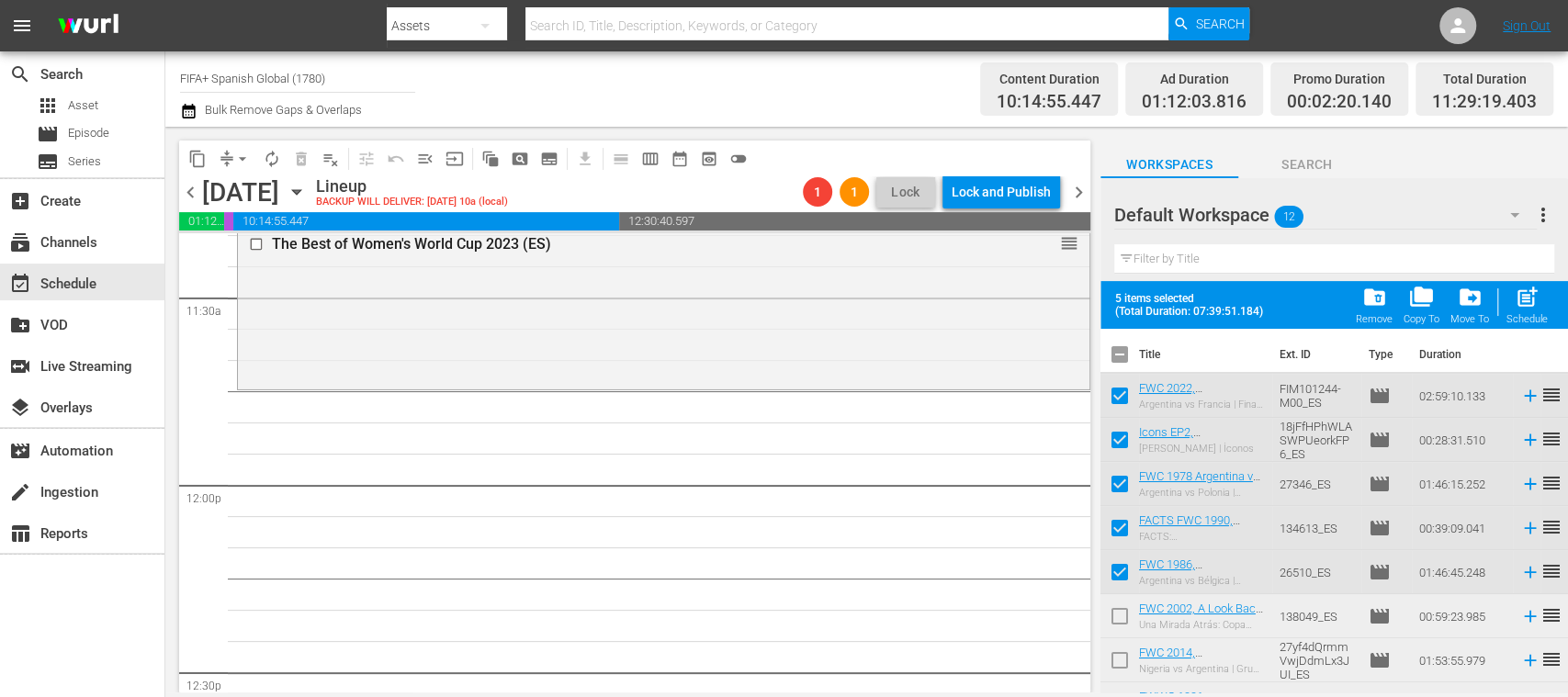
click at [1121, 573] on input "checkbox" at bounding box center [1120, 576] width 38 height 38
checkbox input "false"
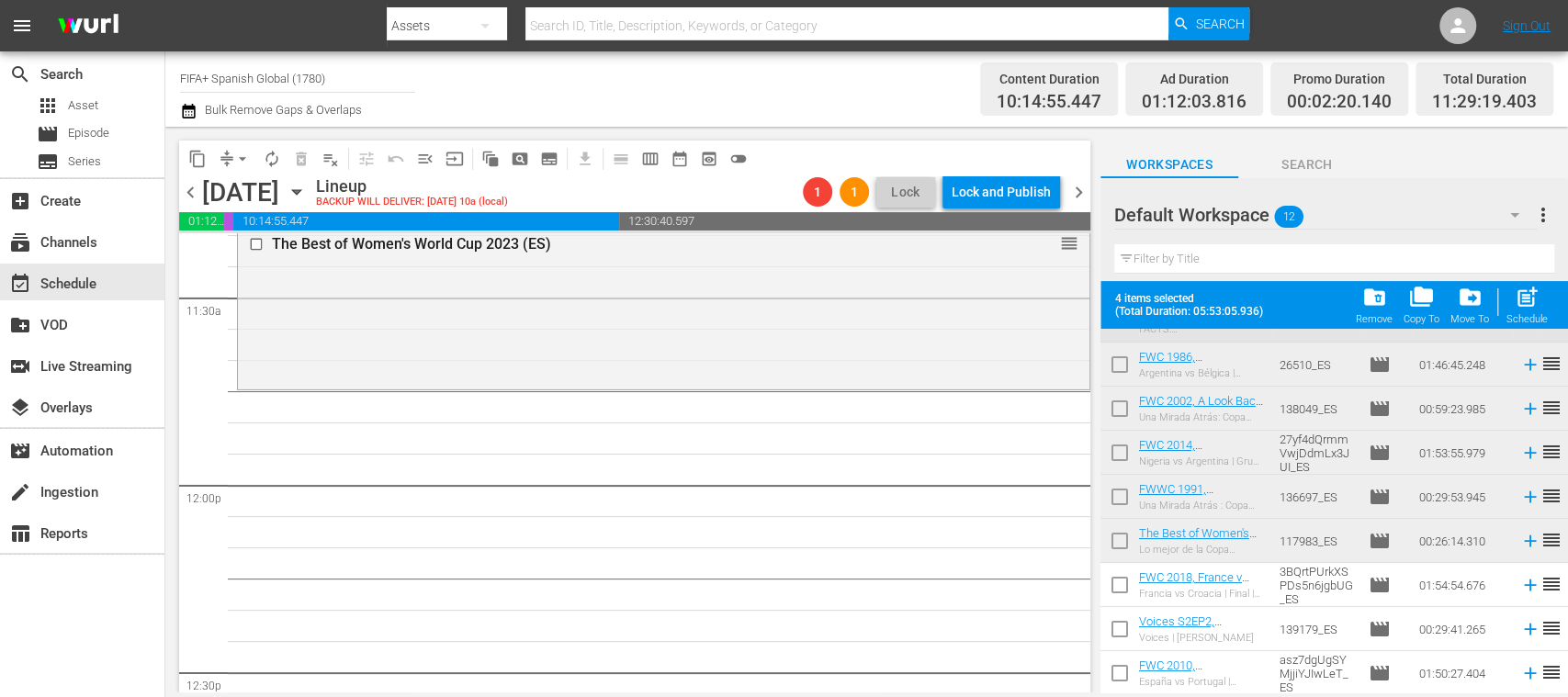
drag, startPoint x: 1125, startPoint y: 581, endPoint x: 1117, endPoint y: 621, distance: 40.8
click at [1124, 581] on input "checkbox" at bounding box center [1120, 588] width 38 height 38
checkbox input "true"
click at [1120, 629] on input "checkbox" at bounding box center [1120, 633] width 38 height 38
checkbox input "true"
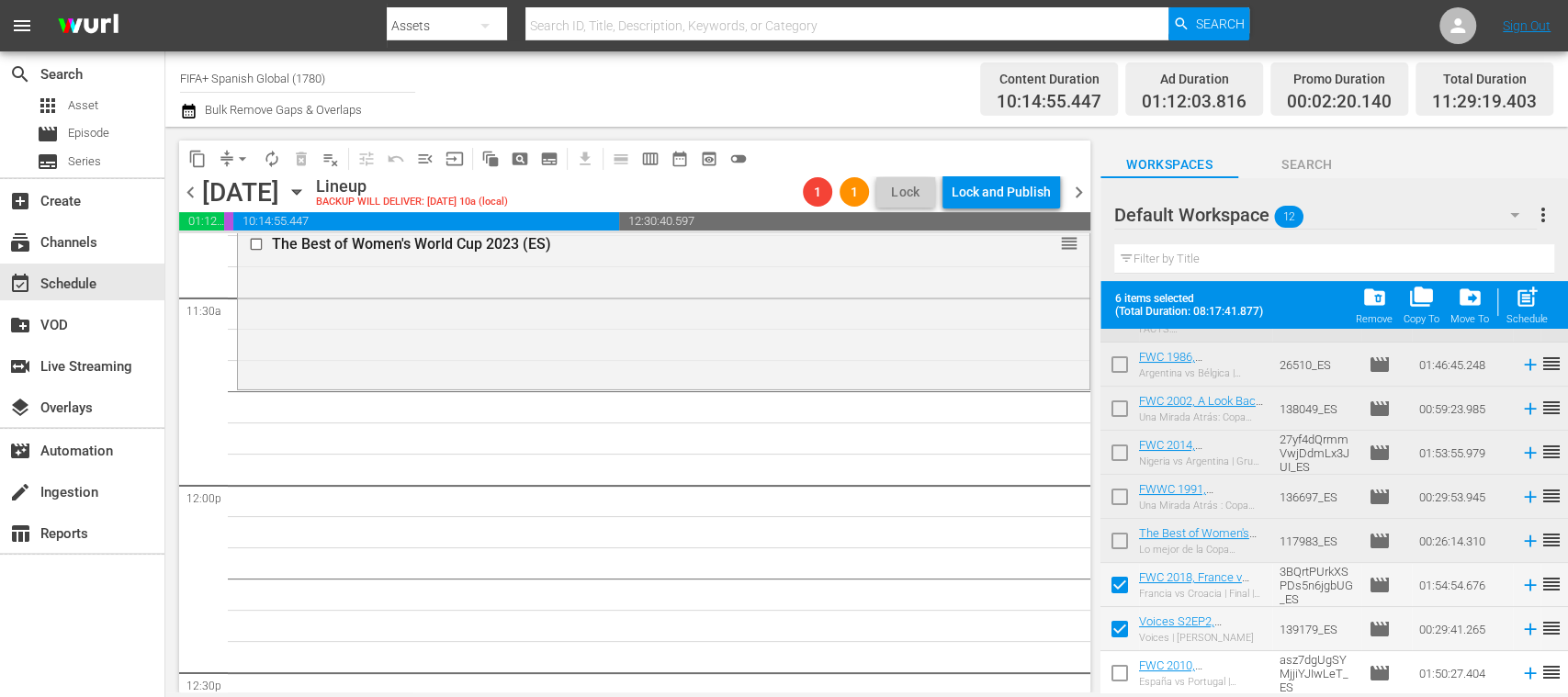
click at [1122, 671] on input "checkbox" at bounding box center [1120, 677] width 38 height 38
checkbox input "true"
click at [1531, 306] on span "post_add" at bounding box center [1528, 297] width 25 height 25
checkbox input "false"
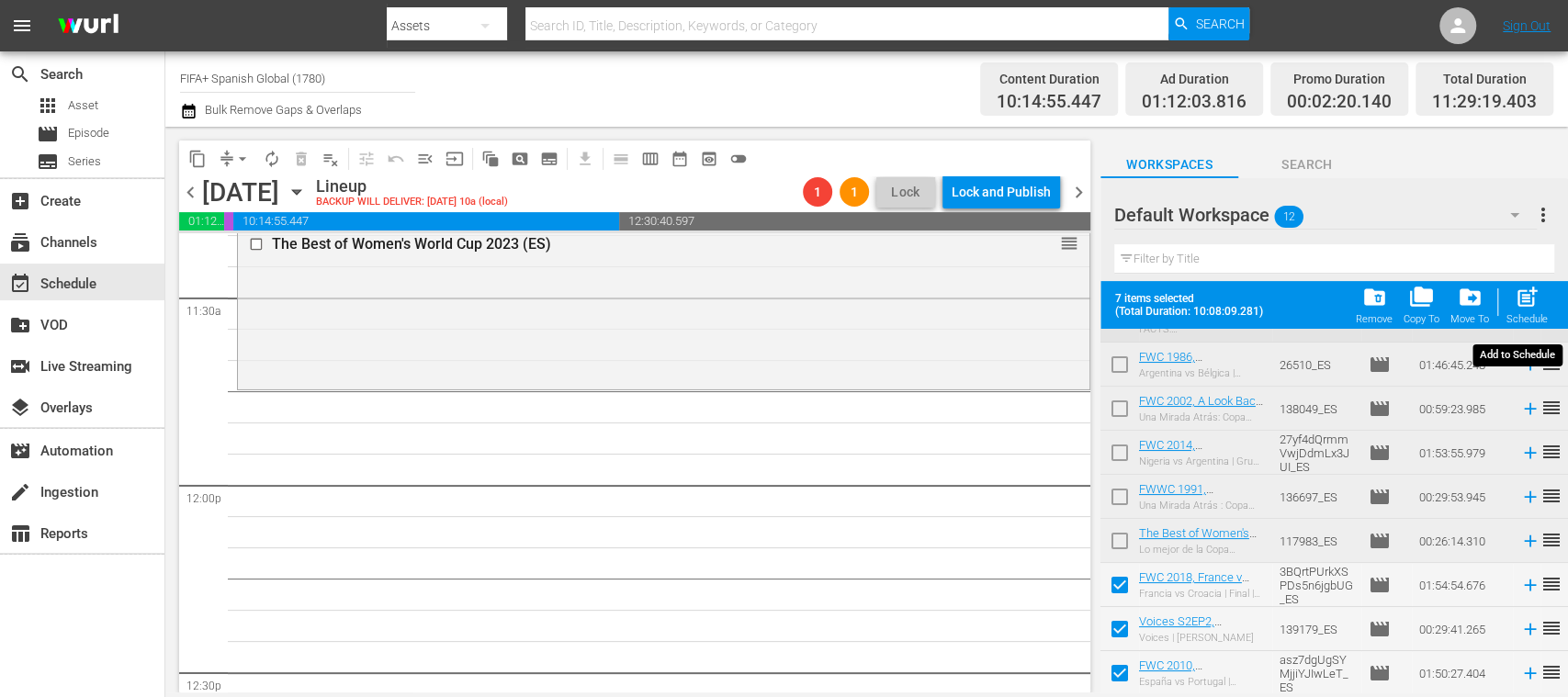
checkbox input "false"
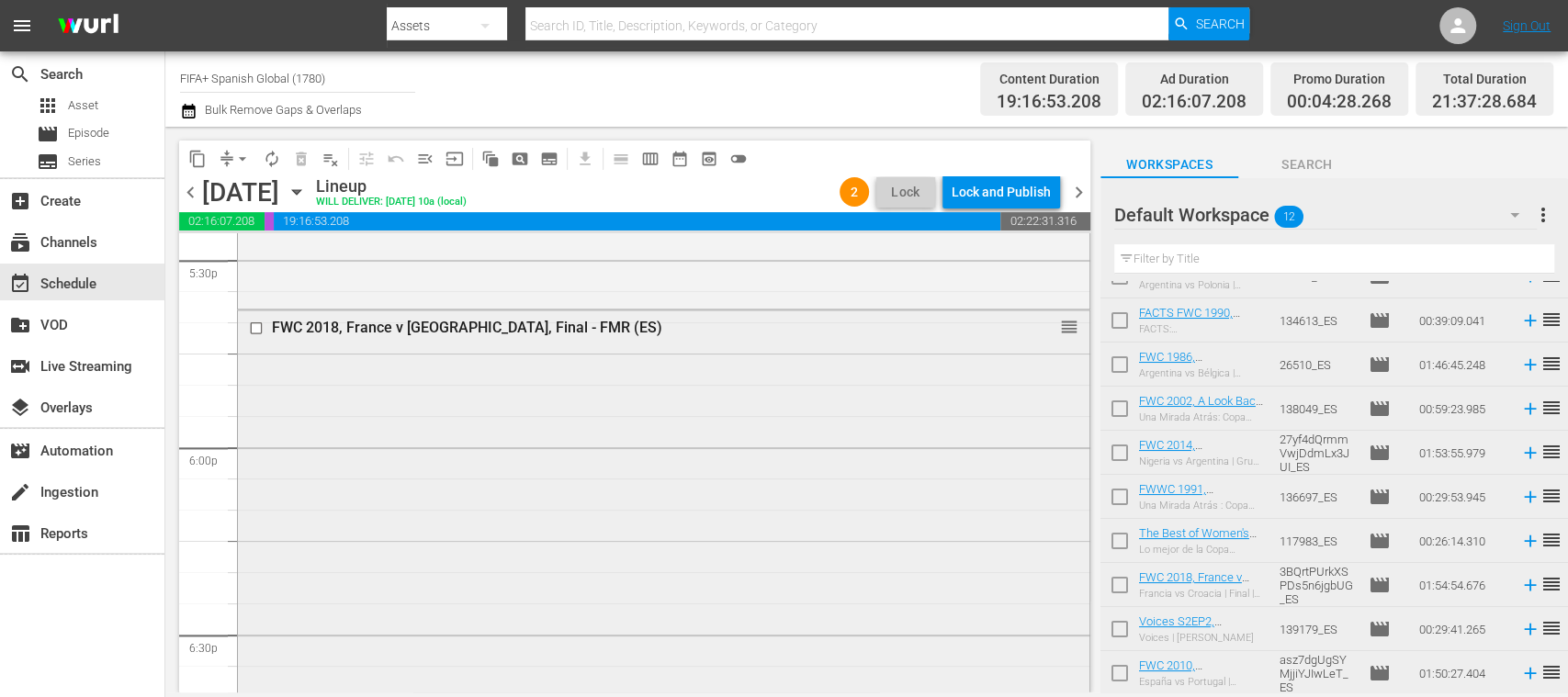
scroll to position [6206, 0]
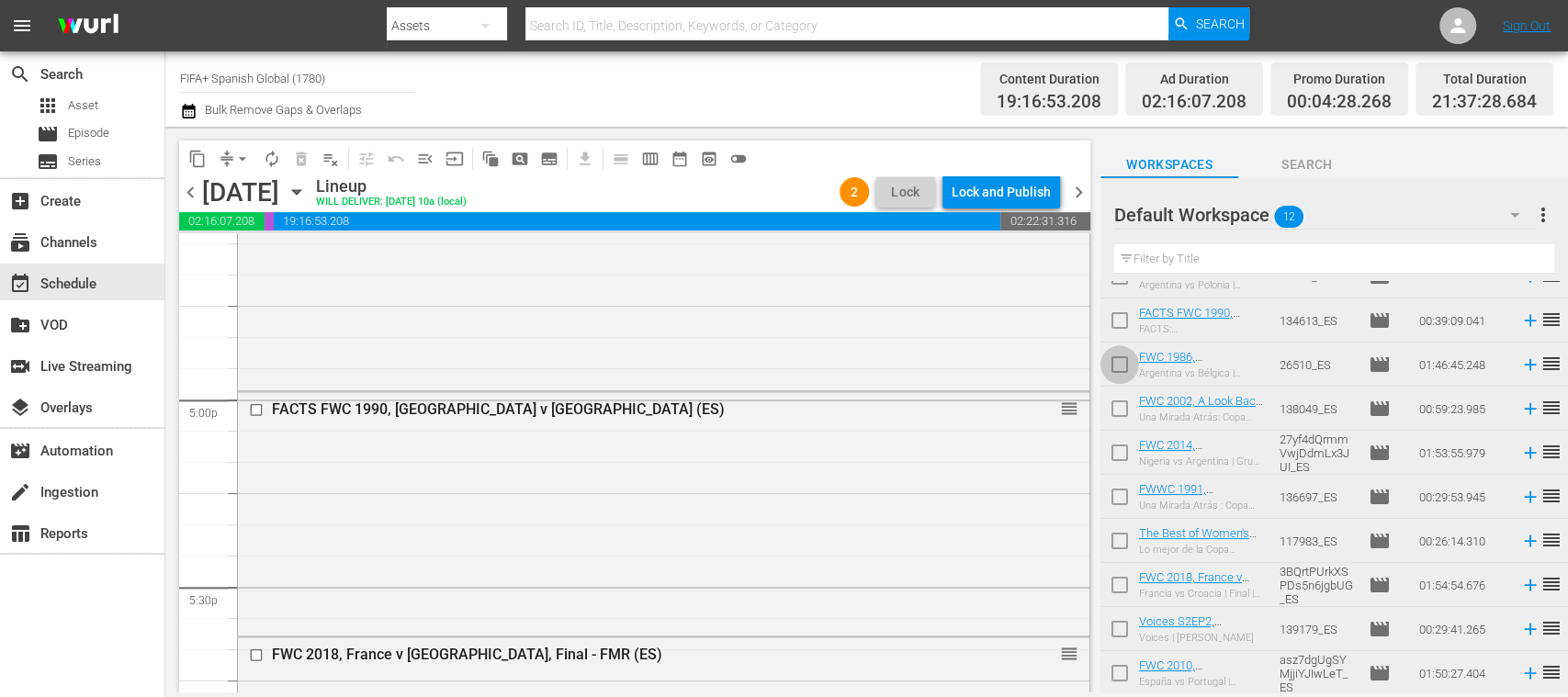
click at [1124, 364] on input "checkbox" at bounding box center [1120, 368] width 38 height 38
checkbox input "true"
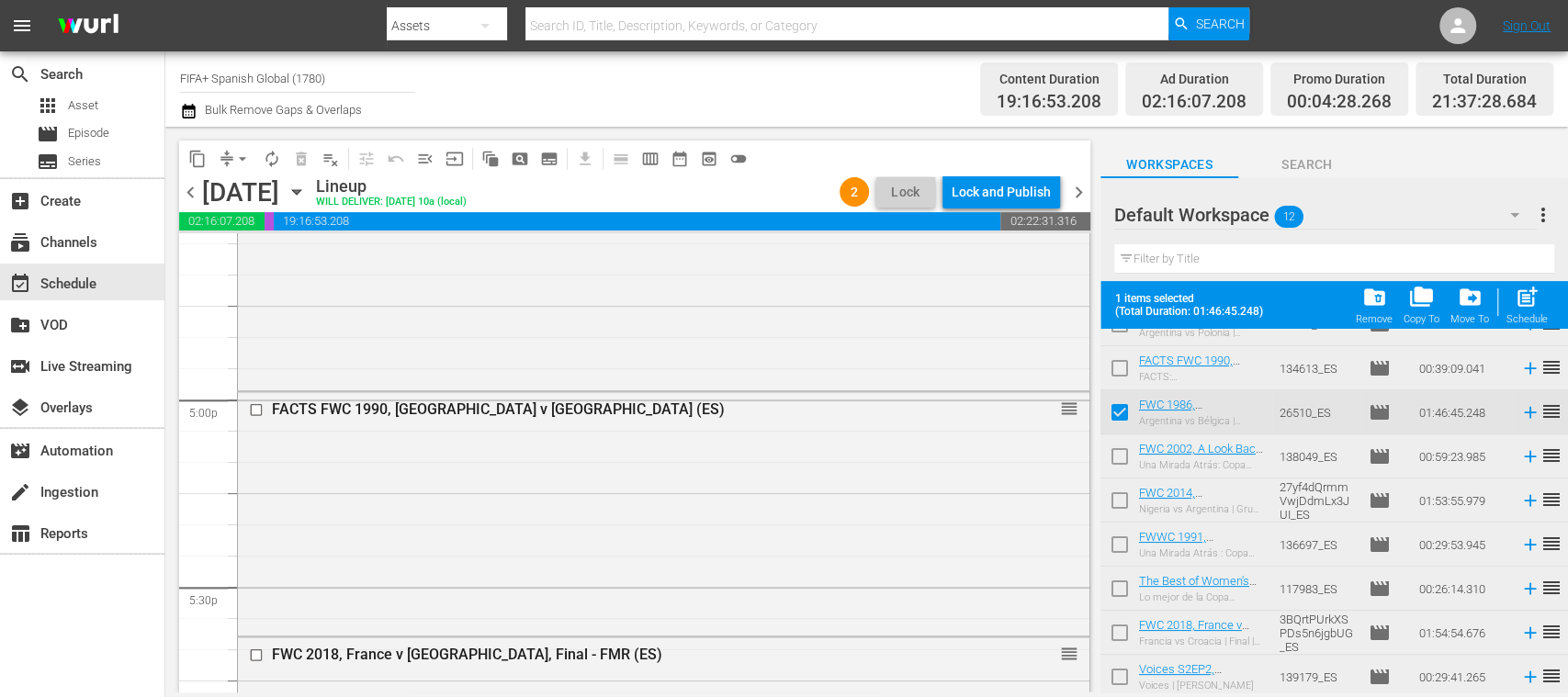
click at [1122, 460] on input "checkbox" at bounding box center [1120, 461] width 38 height 38
checkbox input "true"
click at [1119, 507] on input "checkbox" at bounding box center [1120, 505] width 38 height 38
checkbox input "true"
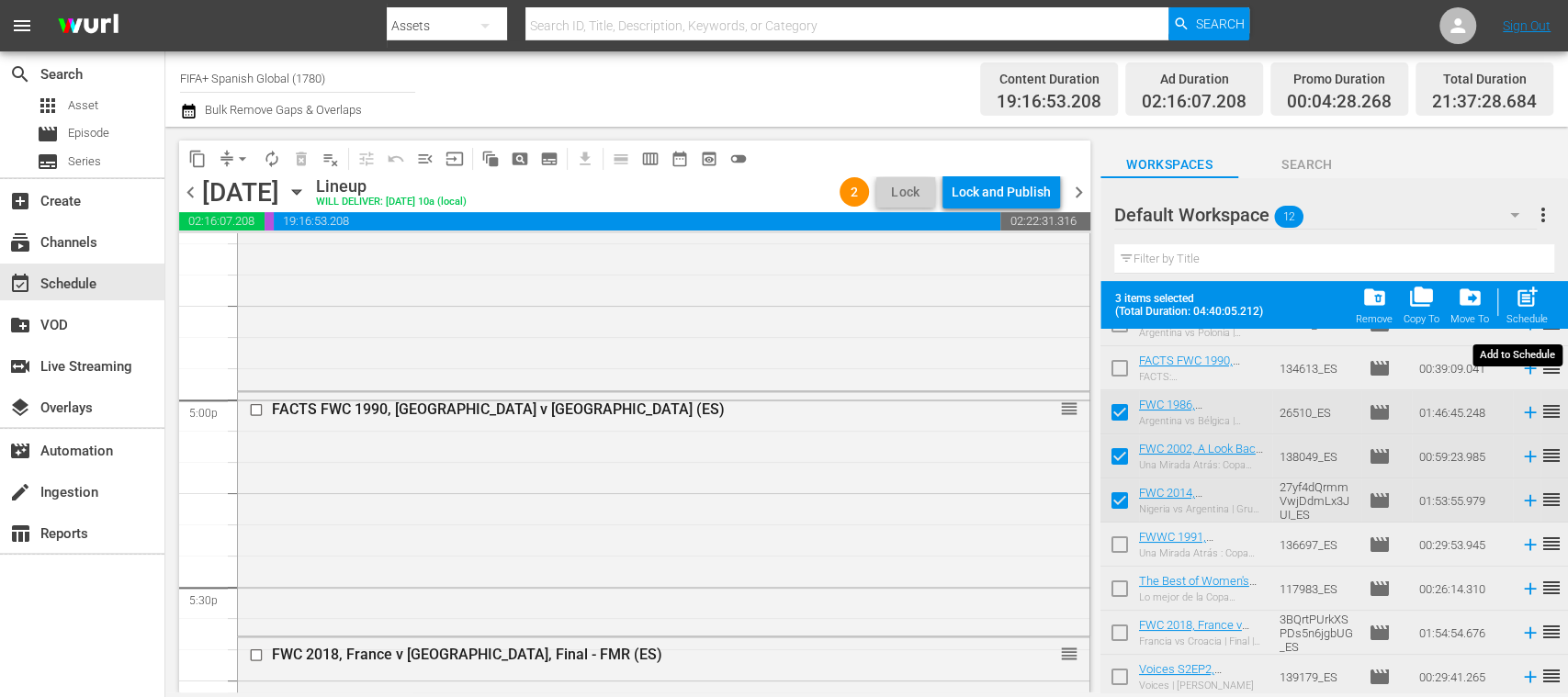
click at [1536, 309] on span "post_add" at bounding box center [1528, 297] width 25 height 25
checkbox input "false"
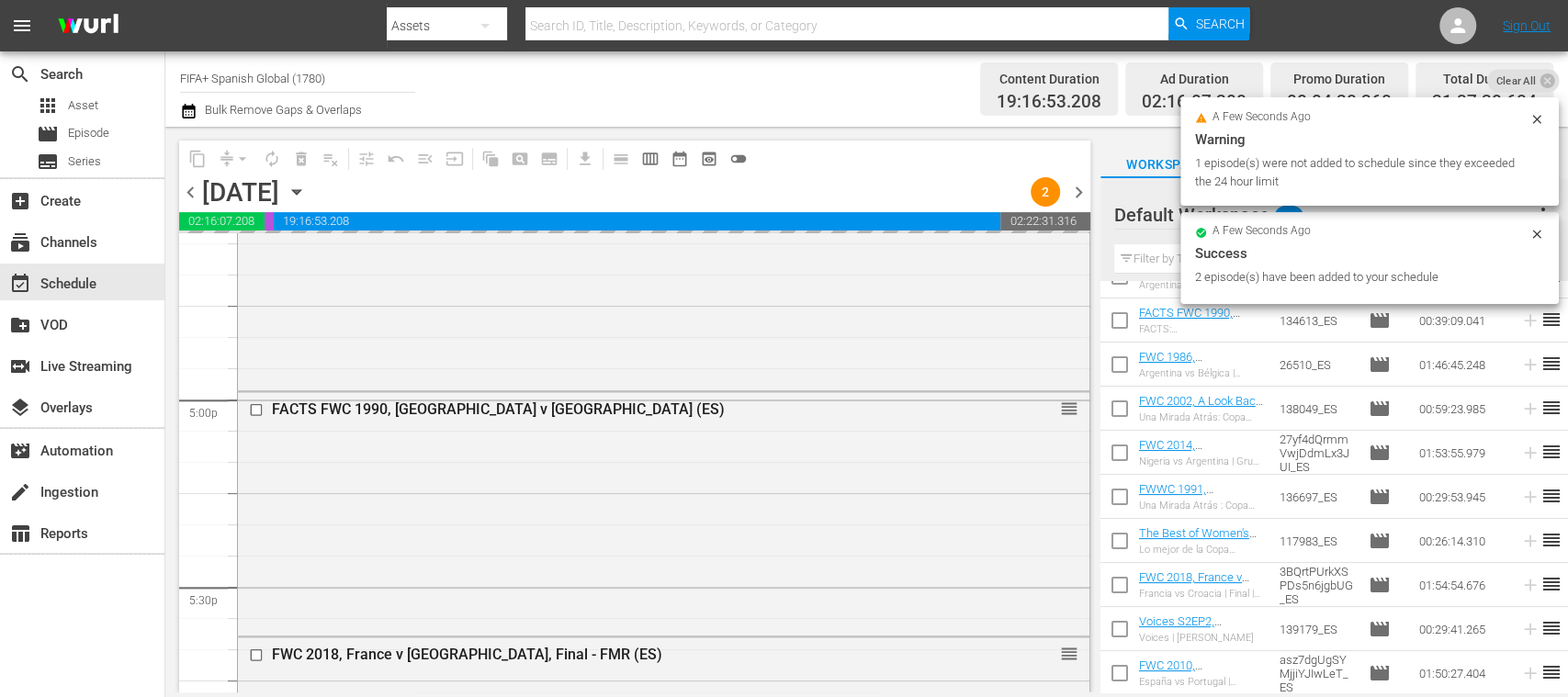
scroll to position [8537, 0]
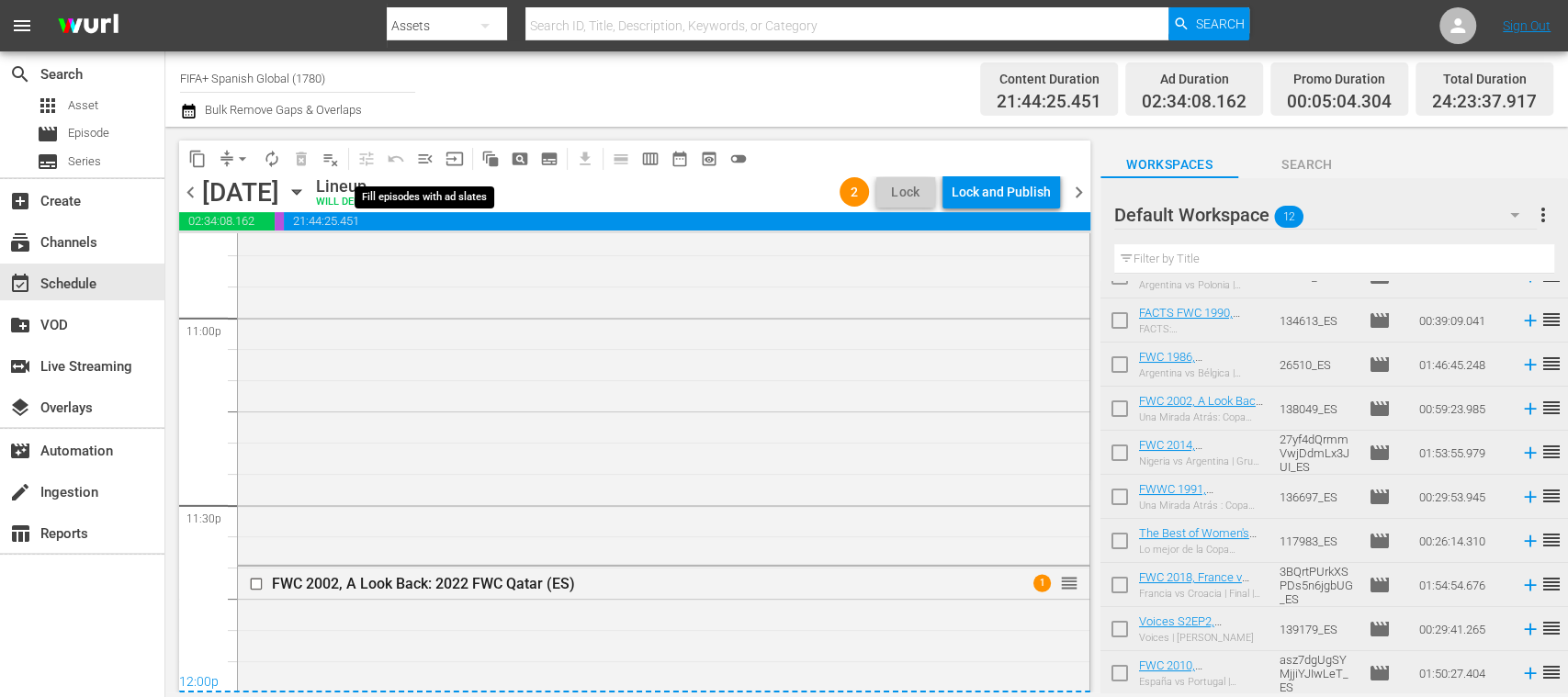
click at [428, 151] on span "menu_open" at bounding box center [425, 159] width 18 height 18
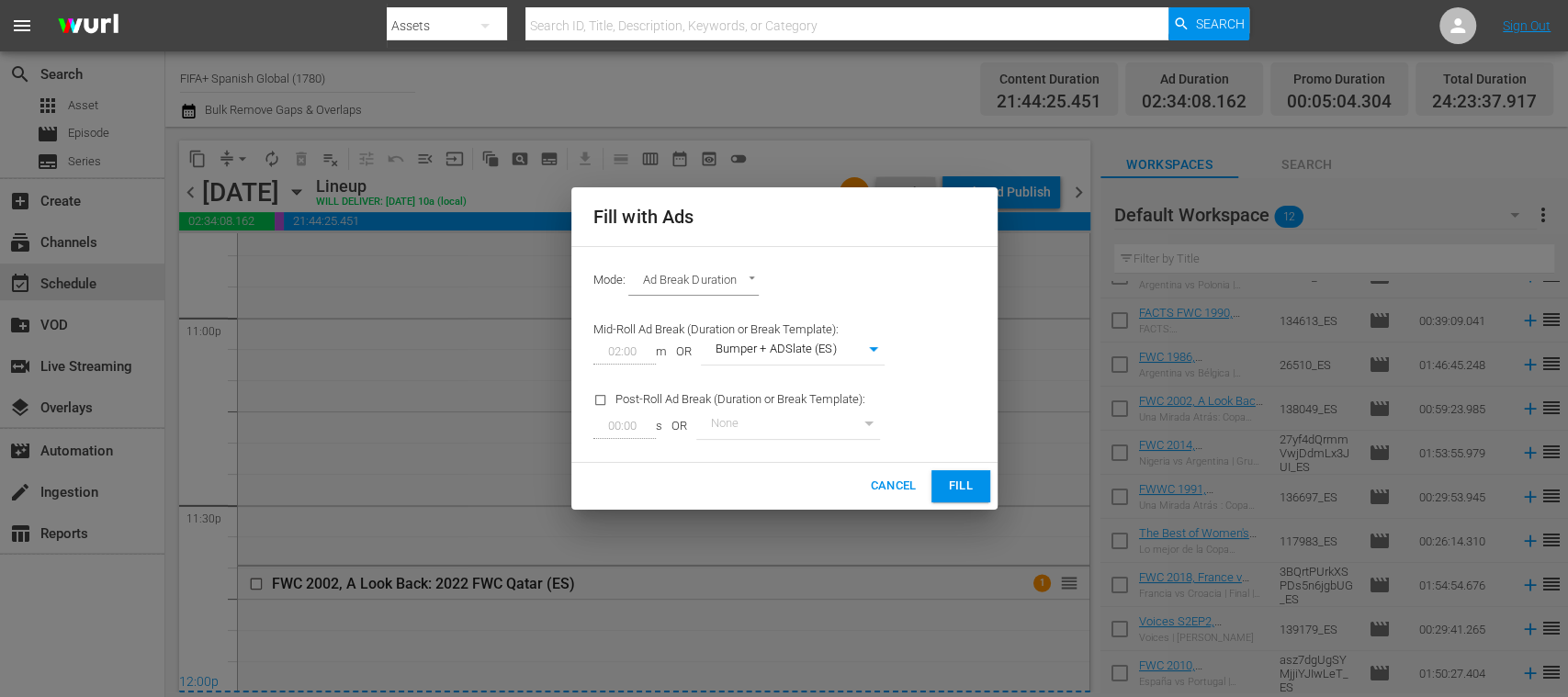
click at [953, 478] on span "Fill" at bounding box center [960, 486] width 30 height 21
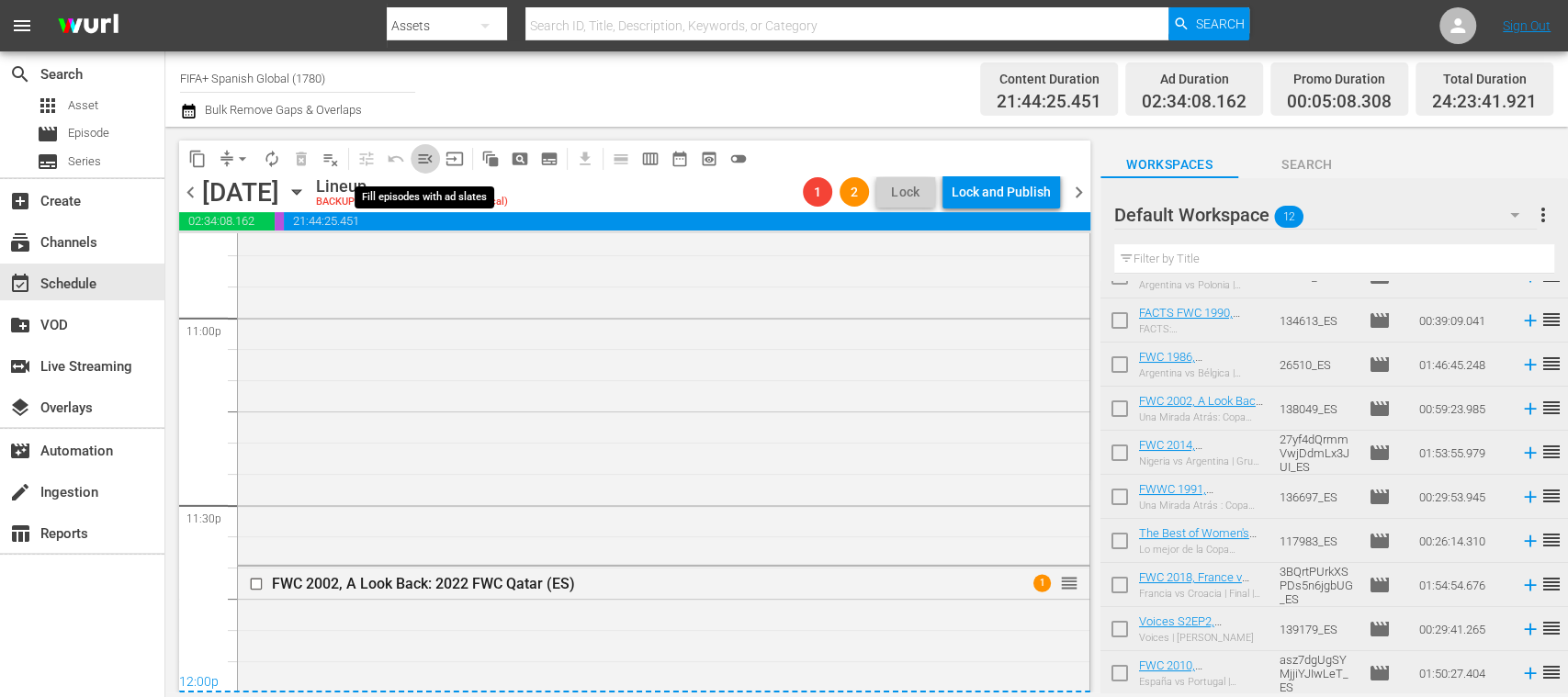
click at [426, 162] on span "menu_open" at bounding box center [425, 159] width 18 height 18
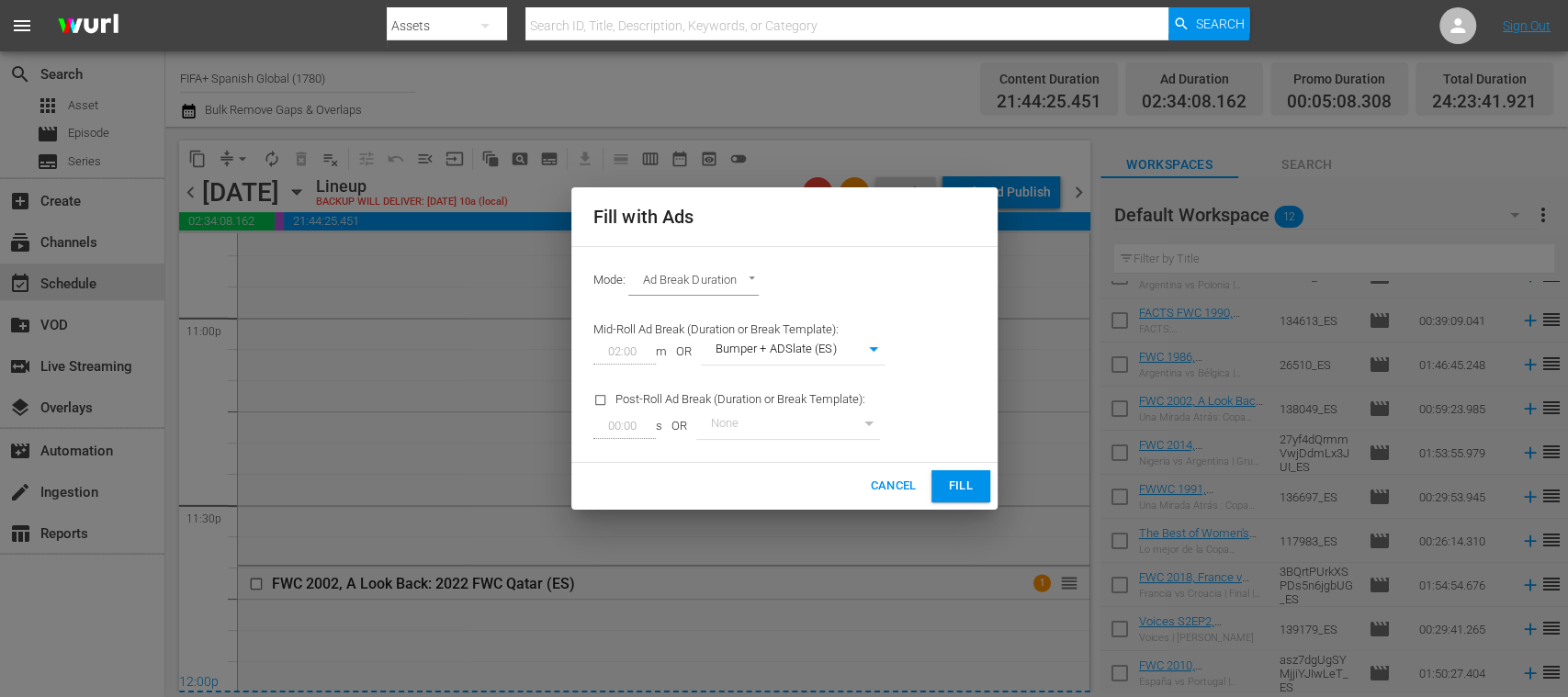
click at [943, 476] on button "Fill" at bounding box center [960, 485] width 59 height 32
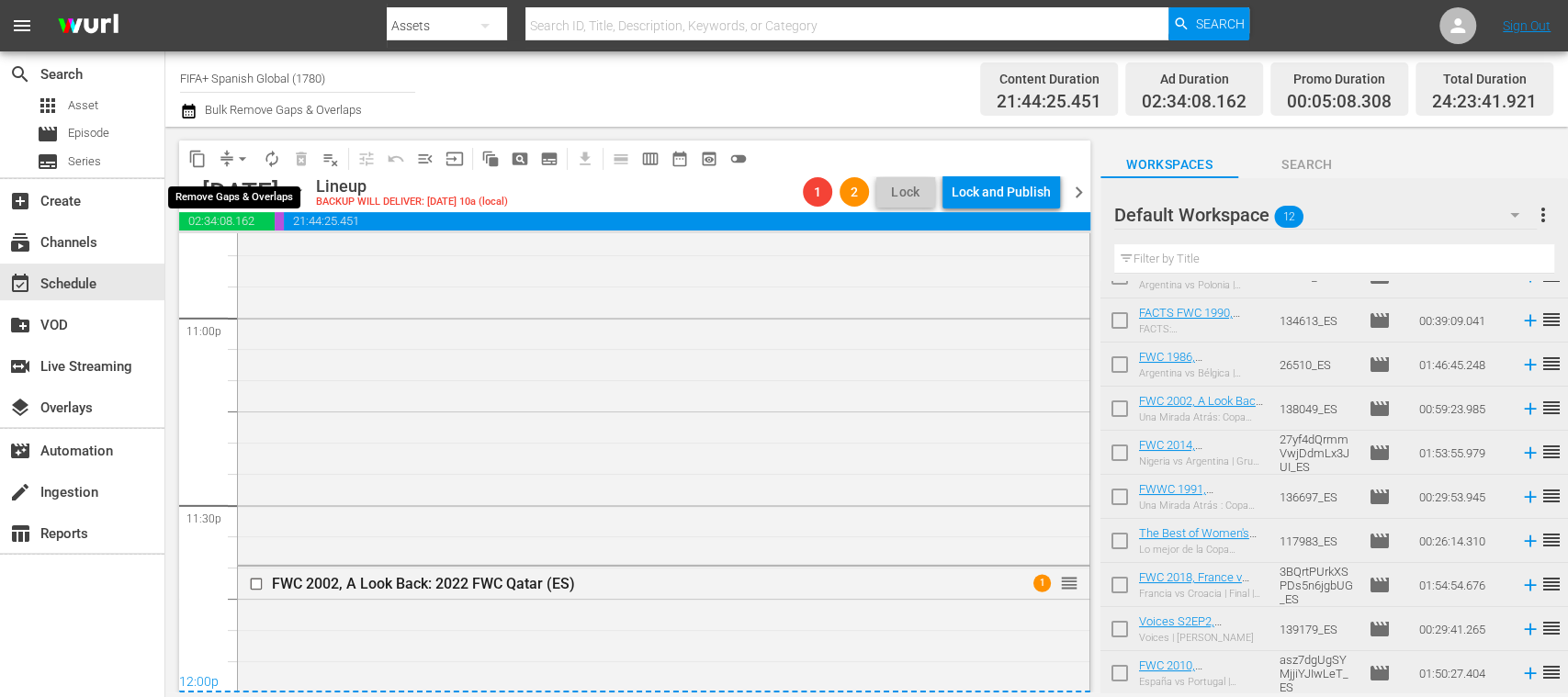
click at [245, 158] on span "arrow_drop_down" at bounding box center [242, 159] width 18 height 18
click at [286, 248] on li "Align to End of Previous Day" at bounding box center [243, 257] width 193 height 31
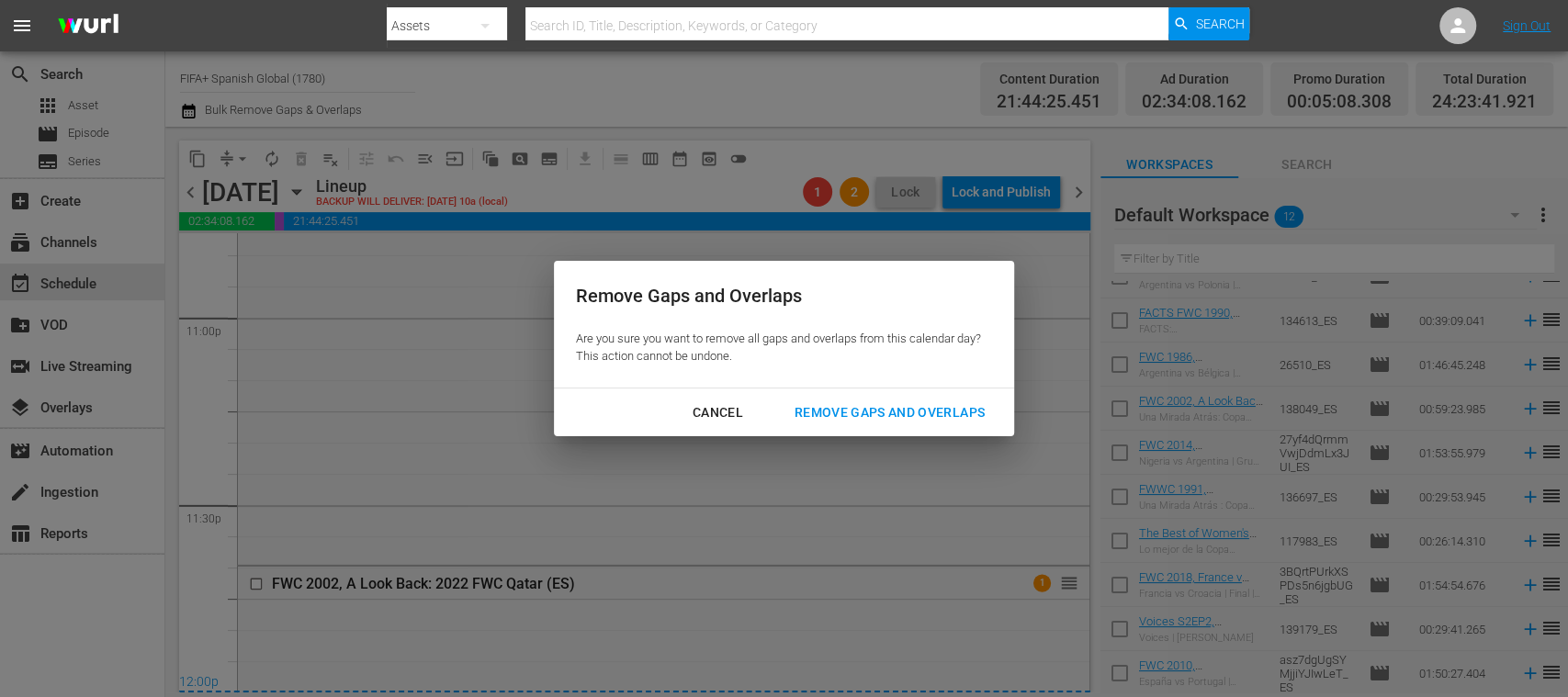
click at [863, 405] on div "Remove Gaps and Overlaps" at bounding box center [889, 413] width 219 height 23
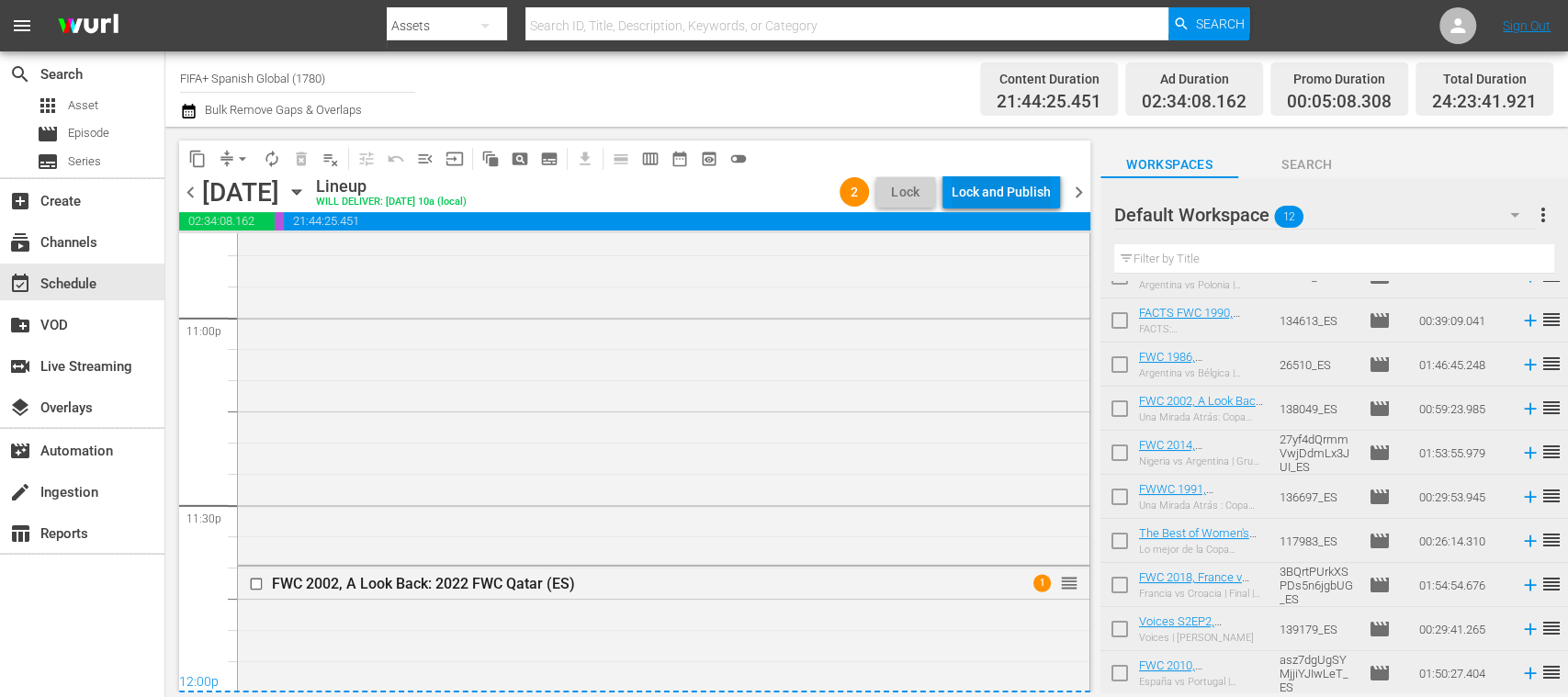
click at [1014, 193] on div "Lock and Publish" at bounding box center [1001, 192] width 99 height 33
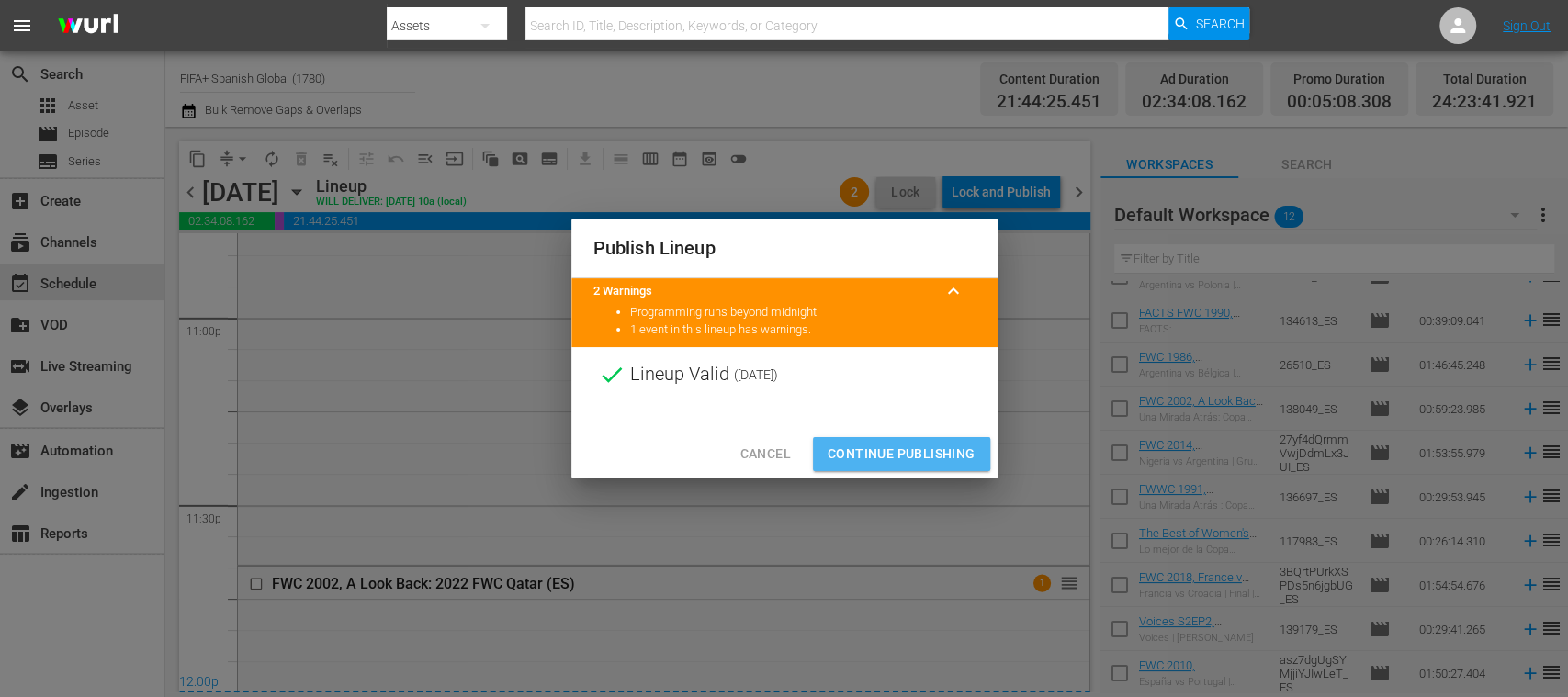
click at [901, 451] on span "Continue Publishing" at bounding box center [902, 455] width 148 height 23
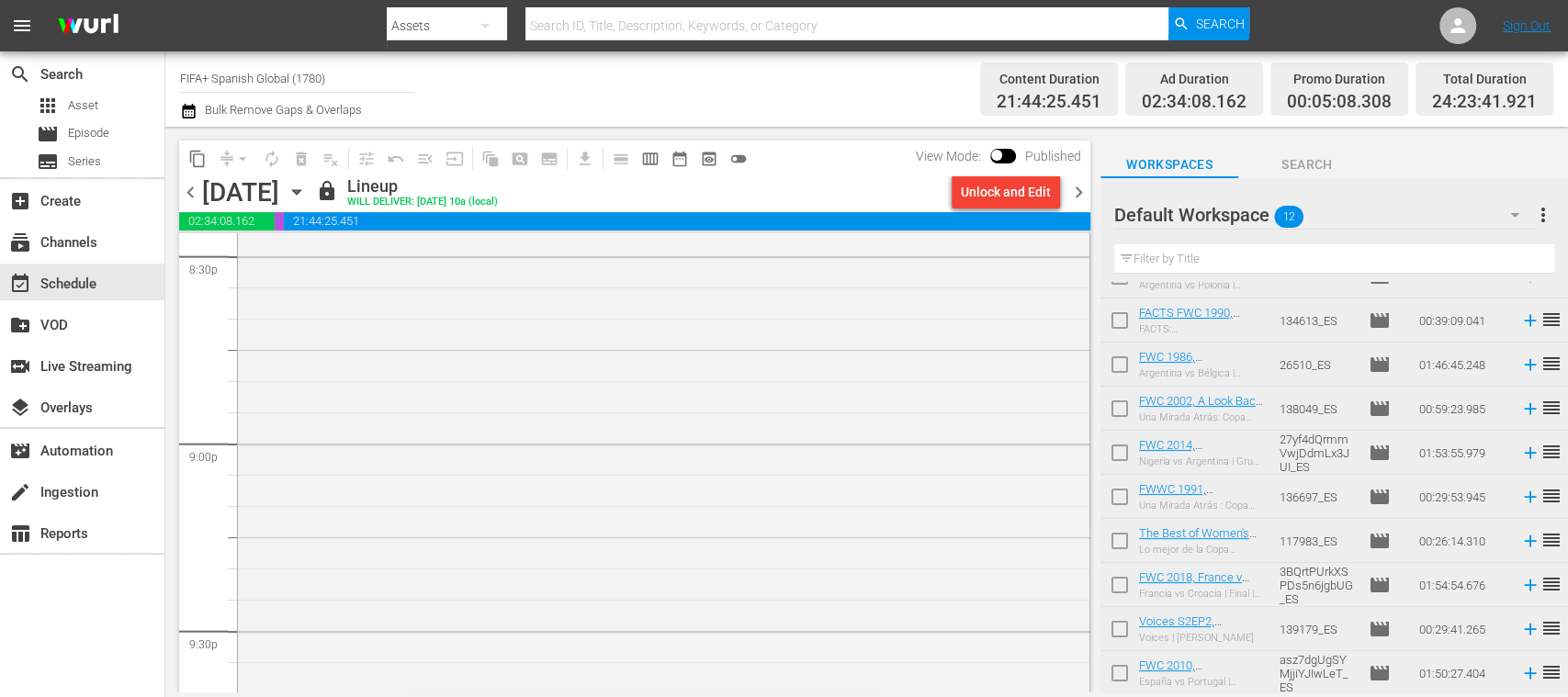
scroll to position [7475, 0]
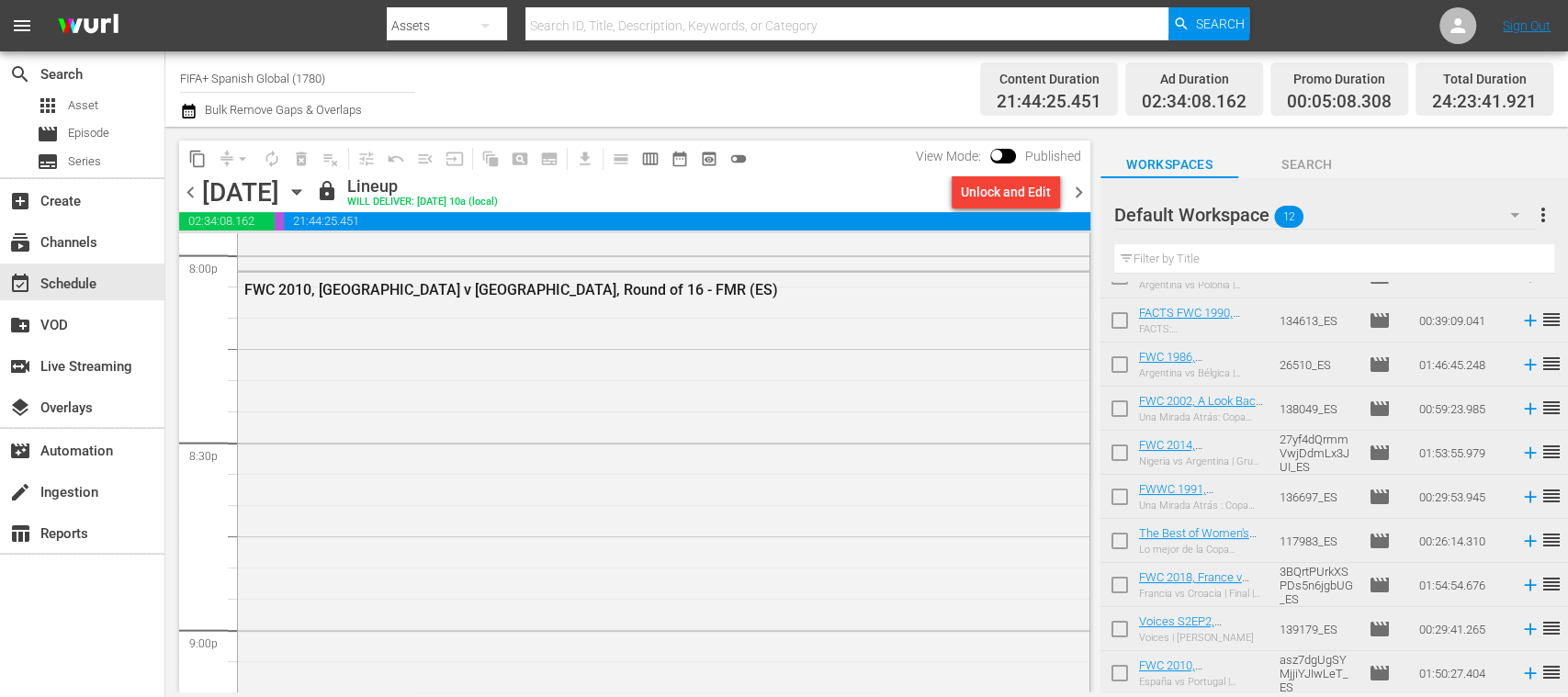
click at [1080, 193] on span "chevron_right" at bounding box center [1079, 192] width 23 height 23
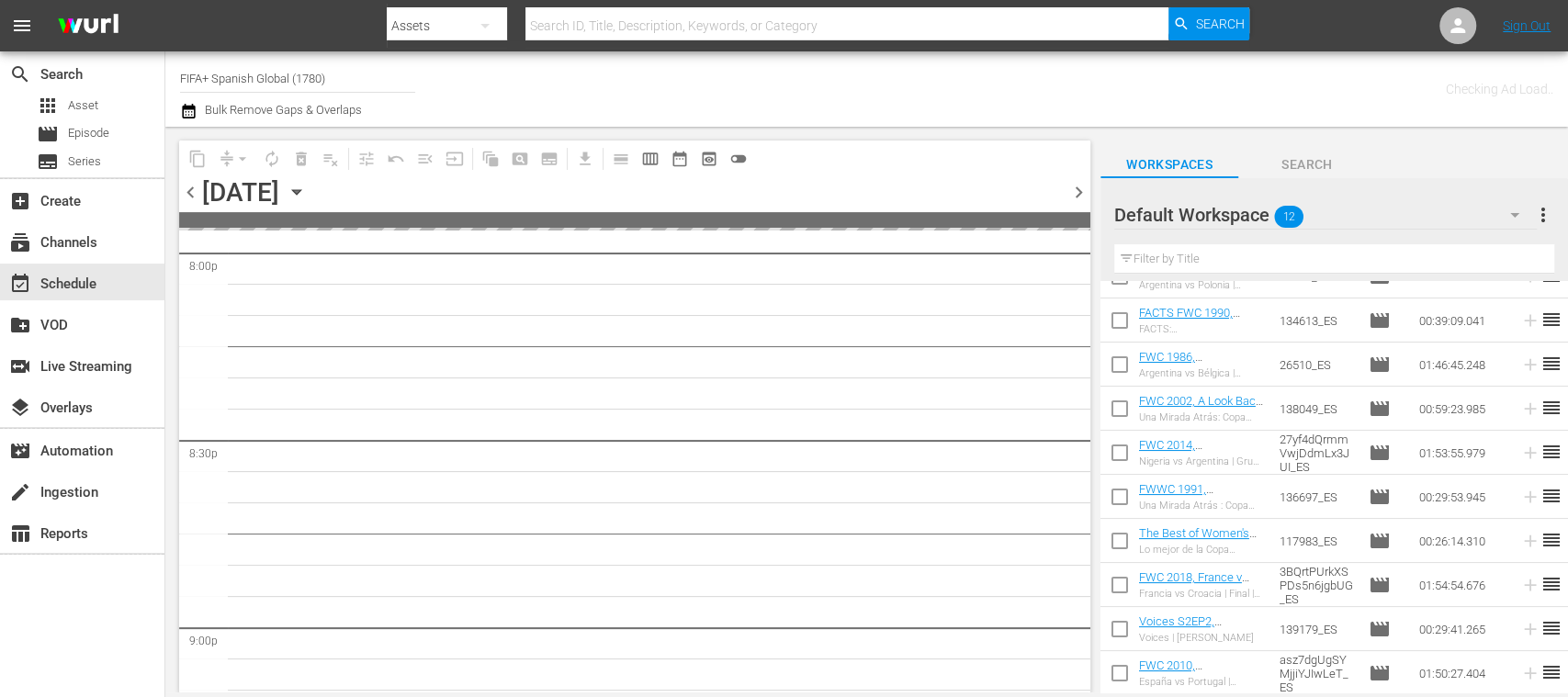
scroll to position [7755, 0]
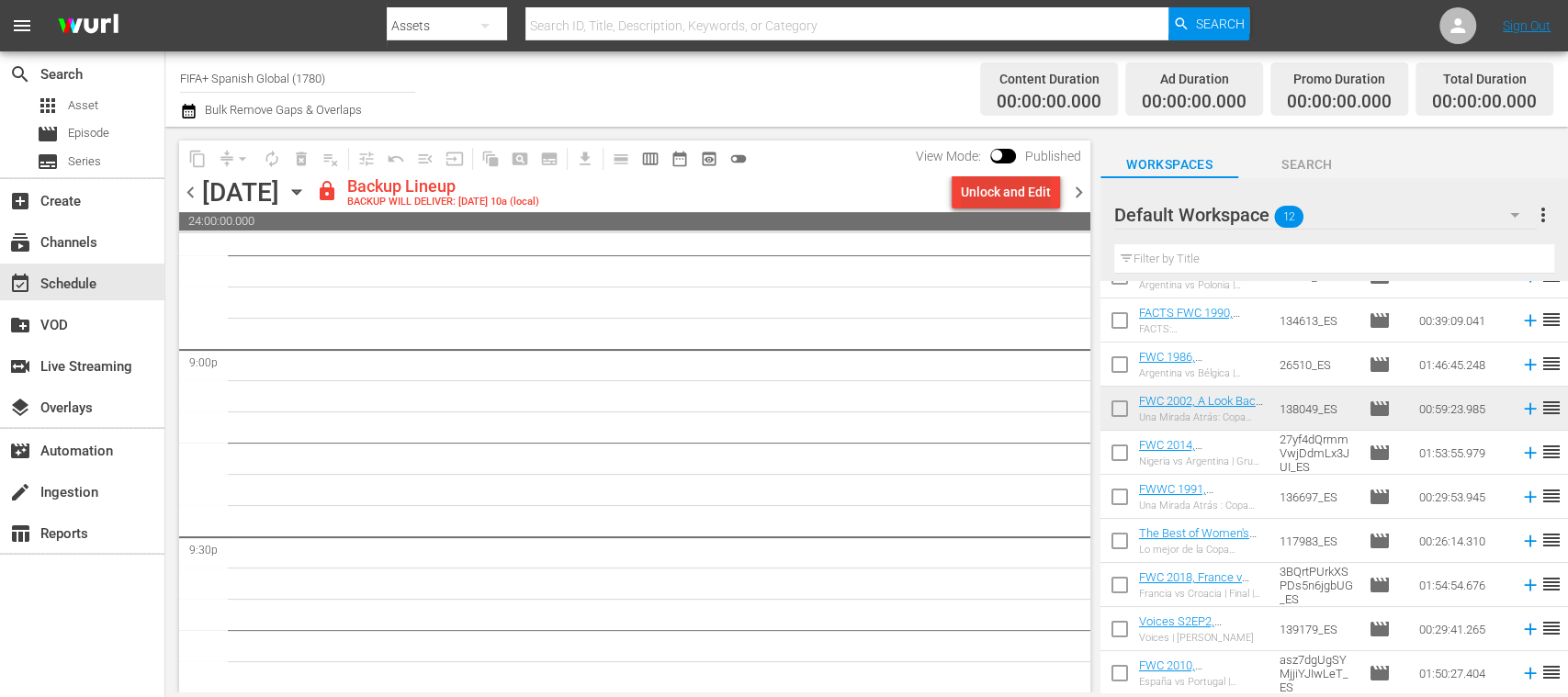
click at [1016, 197] on div "Unlock and Edit" at bounding box center [1007, 192] width 90 height 33
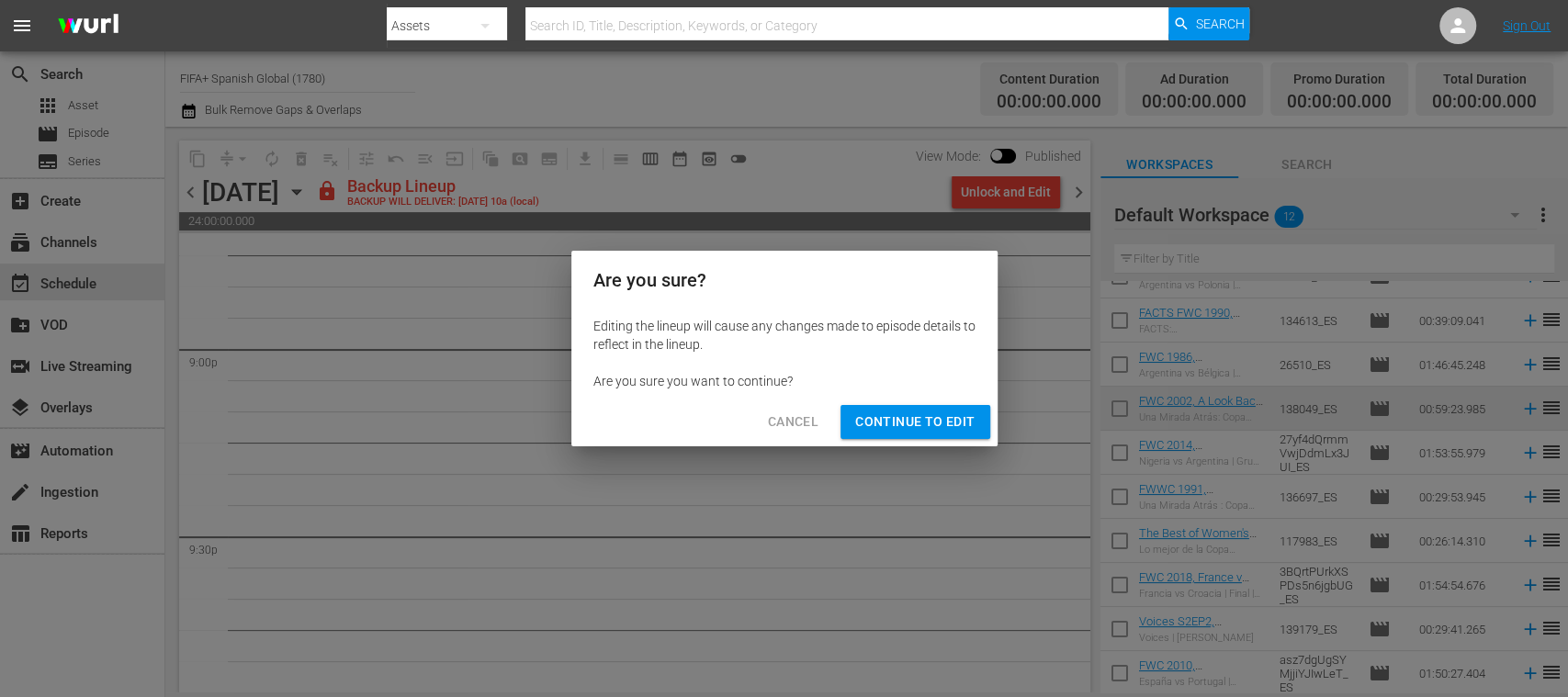
drag, startPoint x: 944, startPoint y: 415, endPoint x: 1025, endPoint y: 569, distance: 174.0
click at [944, 416] on span "Continue to Edit" at bounding box center [915, 422] width 119 height 23
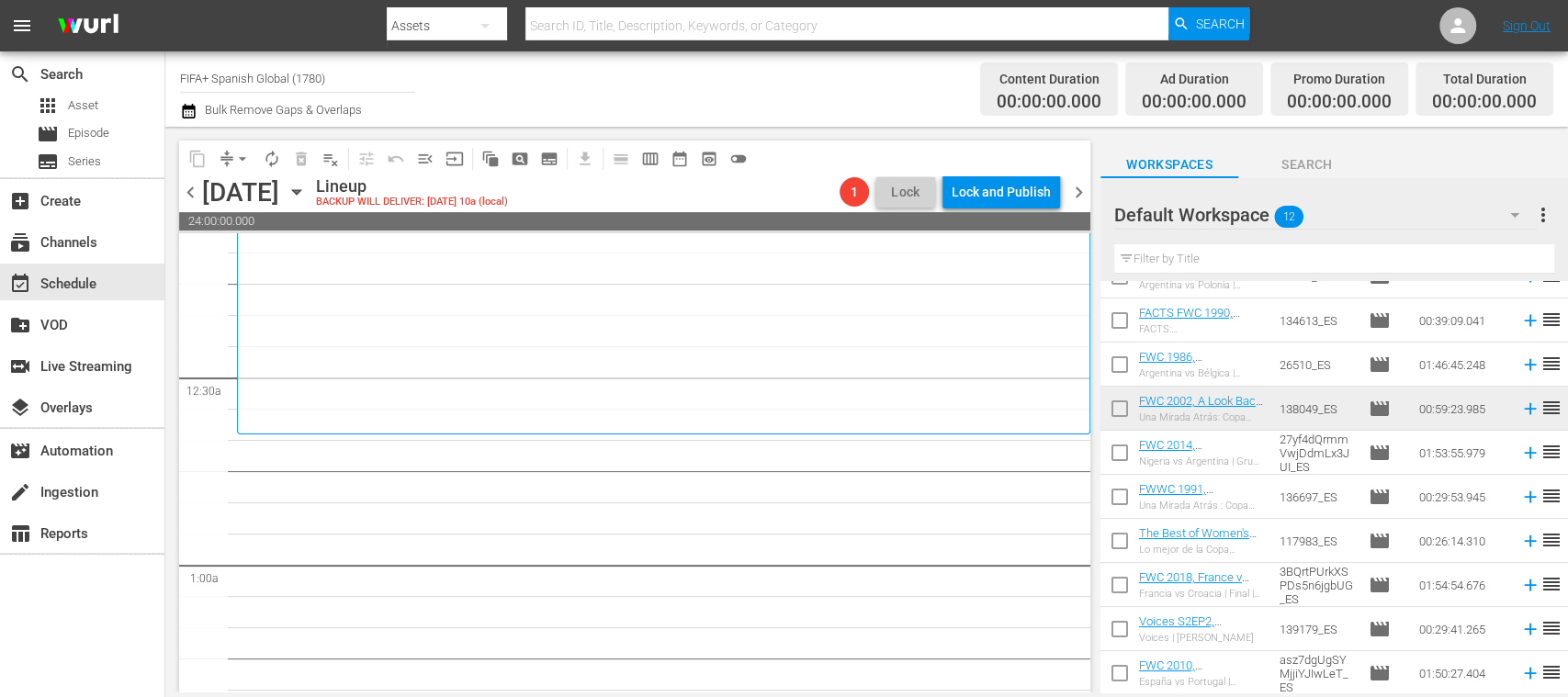
scroll to position [0, 0]
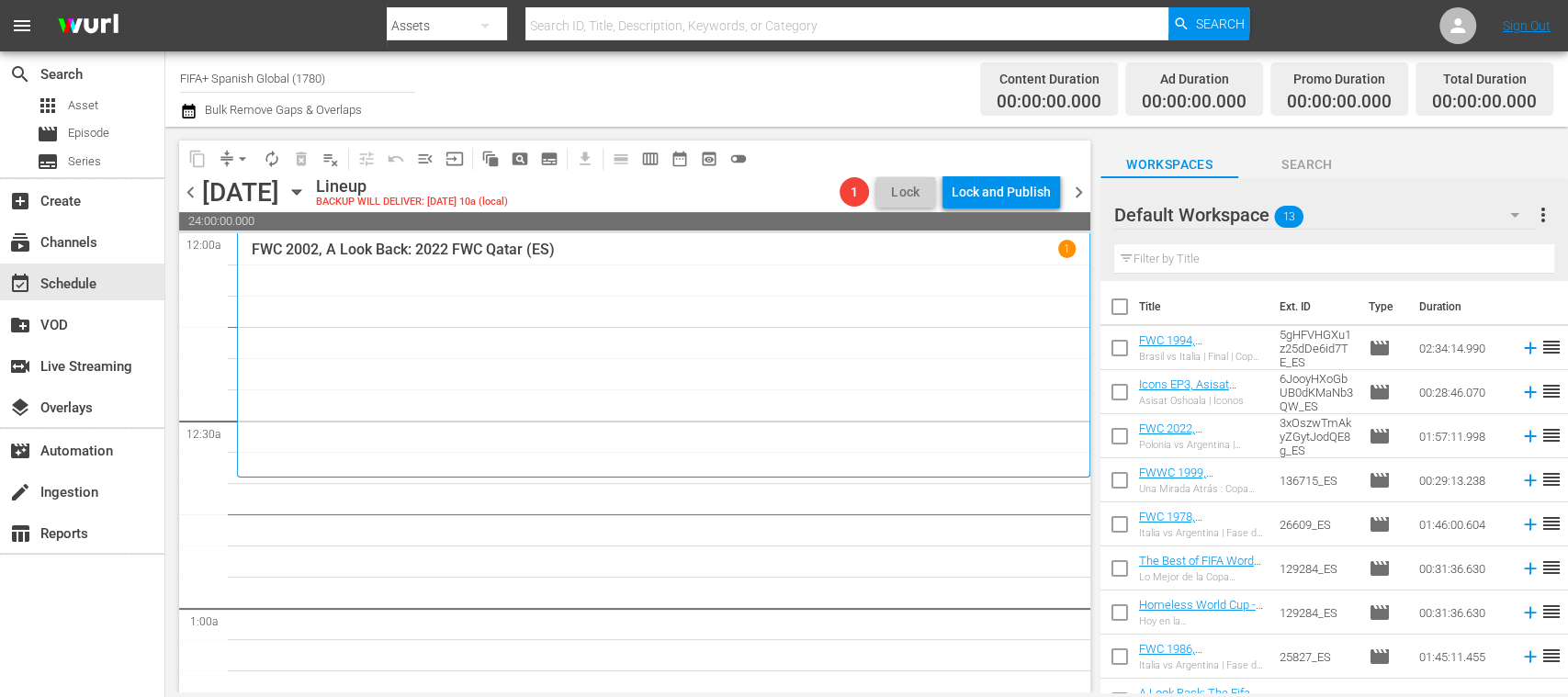
click at [1122, 305] on input "checkbox" at bounding box center [1120, 311] width 38 height 38
checkbox input "true"
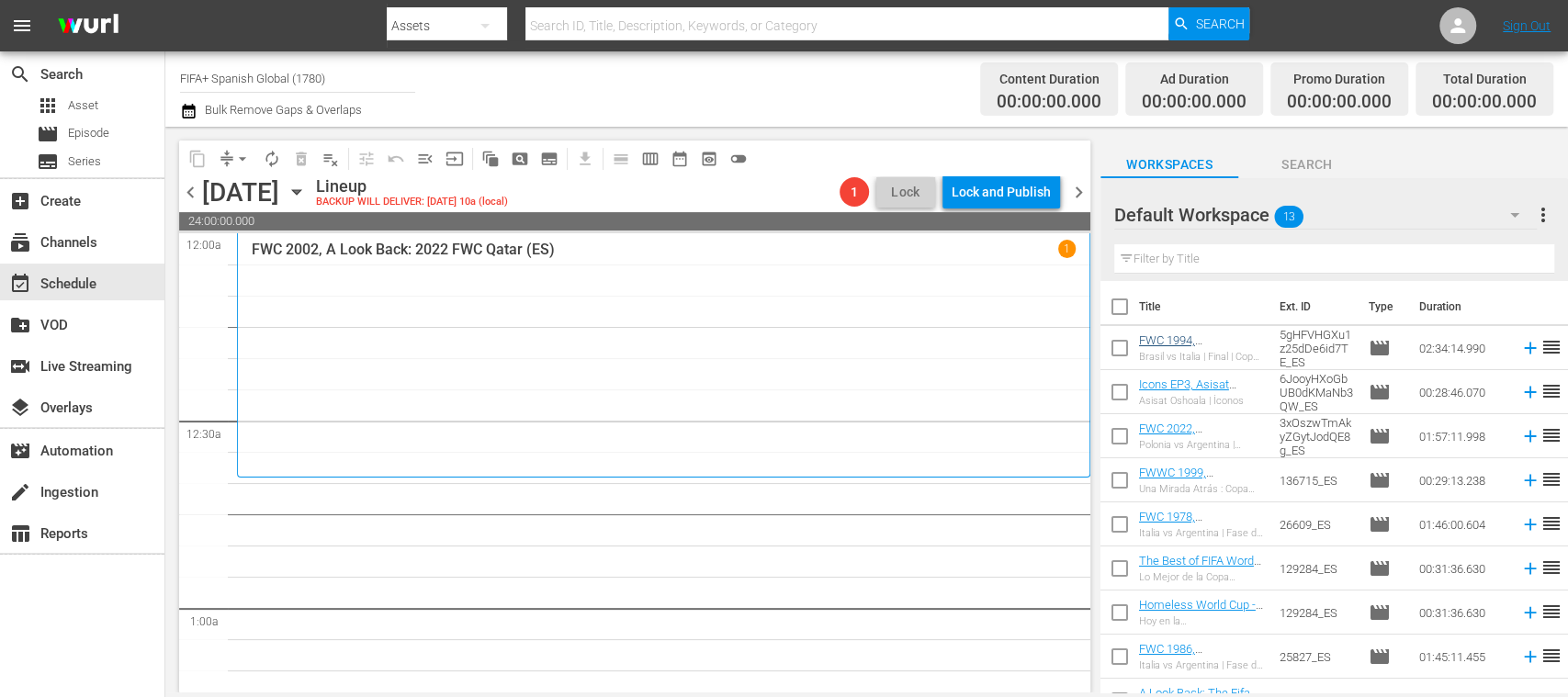
checkbox input "true"
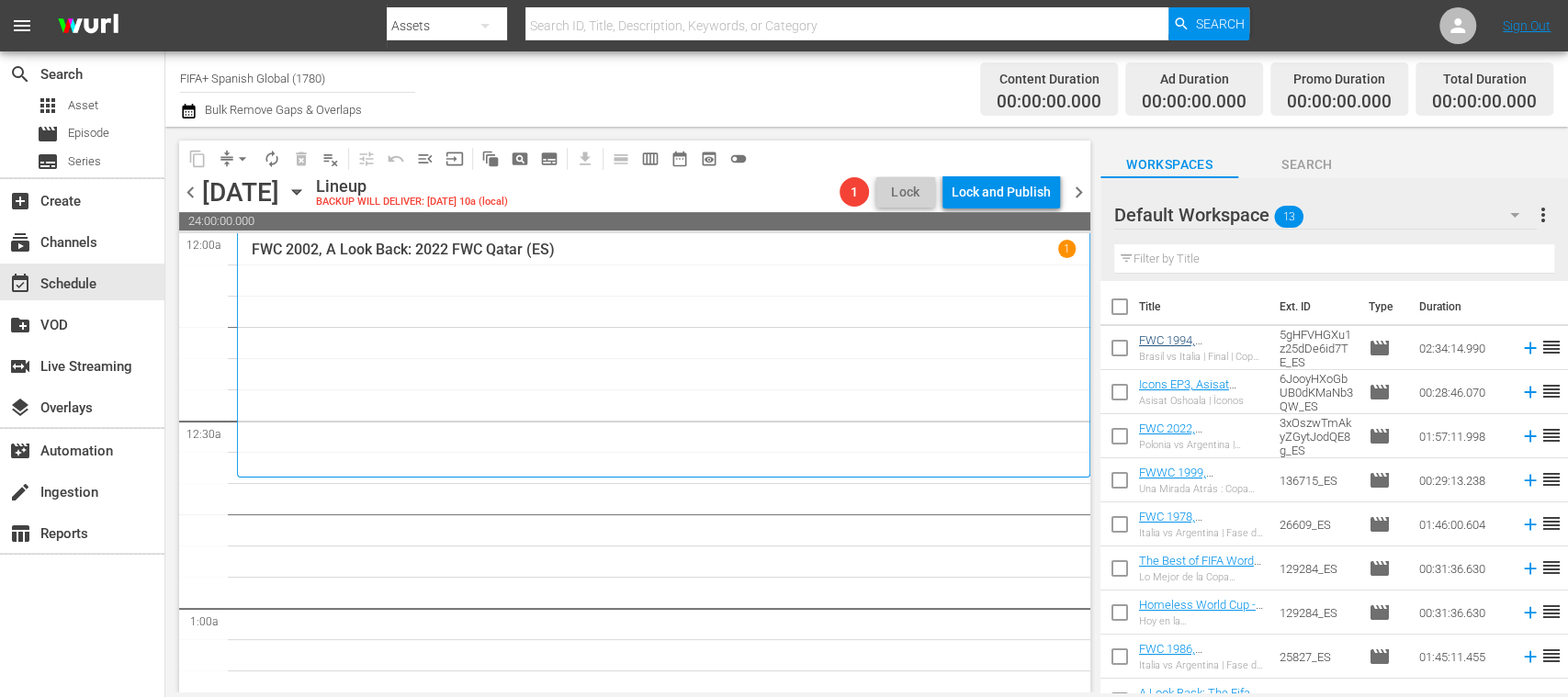
checkbox input "true"
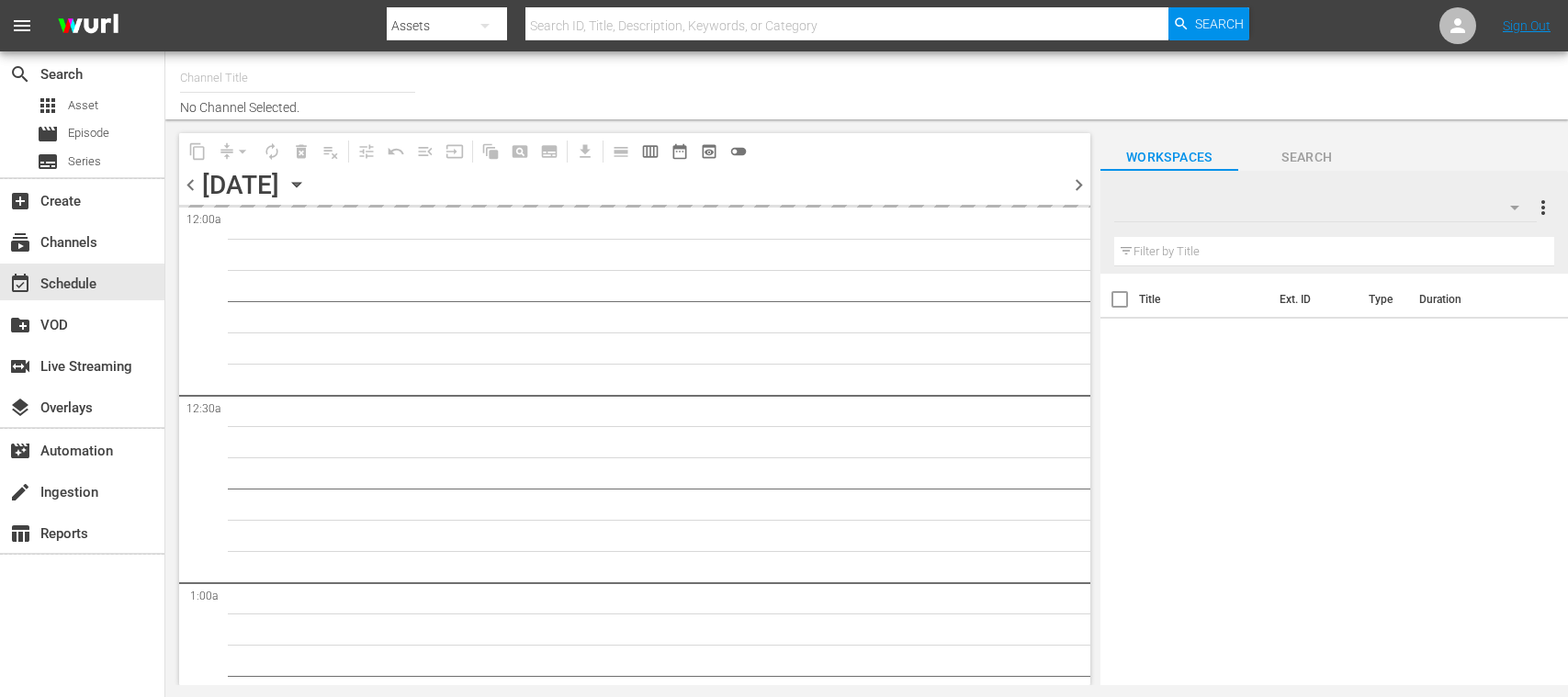
type input "FIFA+ Spanish Global (1780)"
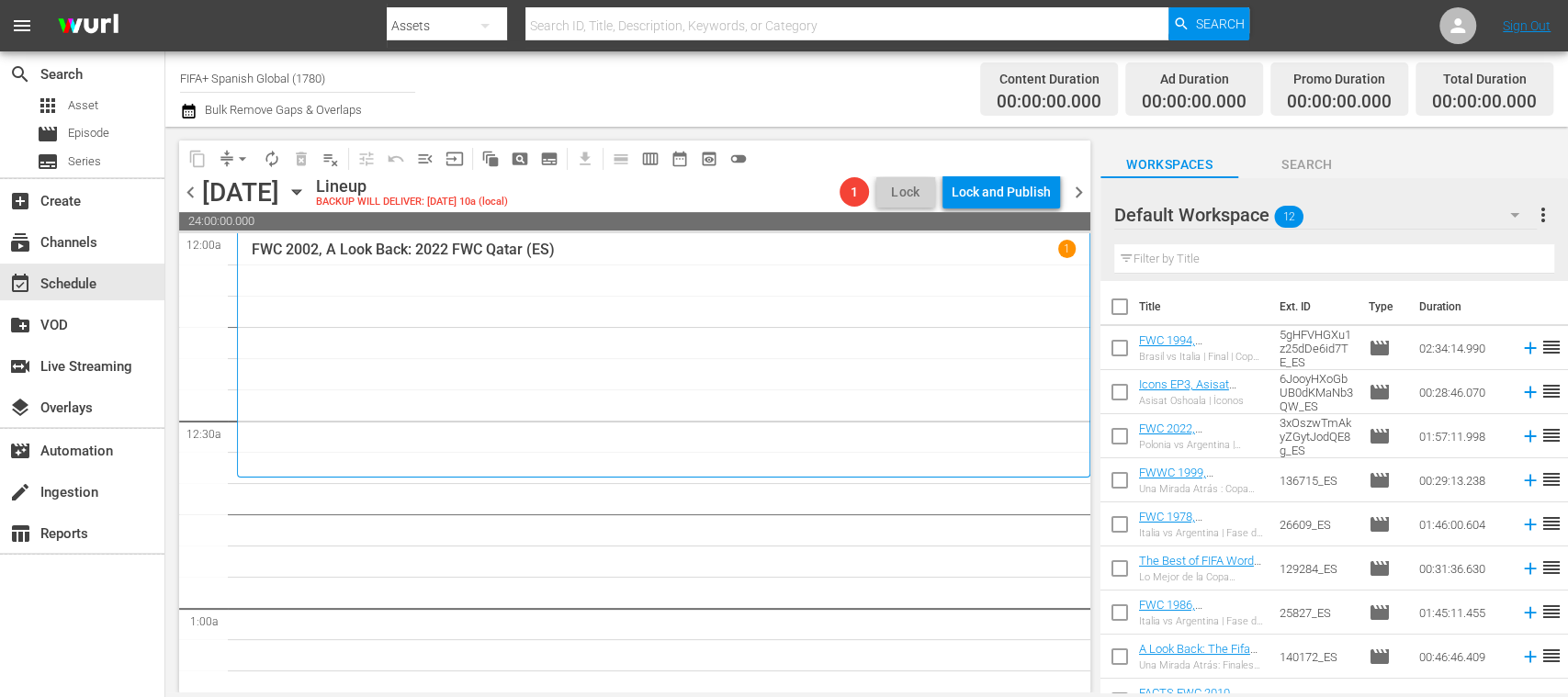
drag, startPoint x: 1120, startPoint y: 303, endPoint x: 1296, endPoint y: 351, distance: 182.4
click at [1121, 302] on input "checkbox" at bounding box center [1120, 311] width 38 height 38
checkbox input "true"
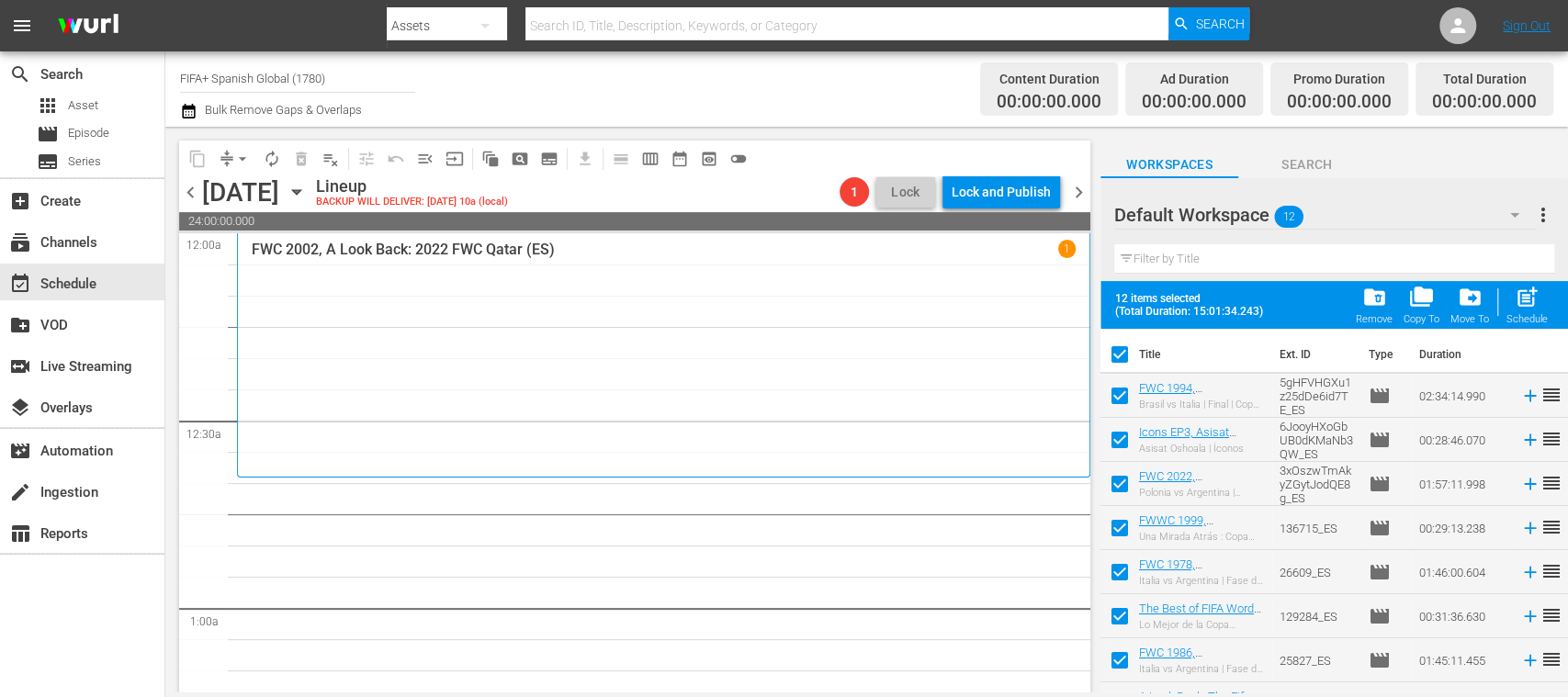
checkbox input "true"
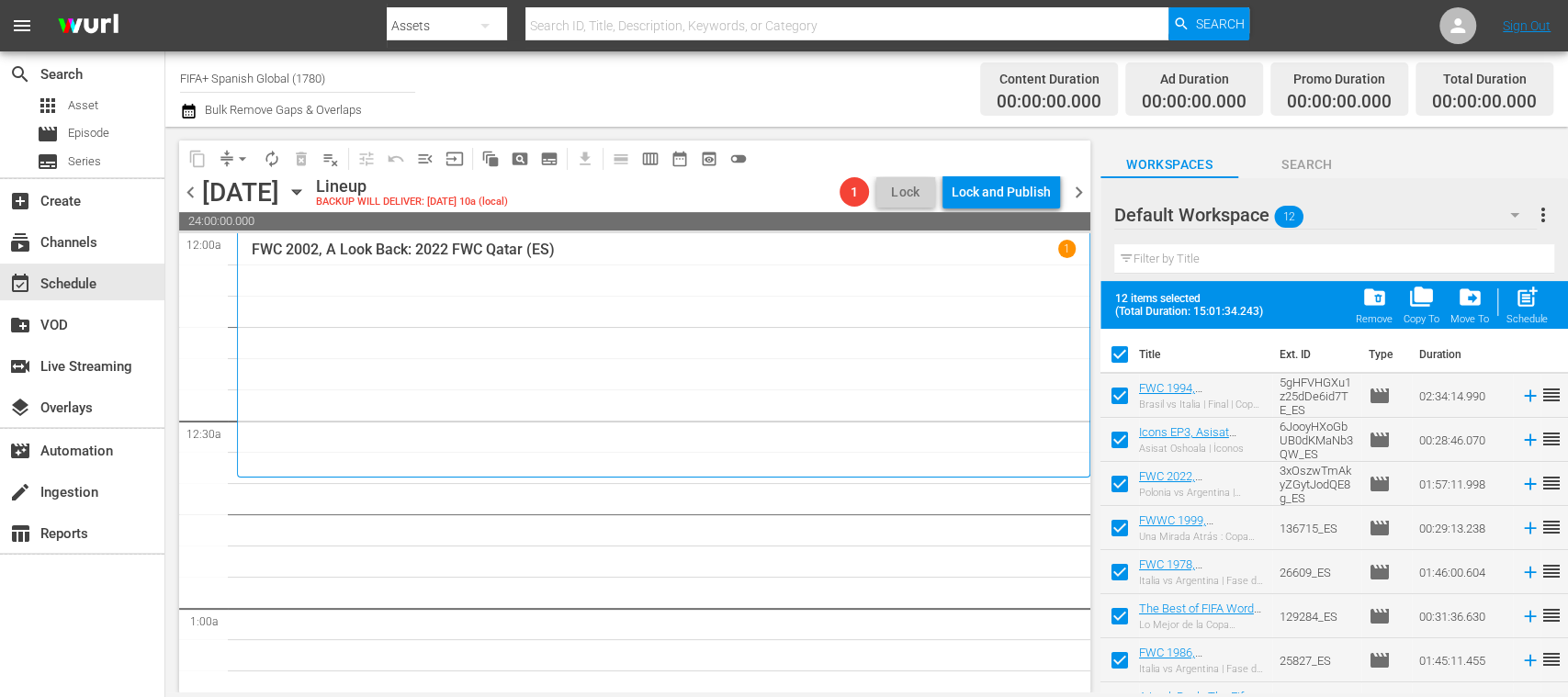
checkbox input "true"
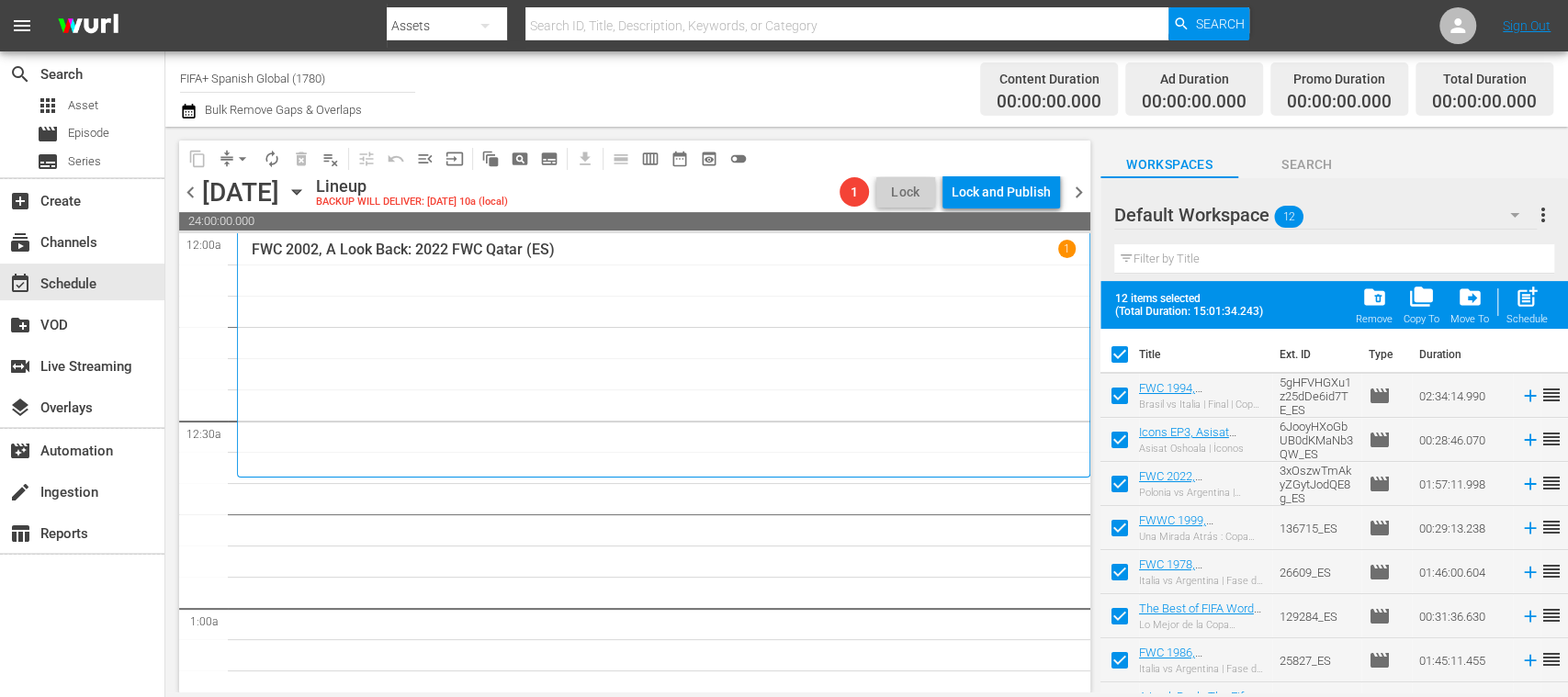
checkbox input "true"
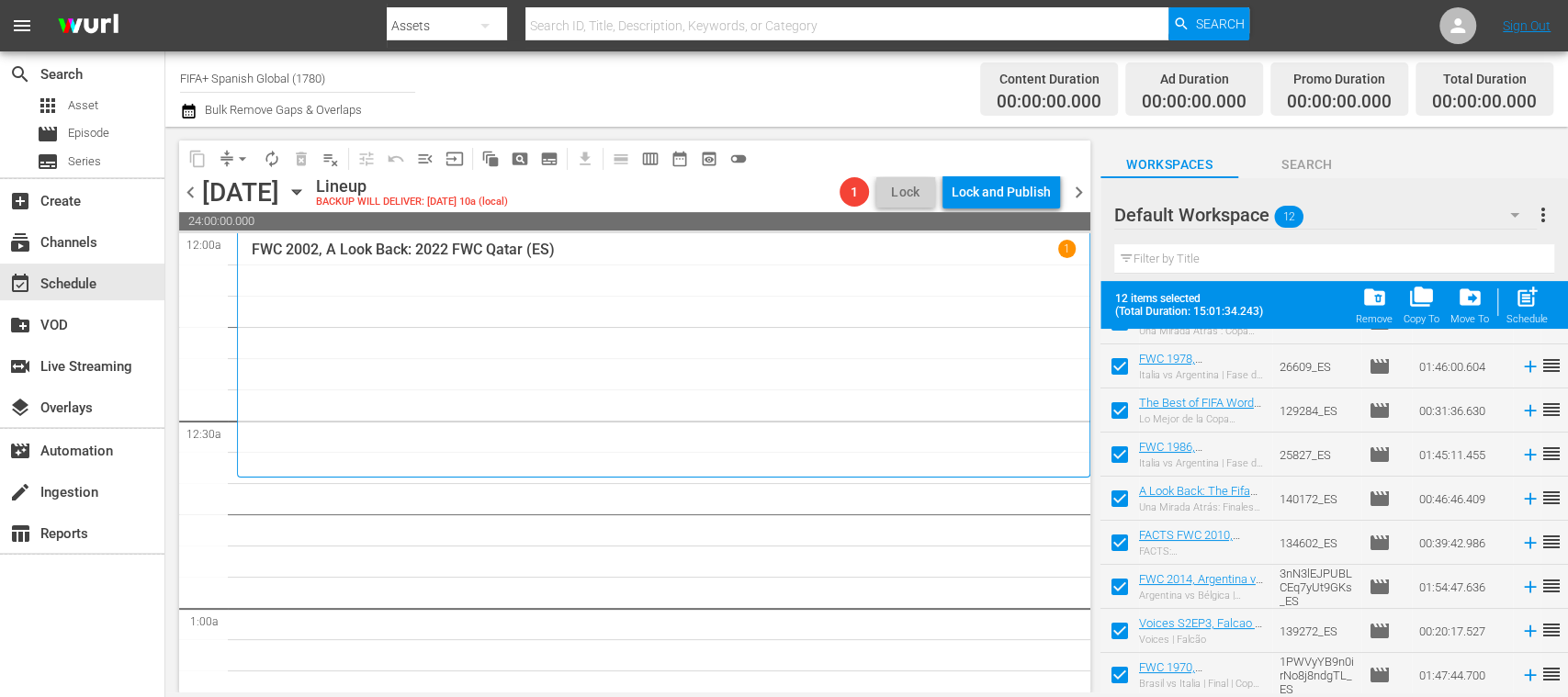
scroll to position [208, 0]
click at [1119, 665] on input "checkbox" at bounding box center [1120, 677] width 38 height 38
checkbox input "false"
click at [1125, 618] on input "checkbox" at bounding box center [1120, 633] width 38 height 38
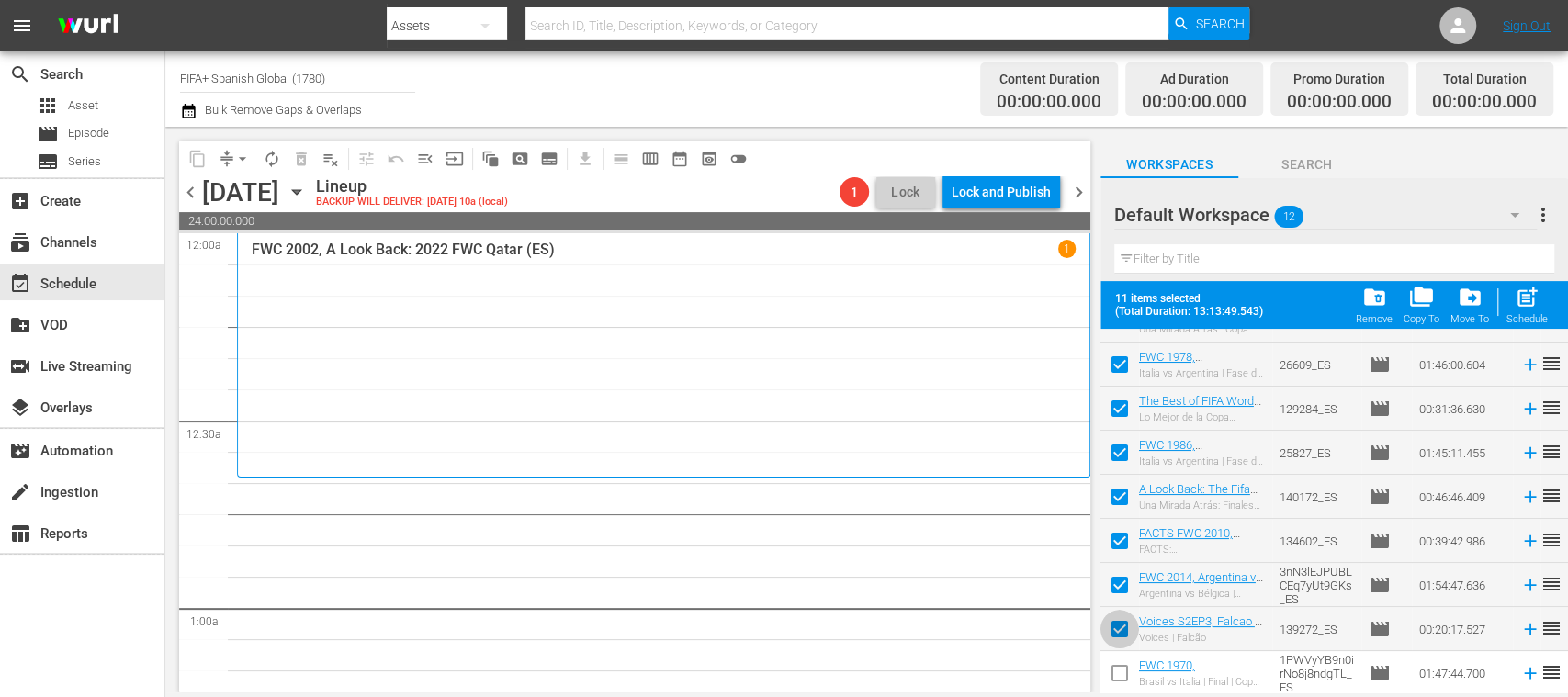
checkbox input "false"
click at [1123, 588] on input "checkbox" at bounding box center [1120, 588] width 38 height 38
checkbox input "false"
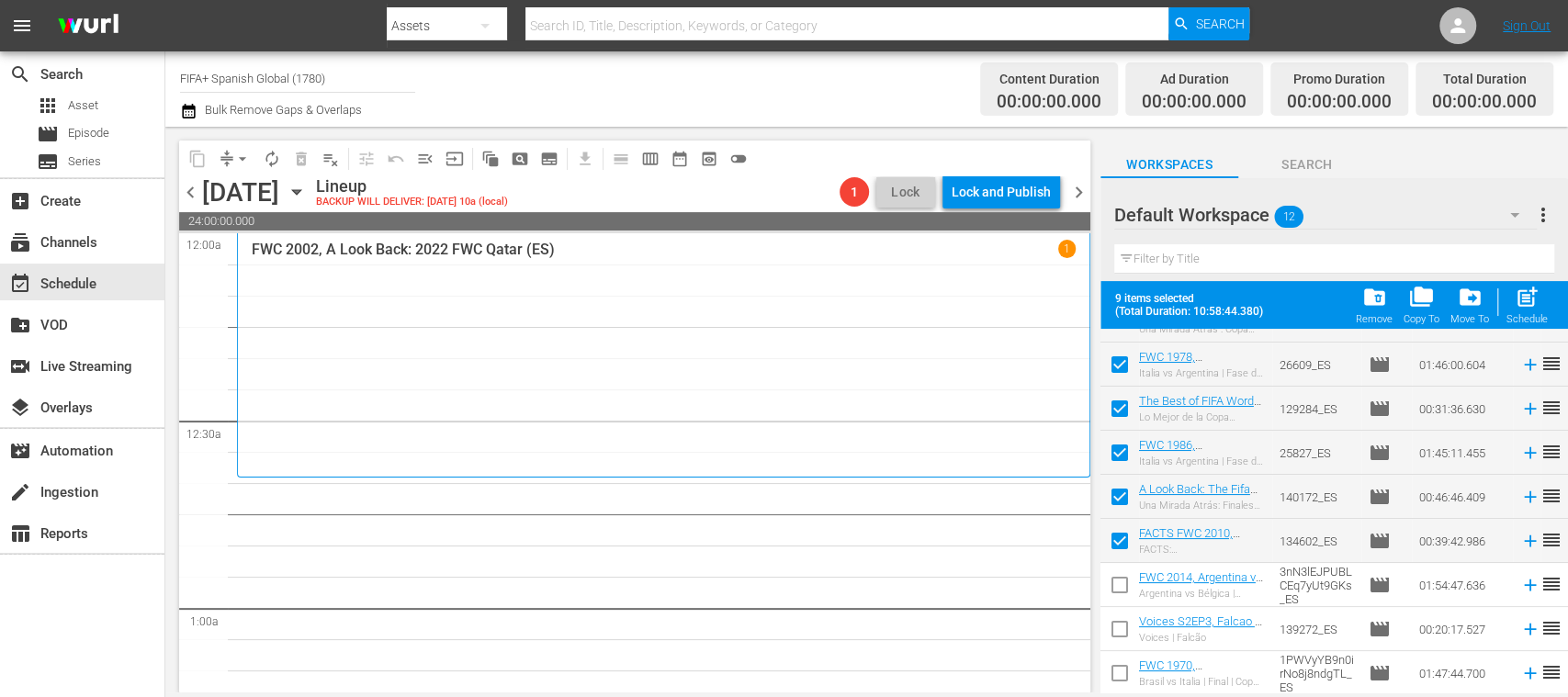
click at [1530, 299] on span "post_add" at bounding box center [1528, 297] width 25 height 25
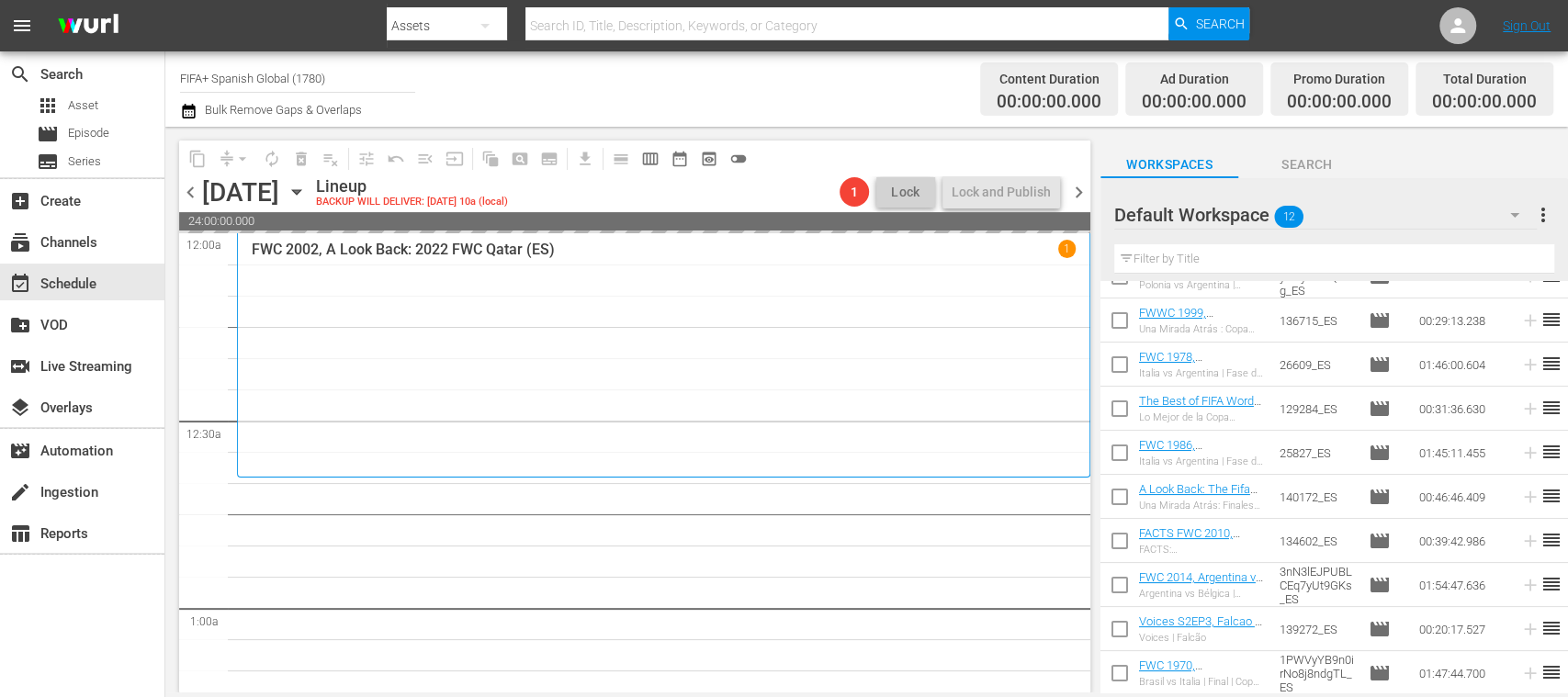
checkbox input "false"
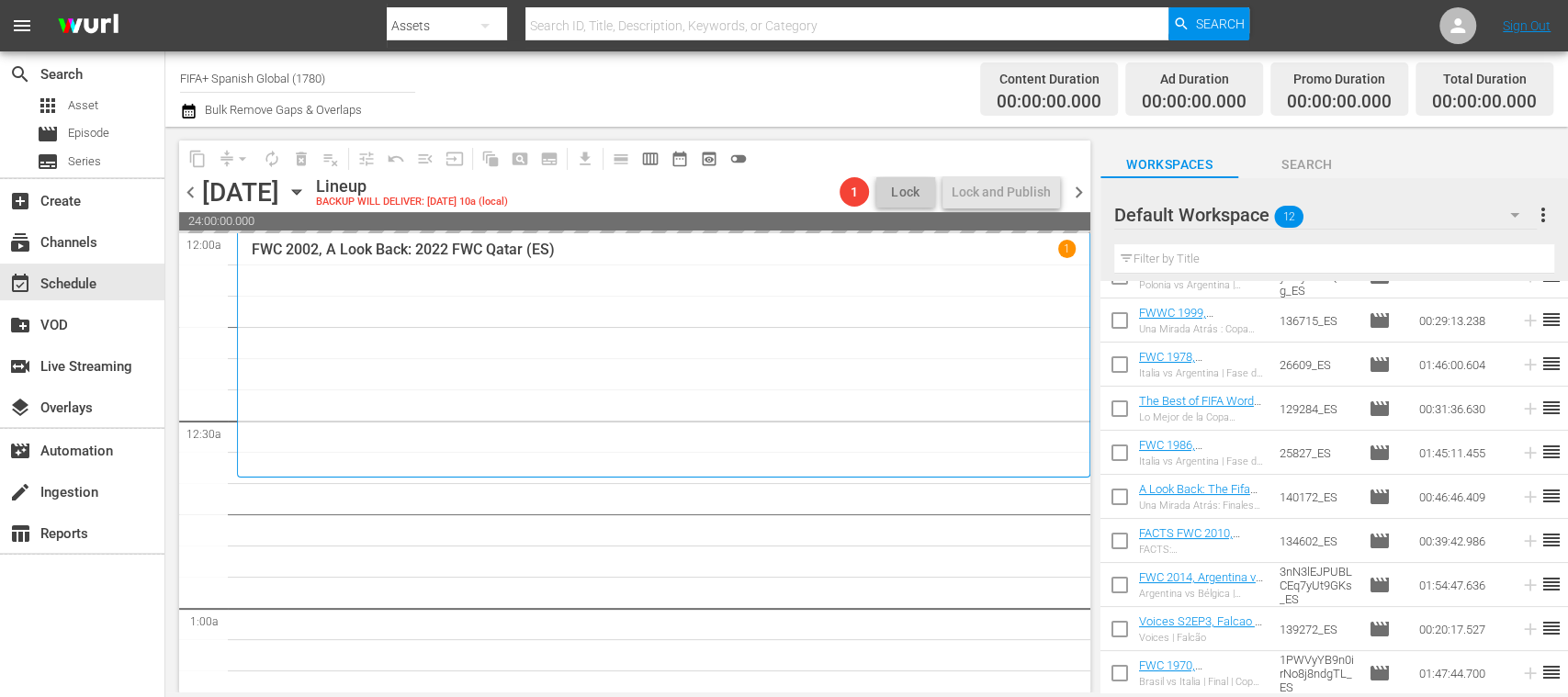
checkbox input "false"
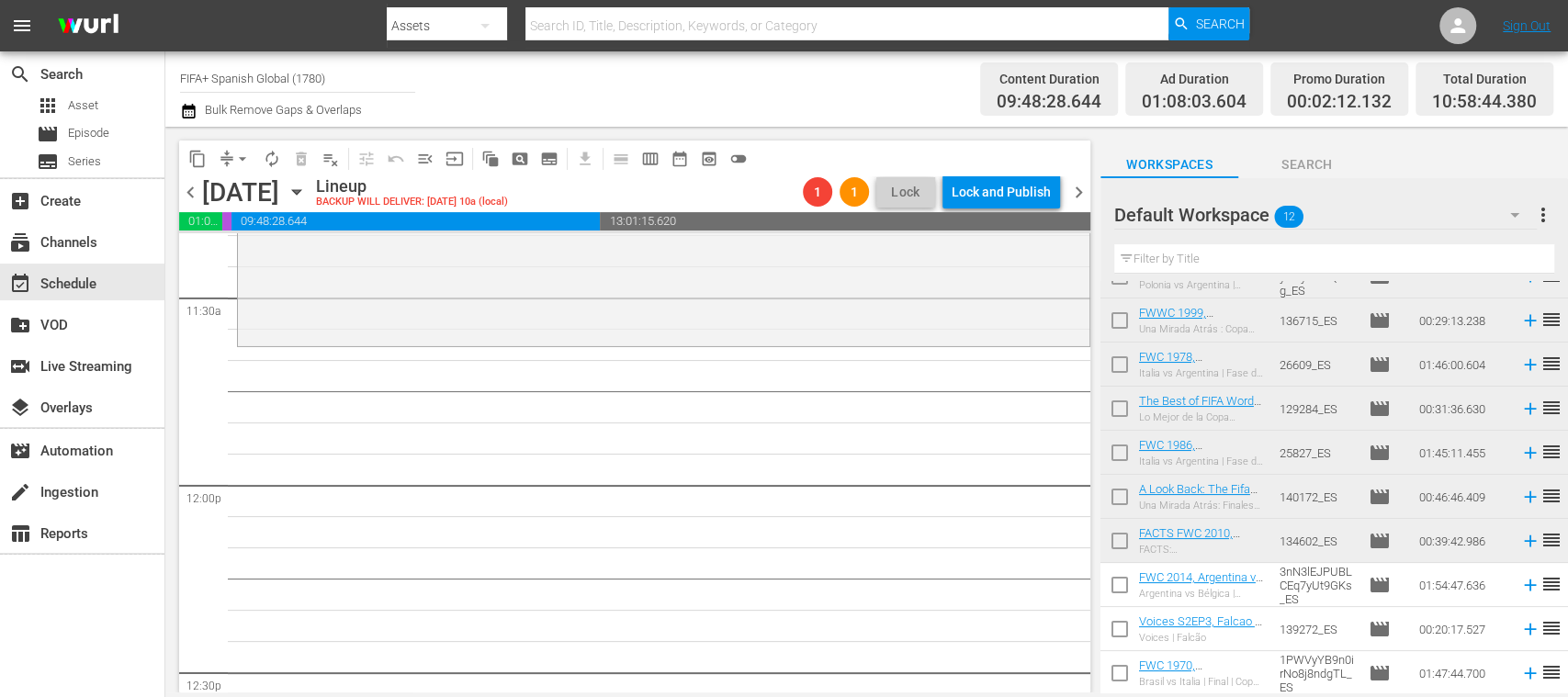
scroll to position [0, 0]
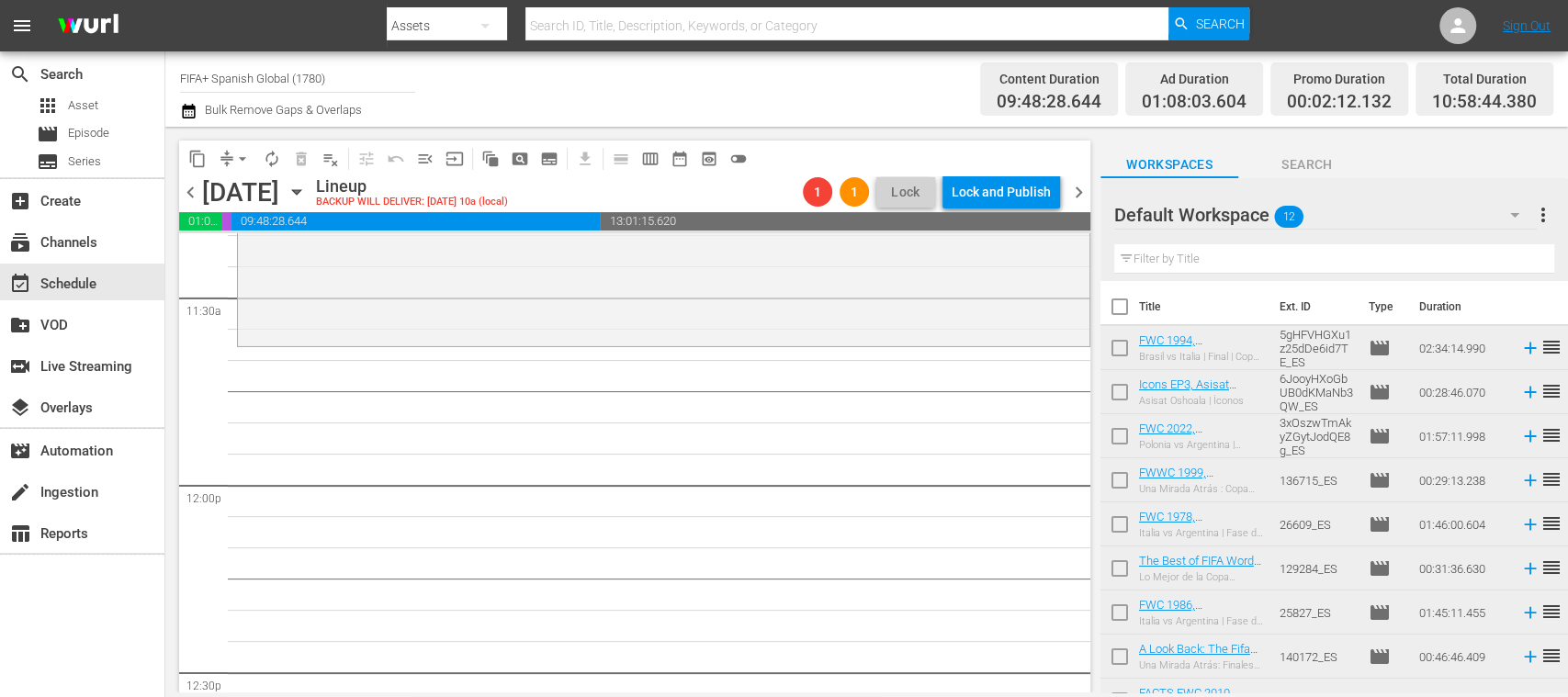
click at [1123, 351] on input "checkbox" at bounding box center [1120, 352] width 38 height 38
checkbox input "true"
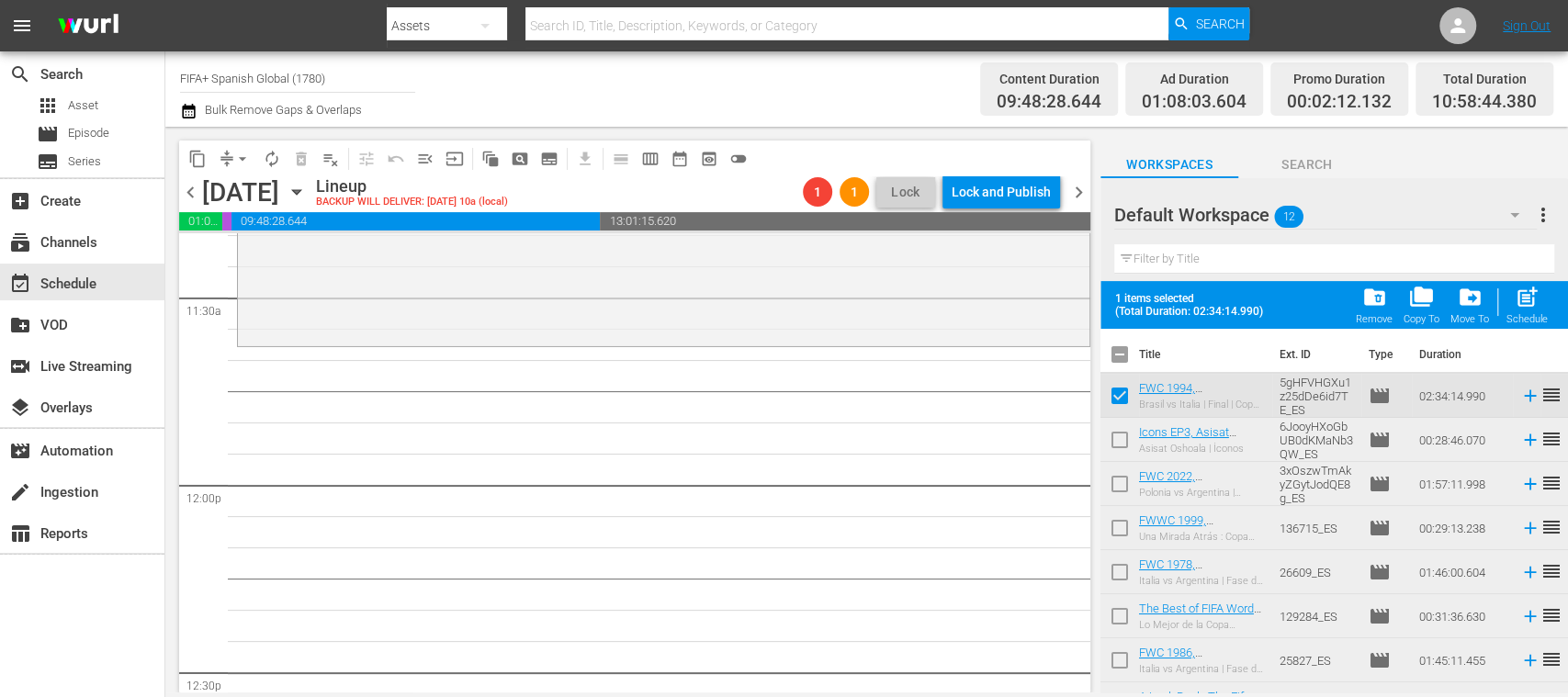
drag, startPoint x: 1114, startPoint y: 430, endPoint x: 1117, endPoint y: 460, distance: 30.1
click at [1114, 432] on input "checkbox" at bounding box center [1120, 443] width 38 height 38
checkbox input "true"
click at [1111, 484] on input "checkbox" at bounding box center [1120, 487] width 38 height 38
checkbox input "true"
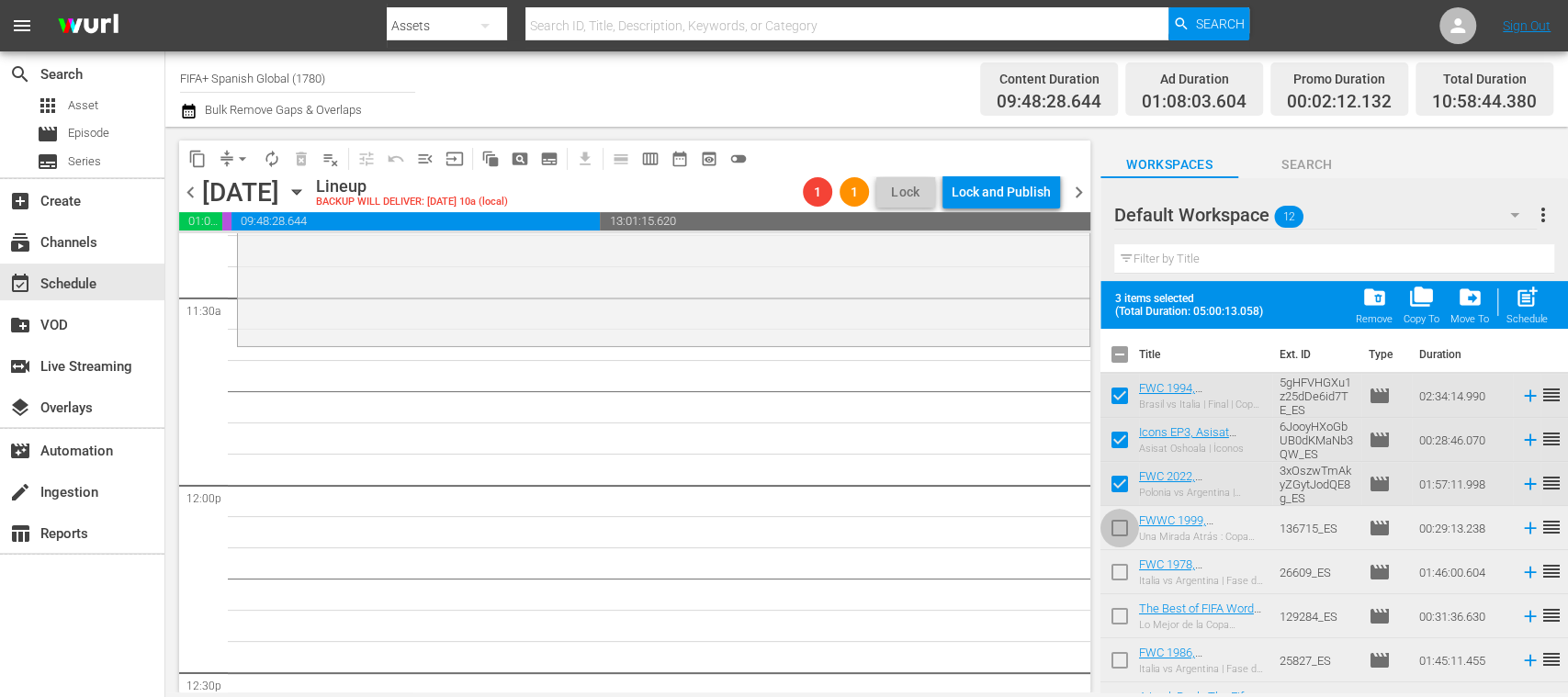
click at [1124, 527] on input "checkbox" at bounding box center [1120, 532] width 38 height 38
checkbox input "true"
click at [1120, 566] on input "checkbox" at bounding box center [1120, 576] width 38 height 38
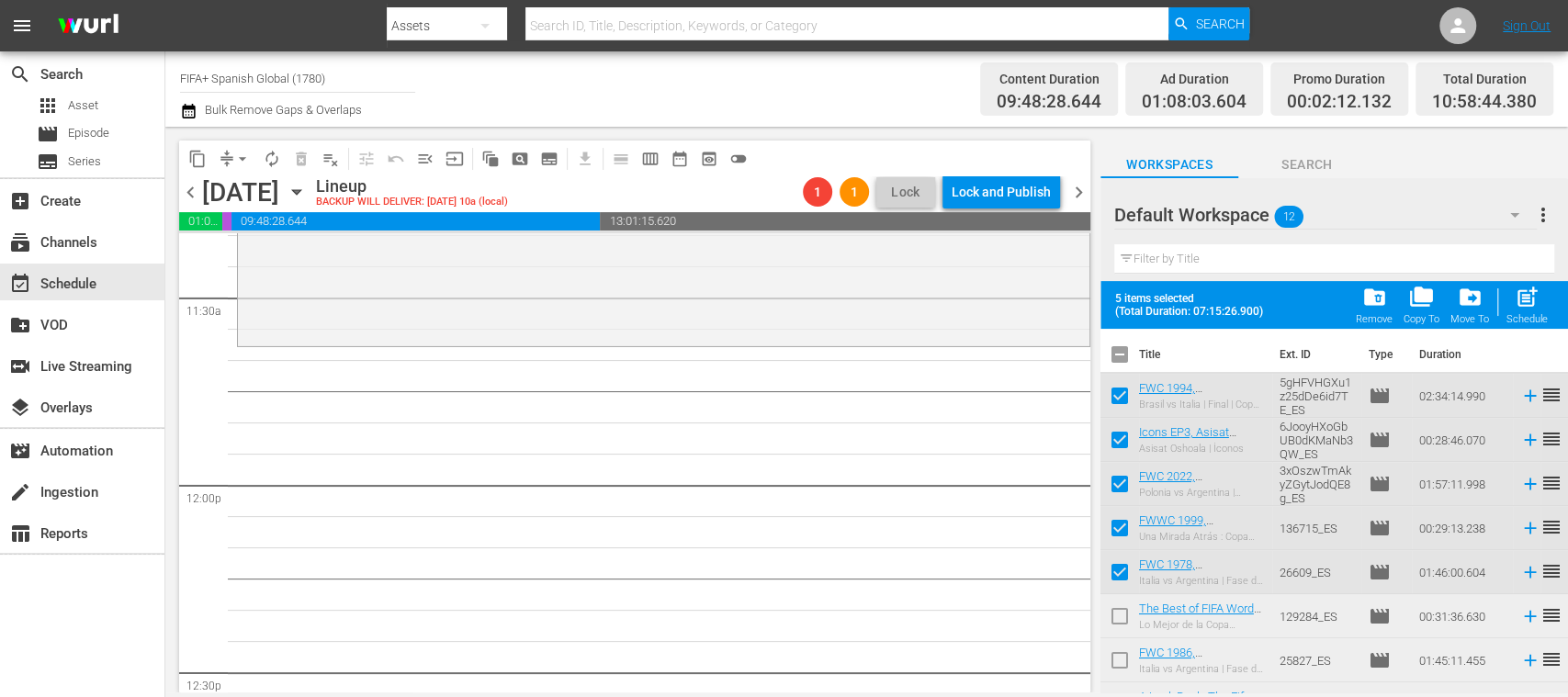
click at [1120, 566] on input "checkbox" at bounding box center [1120, 576] width 38 height 38
checkbox input "false"
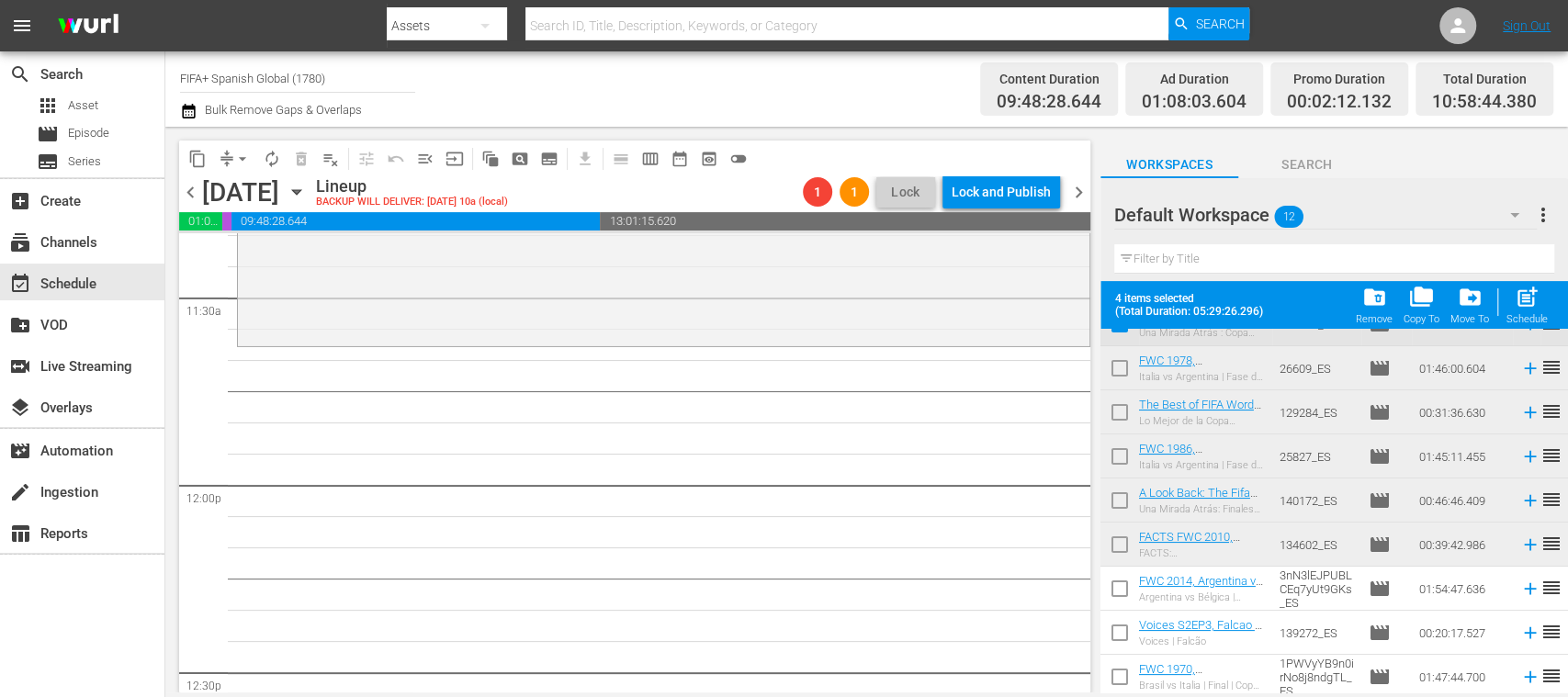
scroll to position [208, 0]
click at [1121, 587] on input "checkbox" at bounding box center [1120, 588] width 38 height 38
checkbox input "true"
click at [1120, 629] on input "checkbox" at bounding box center [1120, 633] width 38 height 38
checkbox input "true"
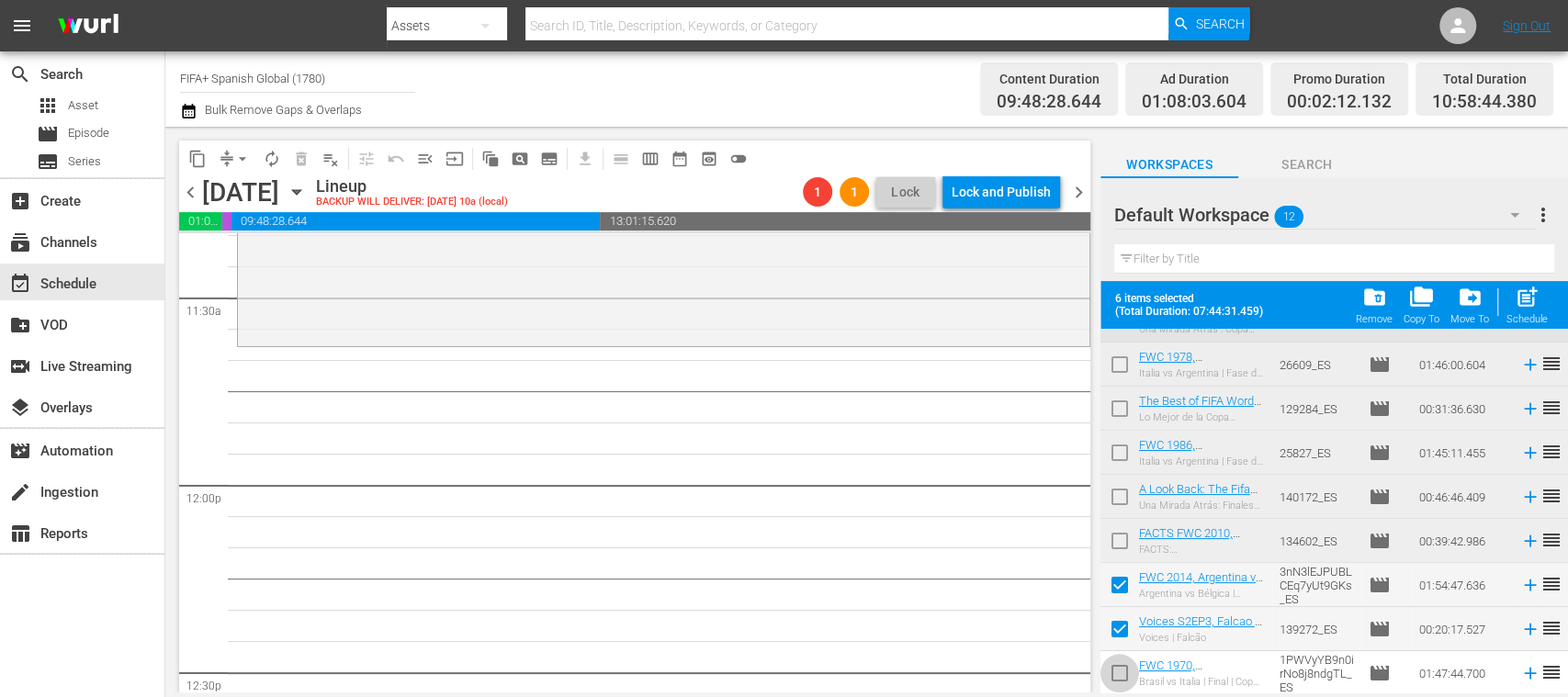
click at [1120, 666] on input "checkbox" at bounding box center [1120, 677] width 38 height 38
checkbox input "true"
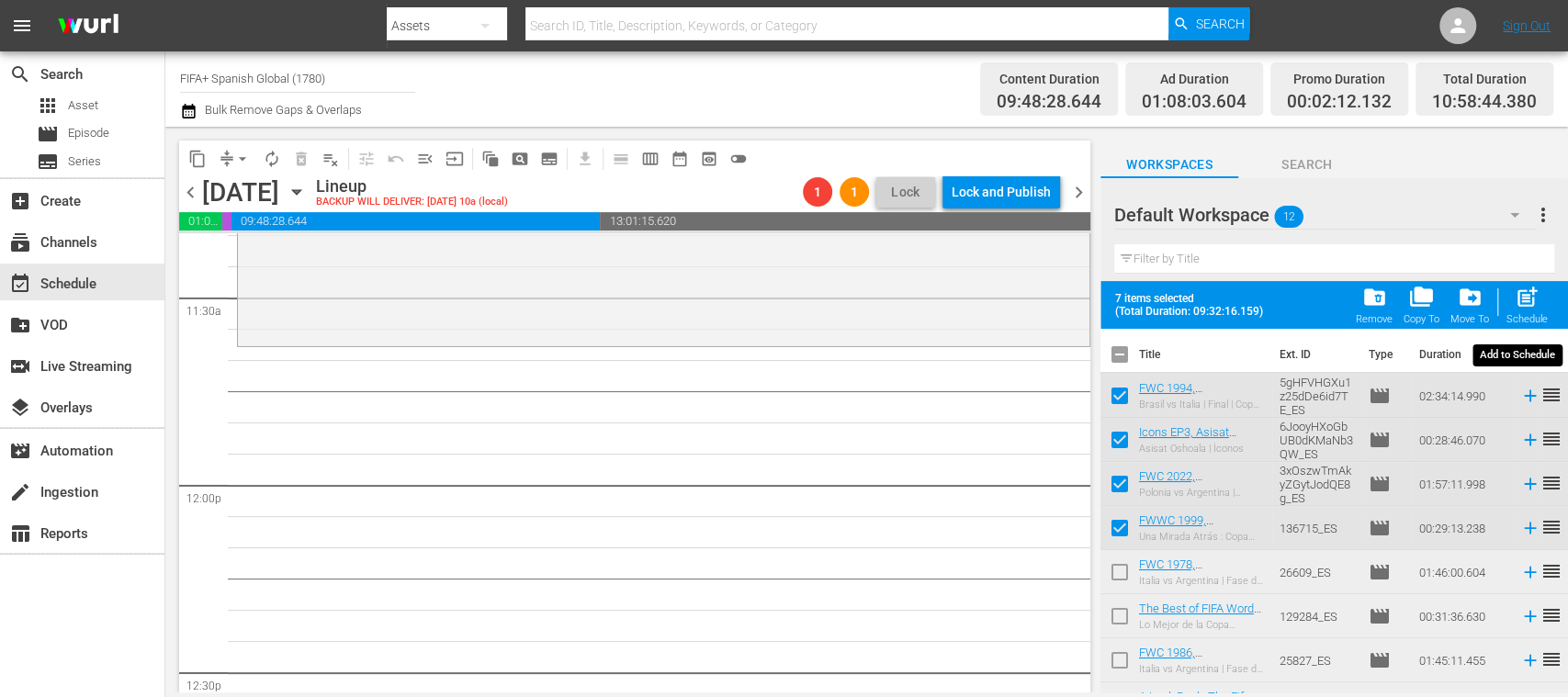
click at [1529, 303] on span "post_add" at bounding box center [1528, 297] width 25 height 25
checkbox input "false"
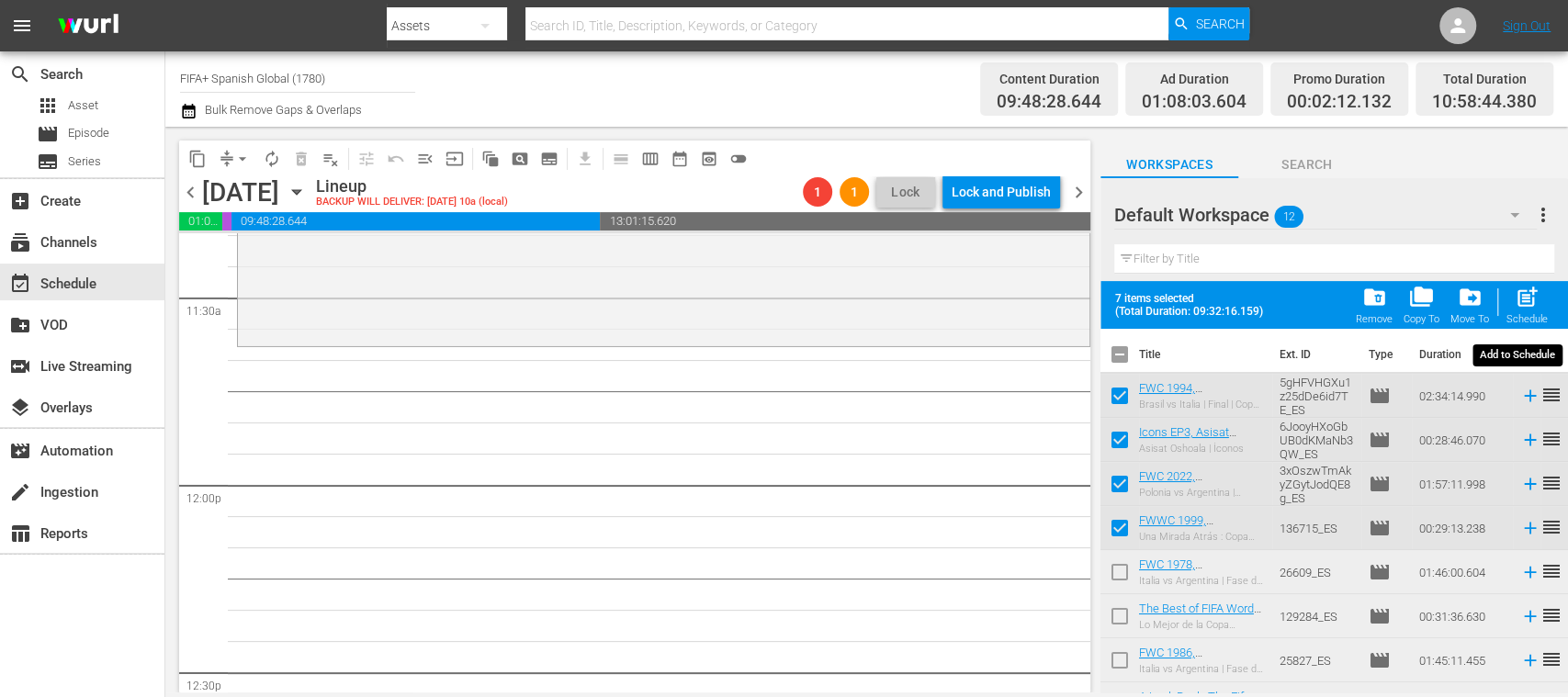
checkbox input "false"
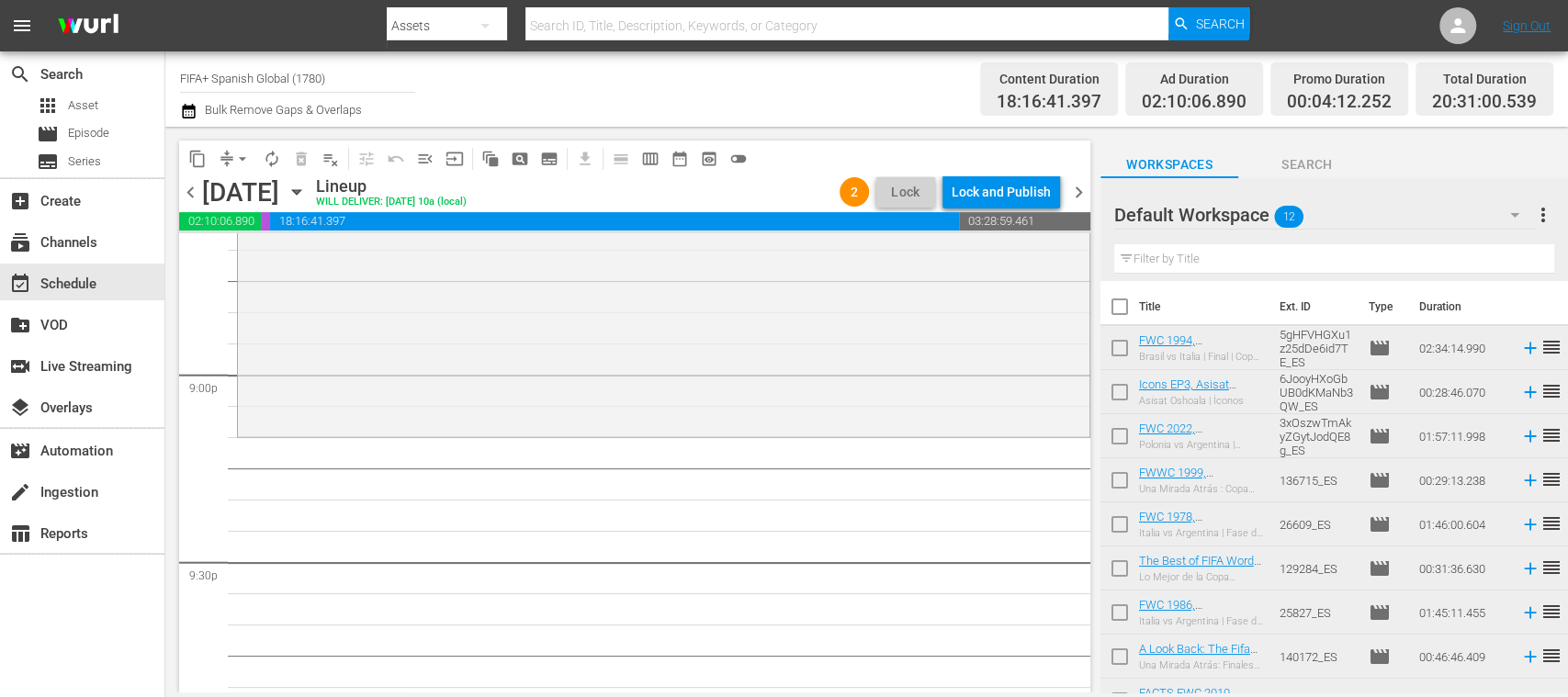
scroll to position [7704, 0]
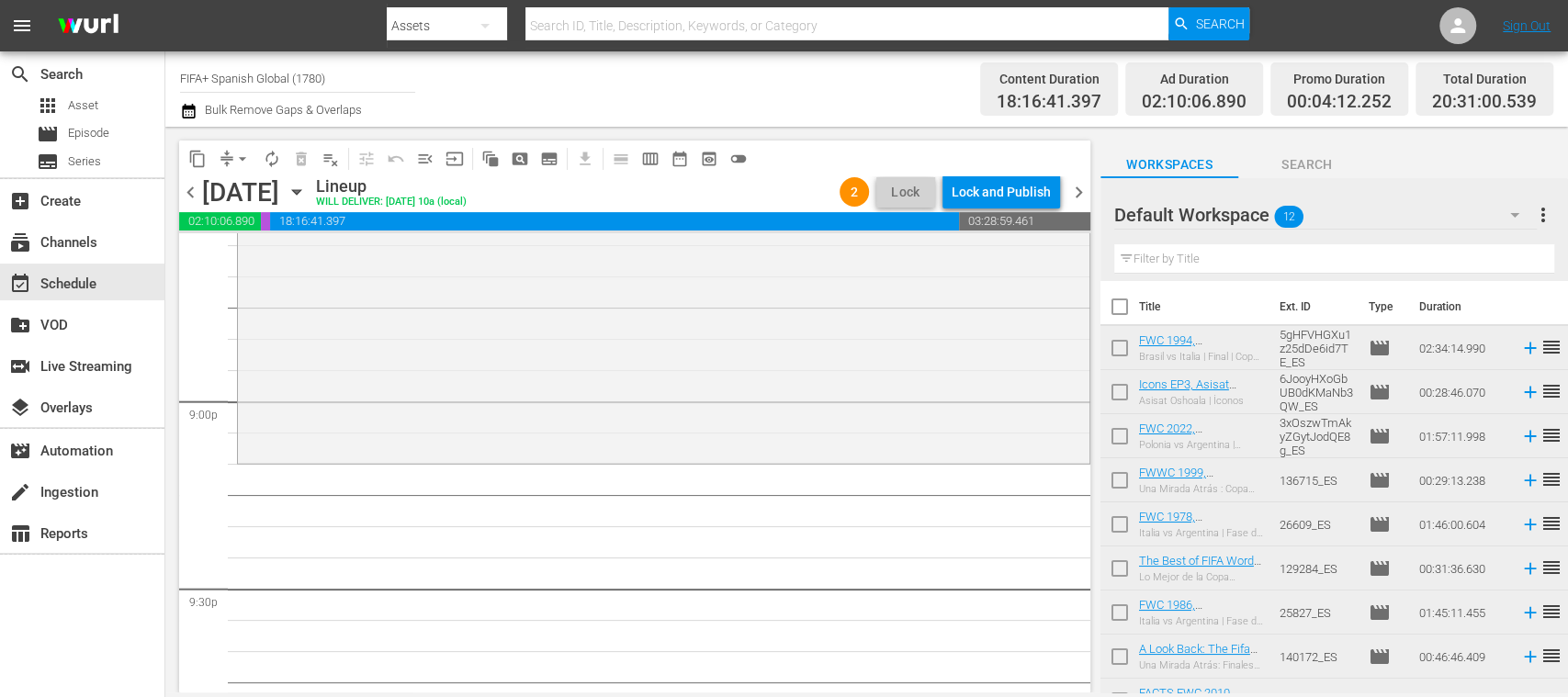
click at [1123, 572] on input "checkbox" at bounding box center [1120, 572] width 38 height 38
checkbox input "true"
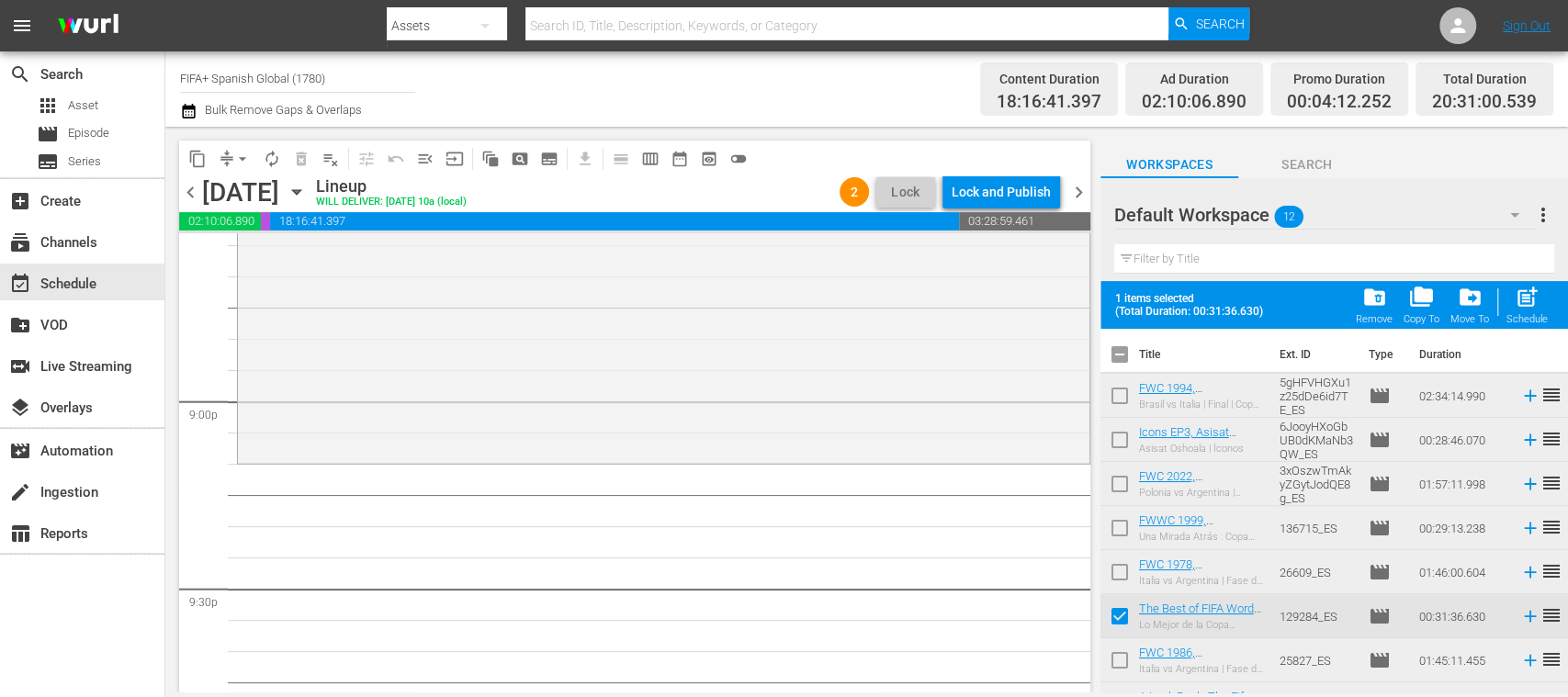
click at [1125, 656] on input "checkbox" at bounding box center [1120, 664] width 38 height 38
checkbox input "true"
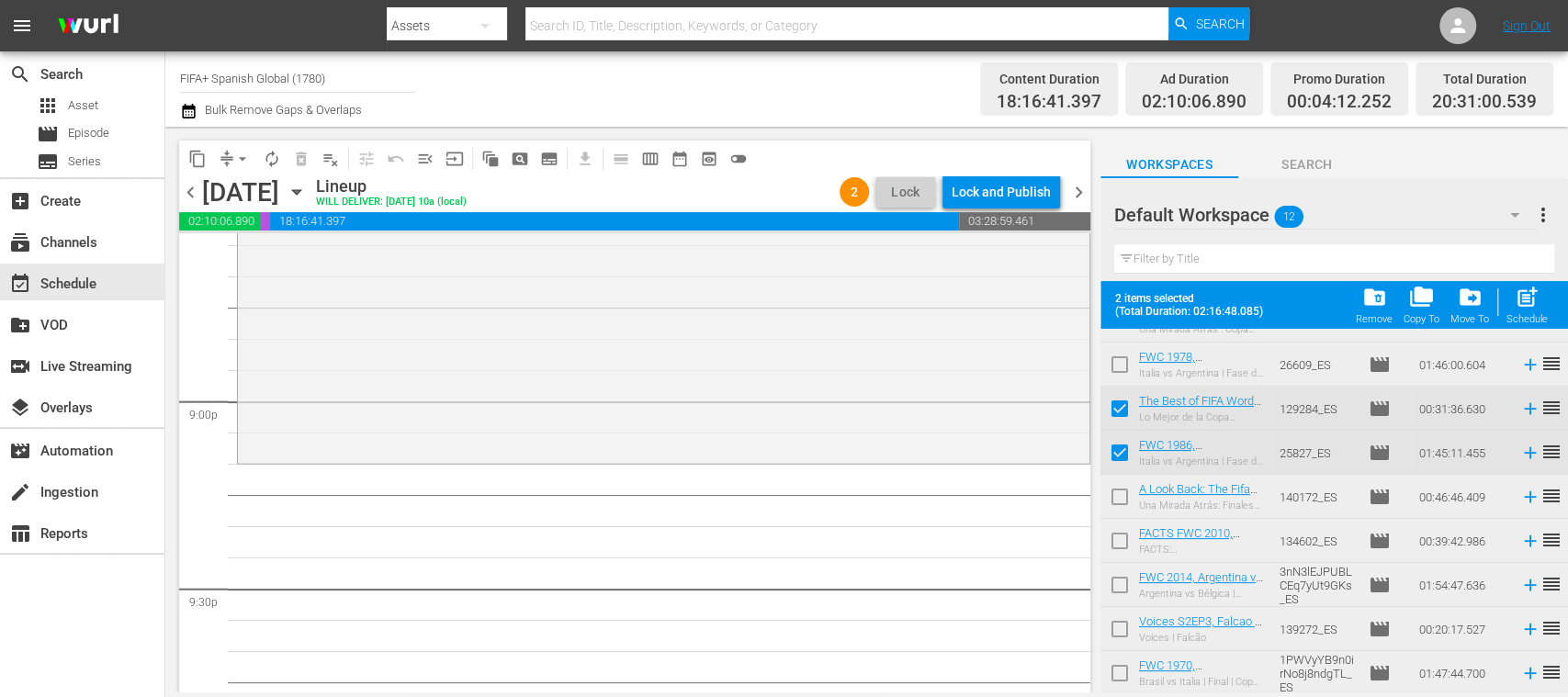
click at [1129, 500] on input "checkbox" at bounding box center [1120, 501] width 38 height 38
checkbox input "true"
click at [1121, 542] on input "checkbox" at bounding box center [1120, 545] width 38 height 38
checkbox input "true"
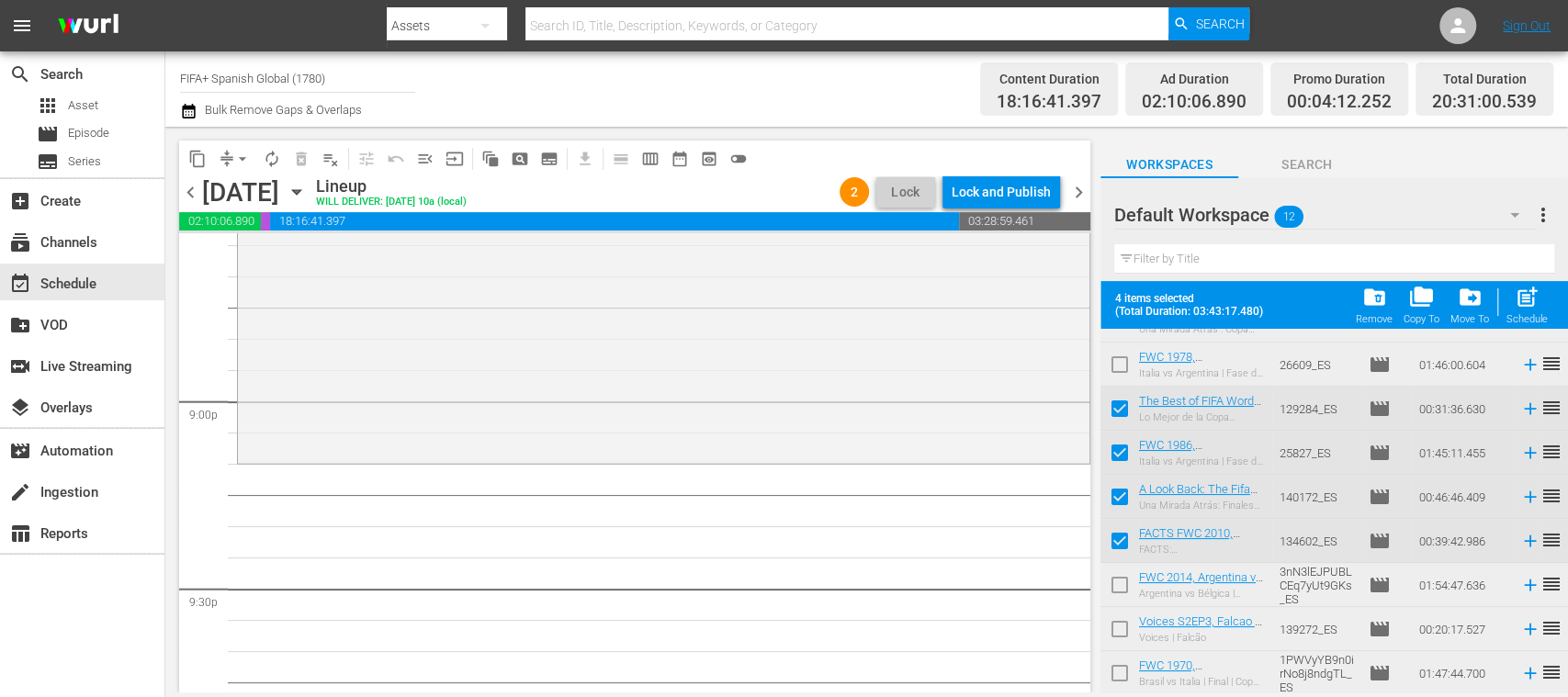
click at [1522, 300] on span "post_add" at bounding box center [1528, 297] width 25 height 25
checkbox input "false"
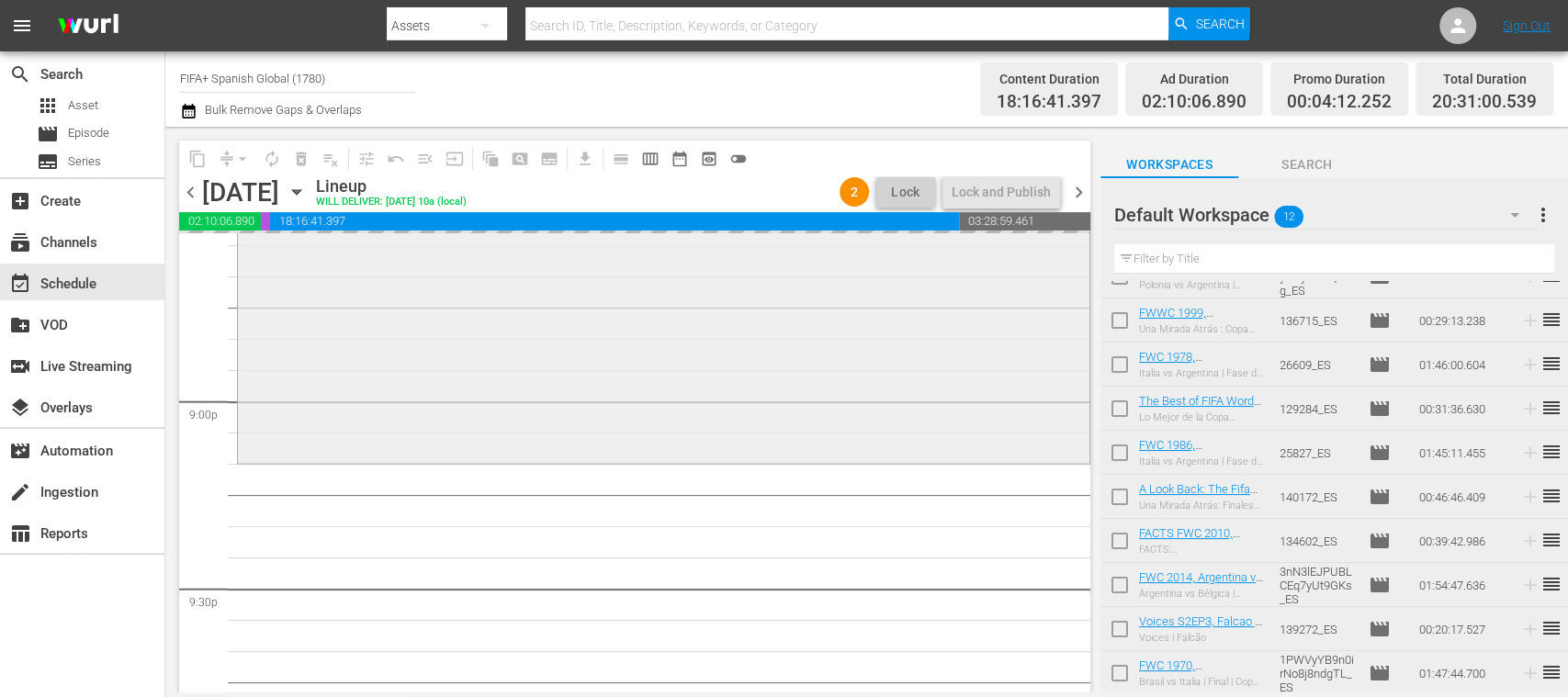
scroll to position [160, 0]
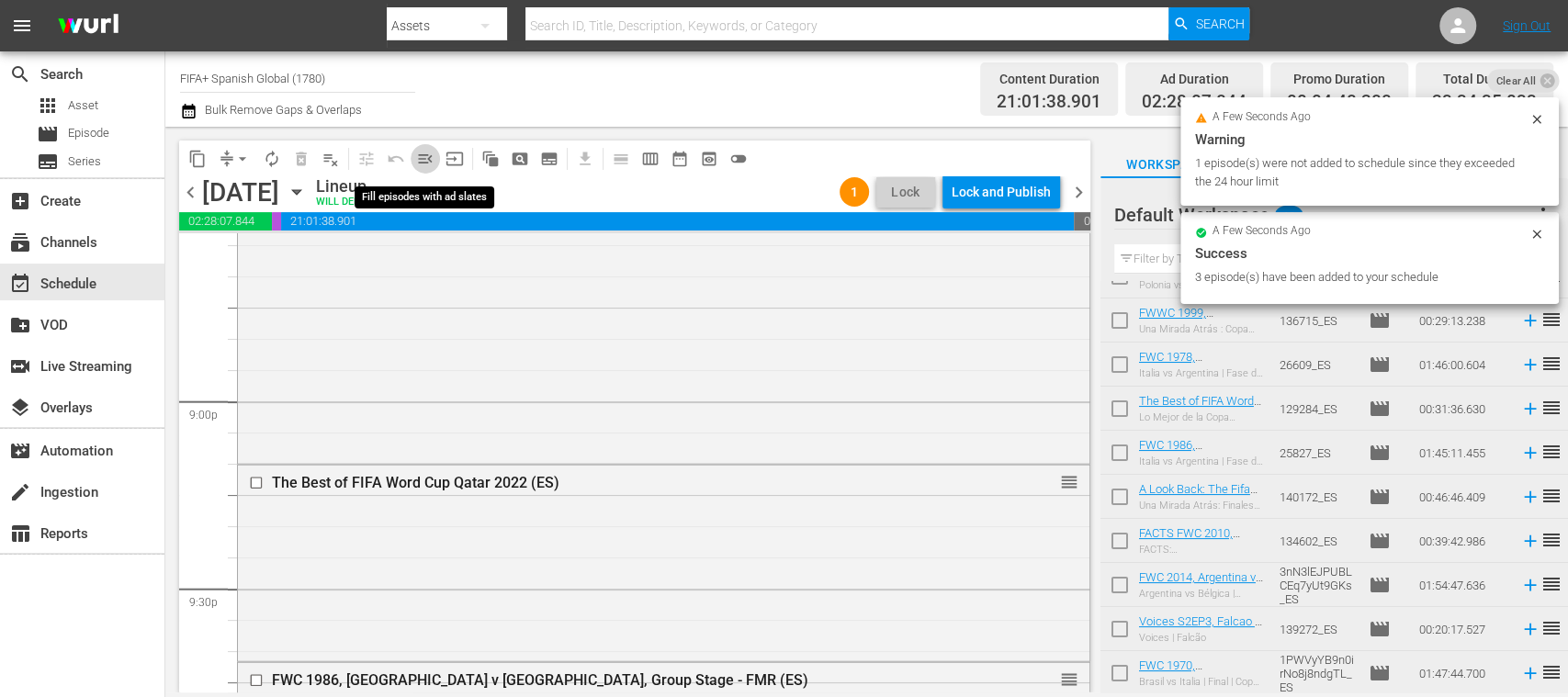
click at [424, 165] on span "menu_open" at bounding box center [425, 159] width 18 height 18
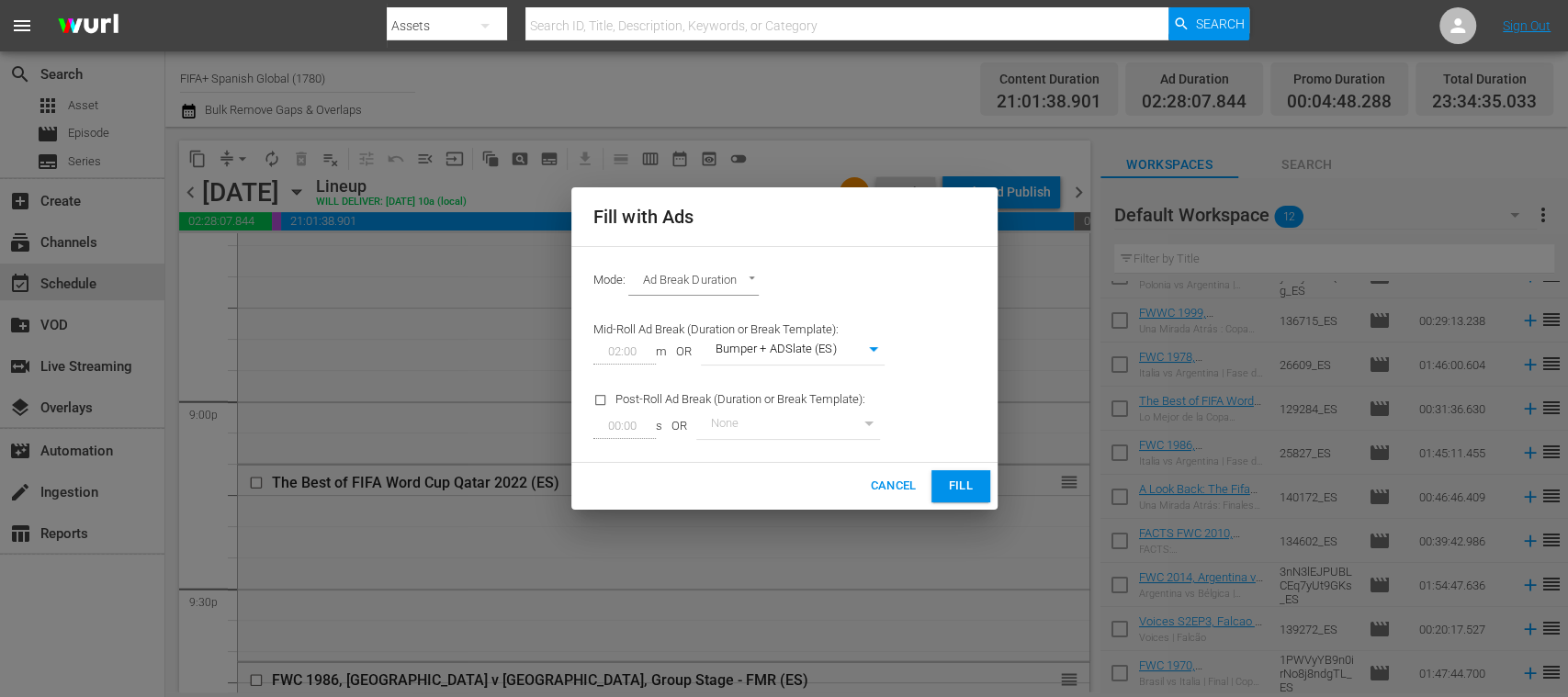
drag, startPoint x: 953, startPoint y: 483, endPoint x: 939, endPoint y: 493, distance: 17.2
click at [954, 483] on span "Fill" at bounding box center [960, 486] width 30 height 21
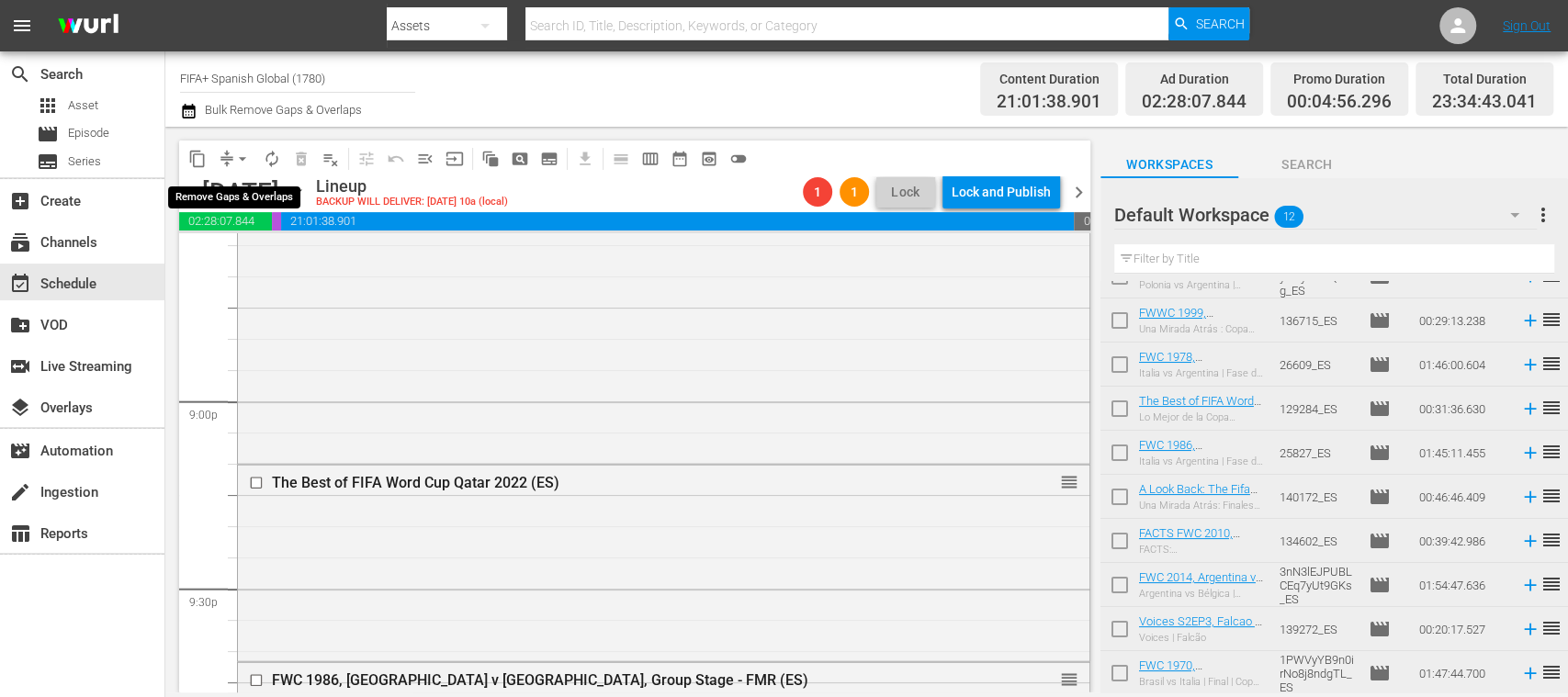
click at [240, 155] on span "arrow_drop_down" at bounding box center [242, 159] width 18 height 18
click at [278, 252] on li "Align to End of Previous Day" at bounding box center [243, 257] width 193 height 31
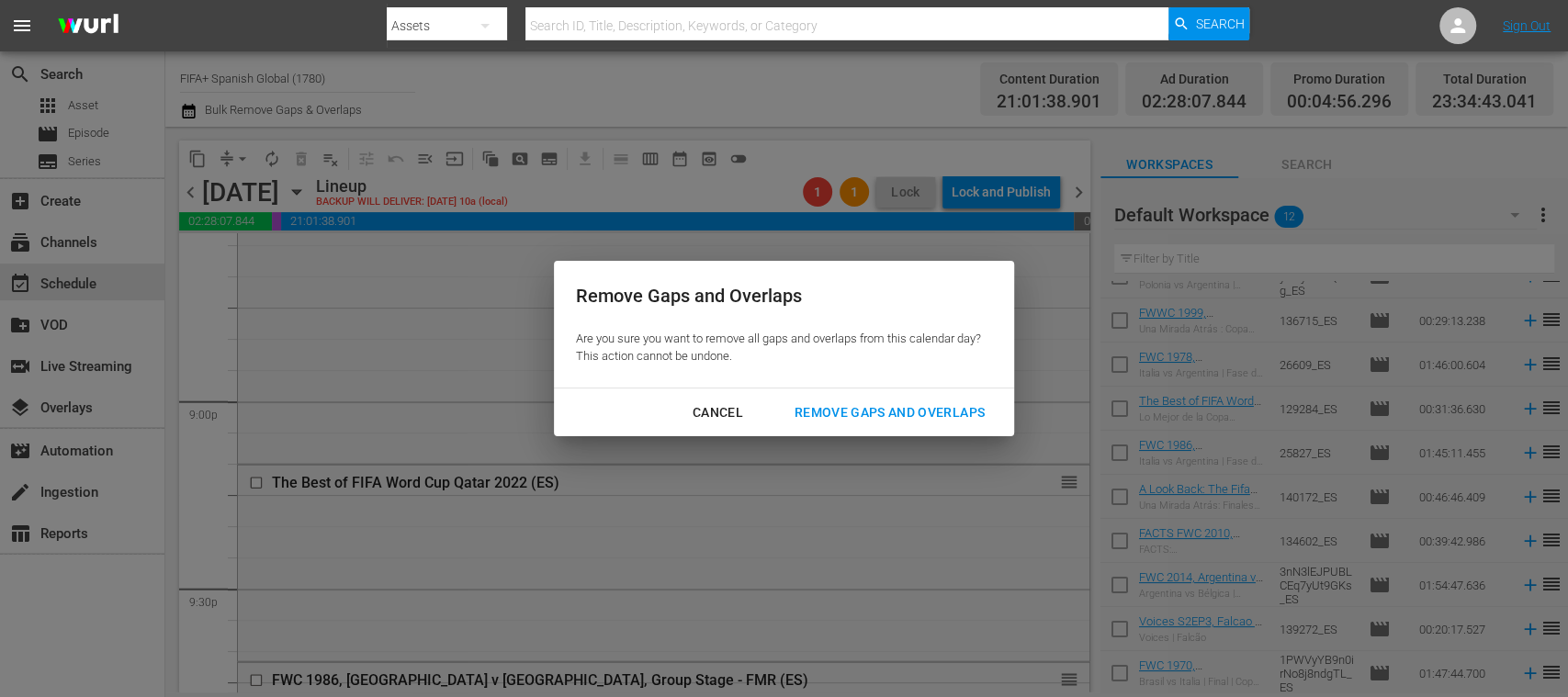
click at [897, 411] on div "Remove Gaps and Overlaps" at bounding box center [889, 413] width 219 height 23
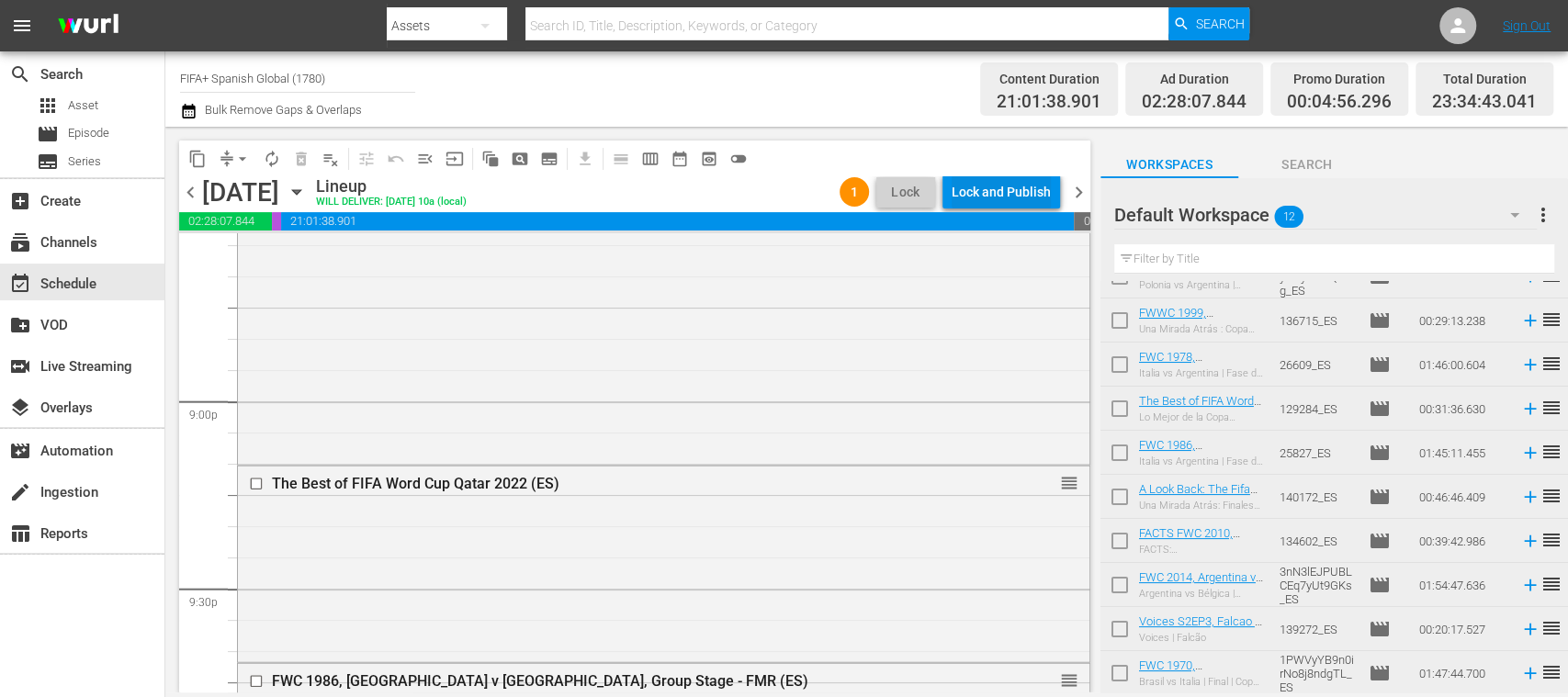
click at [999, 195] on div "Lock and Publish" at bounding box center [1001, 192] width 99 height 33
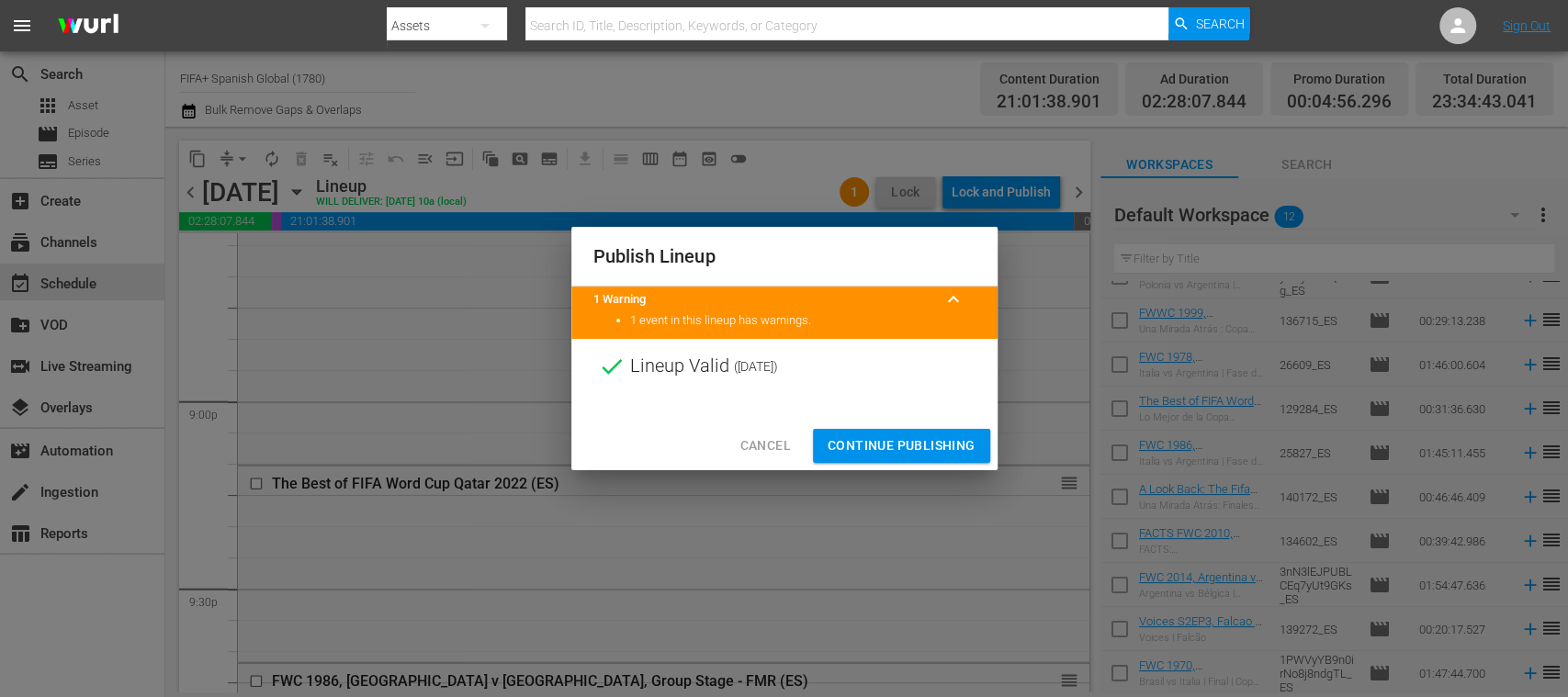
click at [935, 448] on span "Continue Publishing" at bounding box center [902, 446] width 148 height 23
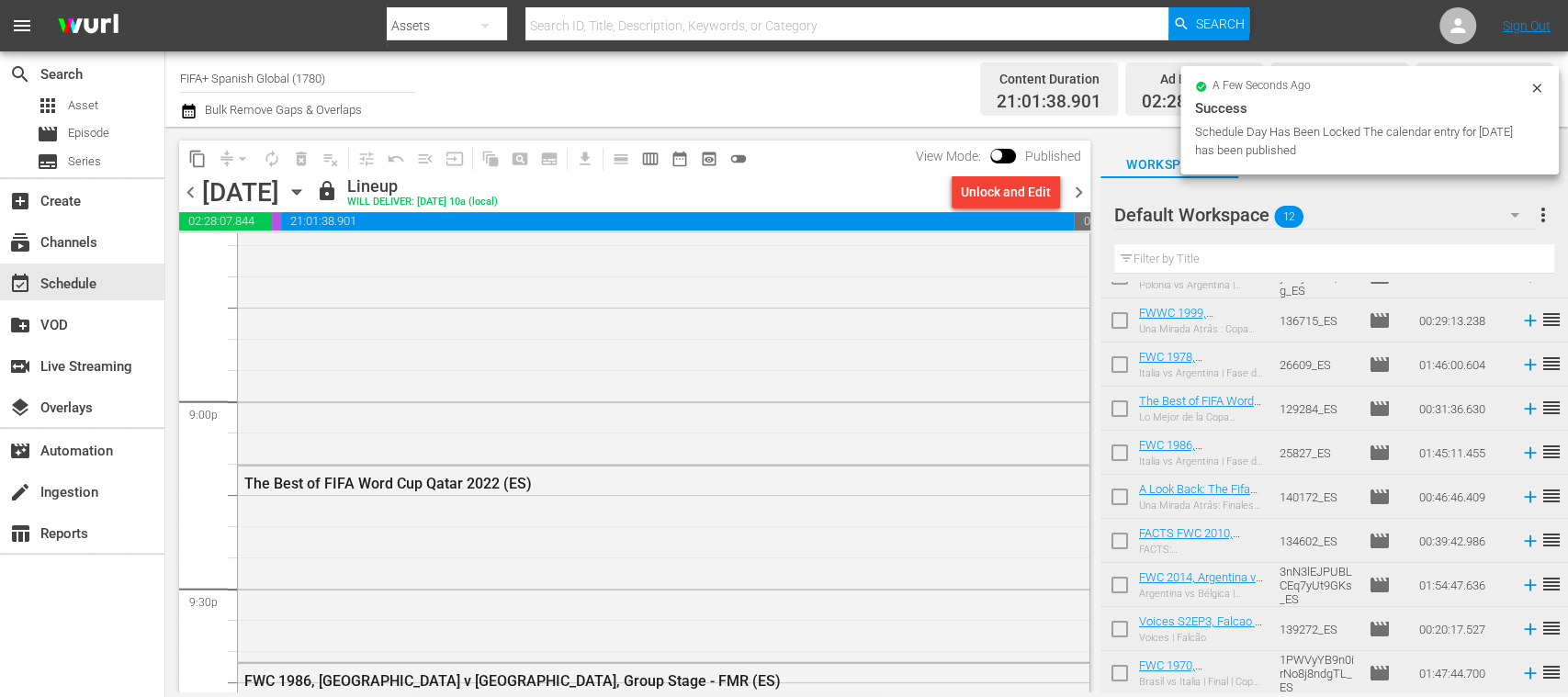
click at [1073, 188] on span "chevron_right" at bounding box center [1079, 192] width 23 height 23
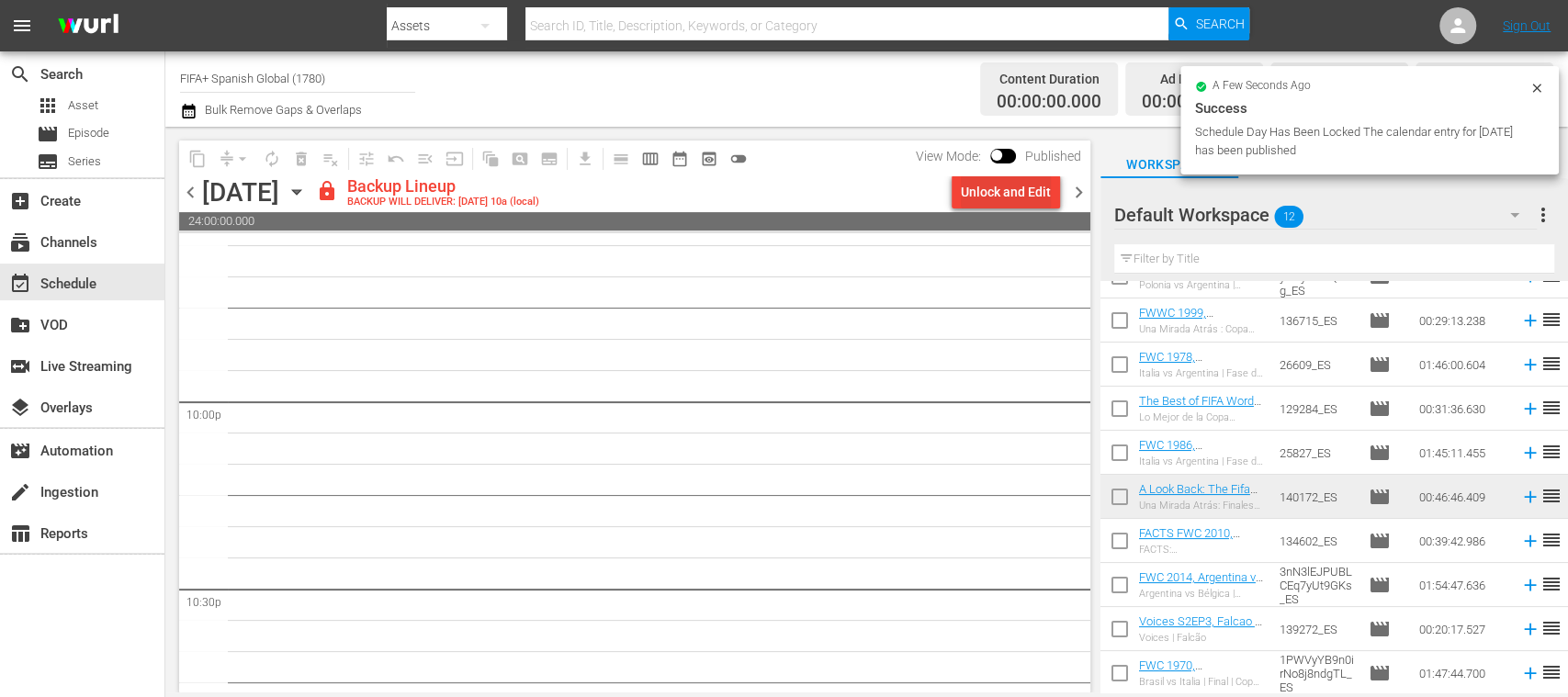
scroll to position [8047, 0]
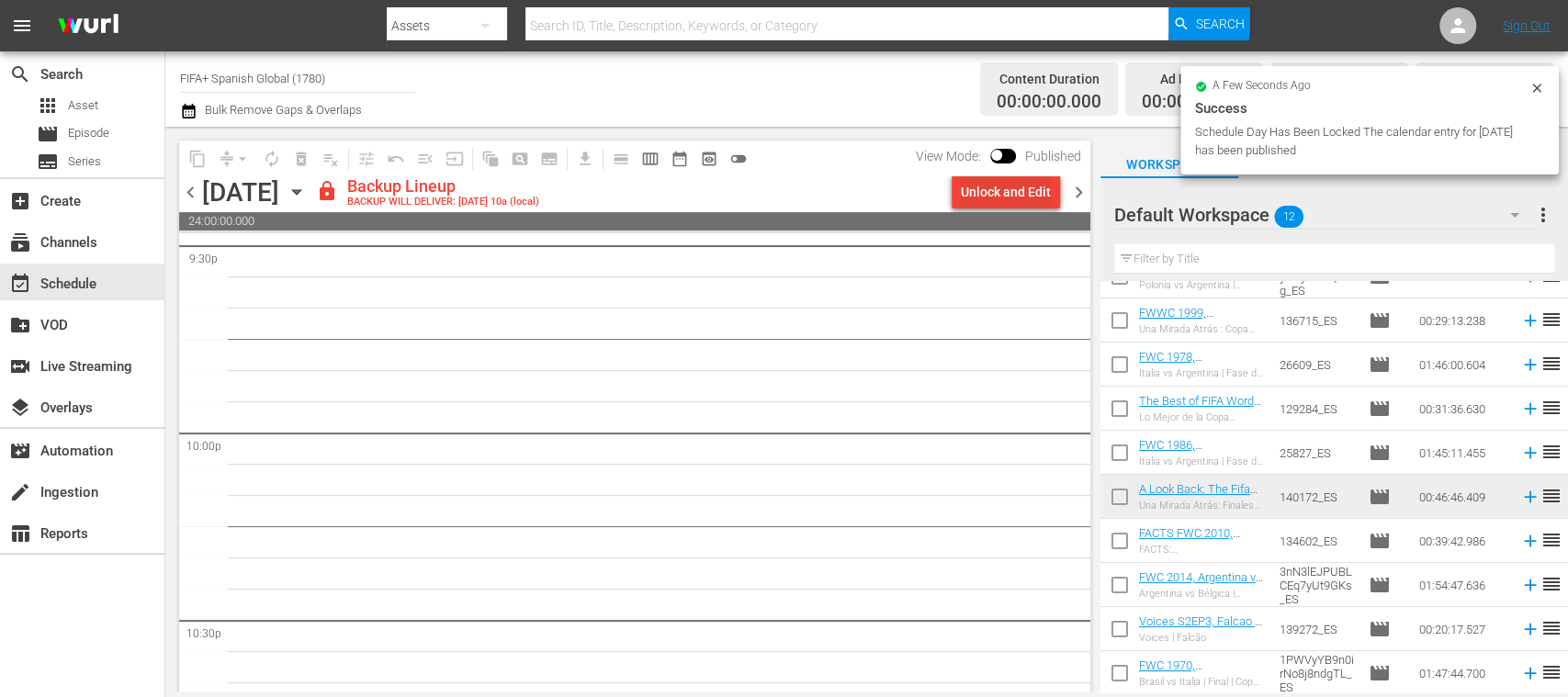
click at [1008, 200] on div "Unlock and Edit" at bounding box center [1007, 192] width 90 height 33
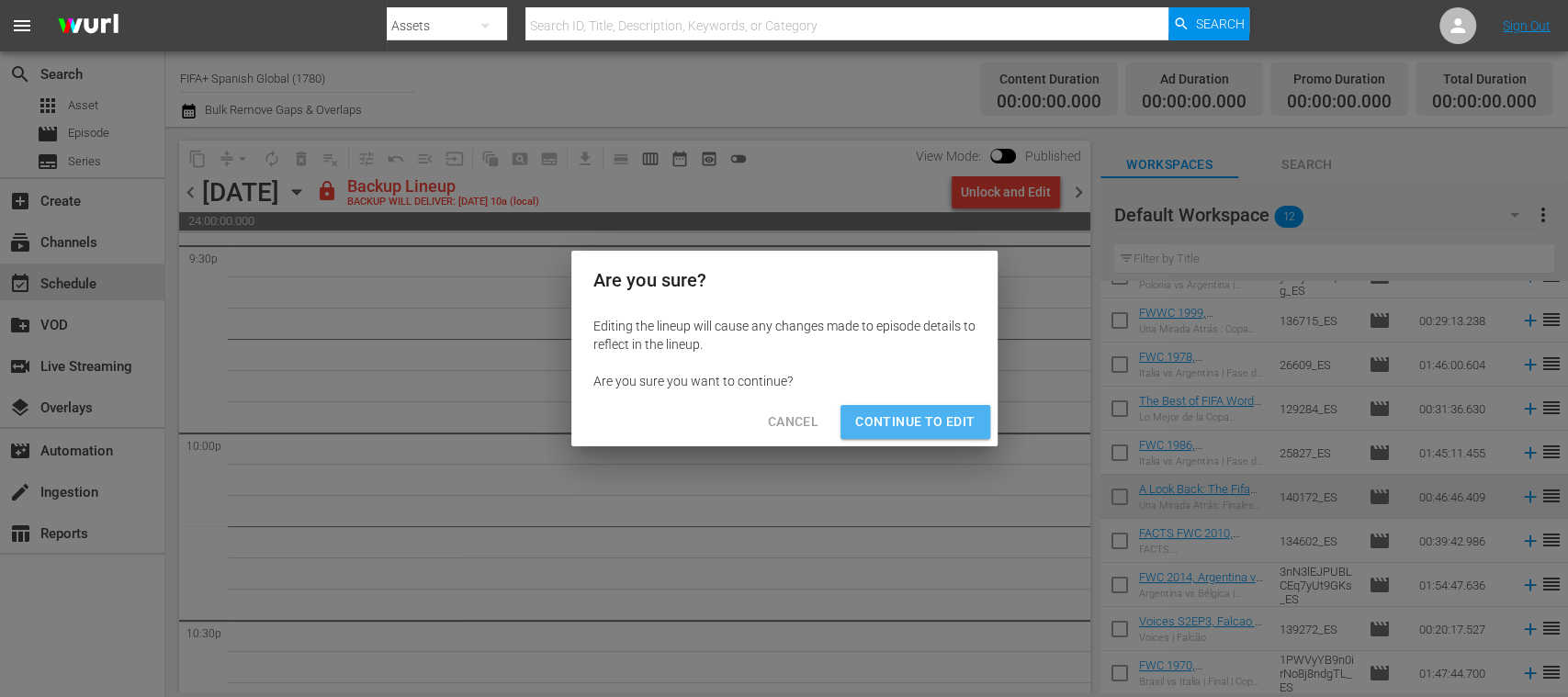
drag, startPoint x: 934, startPoint y: 413, endPoint x: 861, endPoint y: 402, distance: 73.8
click at [933, 413] on span "Continue to Edit" at bounding box center [915, 422] width 119 height 23
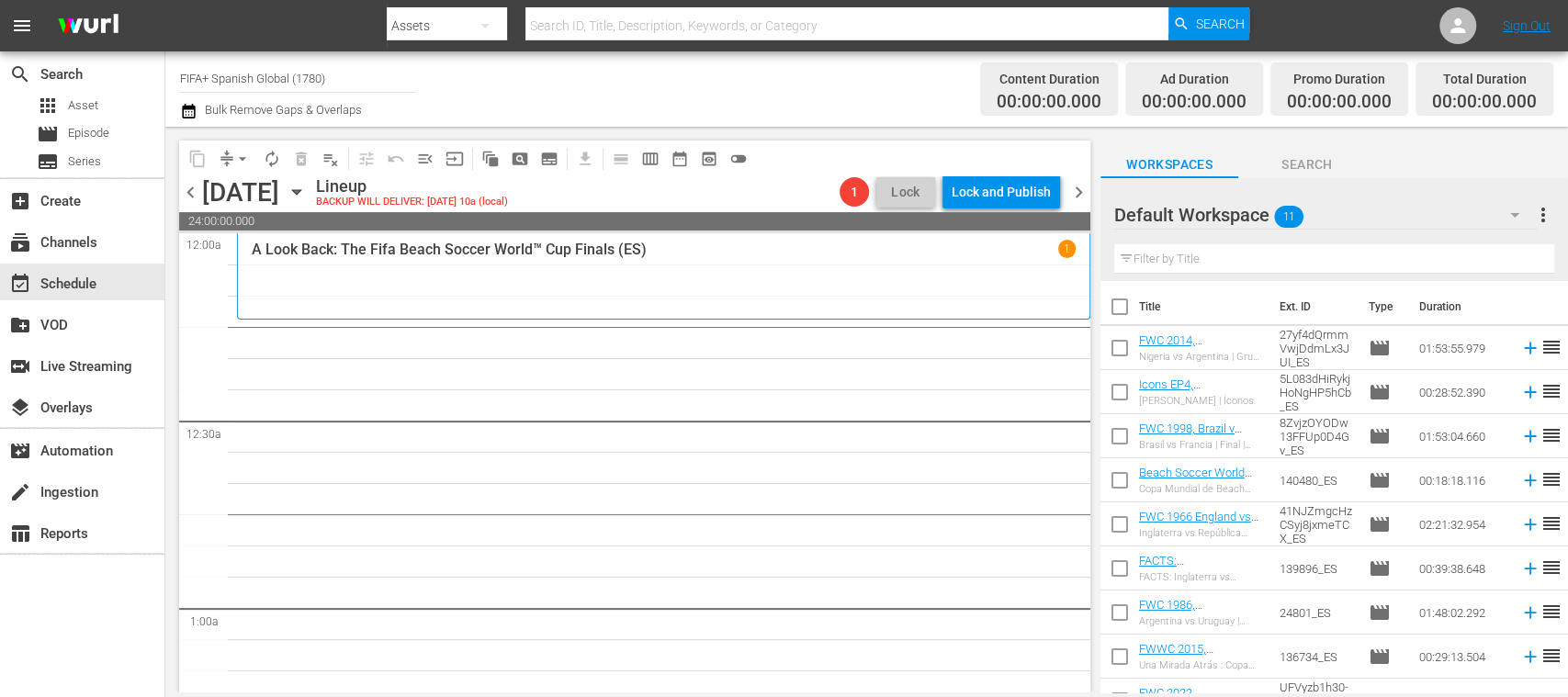
click at [1119, 307] on input "checkbox" at bounding box center [1120, 311] width 38 height 38
checkbox input "true"
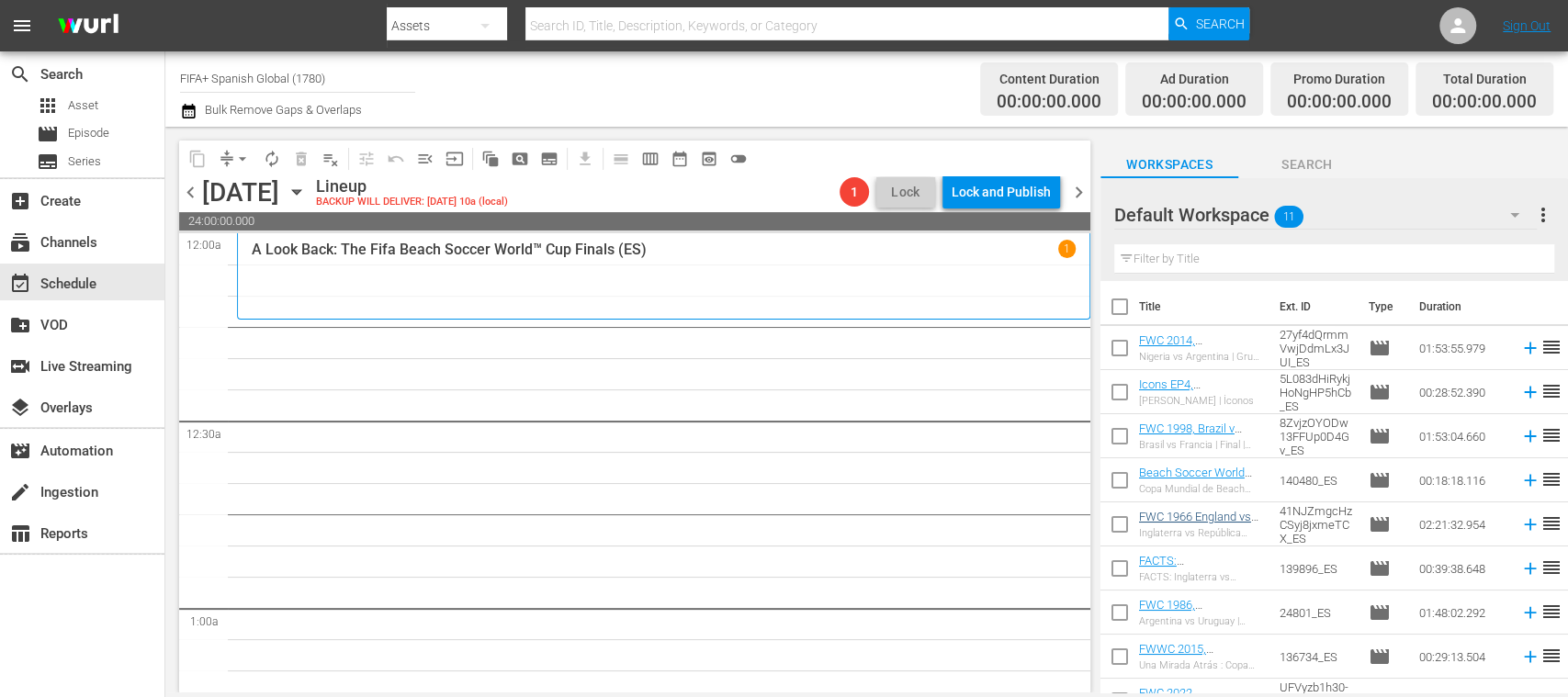
checkbox input "true"
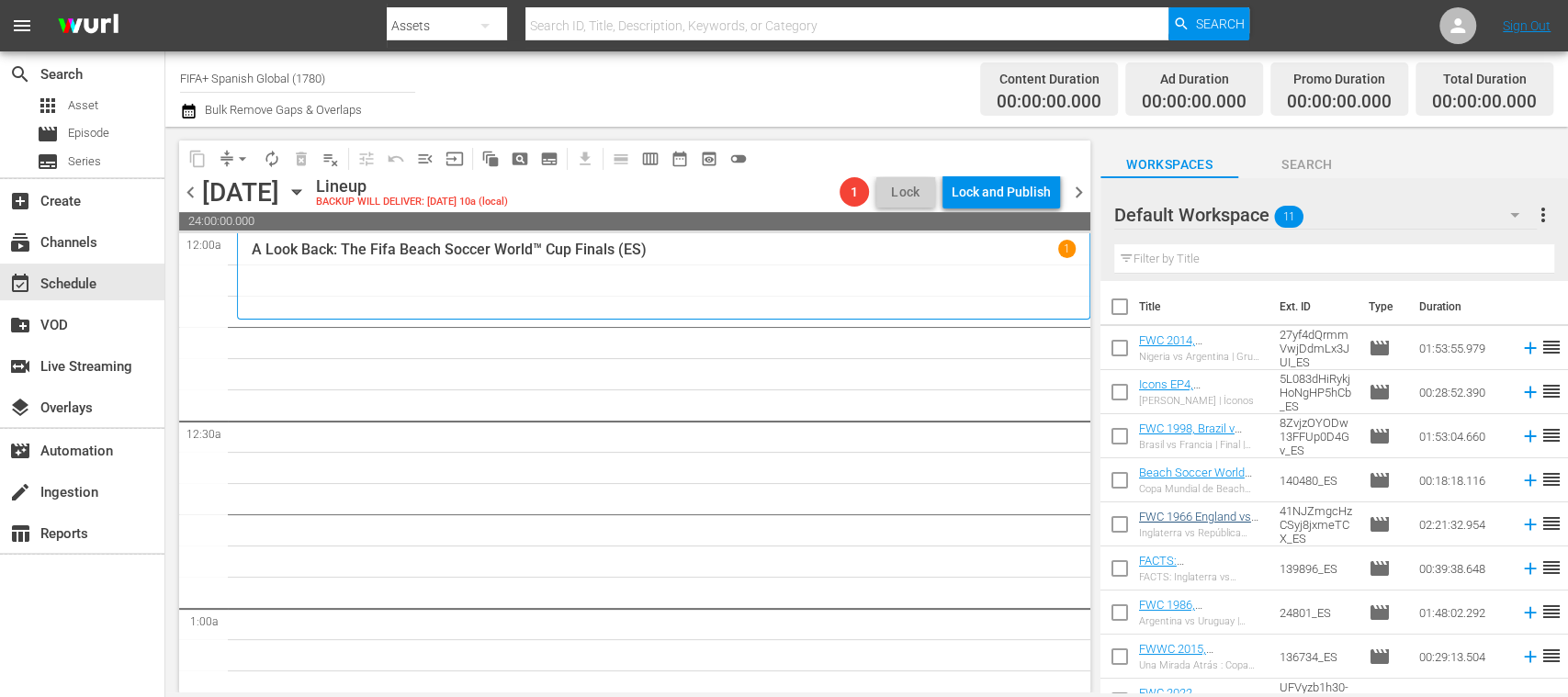
checkbox input "true"
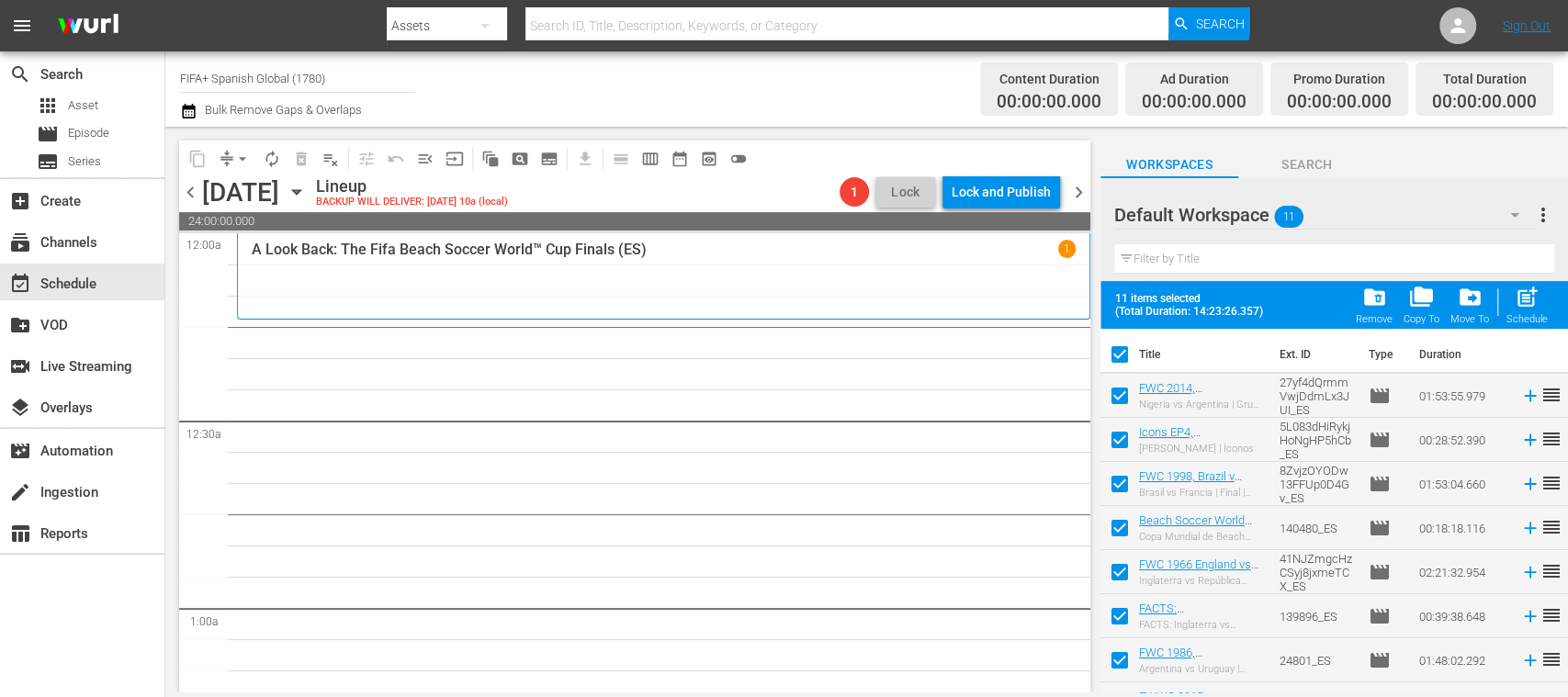
scroll to position [163, 0]
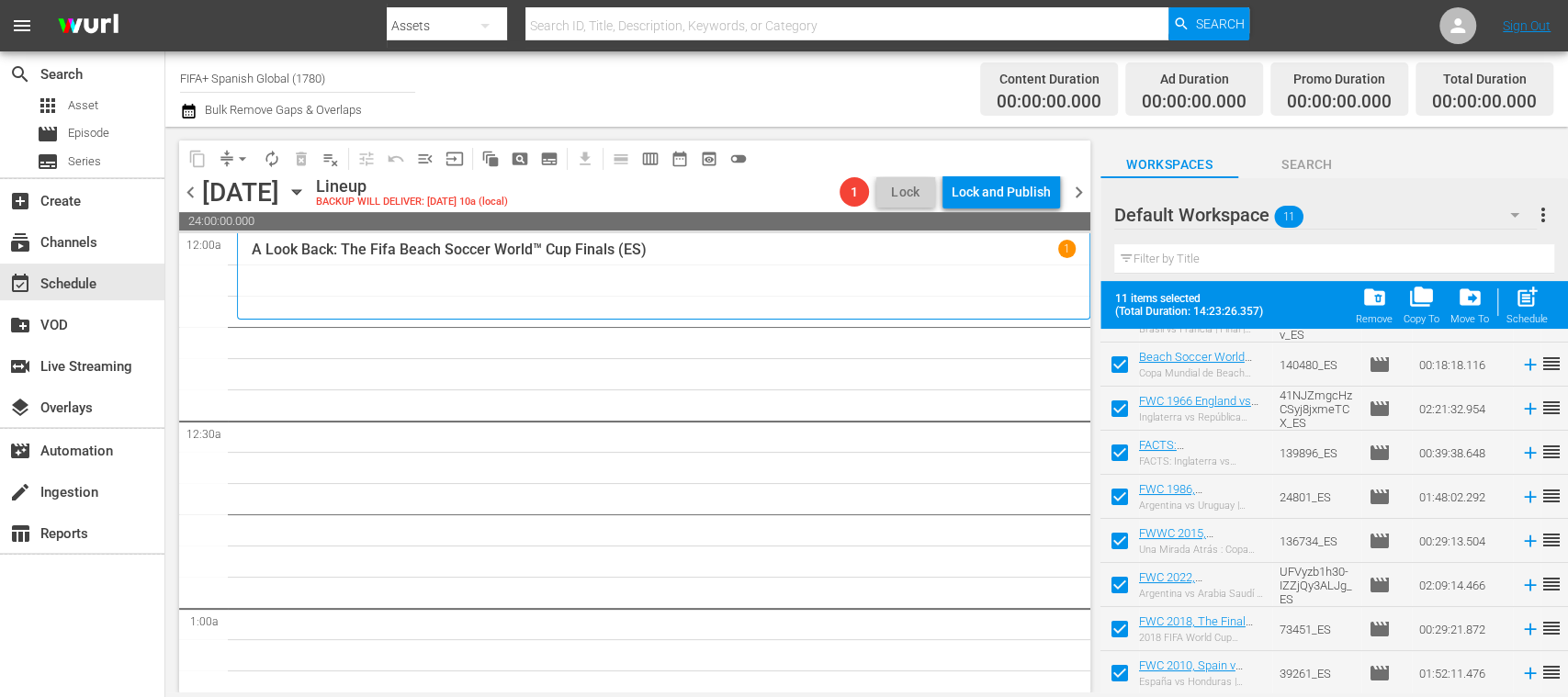
click at [1111, 670] on input "checkbox" at bounding box center [1120, 677] width 38 height 38
checkbox input "false"
click at [1120, 627] on input "checkbox" at bounding box center [1120, 633] width 38 height 38
checkbox input "false"
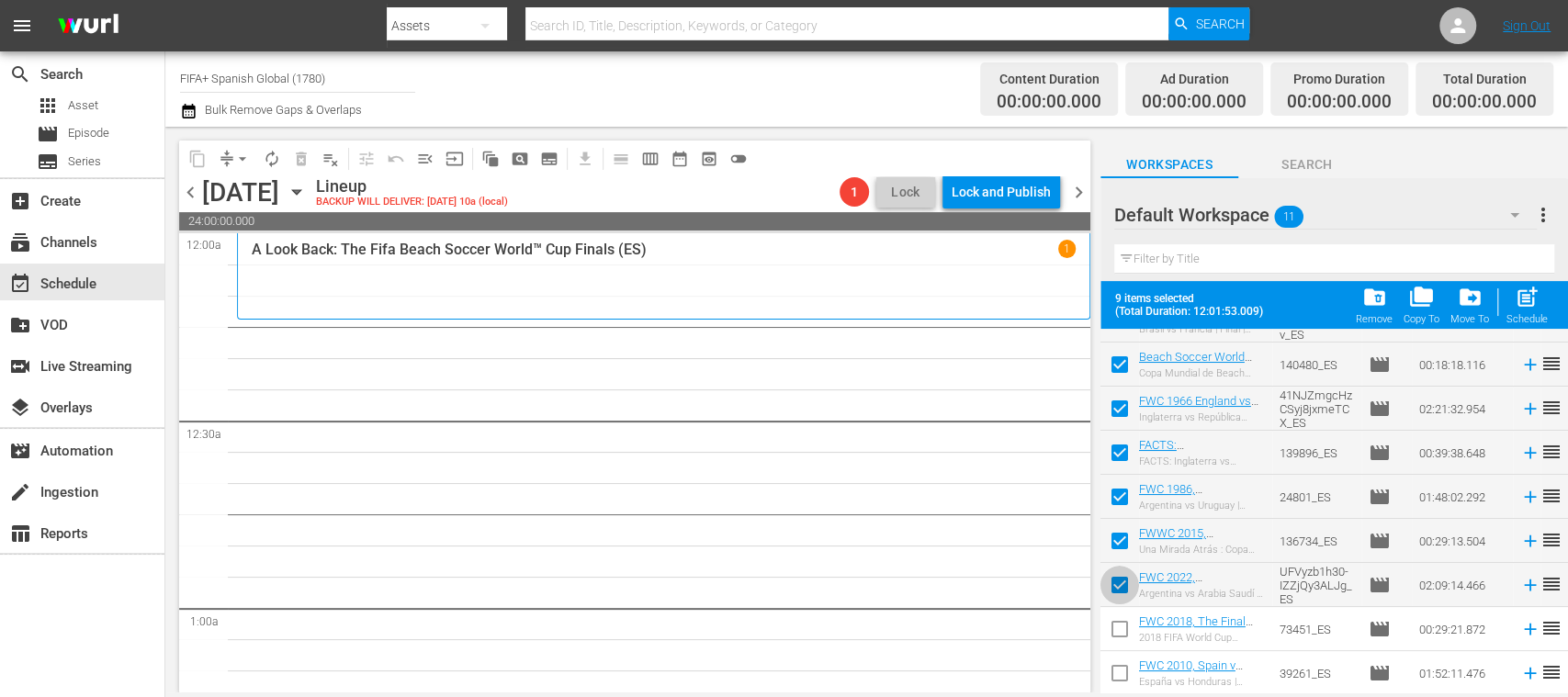
click at [1111, 579] on input "checkbox" at bounding box center [1120, 588] width 38 height 38
click at [1117, 587] on input "checkbox" at bounding box center [1120, 588] width 38 height 38
click at [1117, 586] on input "checkbox" at bounding box center [1120, 588] width 38 height 38
checkbox input "false"
click at [1114, 677] on input "checkbox" at bounding box center [1120, 677] width 38 height 38
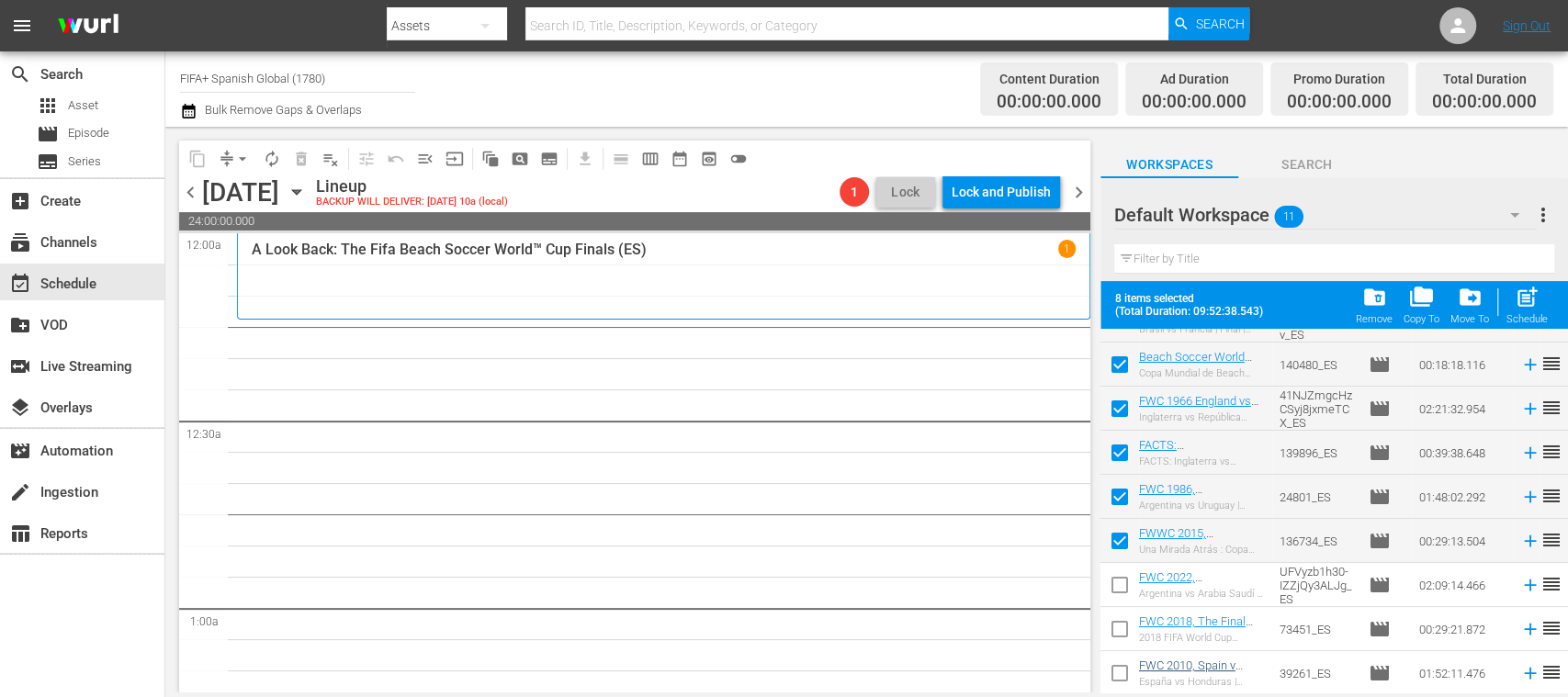
checkbox input "true"
click at [1524, 314] on div "Schedule" at bounding box center [1527, 319] width 41 height 12
checkbox input "false"
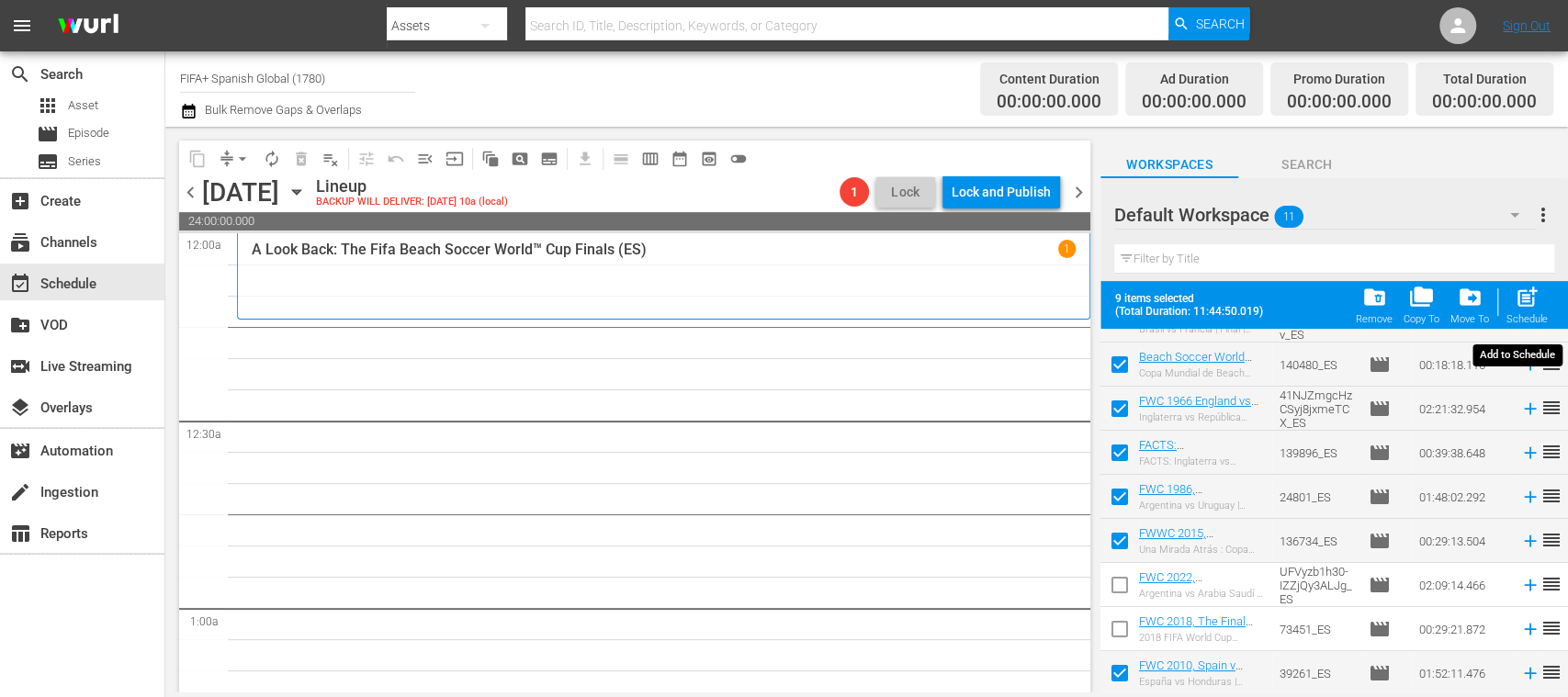
checkbox input "false"
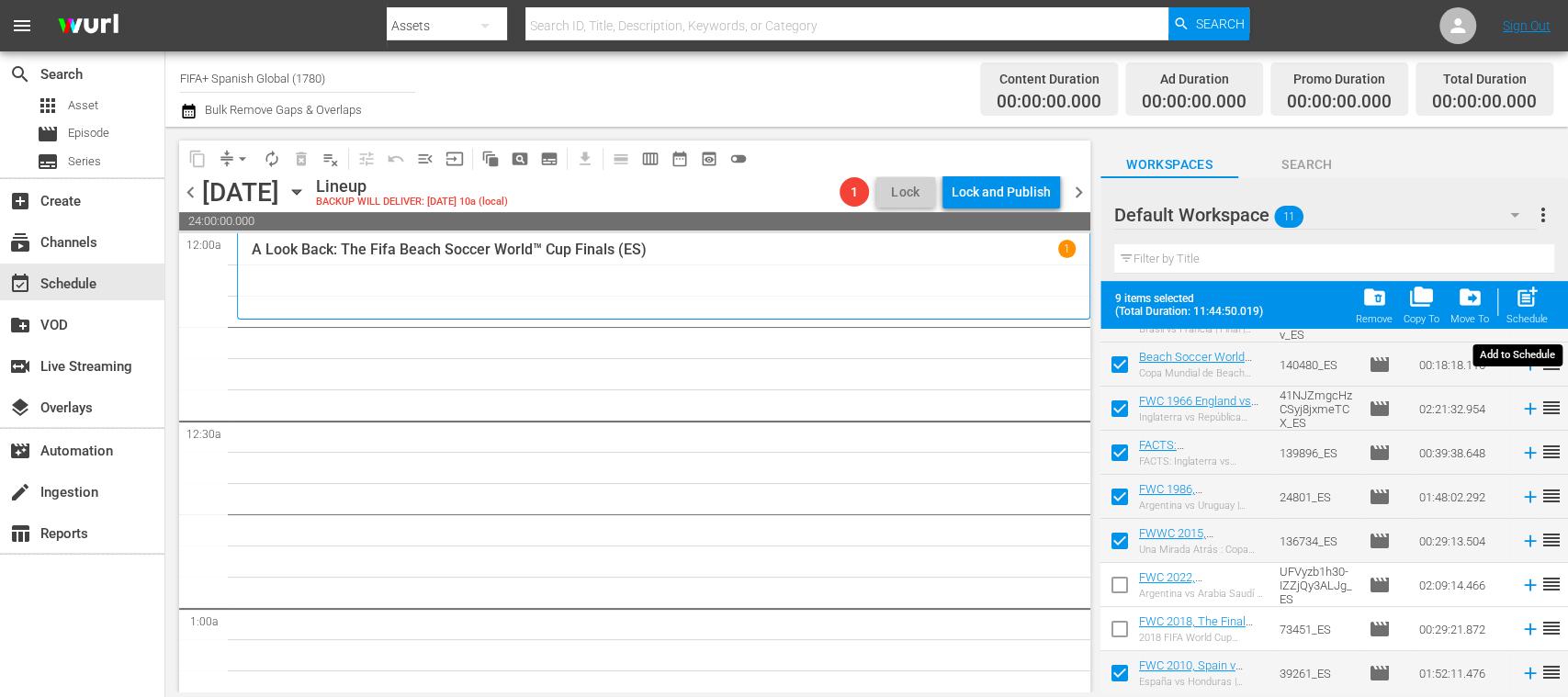
checkbox input "false"
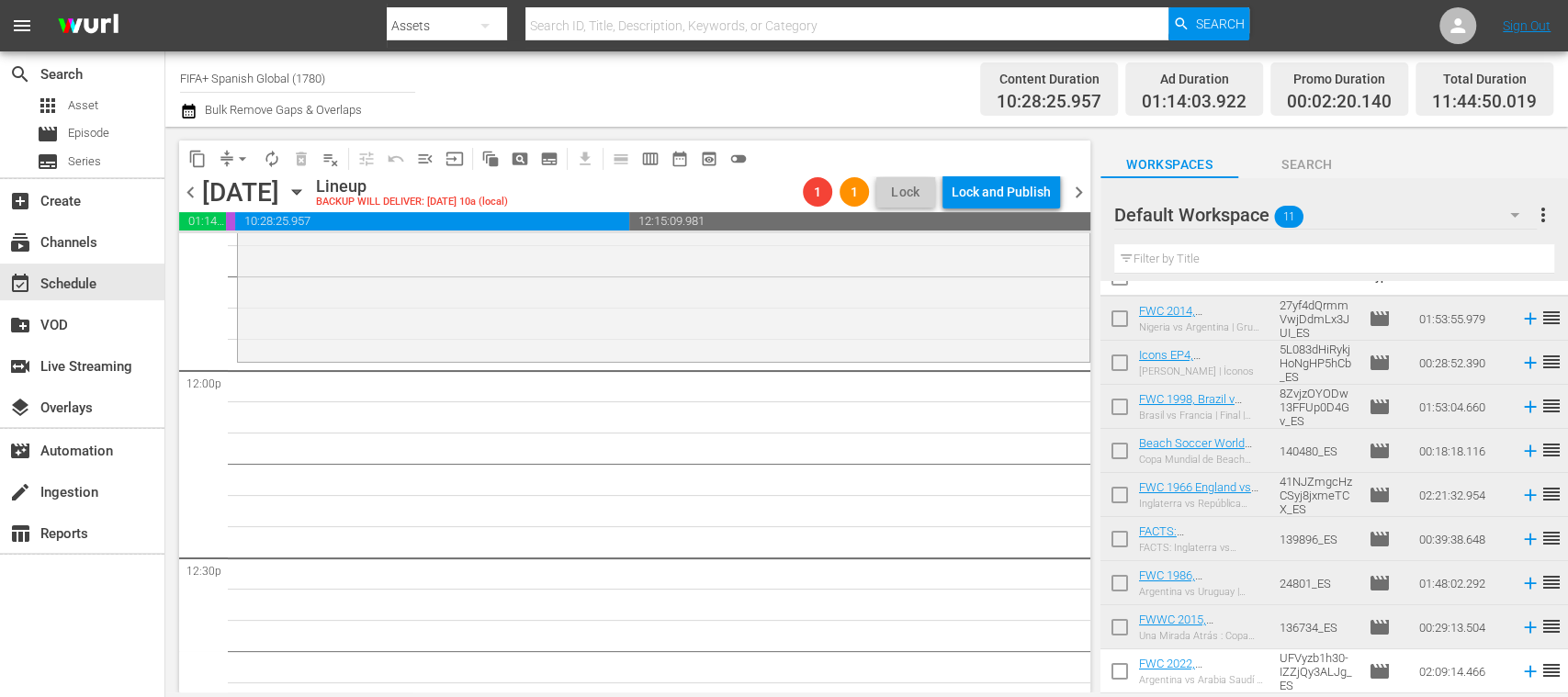
scroll to position [0, 0]
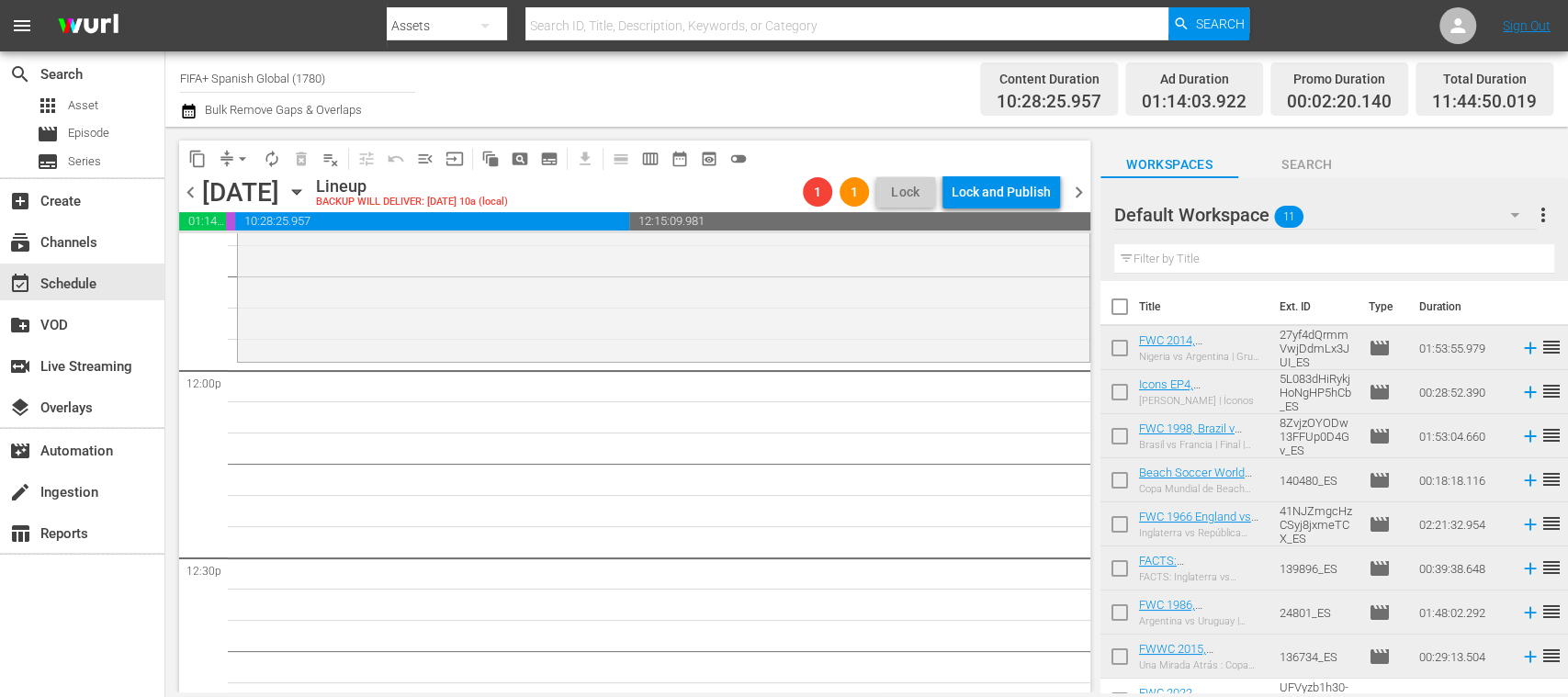
click at [1128, 354] on input "checkbox" at bounding box center [1120, 352] width 38 height 38
checkbox input "true"
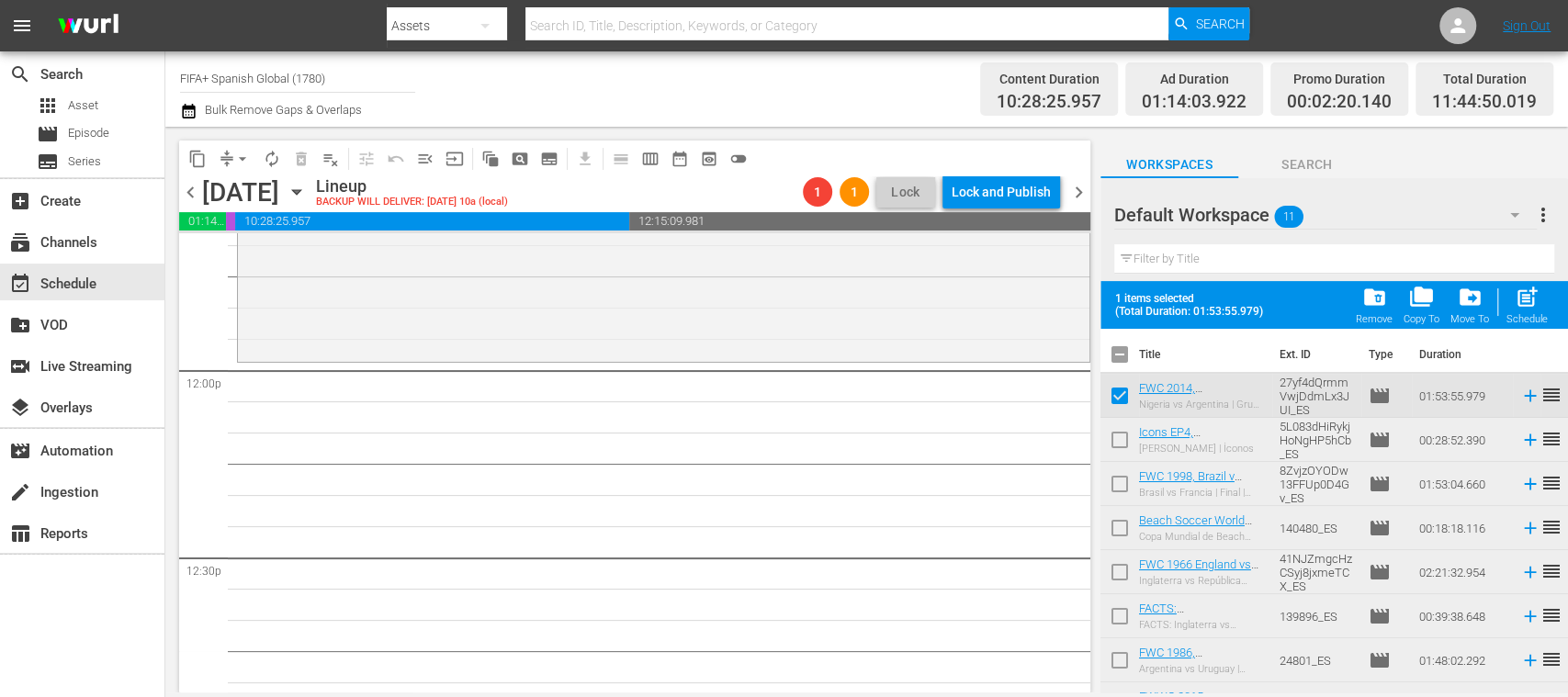
click at [1124, 440] on input "checkbox" at bounding box center [1120, 443] width 38 height 38
checkbox input "true"
click at [1123, 480] on input "checkbox" at bounding box center [1120, 487] width 38 height 38
checkbox input "true"
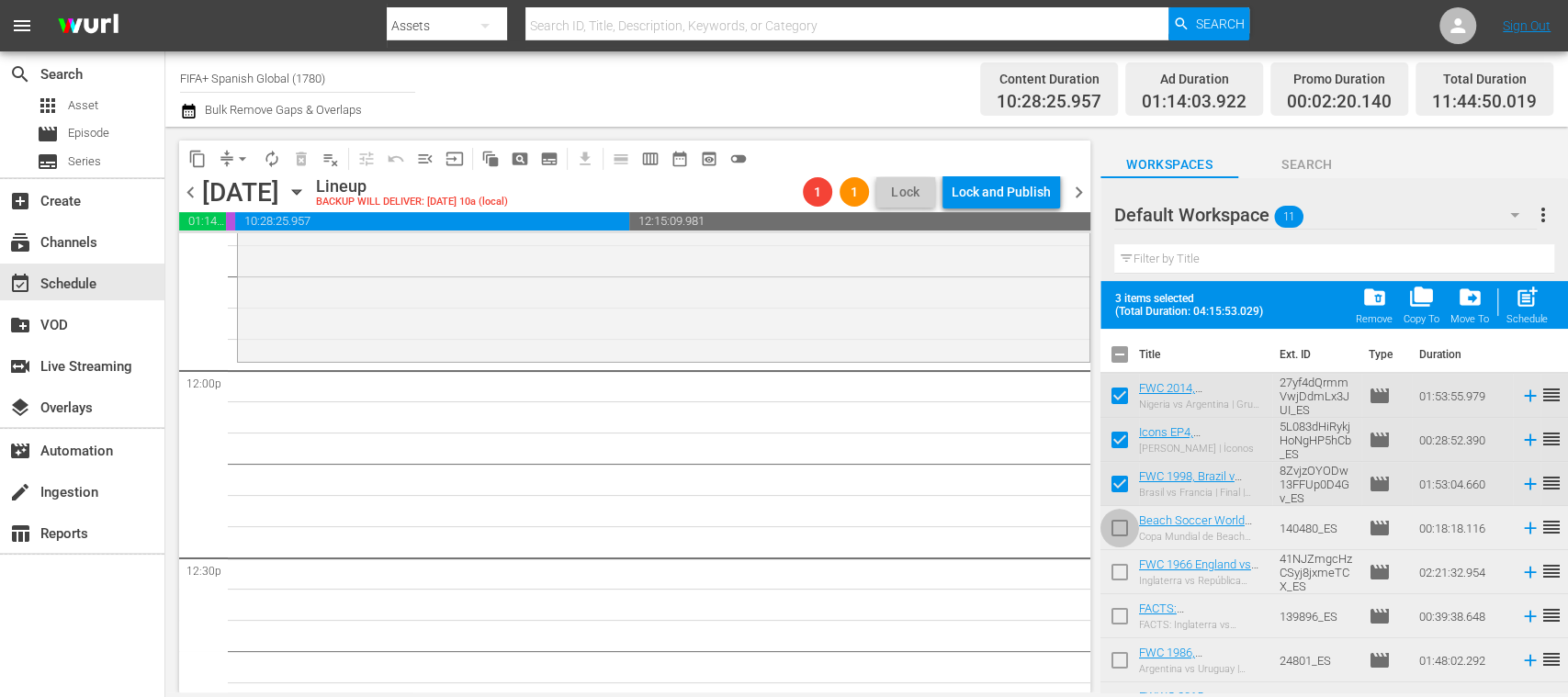
click at [1123, 521] on input "checkbox" at bounding box center [1120, 532] width 38 height 38
checkbox input "true"
click at [1122, 569] on input "checkbox" at bounding box center [1120, 576] width 38 height 38
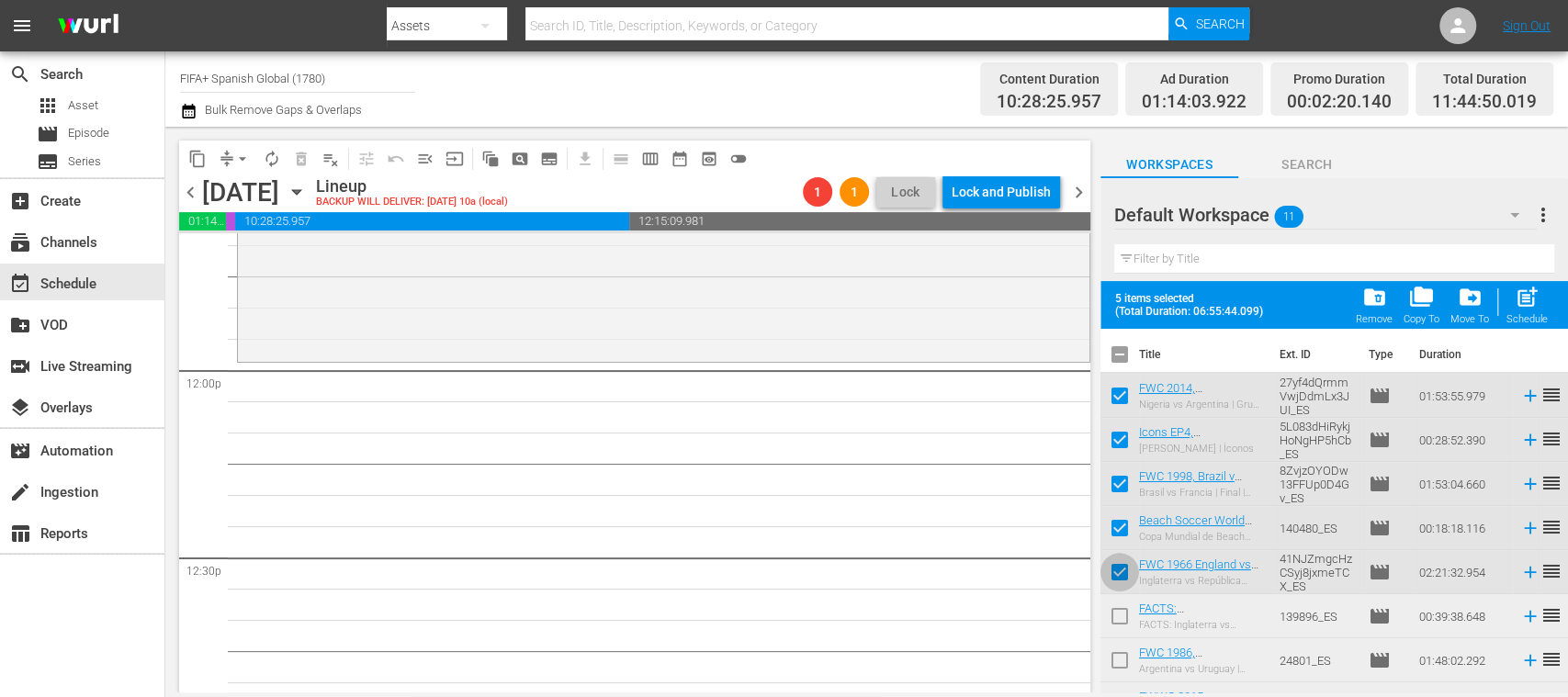
click at [1122, 569] on input "checkbox" at bounding box center [1120, 576] width 38 height 38
checkbox input "false"
click at [1120, 615] on input "checkbox" at bounding box center [1120, 620] width 38 height 38
checkbox input "true"
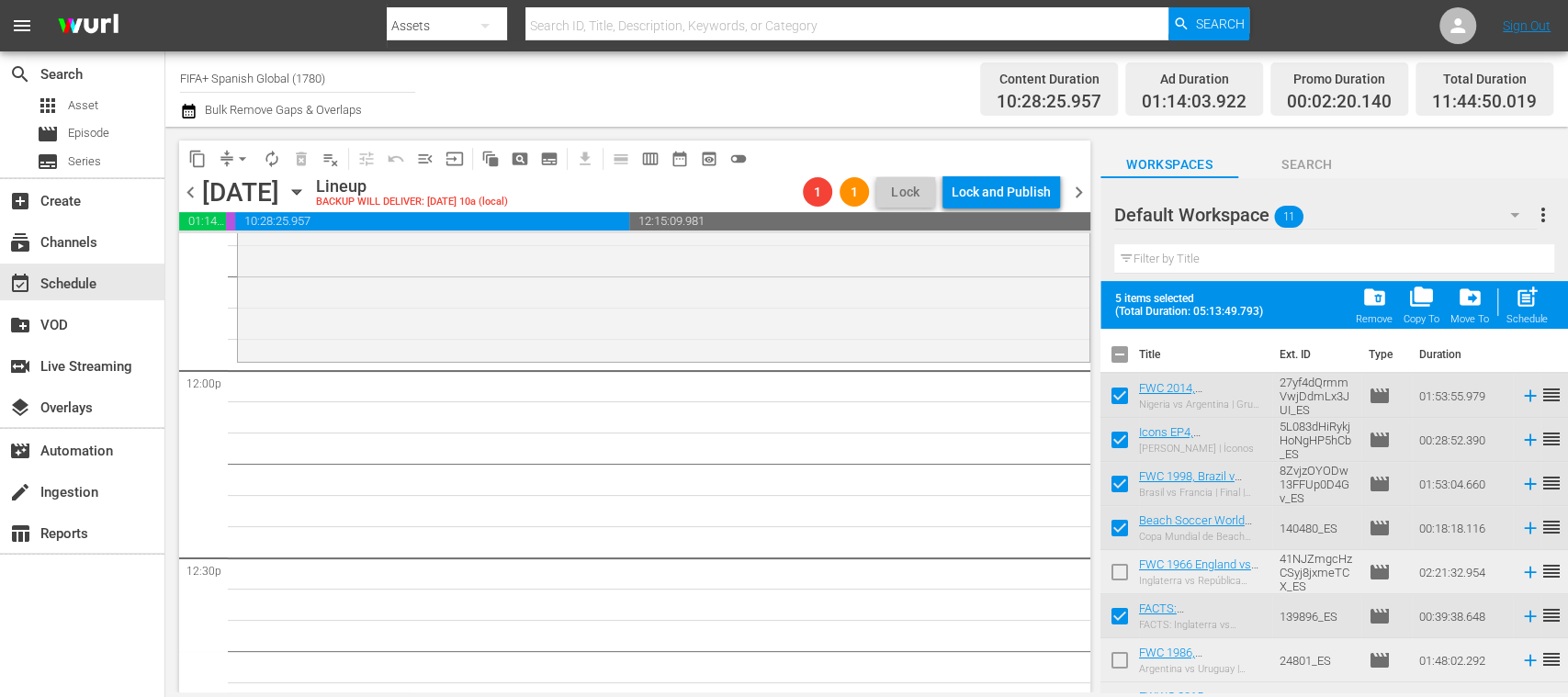
scroll to position [163, 0]
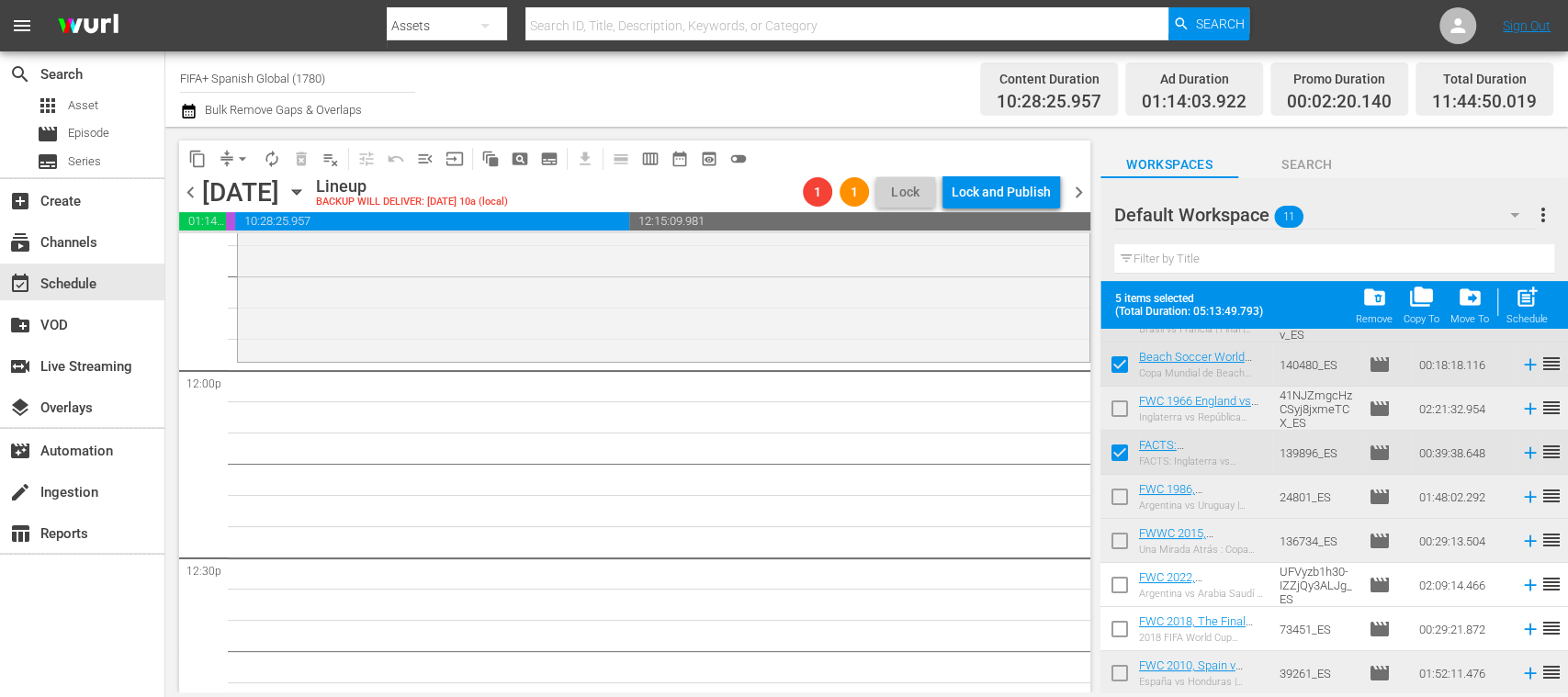
click at [1118, 580] on input "checkbox" at bounding box center [1120, 588] width 38 height 38
checkbox input "true"
click at [1116, 628] on input "checkbox" at bounding box center [1120, 633] width 38 height 38
checkbox input "true"
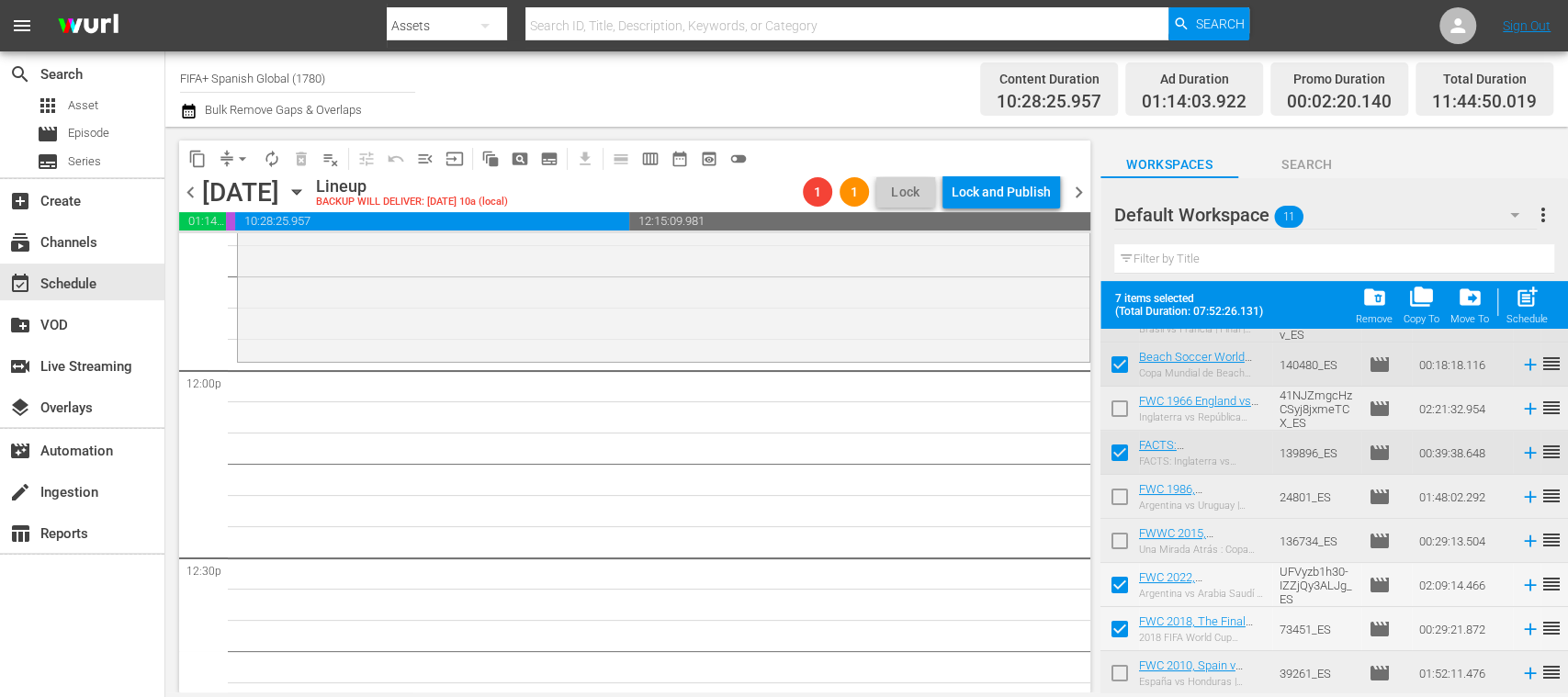
drag, startPoint x: 1122, startPoint y: 667, endPoint x: 1262, endPoint y: 627, distance: 145.6
click at [1122, 667] on input "checkbox" at bounding box center [1120, 677] width 38 height 38
checkbox input "true"
click at [1531, 311] on div "post_add Schedule" at bounding box center [1527, 305] width 41 height 40
checkbox input "false"
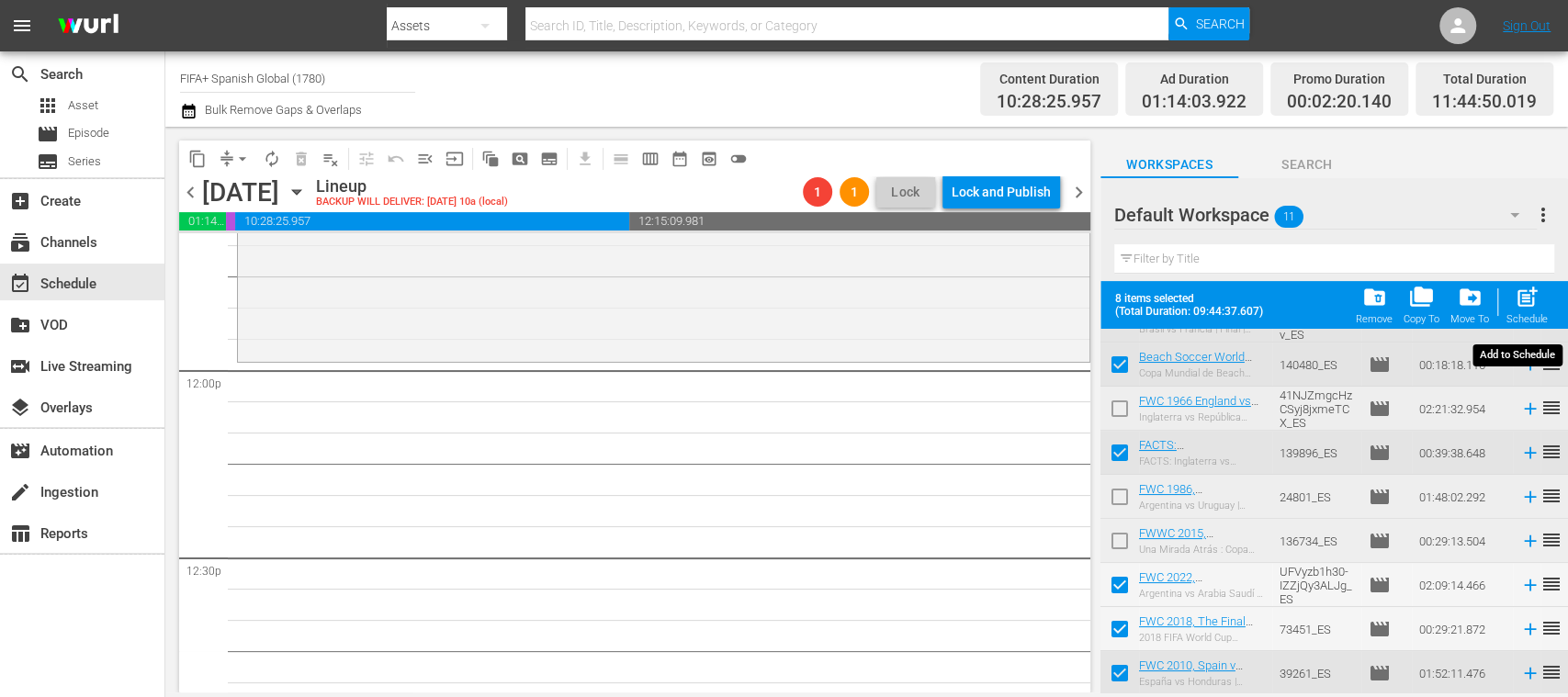
checkbox input "false"
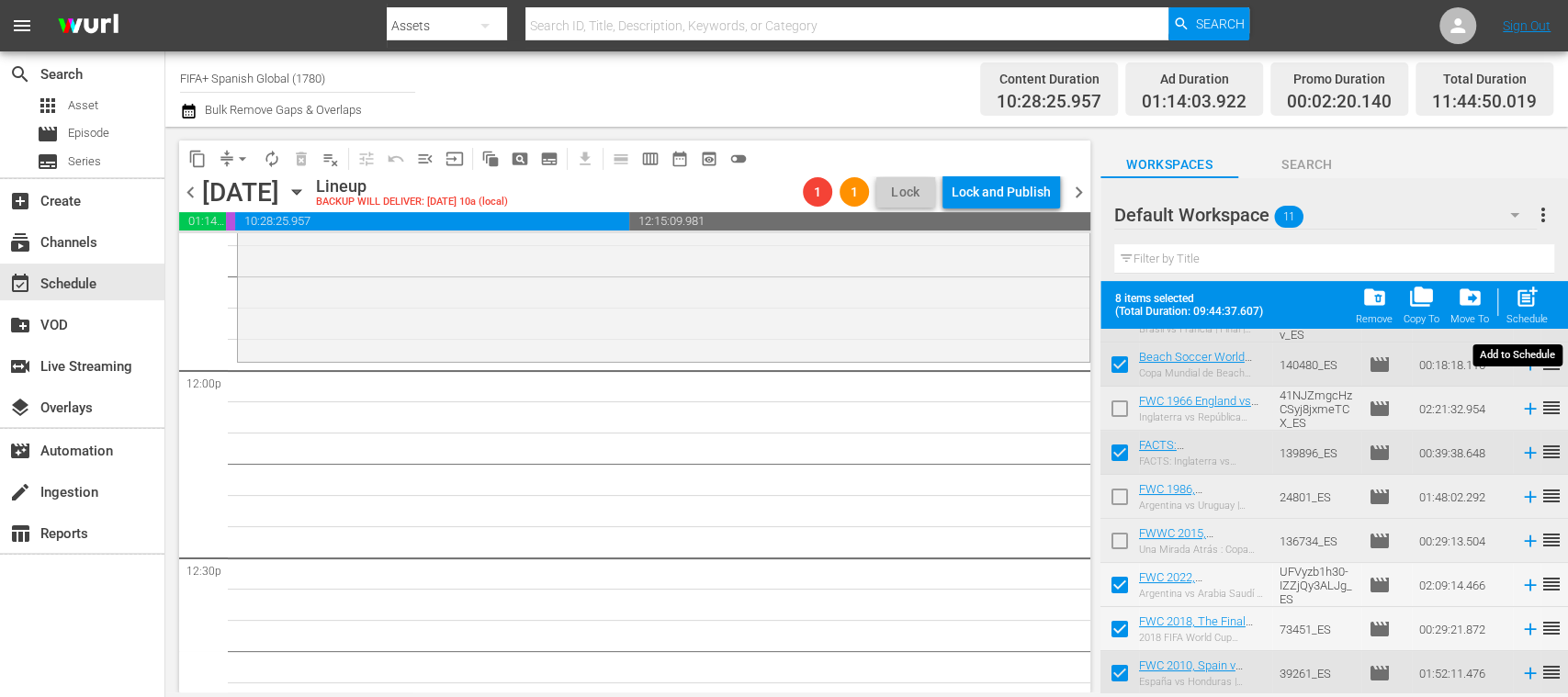
checkbox input "false"
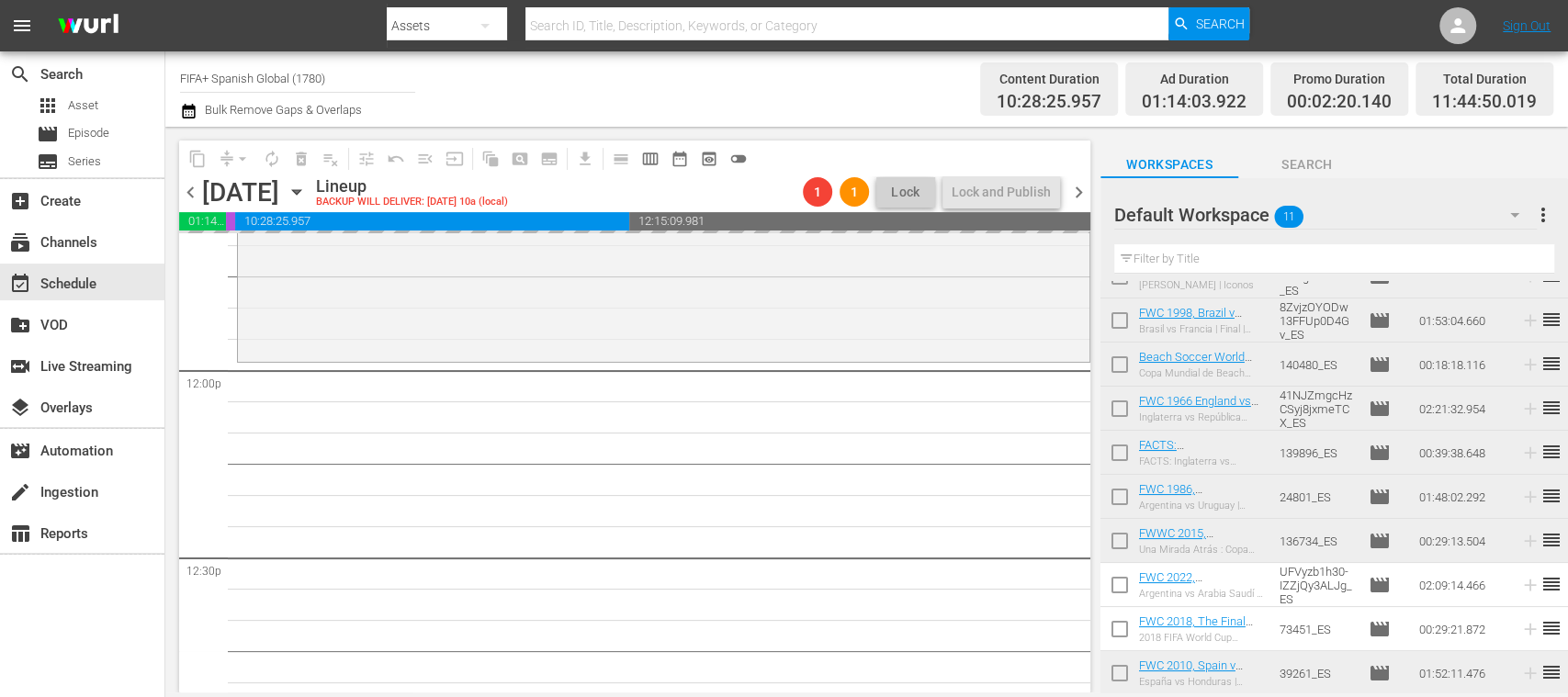
scroll to position [115, 0]
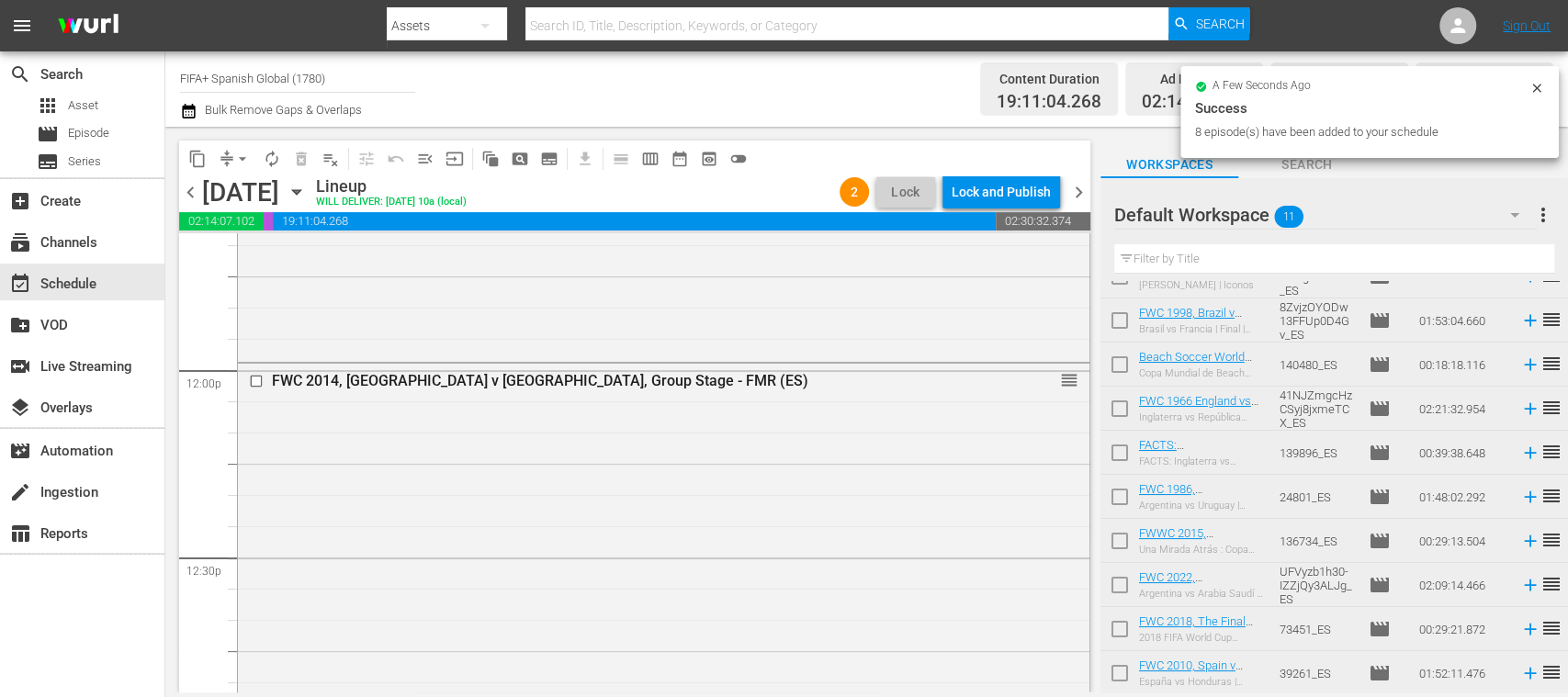
click at [1123, 407] on input "checkbox" at bounding box center [1120, 412] width 38 height 38
checkbox input "true"
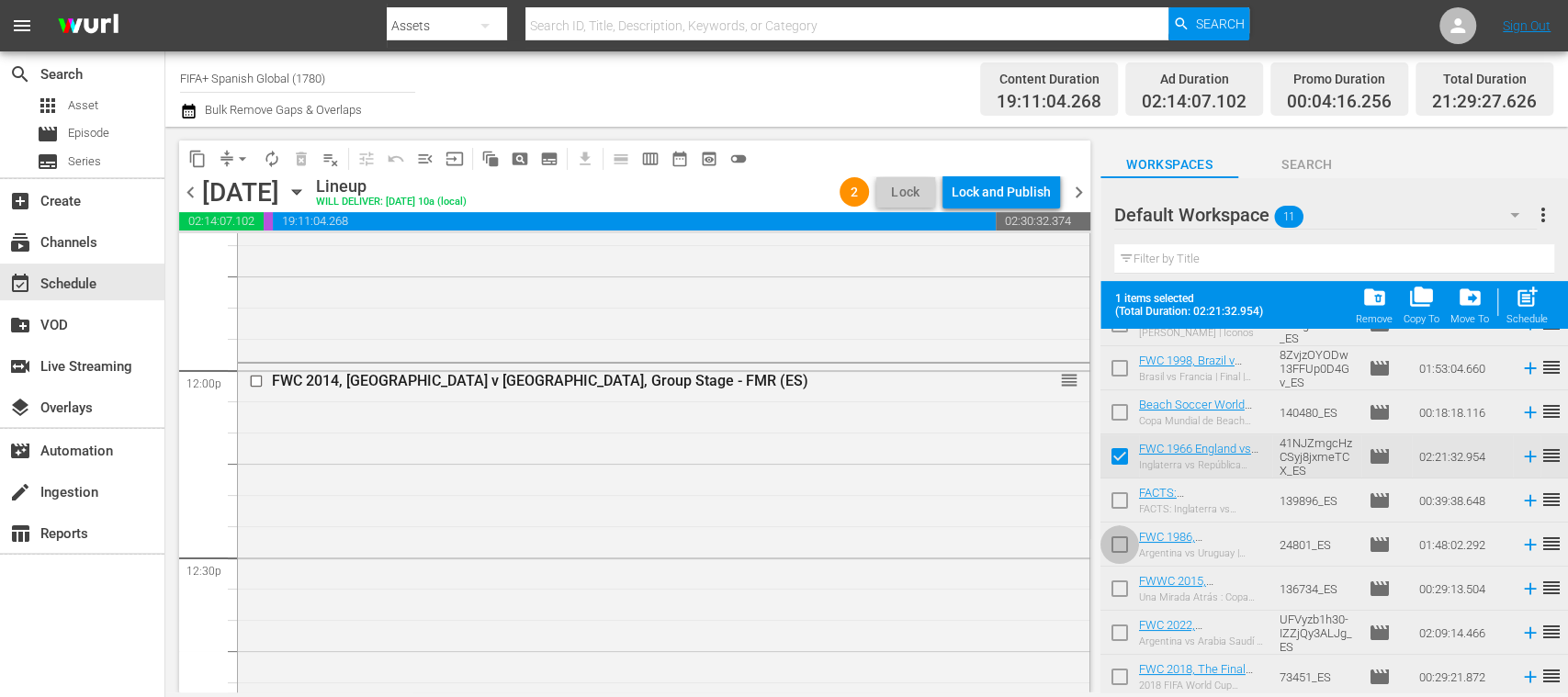
click at [1113, 552] on input "checkbox" at bounding box center [1120, 548] width 38 height 38
click at [1116, 544] on input "checkbox" at bounding box center [1120, 548] width 38 height 38
checkbox input "false"
click at [1115, 586] on input "checkbox" at bounding box center [1120, 592] width 38 height 38
checkbox input "true"
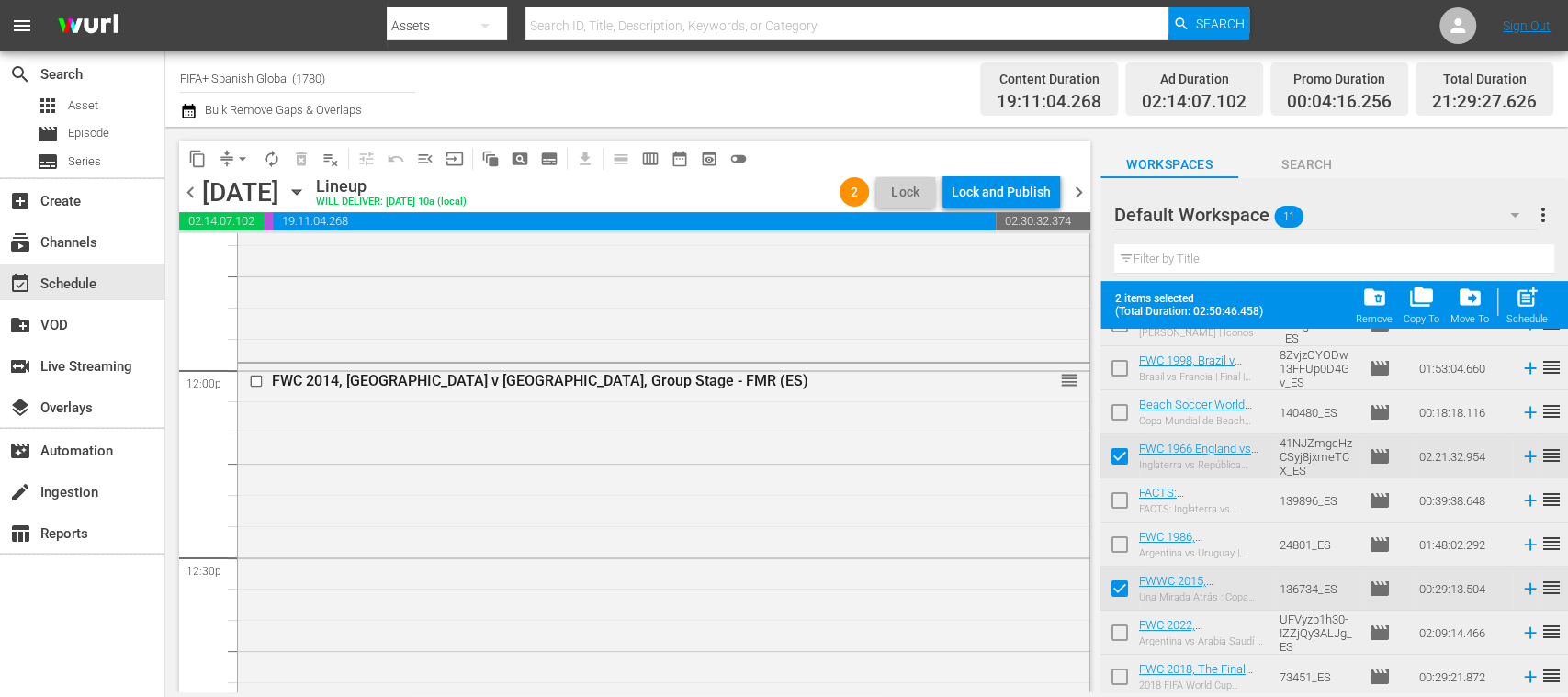
click at [1116, 460] on input "checkbox" at bounding box center [1120, 461] width 38 height 38
checkbox input "false"
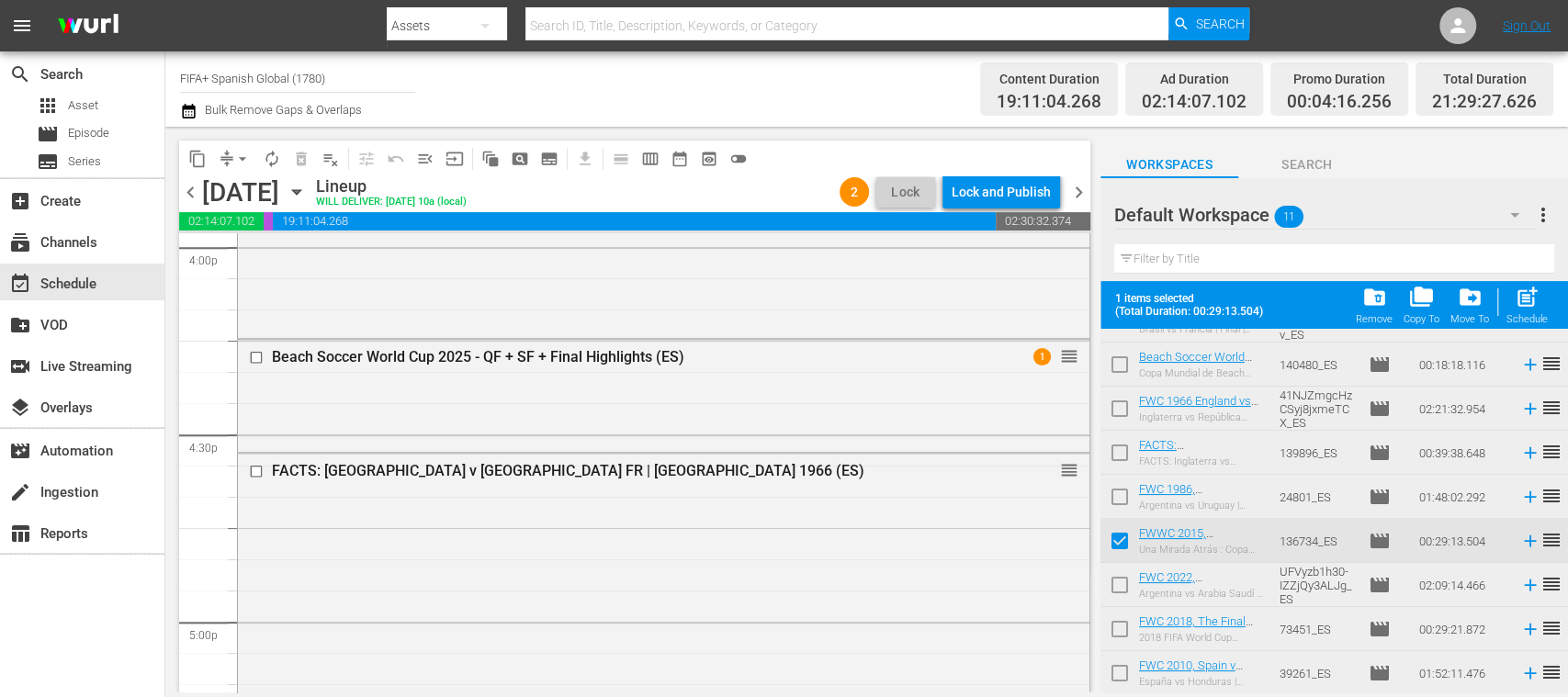
scroll to position [6310, 0]
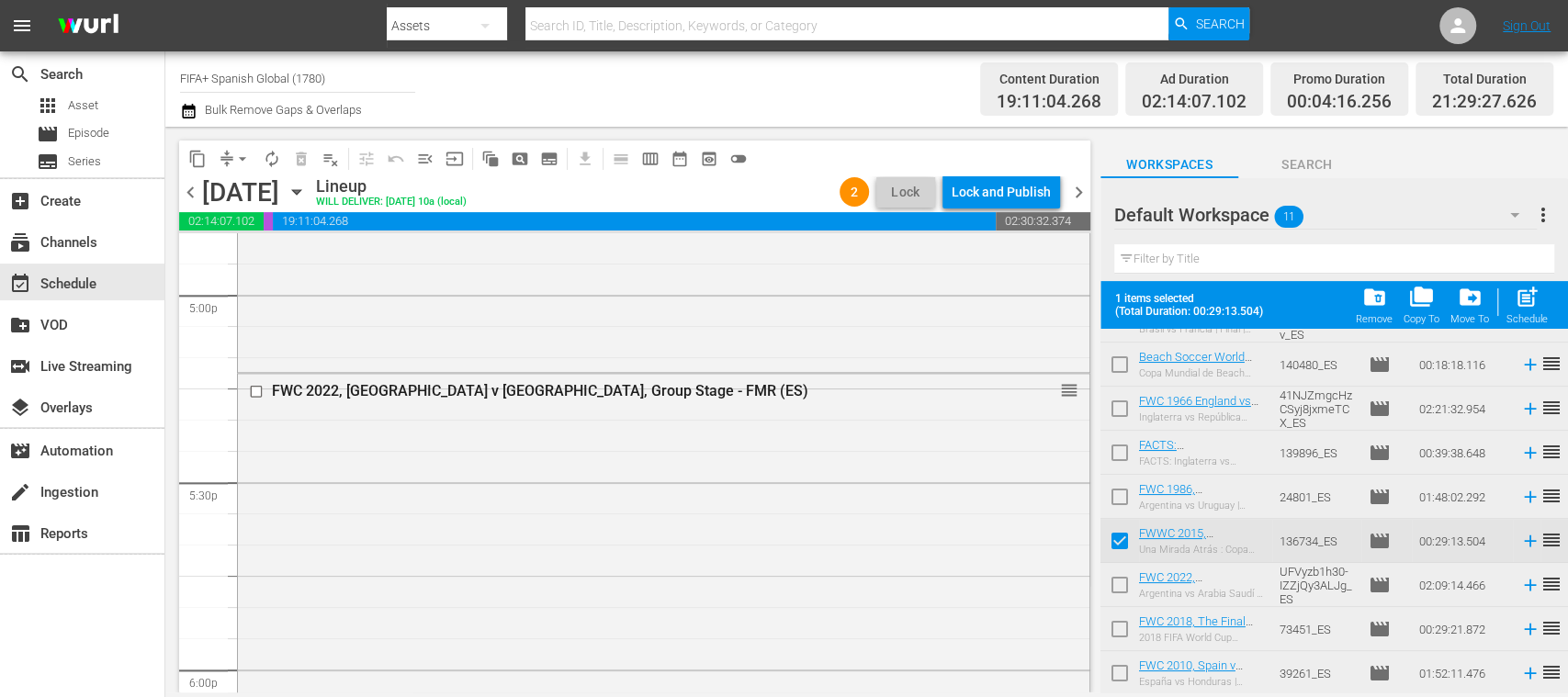
click at [1121, 494] on input "checkbox" at bounding box center [1120, 501] width 38 height 38
click at [1538, 311] on div "post_add Schedule" at bounding box center [1527, 305] width 41 height 40
checkbox input "false"
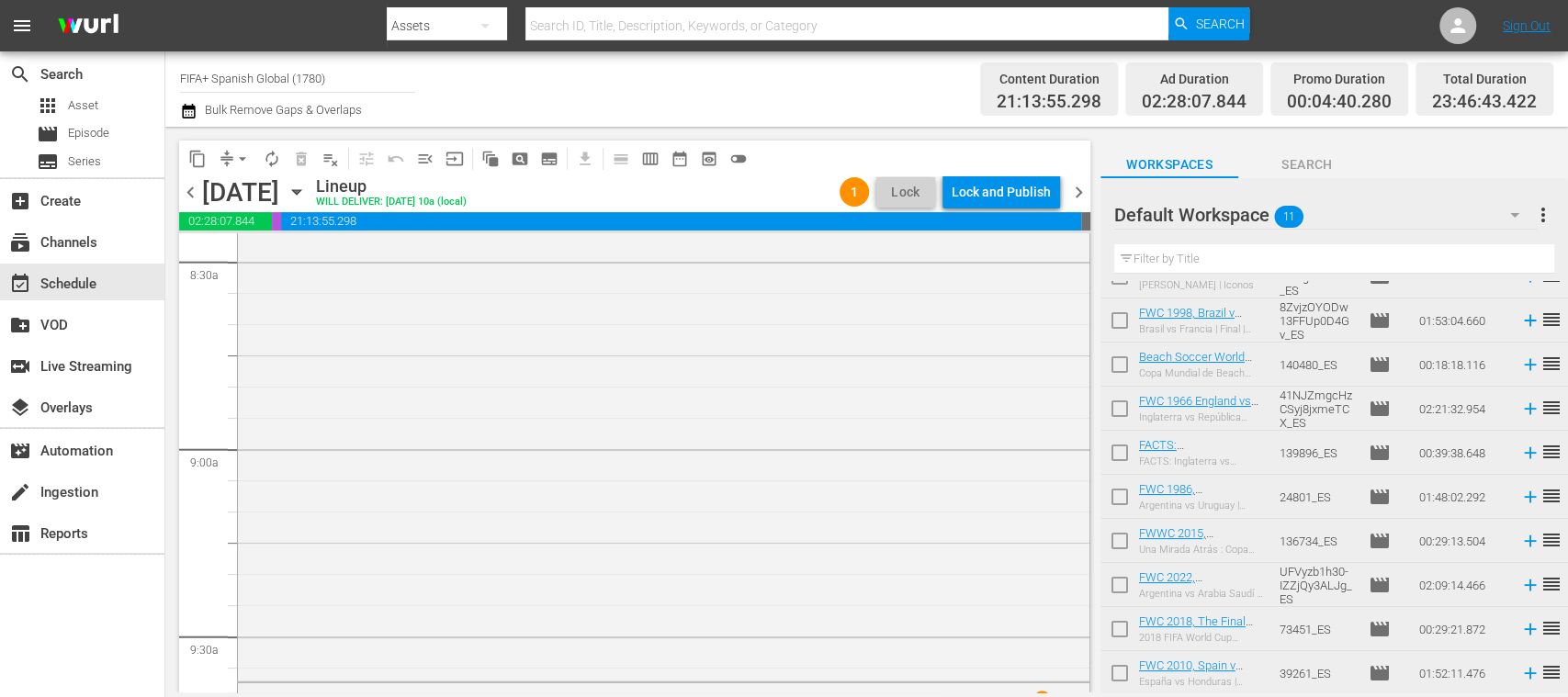
scroll to position [0, 0]
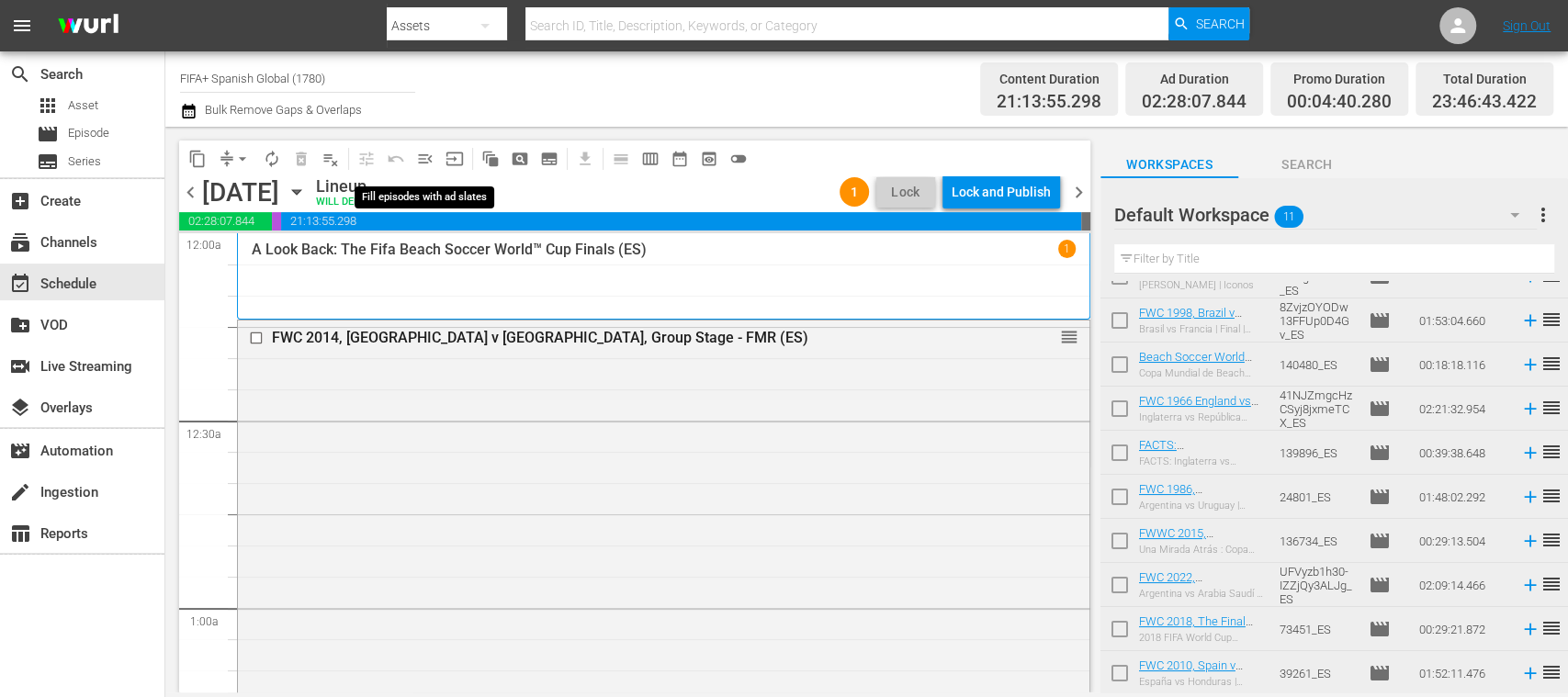
click at [426, 159] on span "menu_open" at bounding box center [425, 159] width 18 height 18
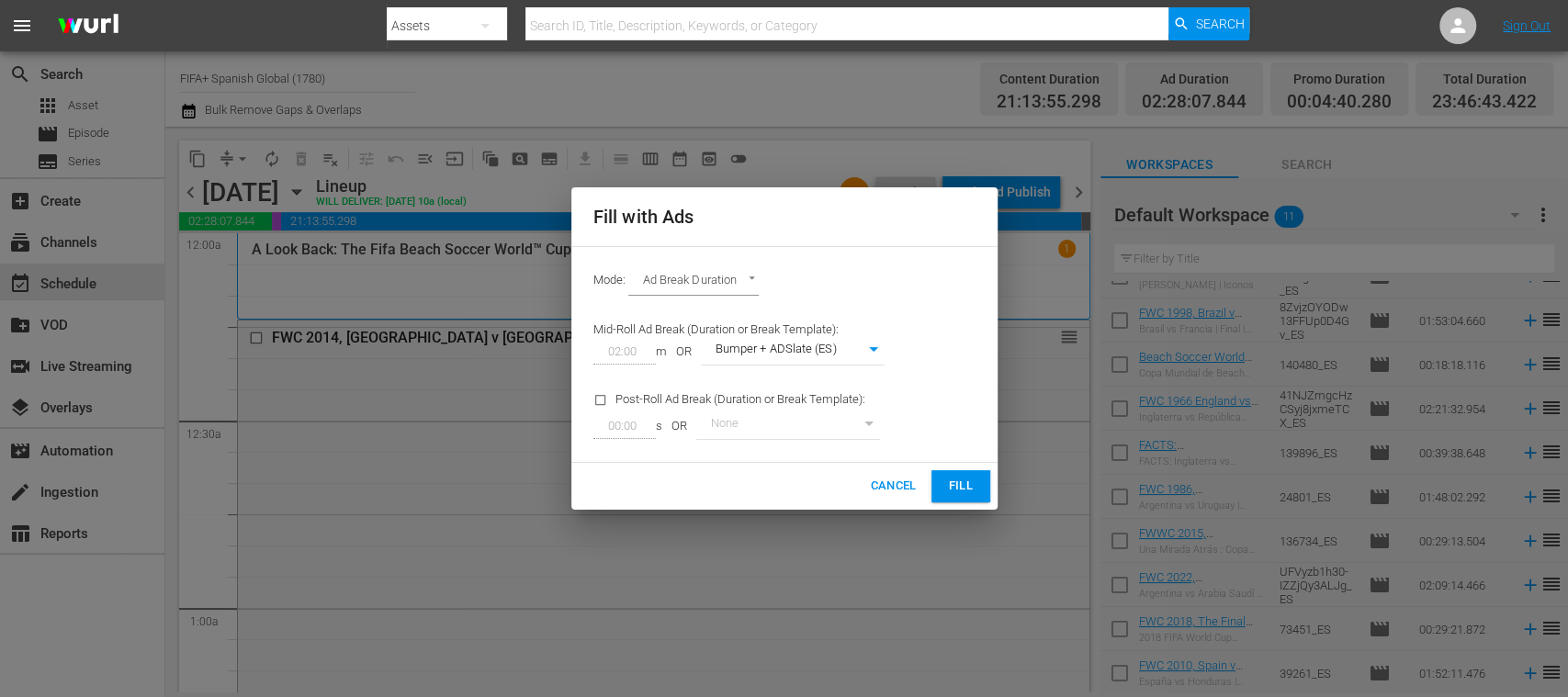
click at [973, 480] on span "Fill" at bounding box center [960, 486] width 30 height 21
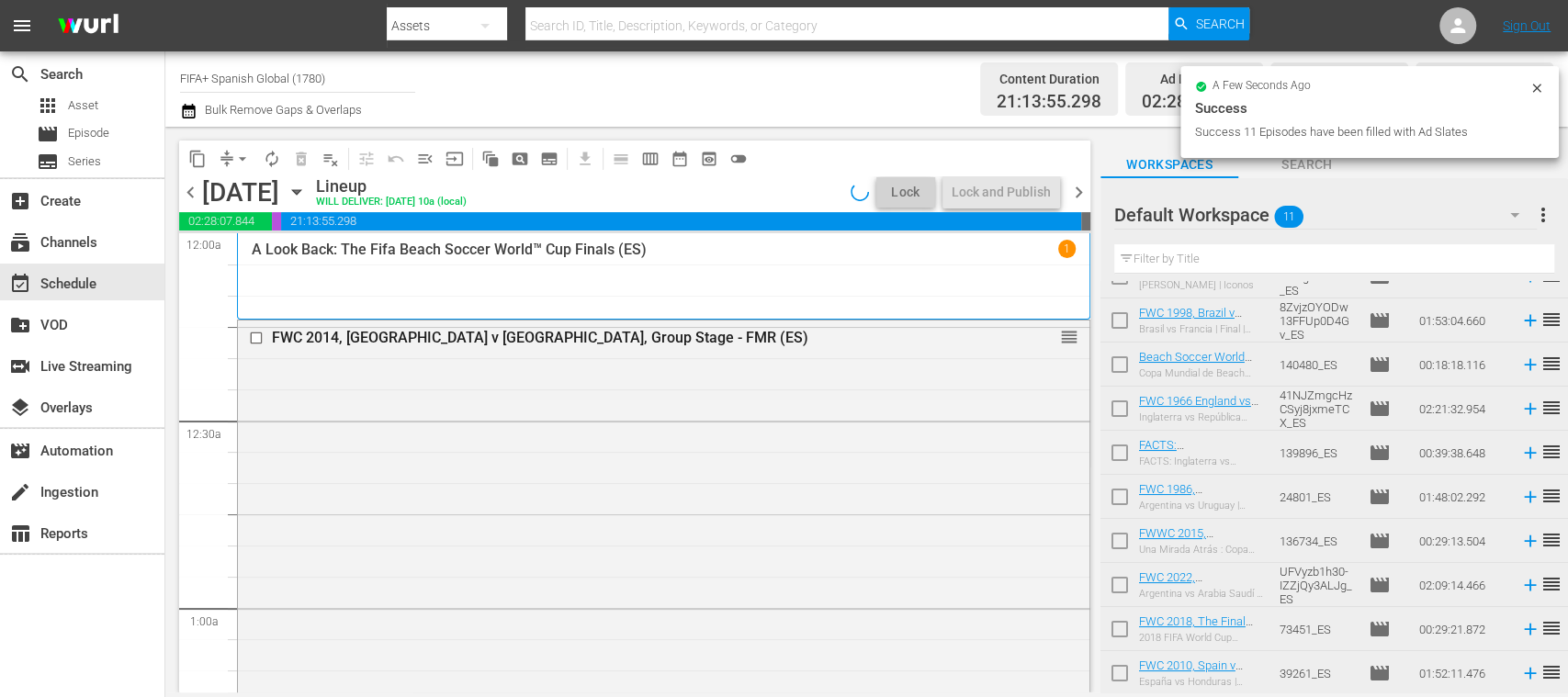
click at [244, 156] on span "arrow_drop_down" at bounding box center [242, 159] width 18 height 18
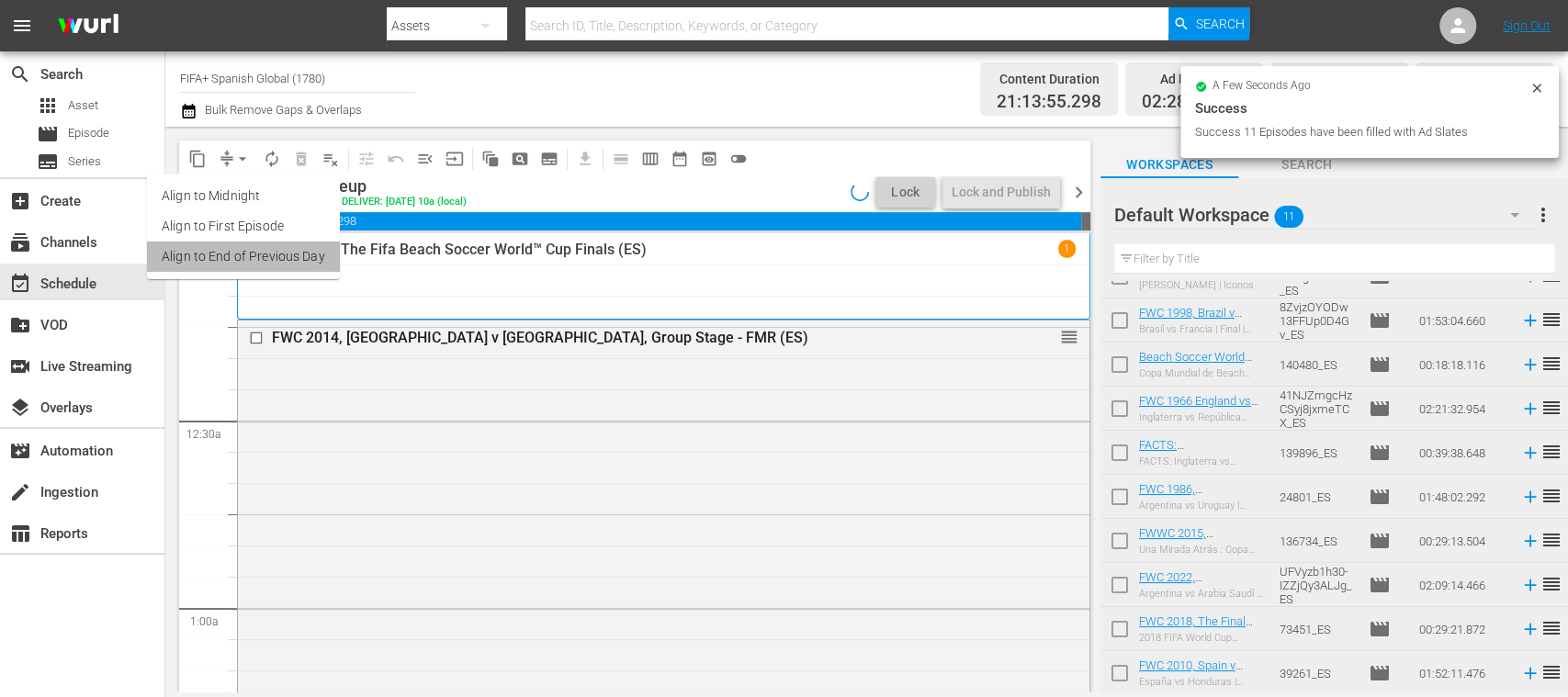
click at [296, 250] on li "Align to End of Previous Day" at bounding box center [243, 257] width 193 height 31
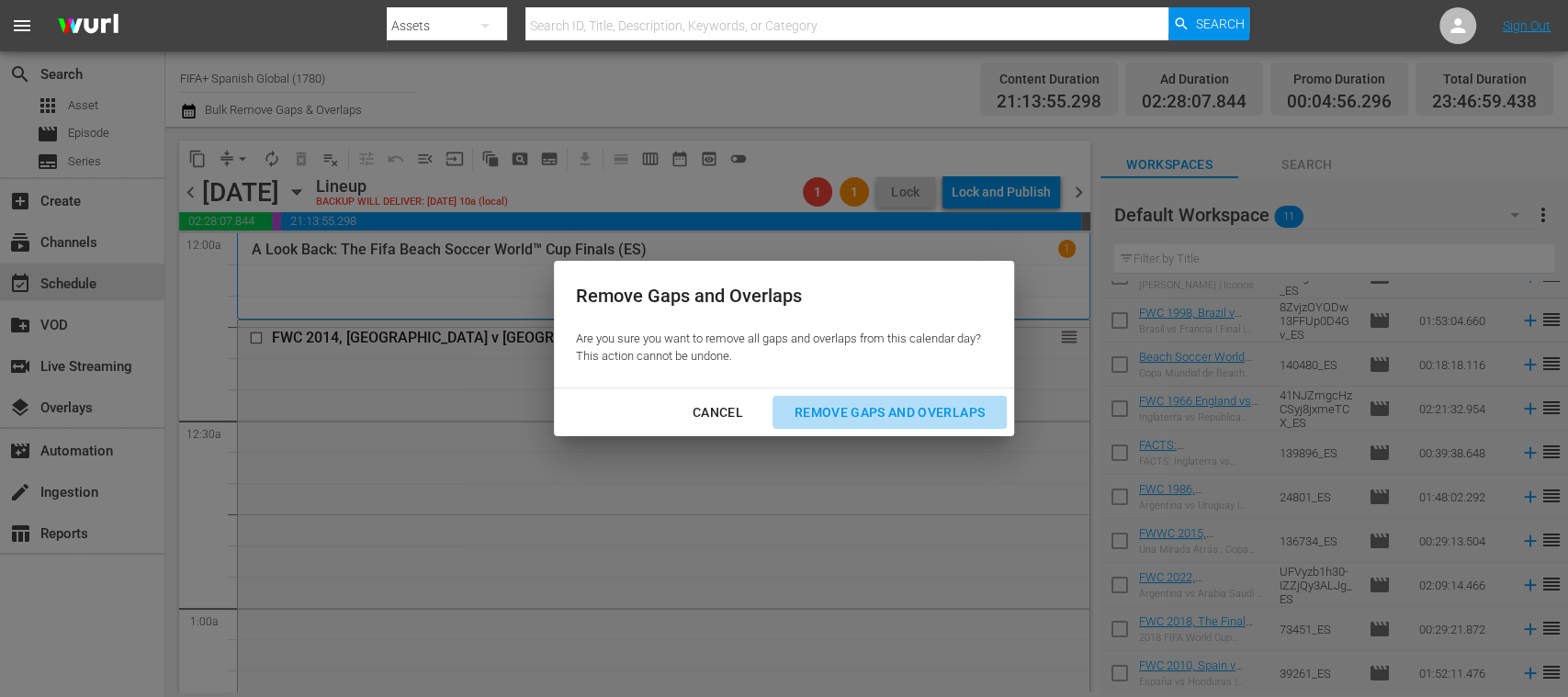
click at [876, 404] on div "Remove Gaps and Overlaps" at bounding box center [889, 413] width 219 height 23
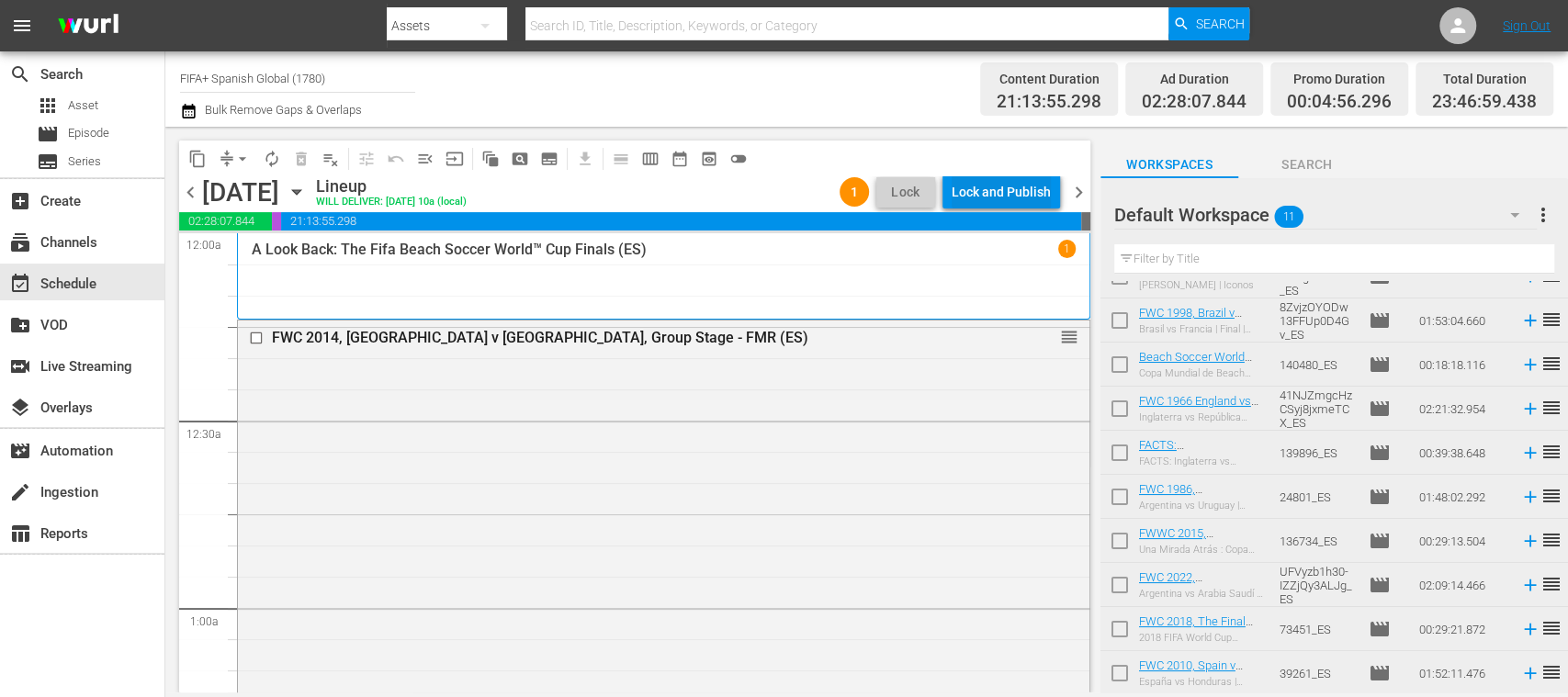
click at [1028, 188] on div "Lock and Publish" at bounding box center [1001, 192] width 99 height 33
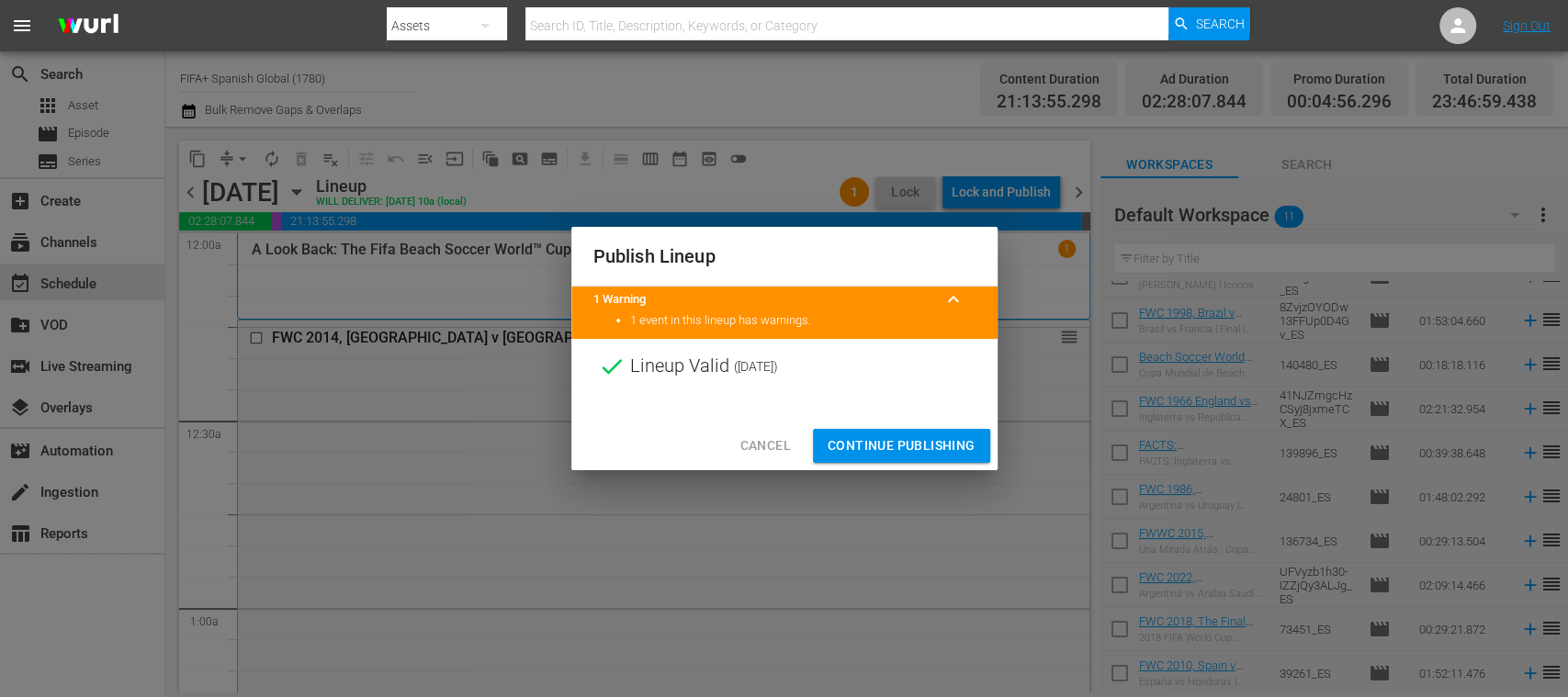
click at [922, 437] on span "Continue Publishing" at bounding box center [902, 446] width 148 height 23
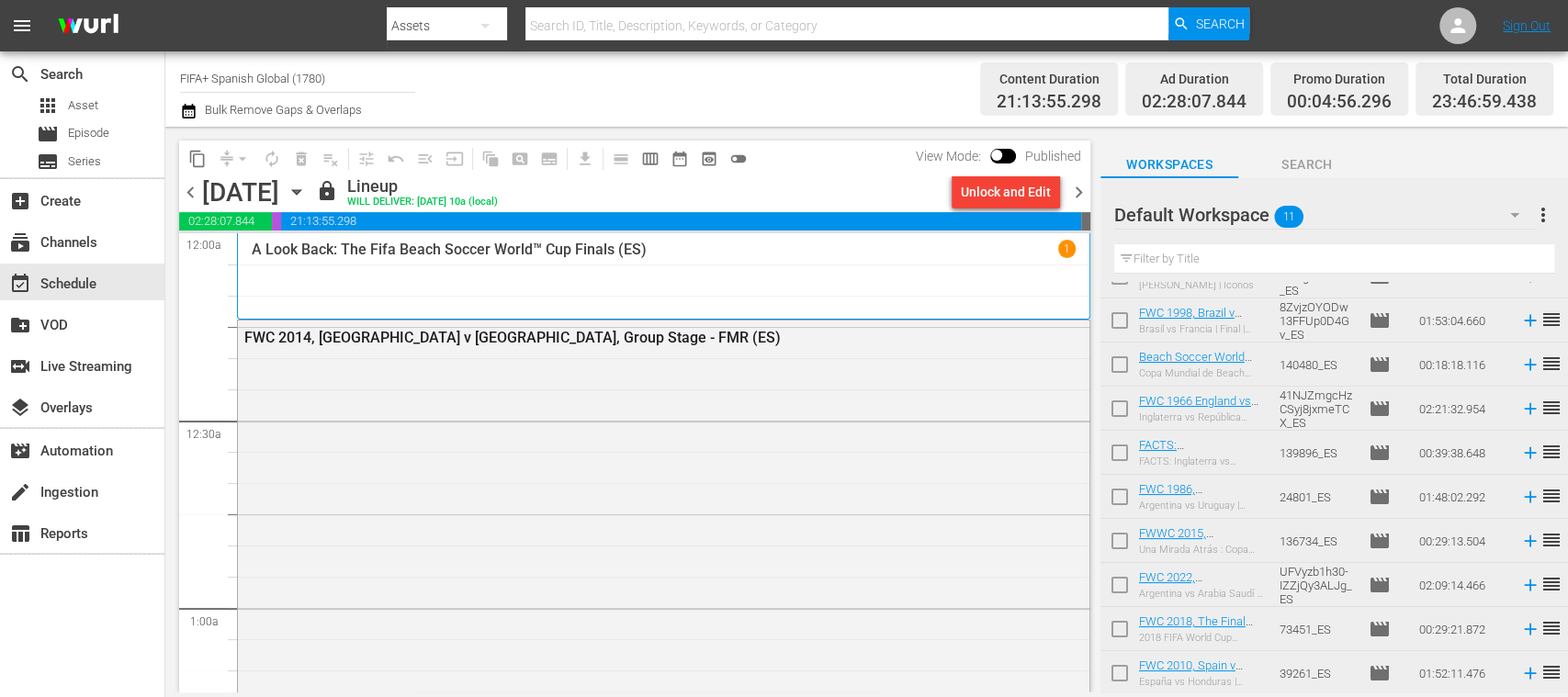
click at [193, 189] on span "chevron_left" at bounding box center [190, 192] width 23 height 23
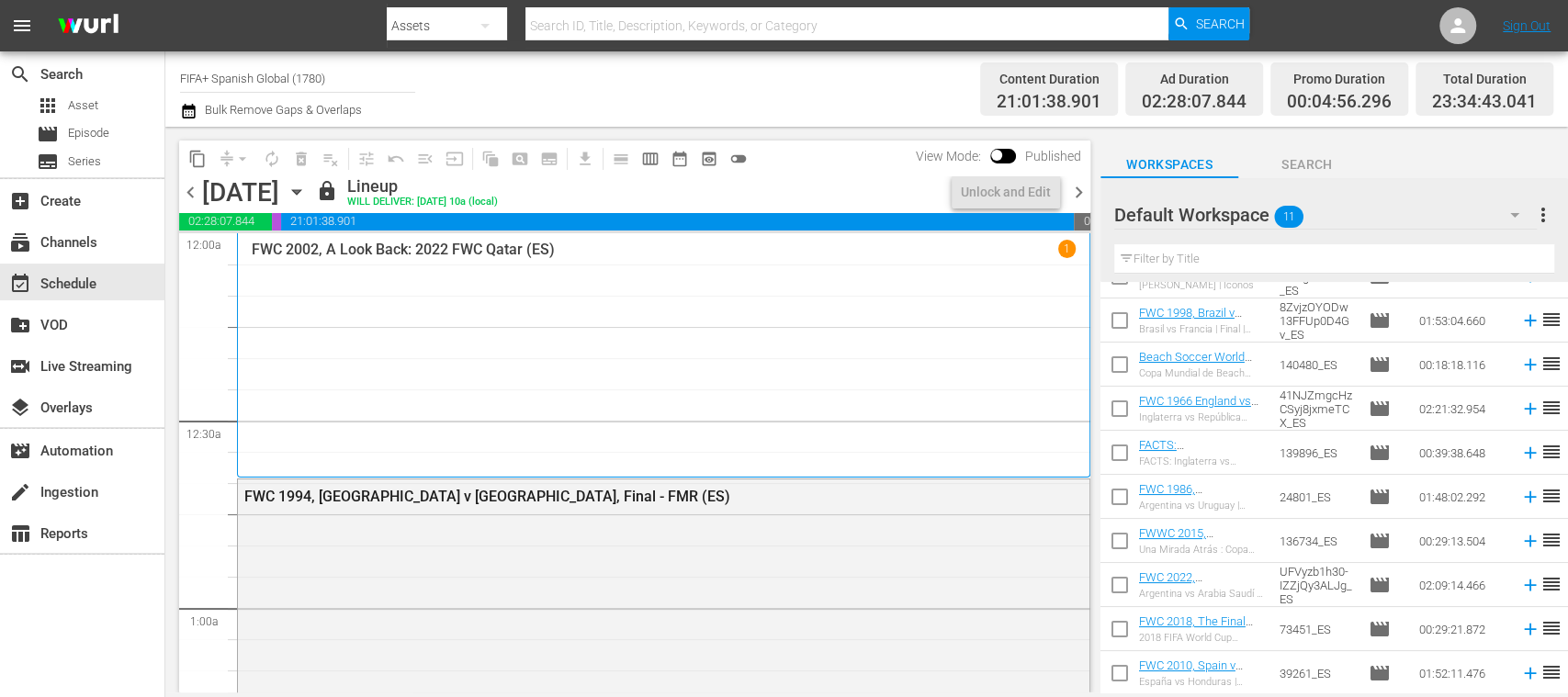
click at [193, 189] on span "chevron_left" at bounding box center [190, 192] width 23 height 23
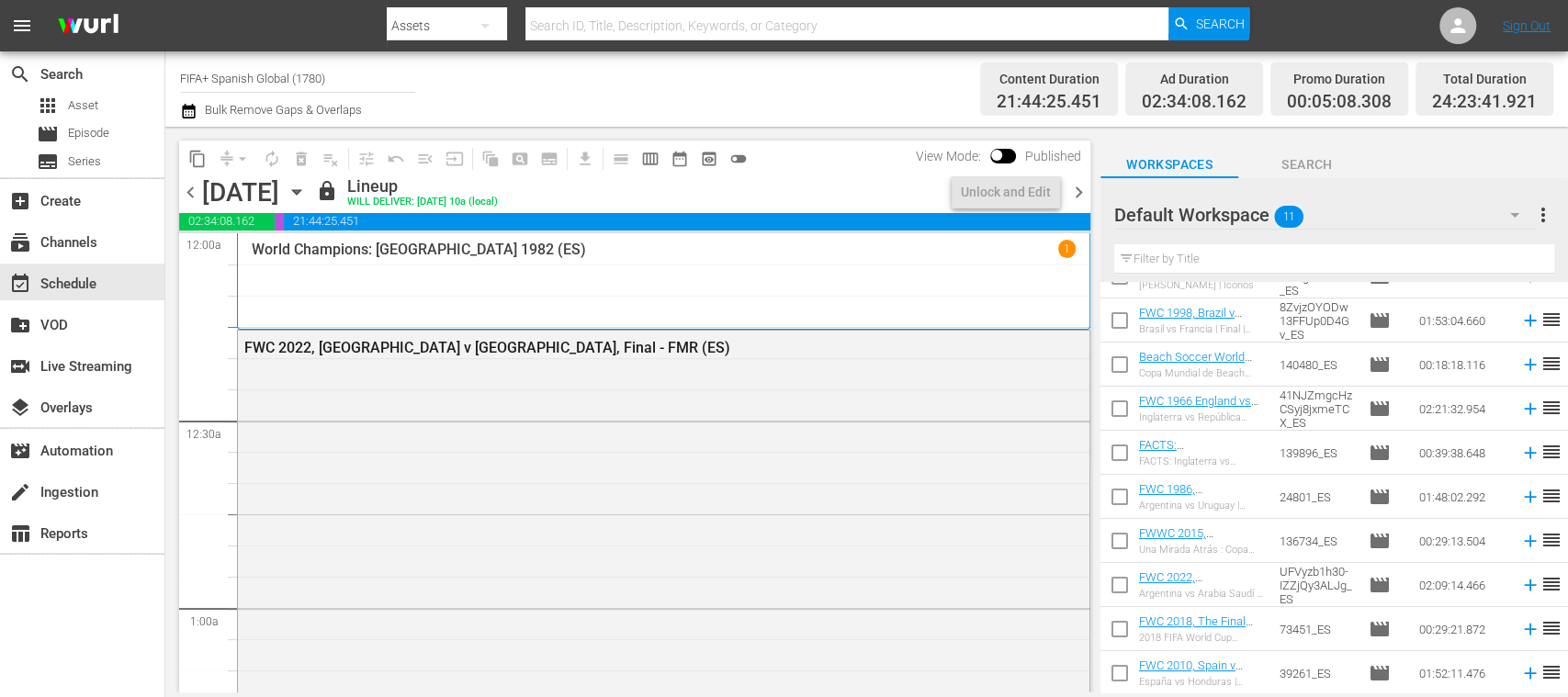
click at [193, 189] on span "chevron_left" at bounding box center [190, 192] width 23 height 23
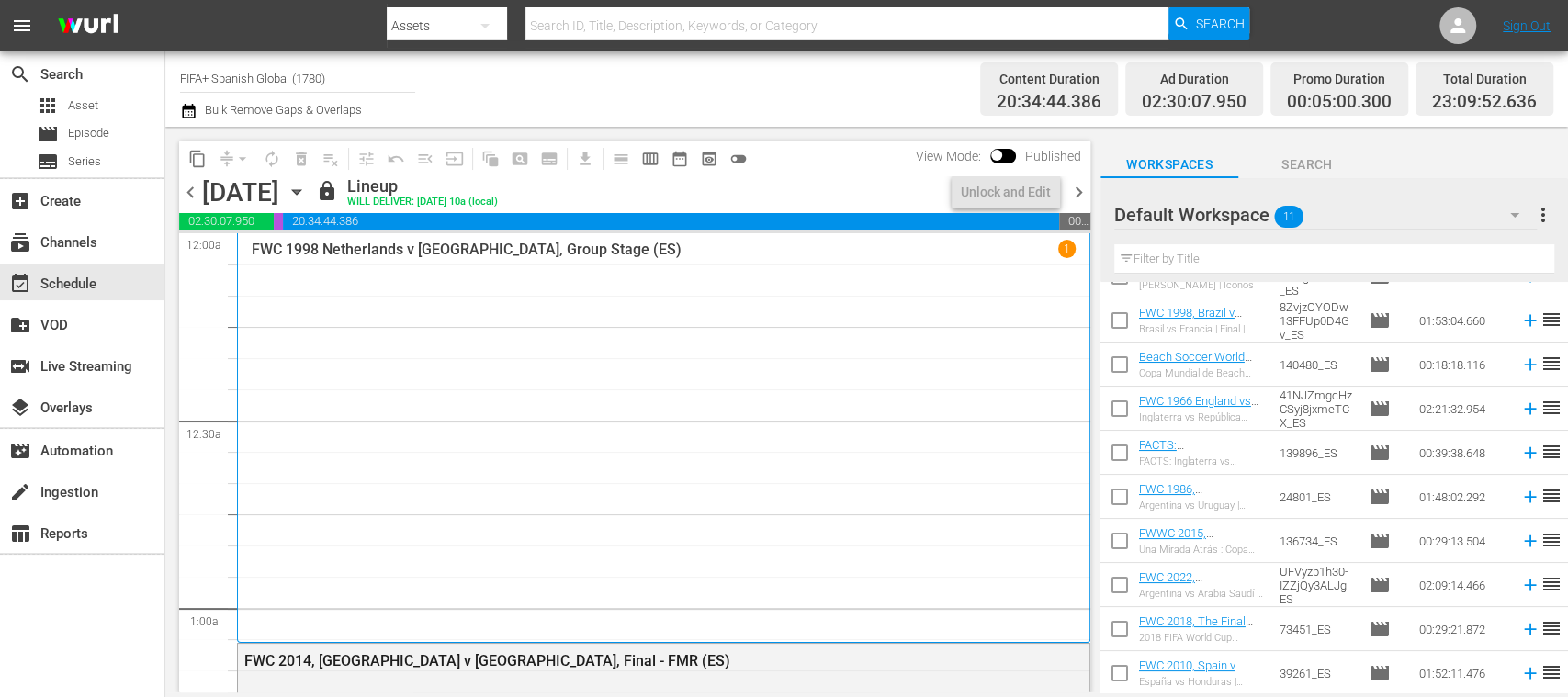
click at [193, 189] on span "chevron_left" at bounding box center [190, 192] width 23 height 23
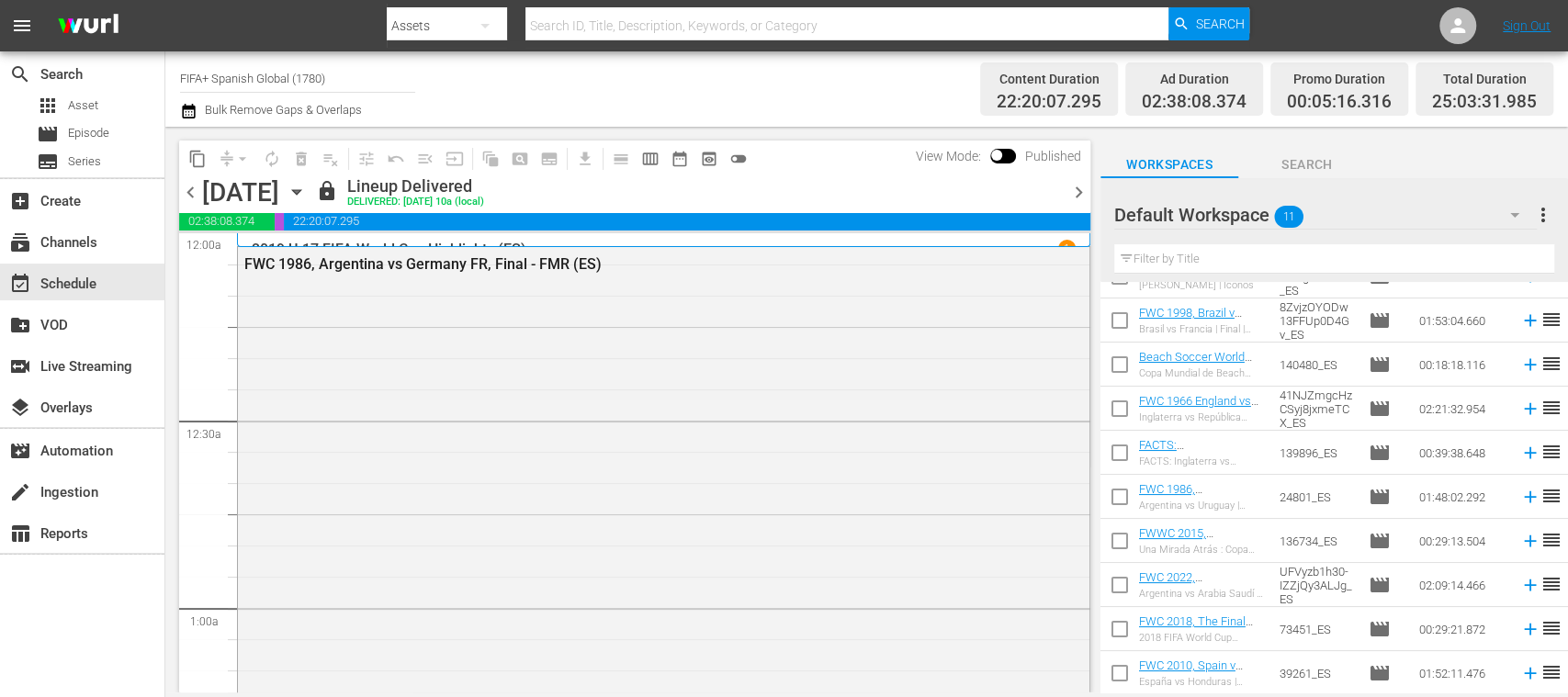
drag, startPoint x: 1078, startPoint y: 194, endPoint x: 926, endPoint y: 8, distance: 240.2
click at [1080, 193] on span "chevron_right" at bounding box center [1079, 192] width 23 height 23
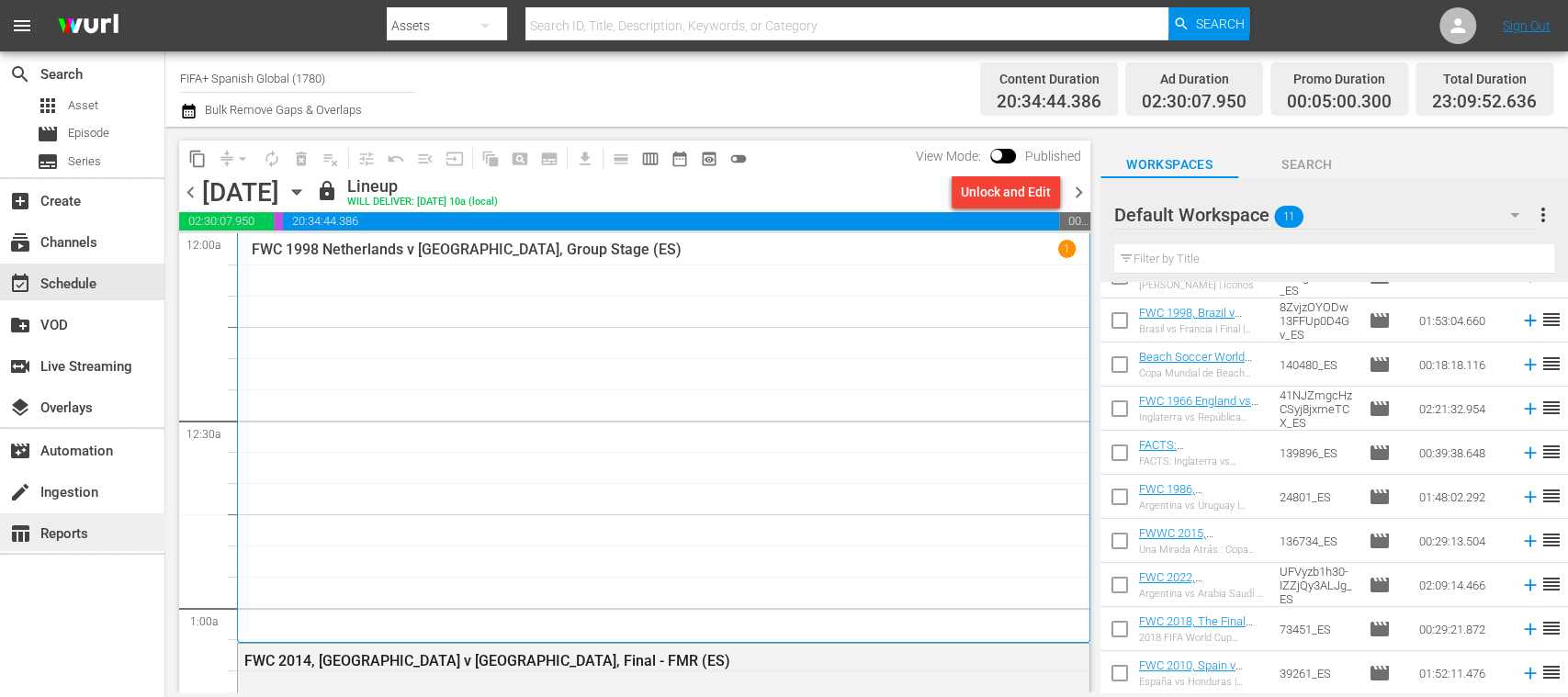
click at [85, 533] on div "table_chart Reports" at bounding box center [51, 531] width 103 height 16
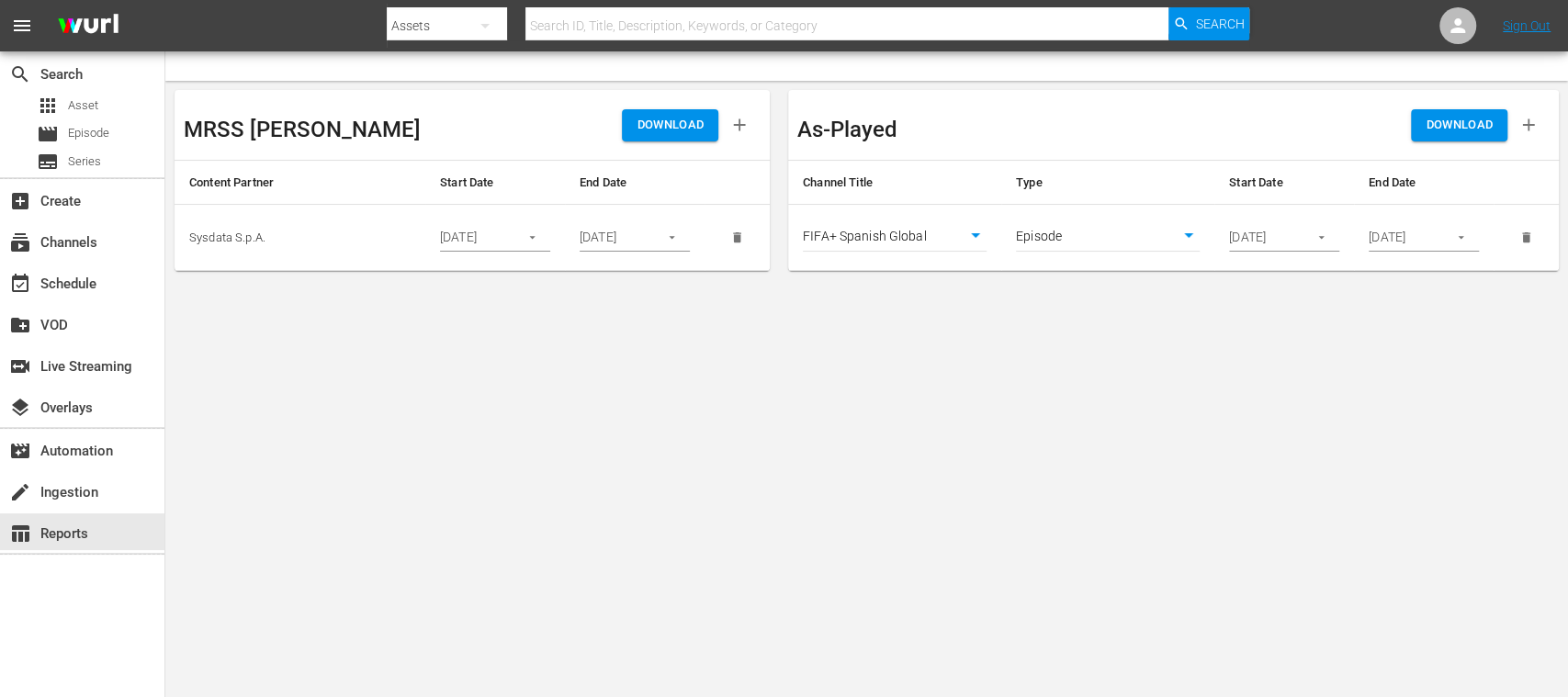
click at [1324, 234] on icon "button" at bounding box center [1321, 237] width 13 height 13
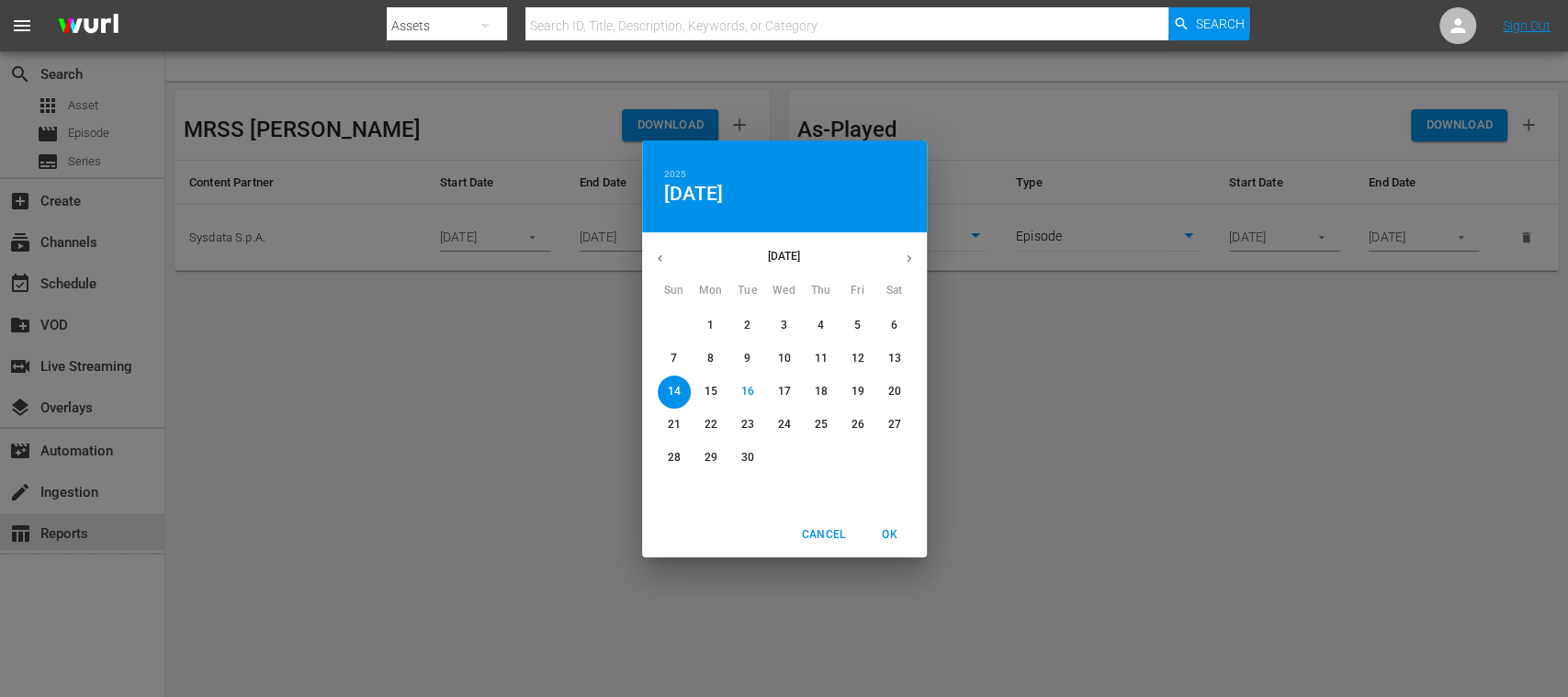
click at [818, 389] on p "18" at bounding box center [820, 391] width 12 height 15
drag, startPoint x: 887, startPoint y: 533, endPoint x: 1077, endPoint y: 458, distance: 204.3
click at [888, 533] on span "OK" at bounding box center [890, 535] width 44 height 19
type input "09/18/2025"
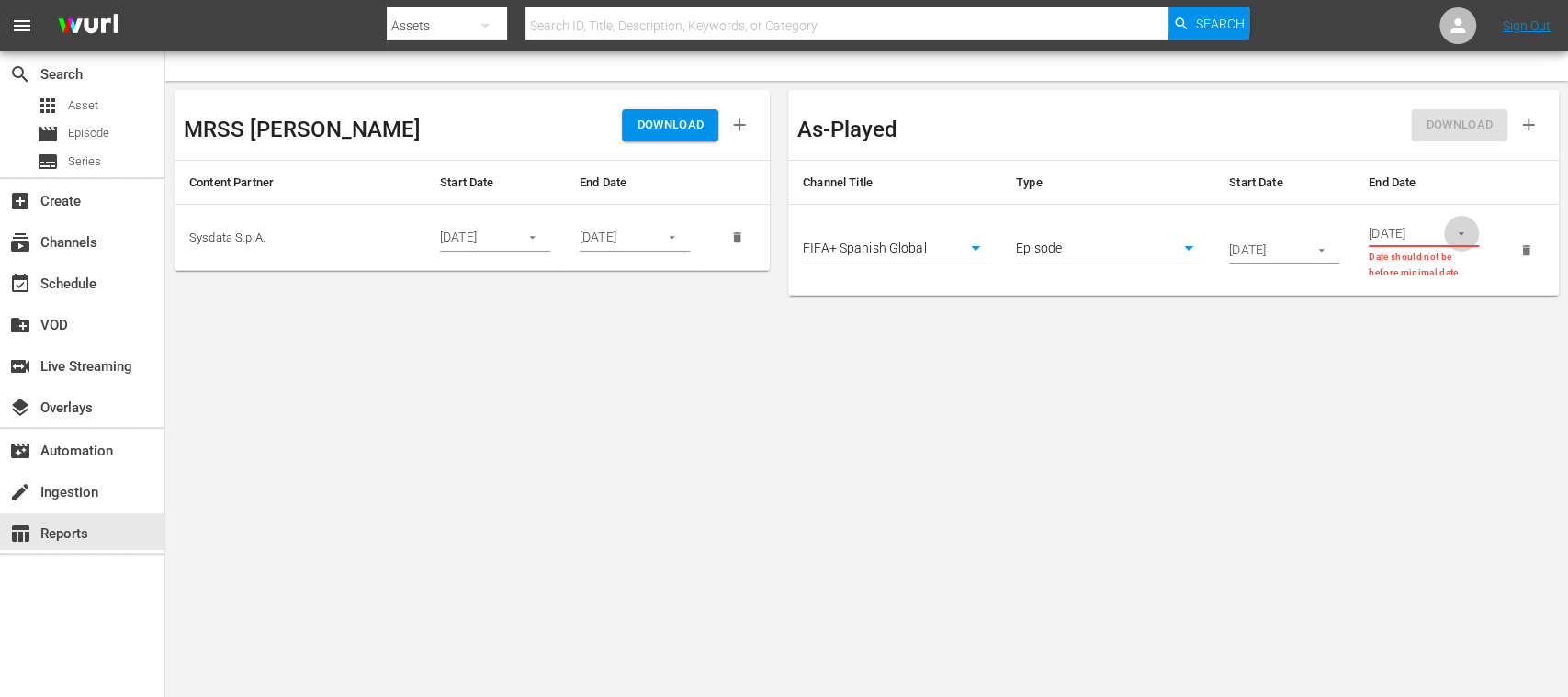
click at [1460, 234] on icon "button" at bounding box center [1461, 234] width 6 height 3
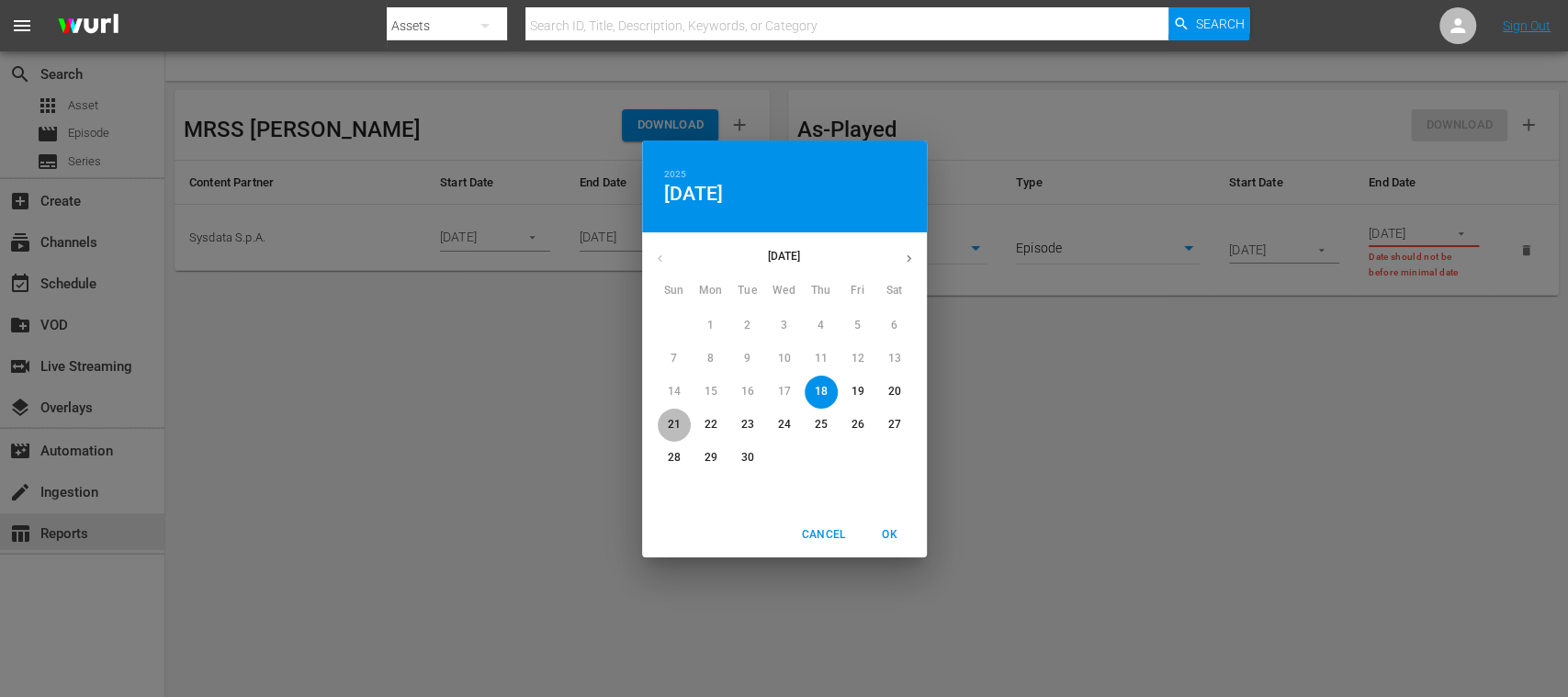
click at [676, 423] on p "21" at bounding box center [673, 425] width 12 height 15
click at [893, 533] on span "OK" at bounding box center [890, 535] width 44 height 19
type input "09/21/2025"
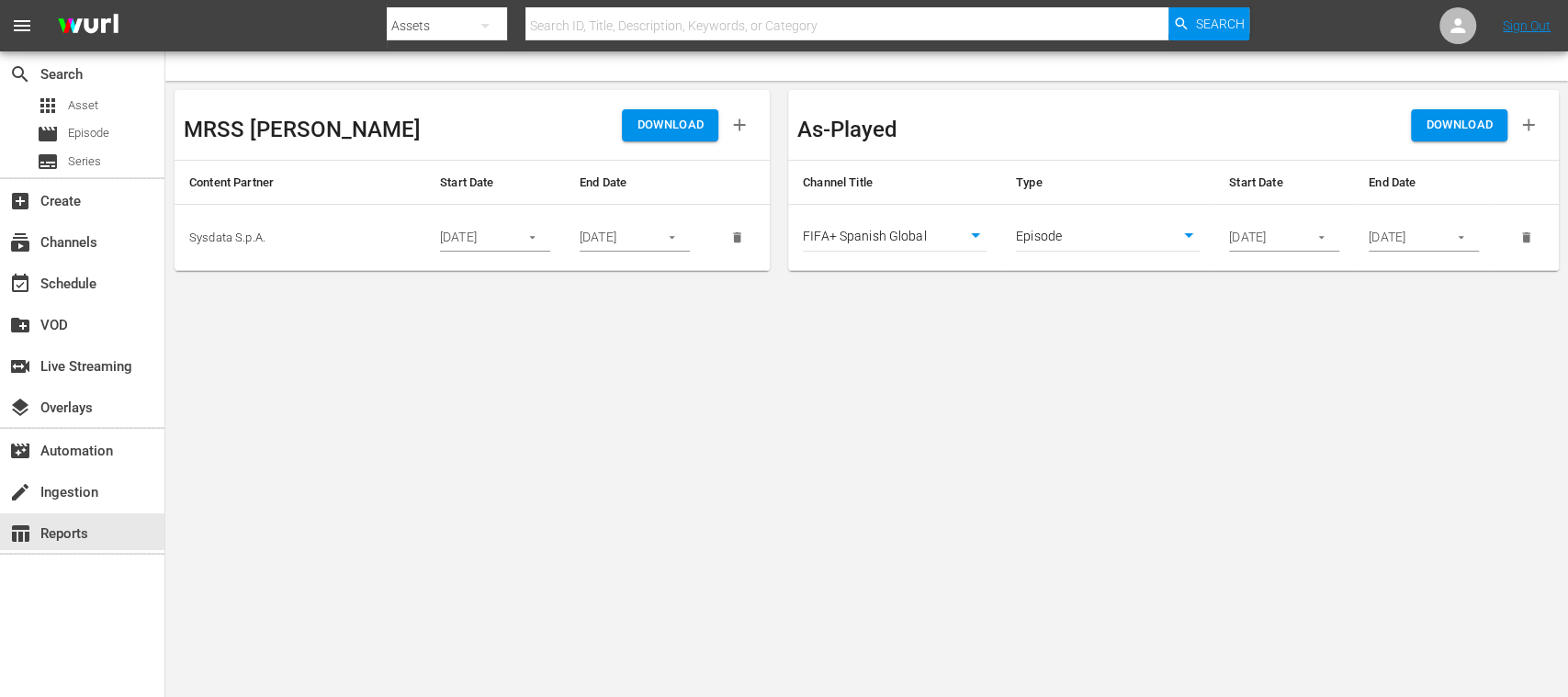
click at [1470, 109] on div "DOWNLOAD" at bounding box center [1362, 125] width 377 height 52
click at [1448, 122] on span "DOWNLOAD" at bounding box center [1459, 125] width 67 height 21
click at [101, 136] on span "Episode" at bounding box center [88, 133] width 41 height 18
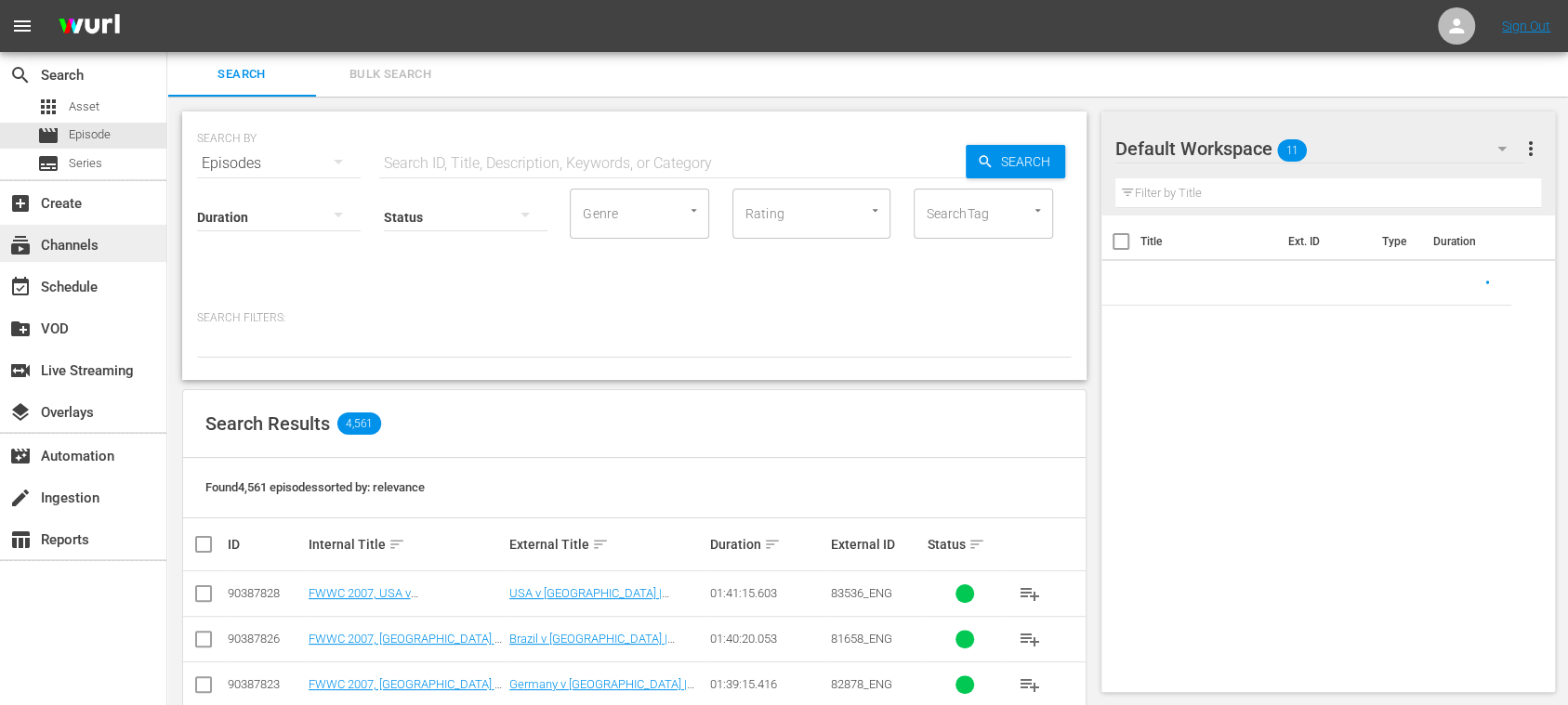
click at [91, 245] on div "subscriptions Channels" at bounding box center [52, 242] width 104 height 17
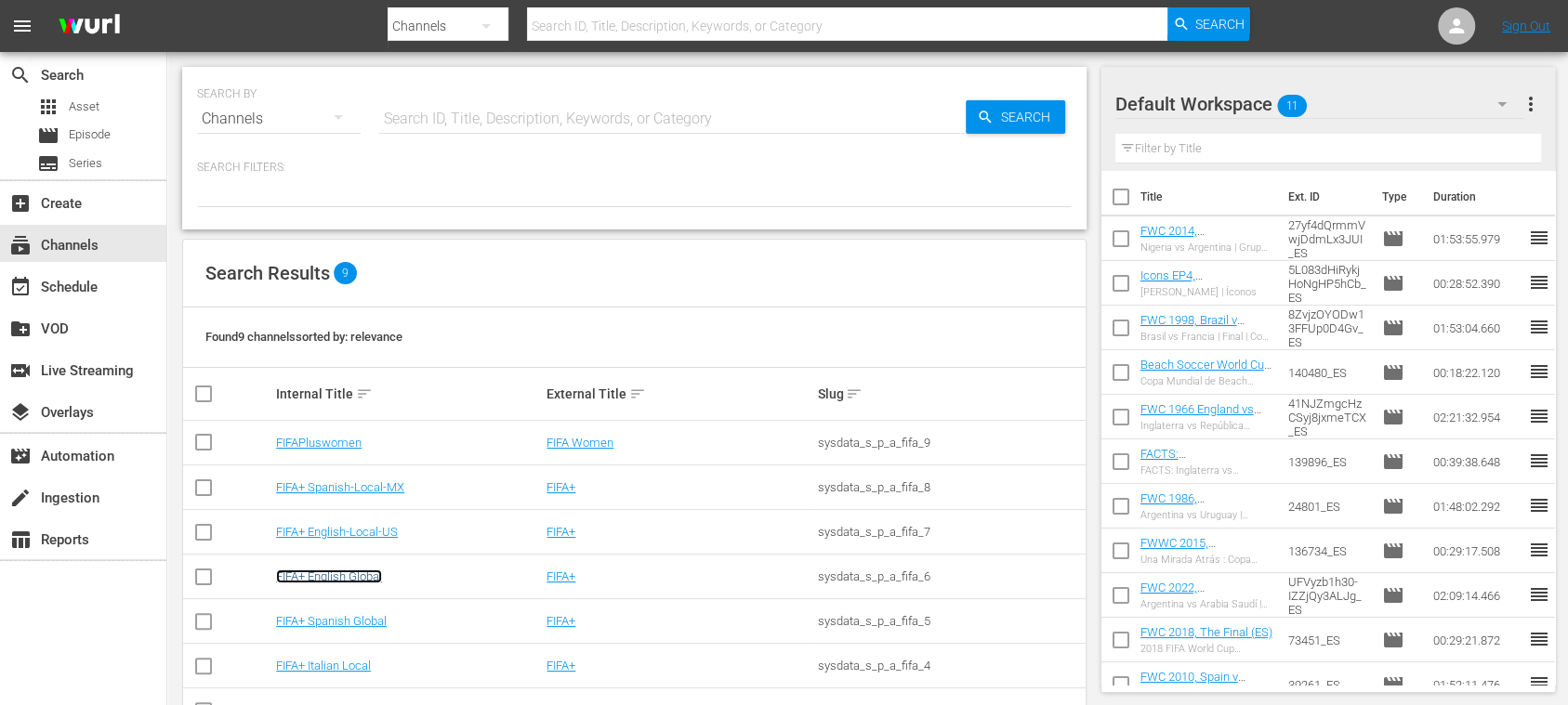
click at [367, 574] on link "FIFA+ English Global" at bounding box center [329, 577] width 106 height 14
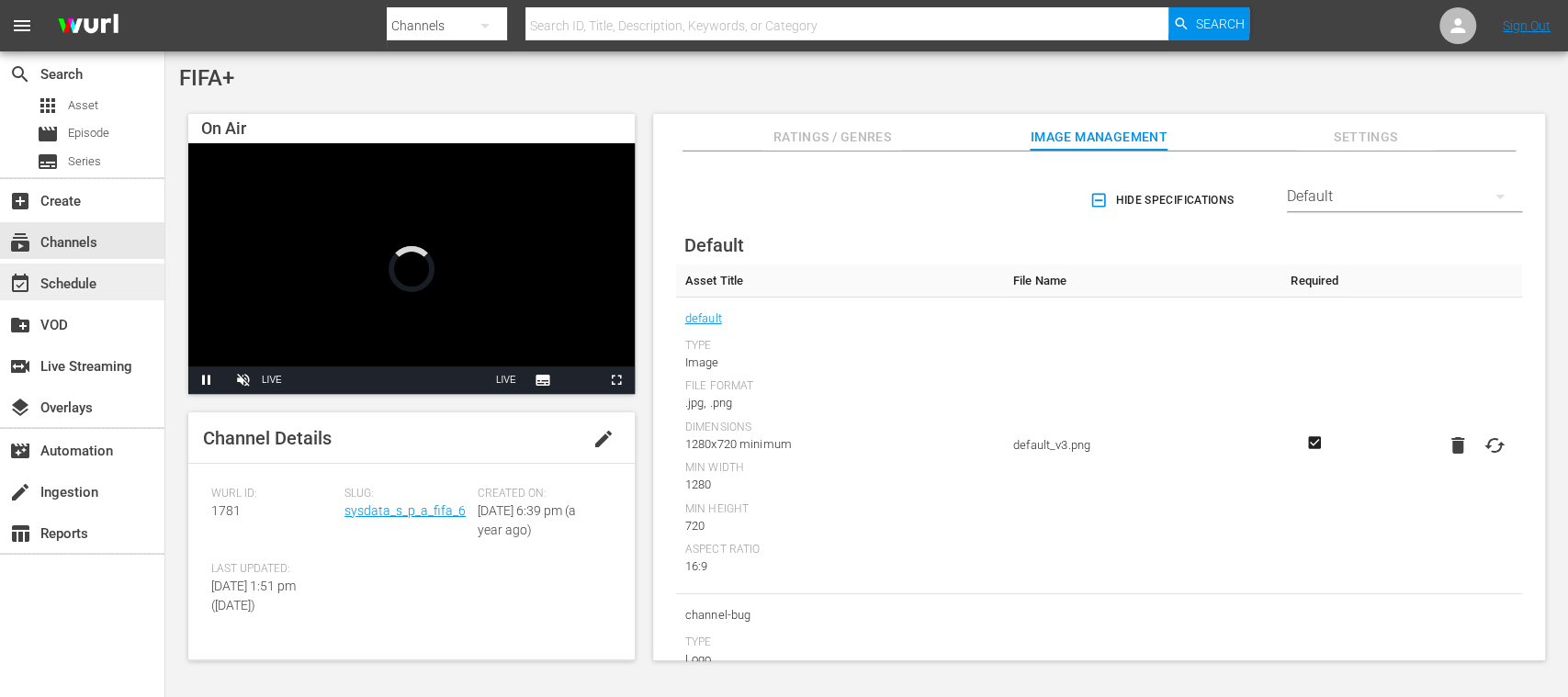
click at [93, 286] on div "event_available Schedule" at bounding box center [51, 281] width 103 height 16
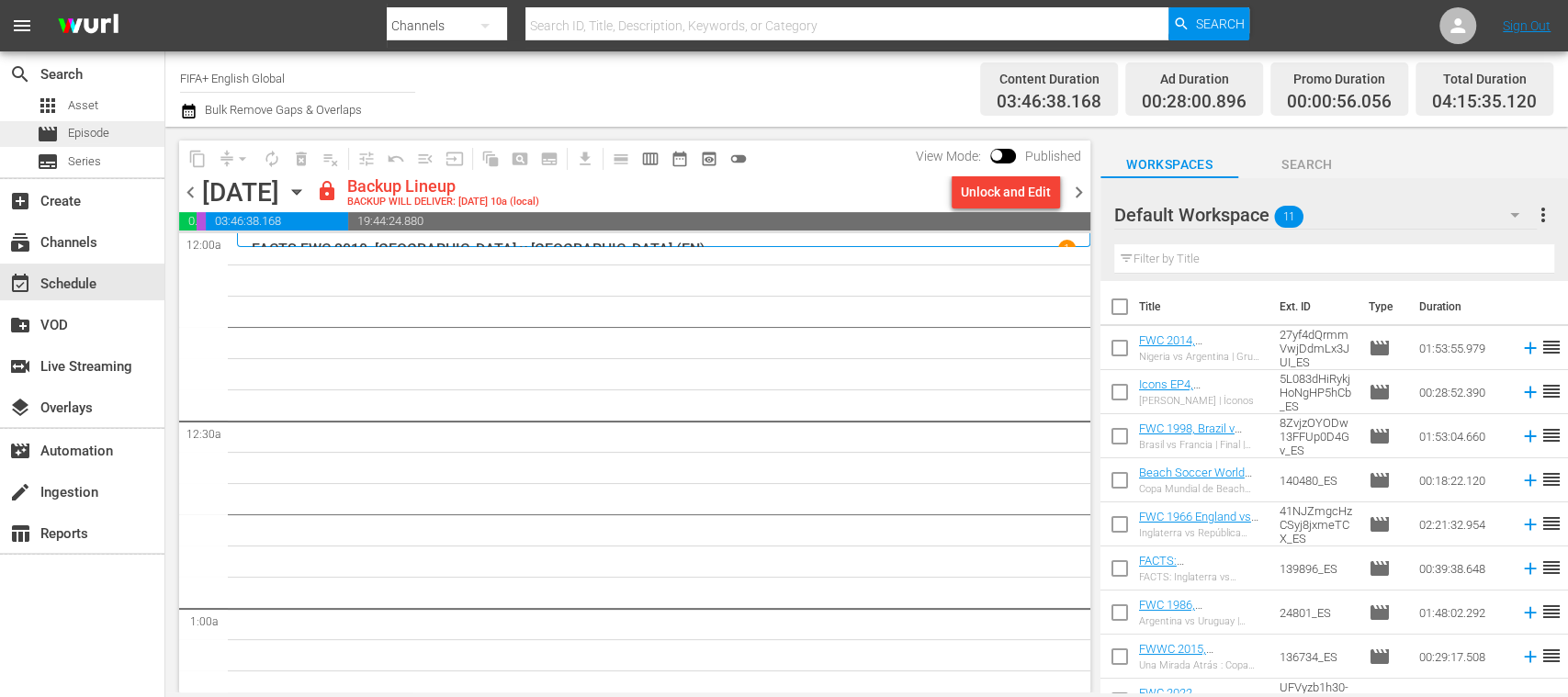
click at [98, 128] on span "Episode" at bounding box center [88, 133] width 41 height 18
